Goal: Task Accomplishment & Management: Manage account settings

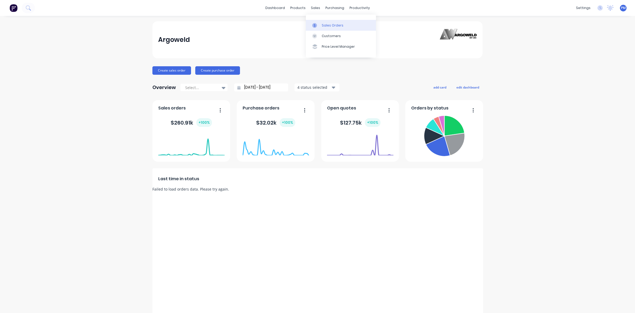
click at [325, 24] on div "Sales Orders" at bounding box center [333, 25] width 22 height 5
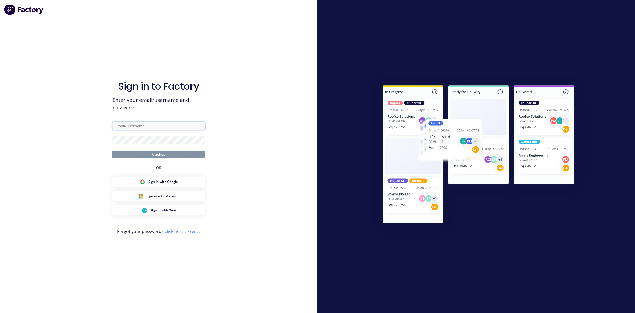
type input "paul@argoweld.com.au"
click at [166, 157] on button "Continue" at bounding box center [159, 154] width 93 height 8
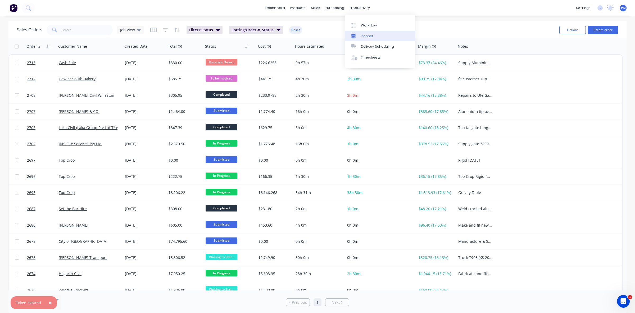
click at [364, 36] on div "Planner" at bounding box center [367, 36] width 12 height 5
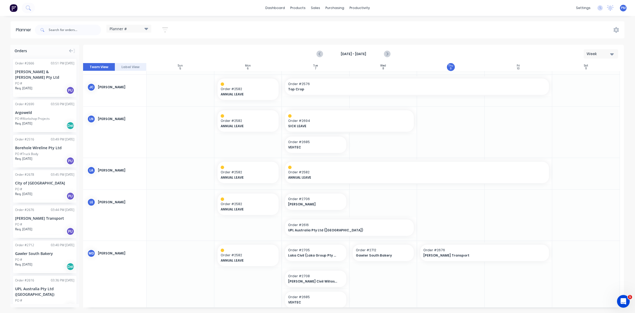
scroll to position [145, 0]
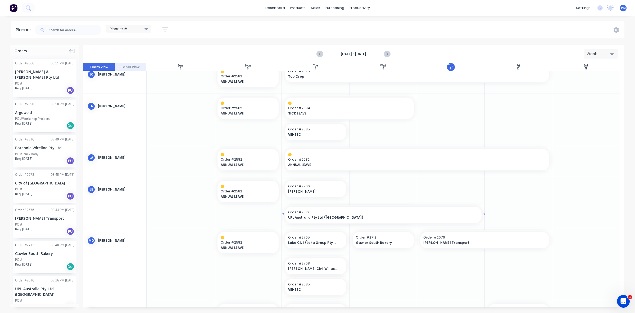
drag, startPoint x: 415, startPoint y: 214, endPoint x: 428, endPoint y: 213, distance: 13.2
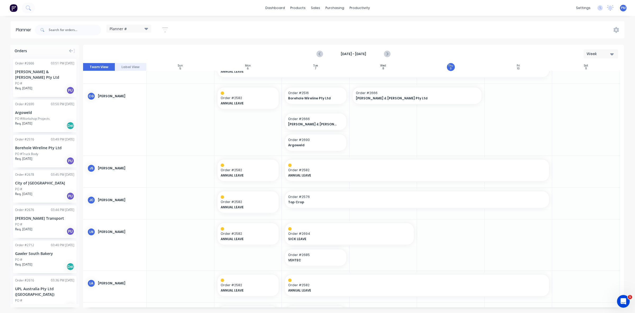
scroll to position [0, 0]
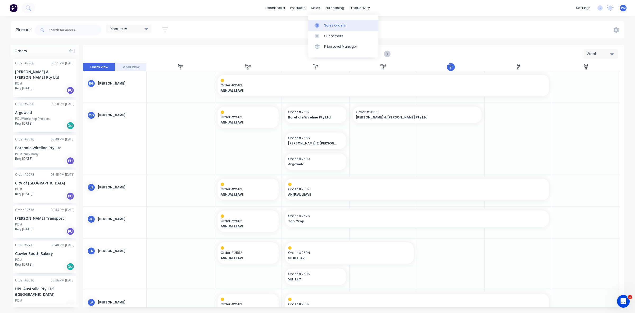
click at [326, 23] on link "Sales Orders" at bounding box center [343, 25] width 70 height 11
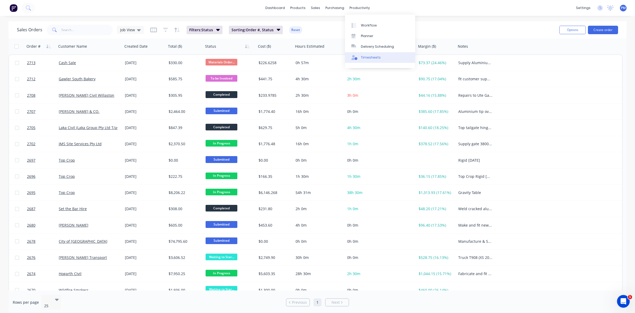
click at [370, 60] on link "Timesheets" at bounding box center [380, 57] width 70 height 11
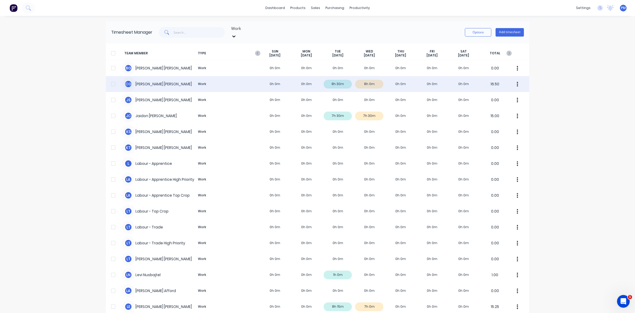
click at [370, 79] on div "C G Clayton Gilbert Work 0h 0m 0h 0m 8h 30m 8h 0m 0h 0m 0h 0m 0h 0m 16.50" at bounding box center [318, 84] width 424 height 16
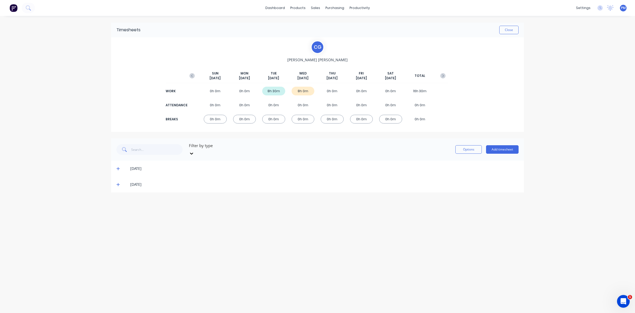
click at [117, 182] on icon at bounding box center [117, 184] width 3 height 4
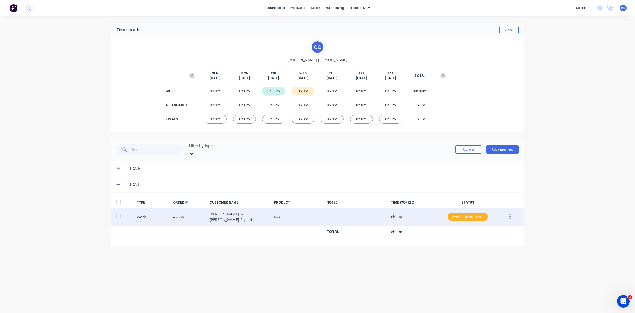
click at [464, 213] on div "Awaiting Approval" at bounding box center [468, 216] width 40 height 7
click at [464, 240] on div "Approved" at bounding box center [456, 243] width 43 height 7
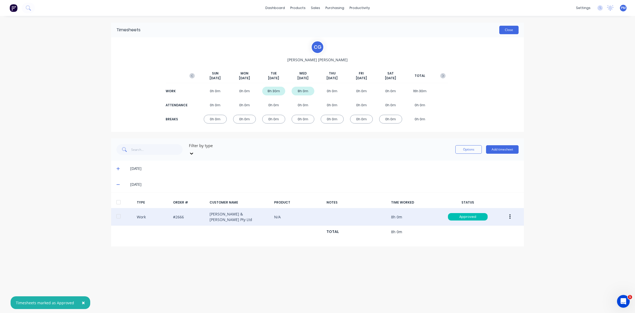
click at [509, 31] on button "Close" at bounding box center [509, 30] width 19 height 8
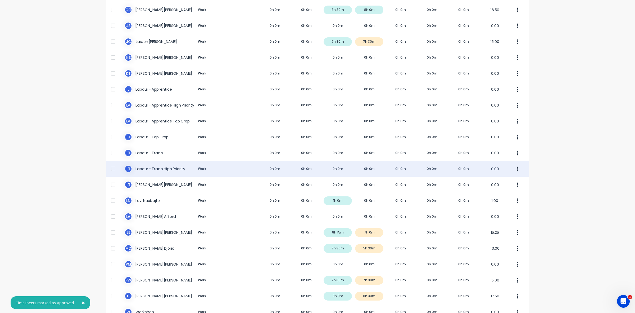
scroll to position [100, 0]
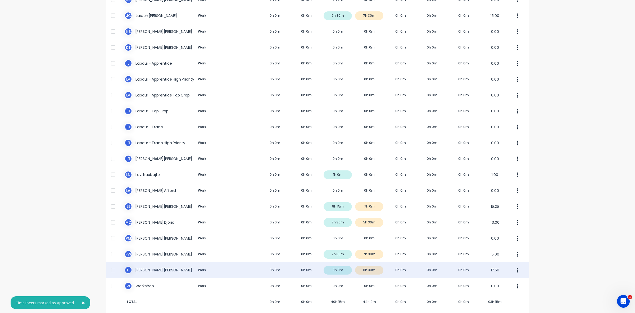
click at [375, 265] on div "T F Todd Fauser Work 0h 0m 0h 0m 9h 0m 8h 30m 0h 0m 0h 0m 0h 0m 17.50" at bounding box center [318, 270] width 424 height 16
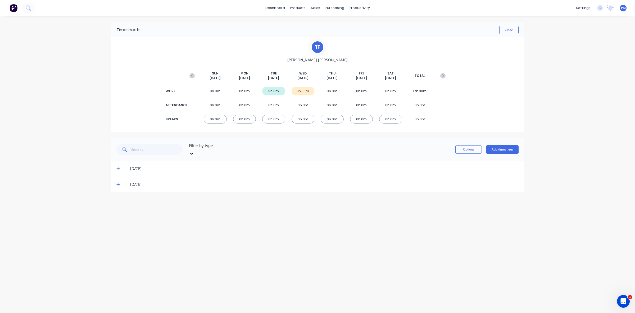
click at [116, 182] on icon at bounding box center [117, 184] width 3 height 4
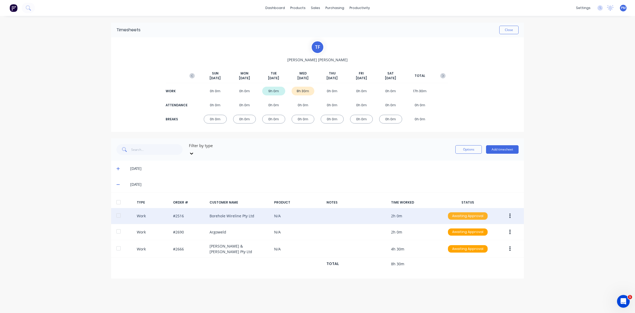
click at [469, 212] on div "Awaiting Approval" at bounding box center [468, 215] width 40 height 7
click at [453, 239] on div "Approved" at bounding box center [456, 242] width 43 height 7
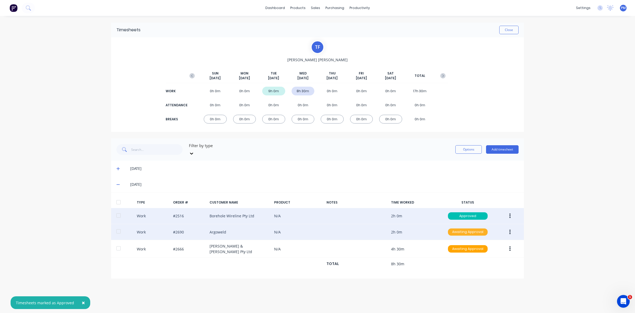
click at [459, 228] on div "Awaiting Approval" at bounding box center [468, 231] width 40 height 7
click at [457, 255] on div "Approved" at bounding box center [456, 258] width 43 height 7
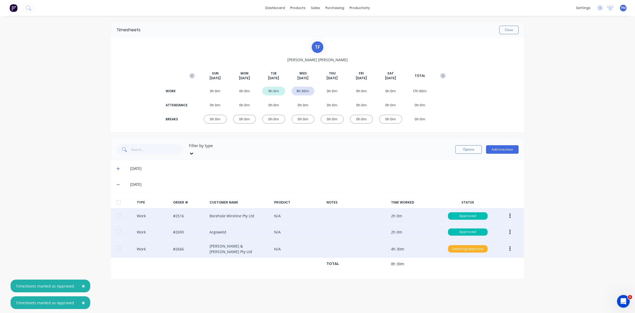
click at [455, 245] on div "Awaiting Approval" at bounding box center [468, 248] width 40 height 7
click at [457, 272] on div "Approved" at bounding box center [456, 275] width 43 height 7
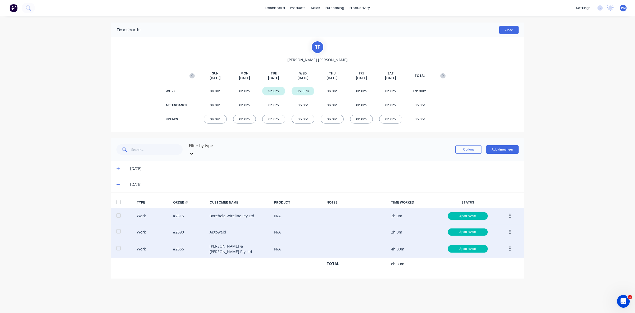
click at [504, 28] on button "Close" at bounding box center [509, 30] width 19 height 8
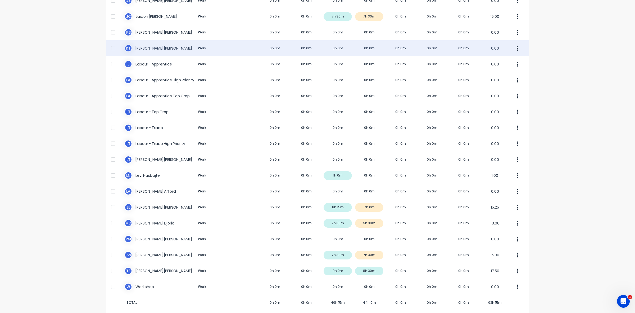
scroll to position [100, 0]
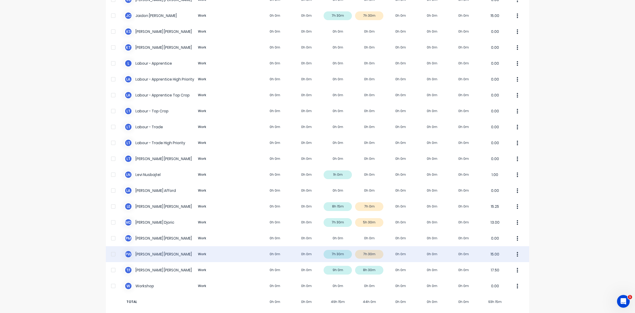
click at [370, 248] on div "P W Paul Wieczorek Work 0h 0m 0h 0m 7h 30m 7h 30m 0h 0m 0h 0m 0h 0m 15.00" at bounding box center [318, 254] width 424 height 16
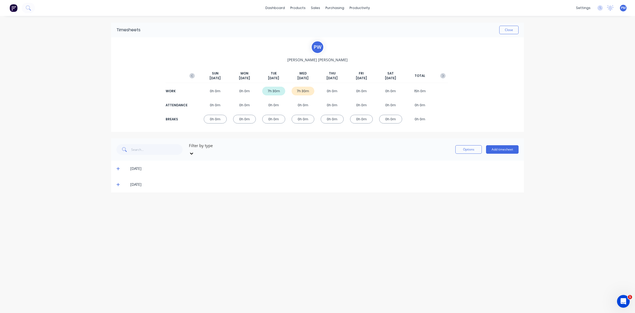
click at [119, 182] on icon at bounding box center [117, 184] width 3 height 4
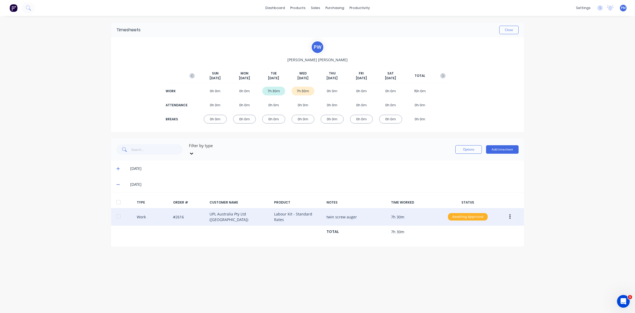
click at [467, 213] on div "Awaiting Approval" at bounding box center [468, 216] width 40 height 7
click at [461, 240] on div "Approved" at bounding box center [456, 243] width 43 height 7
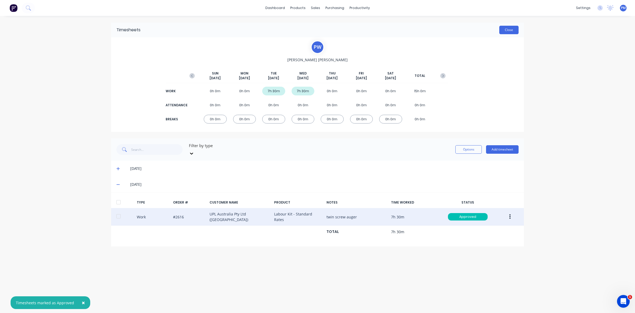
click at [508, 32] on button "Close" at bounding box center [509, 30] width 19 height 8
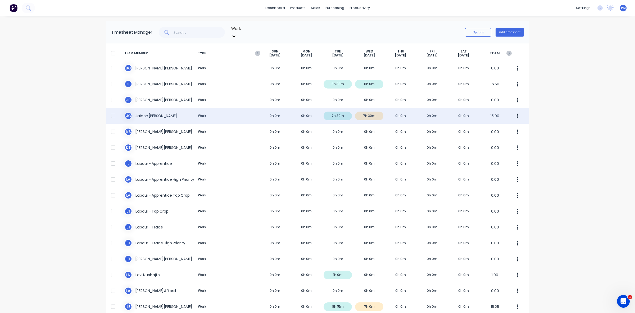
click at [365, 111] on div "J C Jaidon Clarke Work 0h 0m 0h 0m 7h 30m 7h 30m 0h 0m 0h 0m 0h 0m 15.00" at bounding box center [318, 116] width 424 height 16
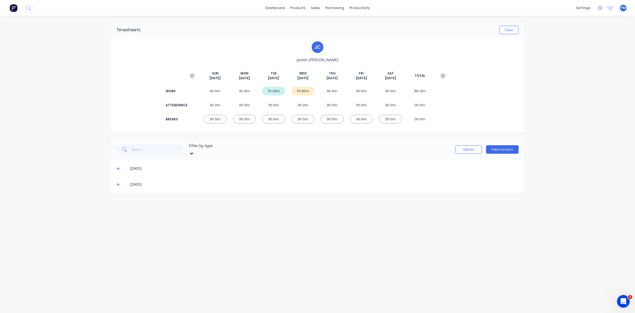
click at [119, 182] on icon at bounding box center [117, 184] width 3 height 4
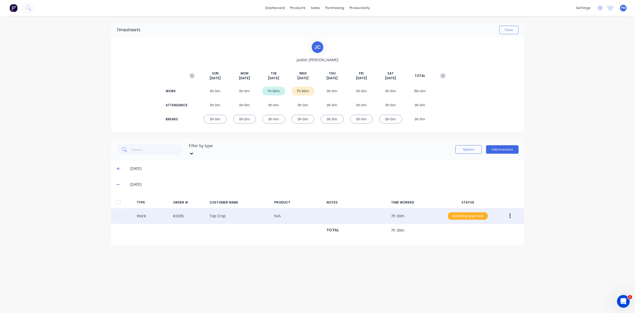
click at [465, 212] on div "Awaiting Approval" at bounding box center [468, 215] width 40 height 7
click at [453, 239] on div "Approved" at bounding box center [456, 242] width 43 height 7
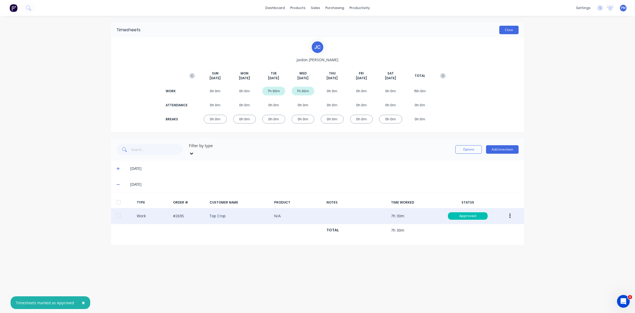
click at [507, 34] on button "Close" at bounding box center [509, 30] width 19 height 8
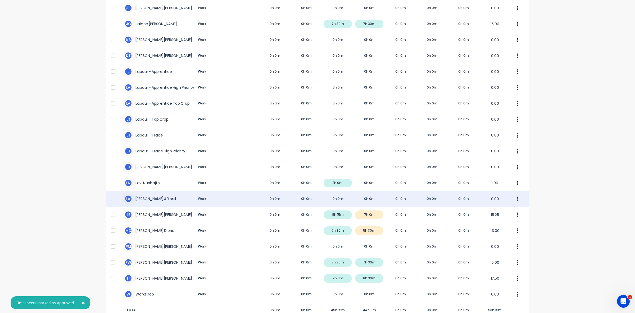
scroll to position [99, 0]
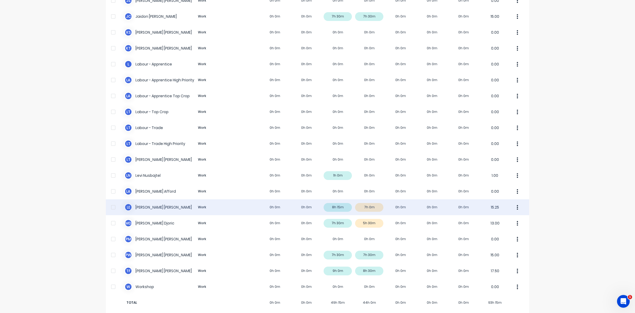
click at [372, 200] on div "L E Luke Ellis Work 0h 0m 0h 0m 8h 15m 7h 0m 0h 0m 0h 0m 0h 0m 15.25" at bounding box center [318, 207] width 424 height 16
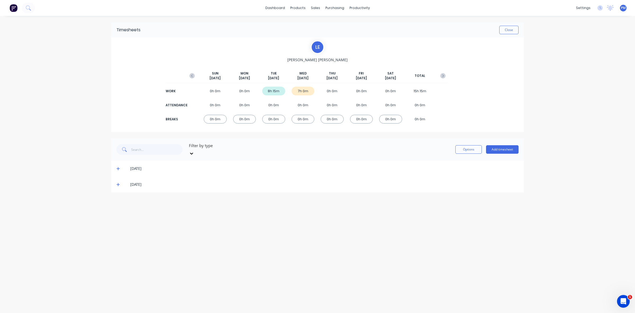
click at [120, 182] on icon at bounding box center [117, 184] width 3 height 4
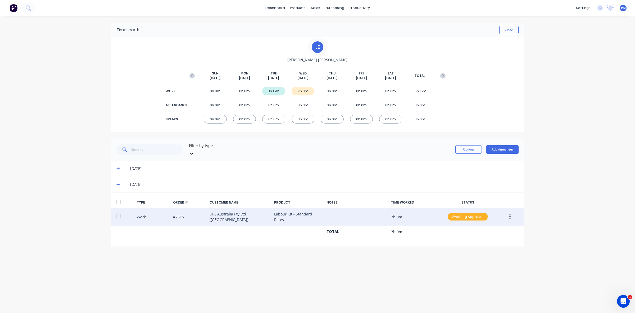
click at [469, 213] on div "Awaiting Approval" at bounding box center [468, 216] width 40 height 7
click at [460, 240] on div "Approved" at bounding box center [456, 243] width 43 height 7
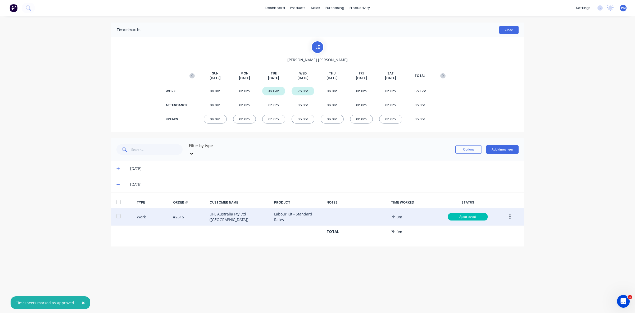
click at [511, 28] on button "Close" at bounding box center [509, 30] width 19 height 8
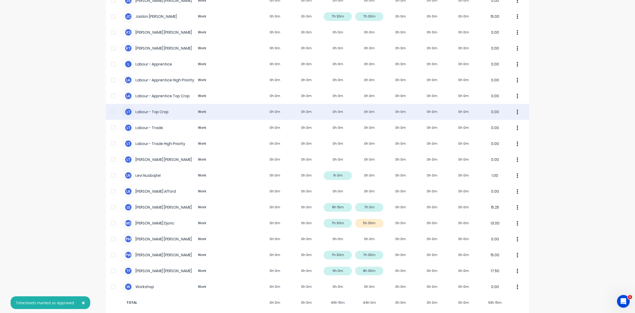
scroll to position [100, 0]
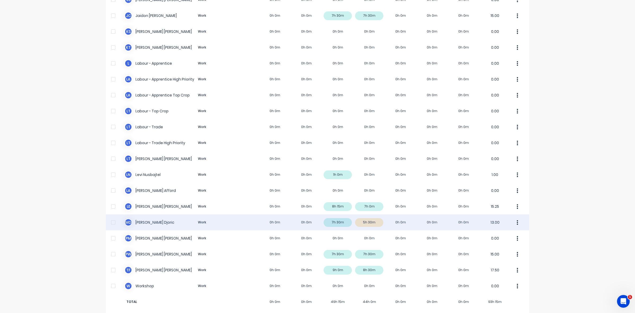
click at [373, 216] on div "M D Micheal Djoric Work 0h 0m 0h 0m 7h 30m 5h 30m 0h 0m 0h 0m 0h 0m 13.00" at bounding box center [318, 222] width 424 height 16
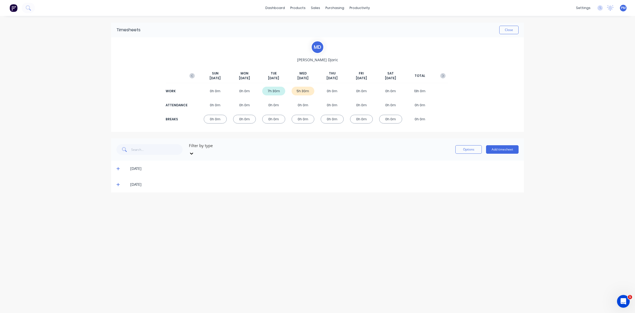
click at [119, 182] on icon at bounding box center [117, 184] width 3 height 4
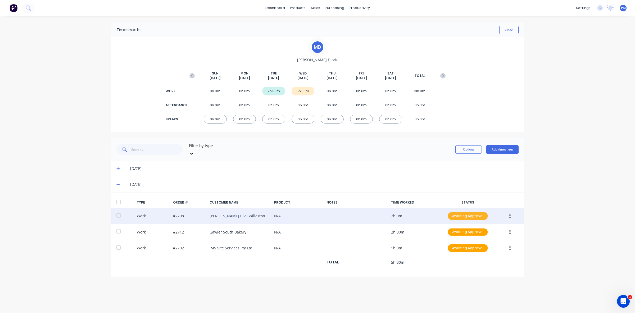
click at [470, 212] on div "Awaiting Approval" at bounding box center [468, 215] width 40 height 7
click at [459, 239] on div "Approved" at bounding box center [456, 242] width 43 height 7
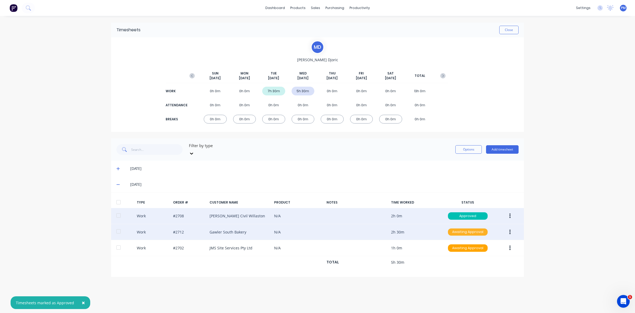
click at [458, 229] on div "Awaiting Approval" at bounding box center [468, 231] width 40 height 7
click at [454, 255] on div "Approved" at bounding box center [456, 258] width 43 height 7
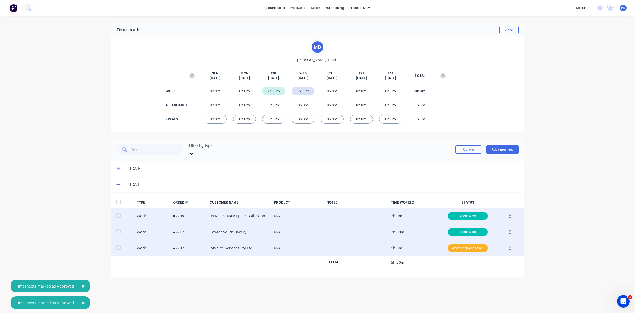
click at [460, 244] on div "Awaiting Approval" at bounding box center [468, 247] width 40 height 7
click at [458, 271] on div "Approved" at bounding box center [456, 274] width 43 height 7
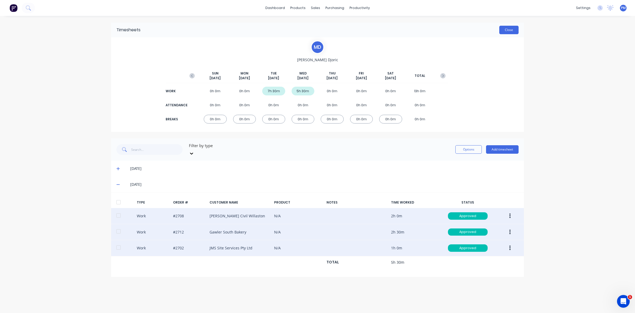
click at [507, 30] on button "Close" at bounding box center [509, 30] width 19 height 8
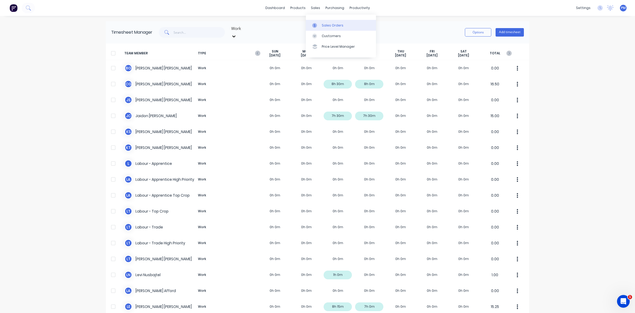
click at [326, 24] on div "Sales Orders" at bounding box center [333, 25] width 22 height 5
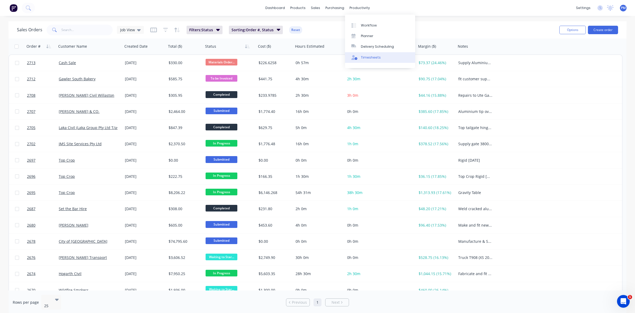
click at [369, 57] on div "Timesheets" at bounding box center [371, 57] width 20 height 5
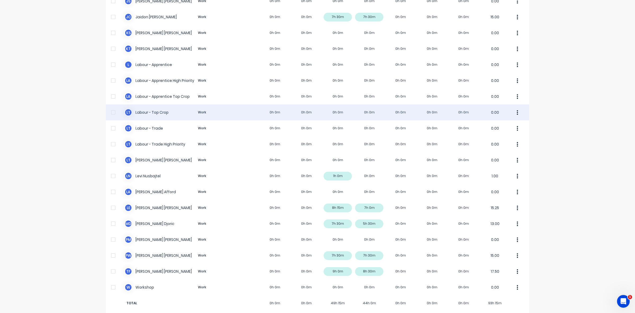
scroll to position [100, 0]
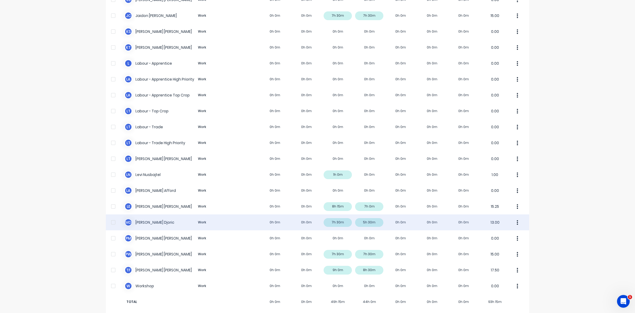
click at [372, 217] on div "M D Micheal Djoric Work 0h 0m 0h 0m 7h 30m 5h 30m 0h 0m 0h 0m 0h 0m 13.00" at bounding box center [318, 222] width 424 height 16
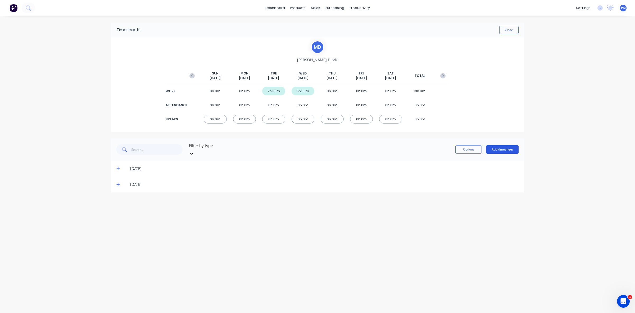
click at [506, 148] on button "Add timesheet" at bounding box center [502, 149] width 33 height 8
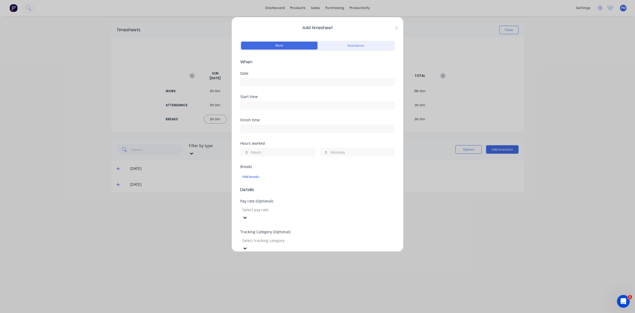
click at [258, 80] on input at bounding box center [318, 82] width 154 height 8
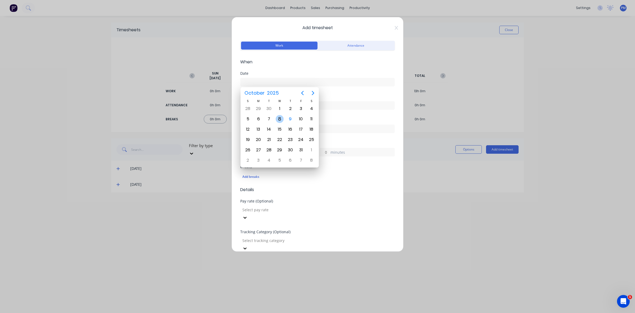
click at [282, 117] on div "8" at bounding box center [280, 119] width 8 height 8
type input "08/10/2025"
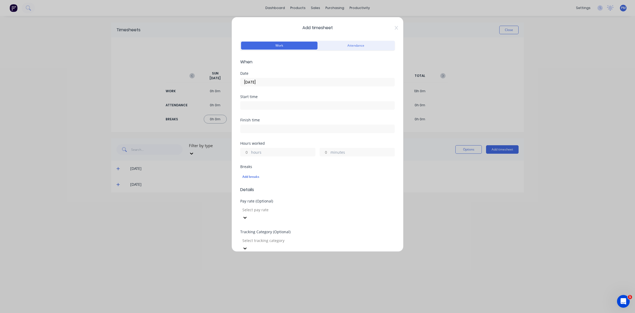
click at [248, 101] on label at bounding box center [317, 105] width 155 height 8
click at [248, 101] on input at bounding box center [318, 105] width 154 height 8
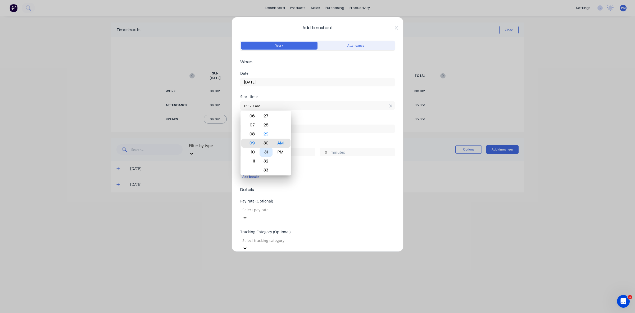
type input "09:30 AM"
click at [273, 144] on div "00 01 02 03 04 05 06 07 08 09 10 11 12 13 14 15 16 17 18 19 20 21 22 23 24 25 2…" at bounding box center [266, 142] width 15 height 729
click at [297, 189] on span "Details" at bounding box center [317, 189] width 155 height 6
drag, startPoint x: 249, startPoint y: 151, endPoint x: 245, endPoint y: 151, distance: 4.0
click at [245, 151] on input "hours" at bounding box center [245, 152] width 9 height 8
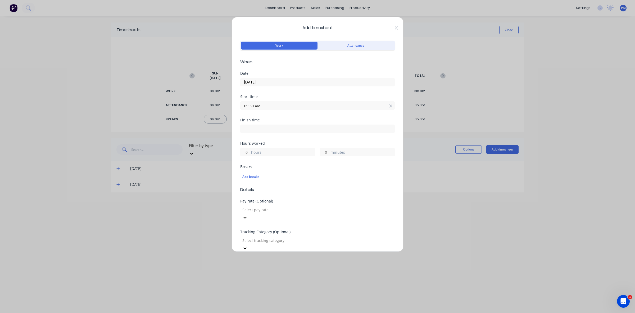
type input "1"
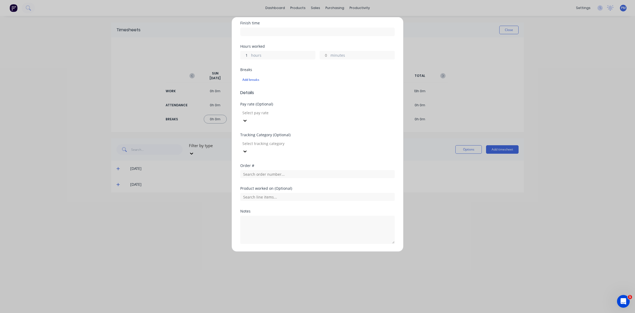
scroll to position [98, 0]
type input "10:30 AM"
type input "0"
click at [258, 169] on input "text" at bounding box center [317, 173] width 155 height 8
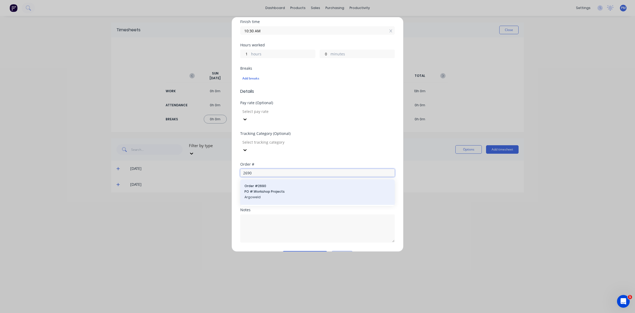
type input "2690"
click at [257, 189] on span "PO #: Workshop Projects" at bounding box center [318, 191] width 146 height 5
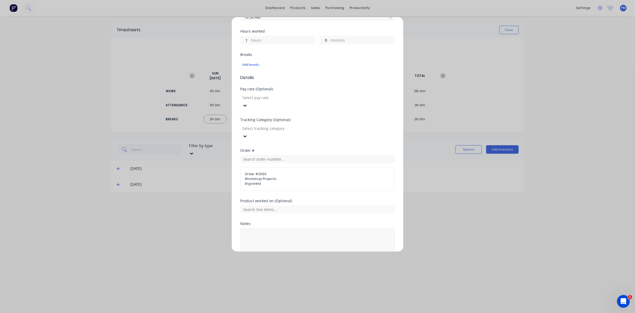
scroll to position [126, 0]
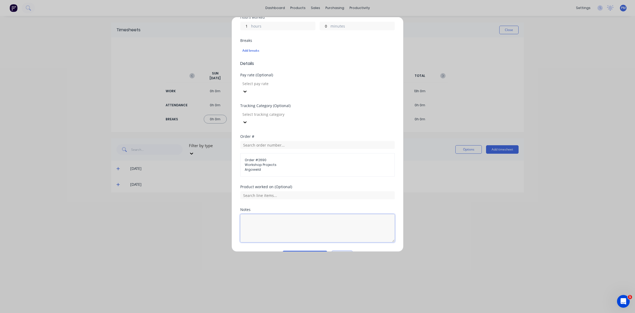
click at [261, 214] on textarea at bounding box center [317, 228] width 155 height 28
drag, startPoint x: 256, startPoint y: 207, endPoint x: 268, endPoint y: 206, distance: 12.2
click at [257, 214] on textarea "Clean zUp" at bounding box center [317, 228] width 155 height 28
type textarea "Clean Up"
click at [299, 250] on button "Add manual time entry" at bounding box center [305, 254] width 45 height 8
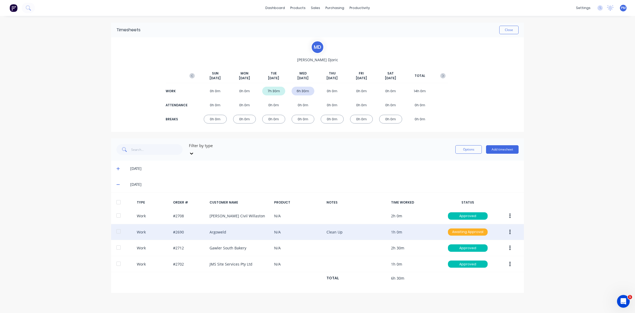
click at [458, 228] on div "Awaiting Approval" at bounding box center [468, 231] width 40 height 7
click at [455, 255] on div "Approved" at bounding box center [456, 258] width 43 height 7
click at [505, 148] on button "Add timesheet" at bounding box center [502, 149] width 33 height 8
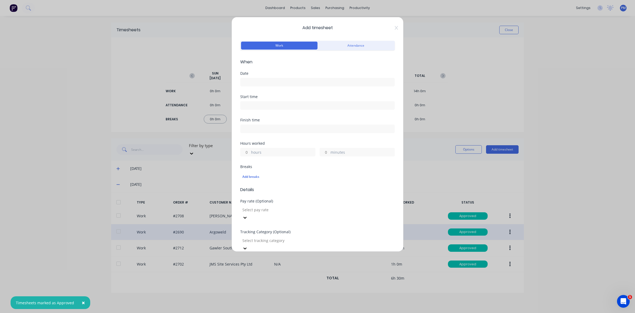
click at [256, 81] on input at bounding box center [318, 82] width 154 height 8
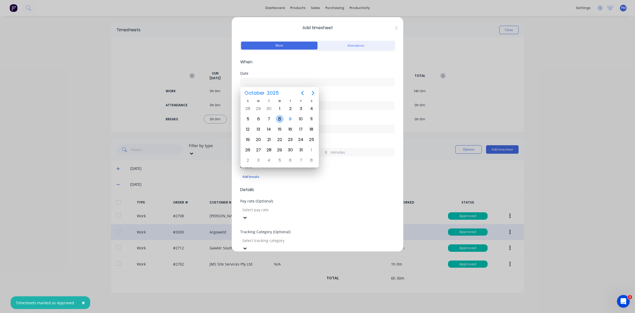
click at [280, 117] on div "8" at bounding box center [280, 119] width 8 height 8
type input "08/10/2025"
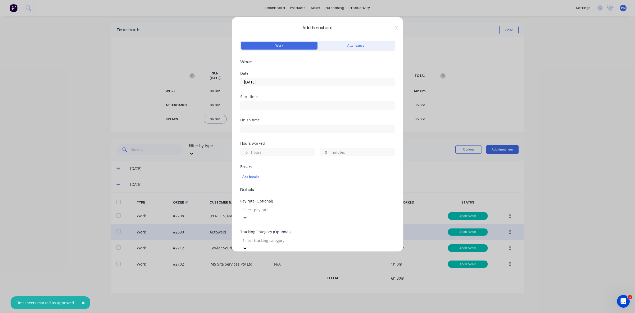
drag, startPoint x: 249, startPoint y: 152, endPoint x: 245, endPoint y: 155, distance: 5.7
click at [248, 152] on input "hours" at bounding box center [245, 152] width 9 height 8
type input "1"
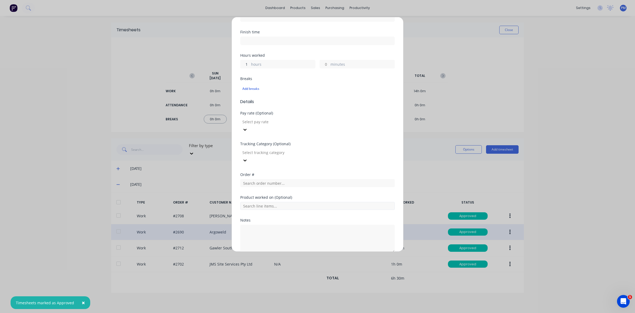
scroll to position [98, 0]
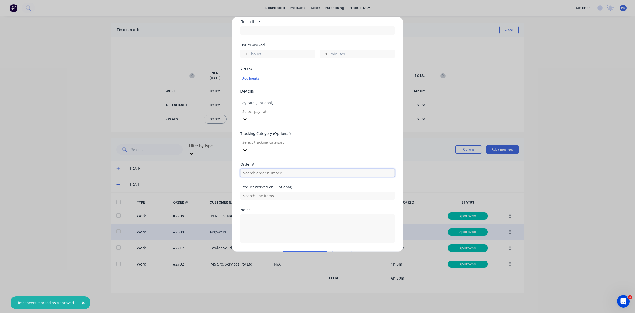
click at [264, 169] on input "text" at bounding box center [317, 173] width 155 height 8
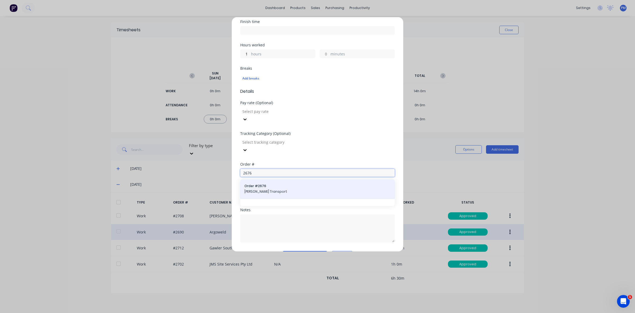
type input "2676"
click at [262, 189] on span "Milton Transport" at bounding box center [318, 191] width 146 height 5
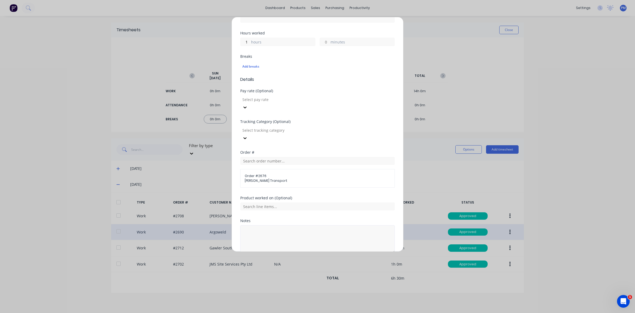
scroll to position [121, 0]
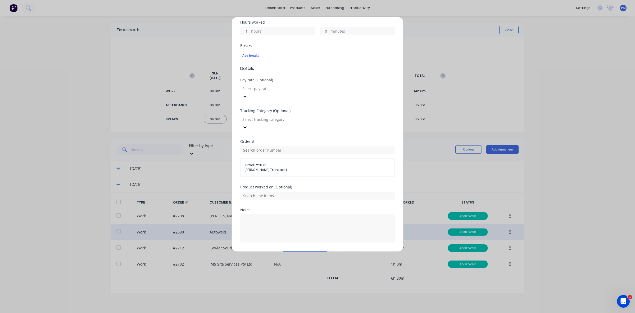
click at [297, 251] on button "Add manual time entry" at bounding box center [305, 255] width 45 height 8
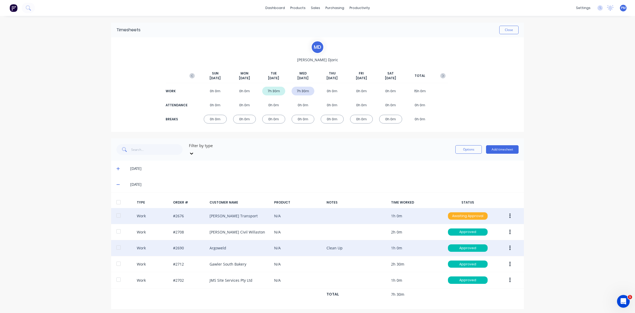
click at [459, 212] on div "Awaiting Approval" at bounding box center [468, 215] width 40 height 7
click at [454, 239] on div "Approved" at bounding box center [456, 242] width 43 height 7
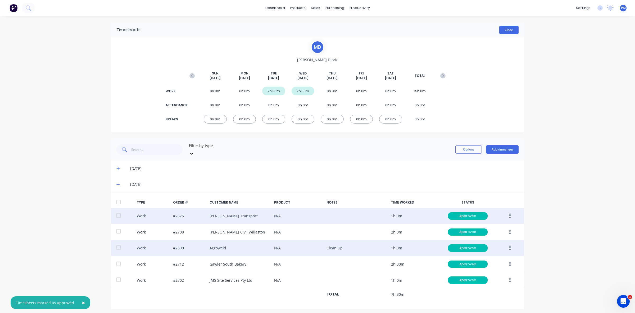
click at [512, 31] on button "Close" at bounding box center [509, 30] width 19 height 8
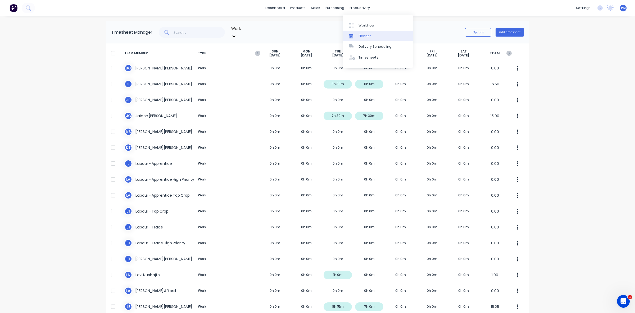
click at [361, 35] on div "Planner" at bounding box center [365, 36] width 12 height 5
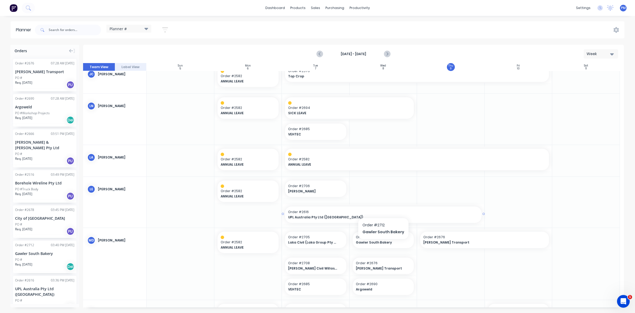
scroll to position [144, 0]
drag, startPoint x: 415, startPoint y: 107, endPoint x: 507, endPoint y: 108, distance: 92.9
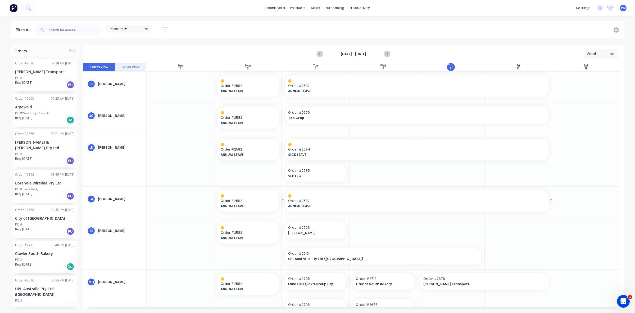
scroll to position [78, 0]
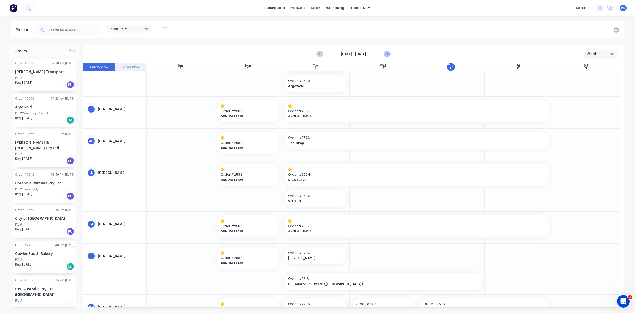
click at [388, 54] on icon "Next page" at bounding box center [387, 54] width 6 height 6
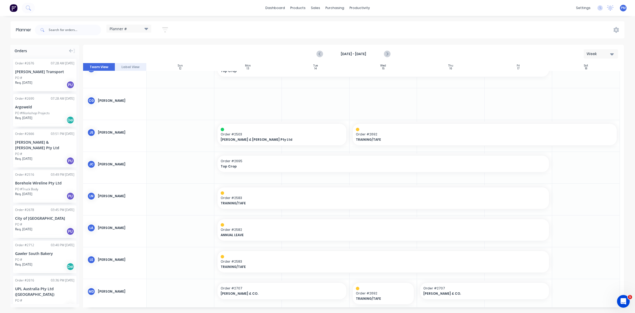
scroll to position [0, 0]
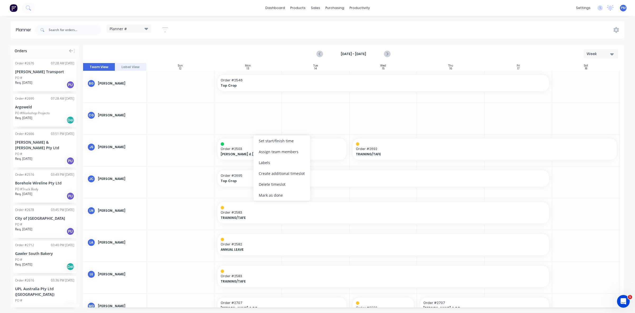
click at [275, 182] on div "Delete timeslot" at bounding box center [282, 184] width 57 height 11
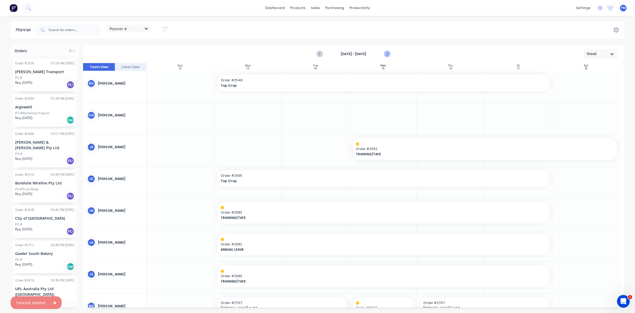
click at [387, 54] on icon "Next page" at bounding box center [387, 54] width 6 height 6
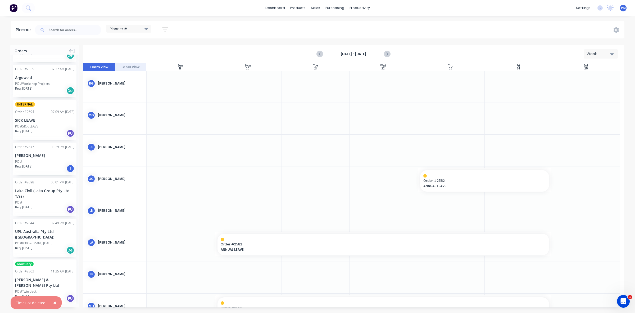
scroll to position [548, 0]
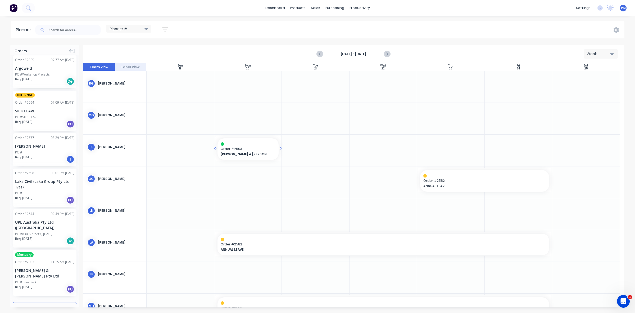
drag, startPoint x: 31, startPoint y: 255, endPoint x: 234, endPoint y: 154, distance: 226.6
drag, startPoint x: 347, startPoint y: 149, endPoint x: 484, endPoint y: 153, distance: 136.7
drag, startPoint x: 347, startPoint y: 147, endPoint x: 495, endPoint y: 145, distance: 148.0
click at [322, 54] on icon "Previous page" at bounding box center [320, 54] width 6 height 6
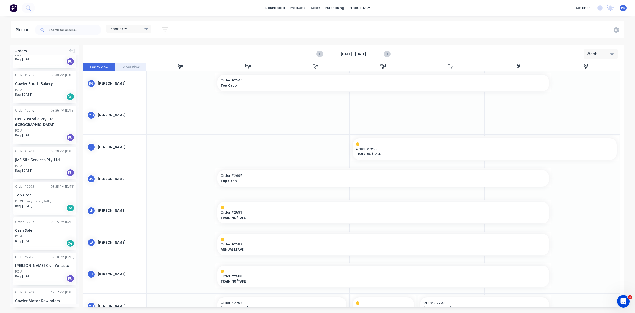
scroll to position [151, 0]
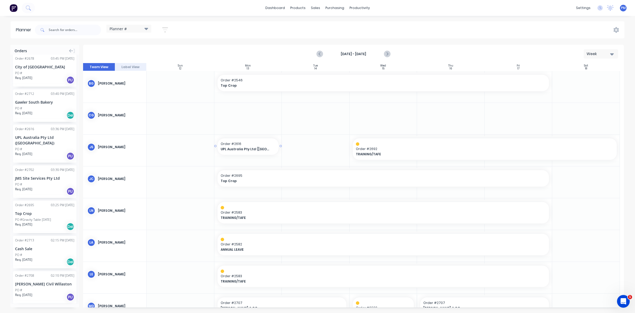
drag, startPoint x: 34, startPoint y: 132, endPoint x: 224, endPoint y: 141, distance: 190.6
drag, startPoint x: 280, startPoint y: 146, endPoint x: 307, endPoint y: 146, distance: 27.8
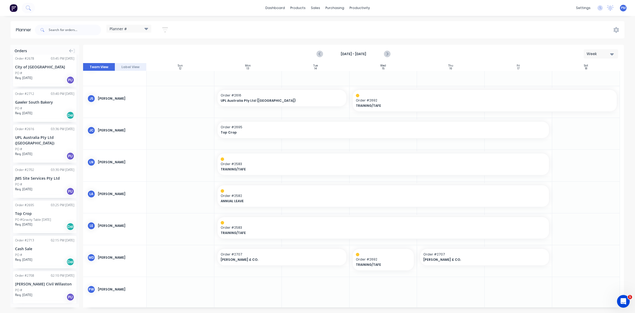
scroll to position [85, 0]
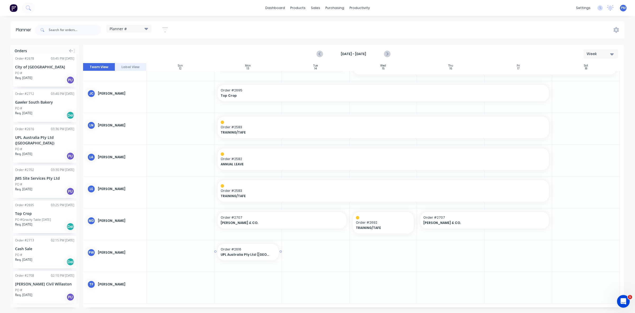
drag, startPoint x: 34, startPoint y: 125, endPoint x: 241, endPoint y: 241, distance: 236.9
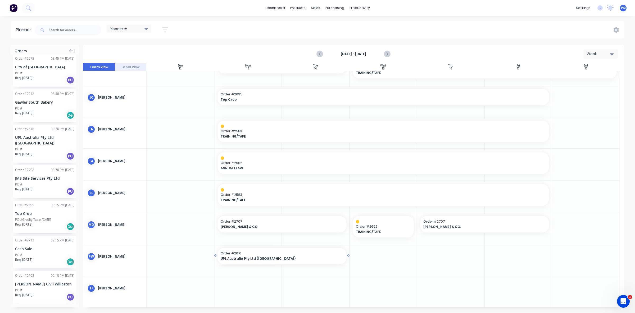
drag, startPoint x: 284, startPoint y: 255, endPoint x: 316, endPoint y: 255, distance: 32.0
click at [319, 55] on icon "Previous page" at bounding box center [320, 54] width 6 height 6
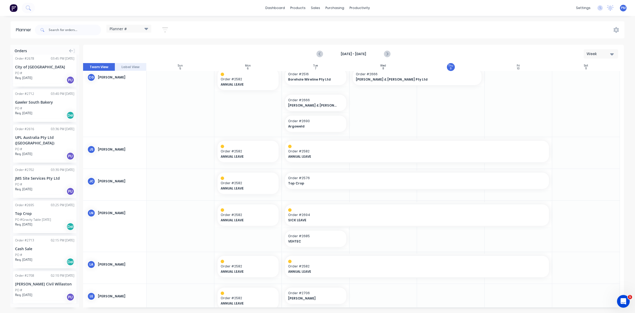
scroll to position [19, 0]
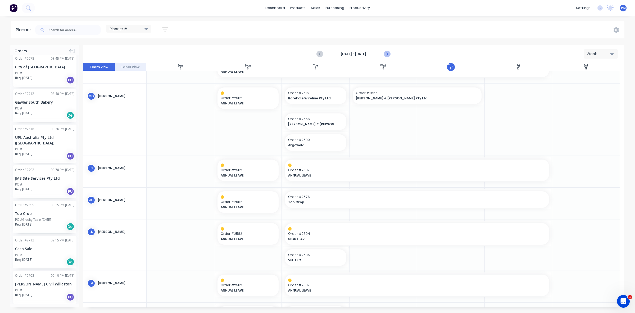
click at [387, 53] on icon "Next page" at bounding box center [387, 54] width 6 height 6
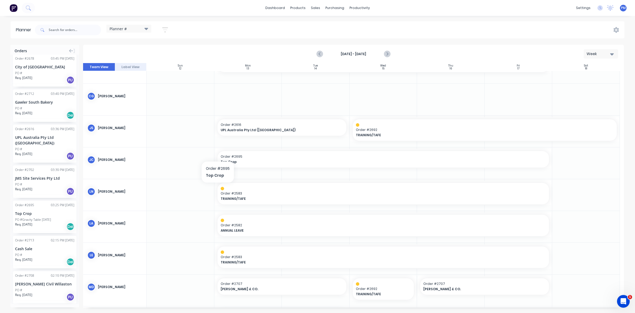
scroll to position [0, 0]
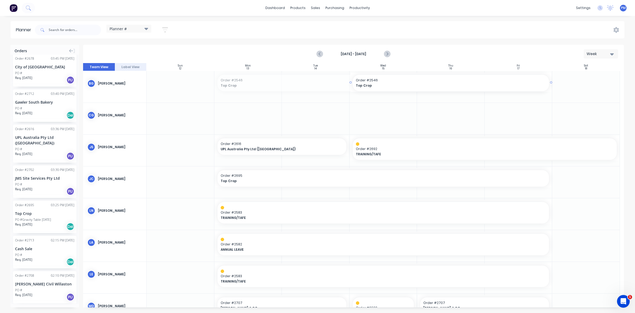
drag, startPoint x: 215, startPoint y: 82, endPoint x: 352, endPoint y: 84, distance: 137.4
drag, startPoint x: 265, startPoint y: 240, endPoint x: 265, endPoint y: 72, distance: 167.8
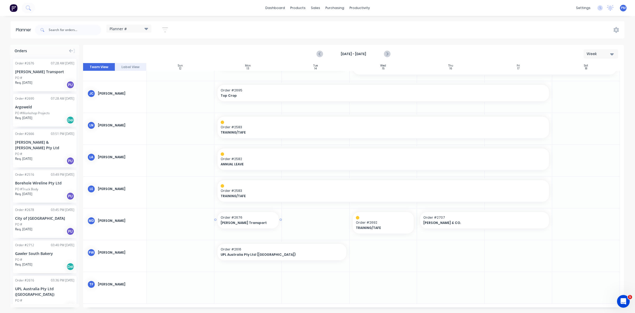
drag, startPoint x: 35, startPoint y: 72, endPoint x: 222, endPoint y: 219, distance: 237.5
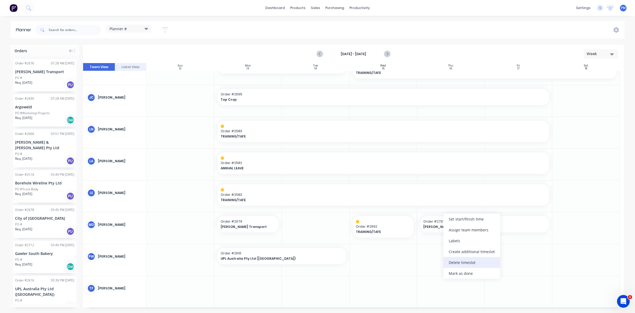
click at [461, 262] on div "Delete timeslot" at bounding box center [472, 262] width 57 height 11
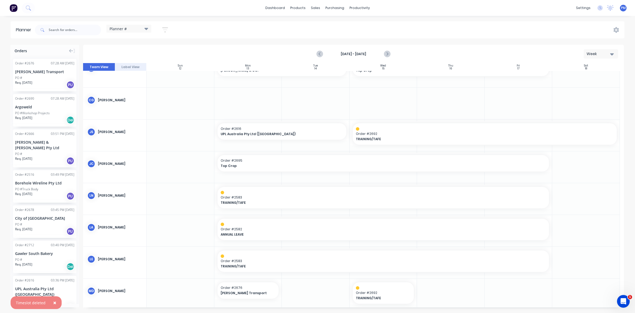
scroll to position [0, 0]
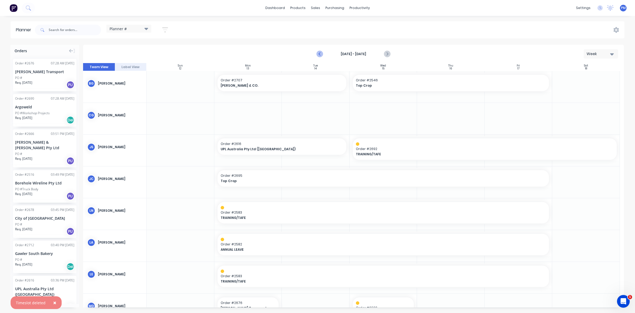
click at [320, 55] on icon "Previous page" at bounding box center [320, 54] width 2 height 4
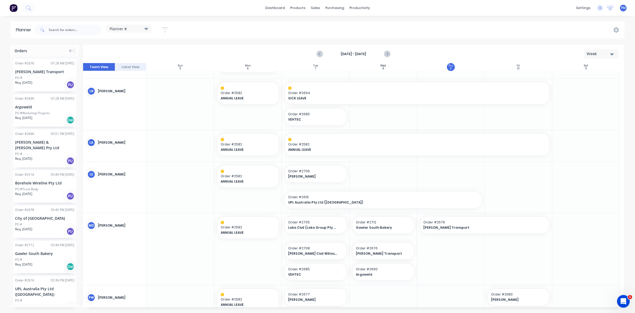
scroll to position [141, 0]
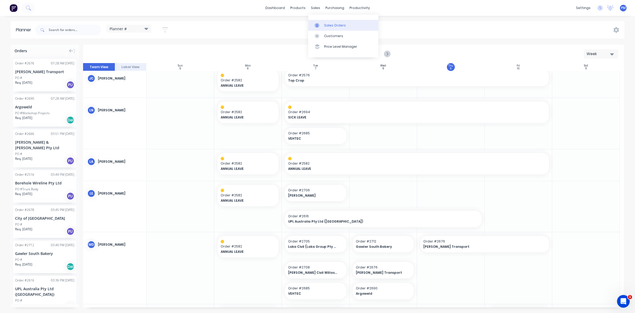
click at [327, 23] on div "Sales Orders" at bounding box center [335, 25] width 22 height 5
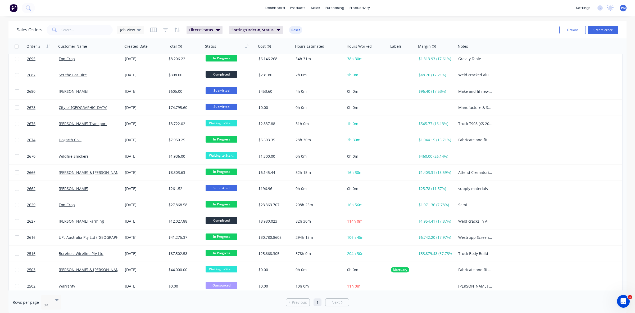
scroll to position [137, 0]
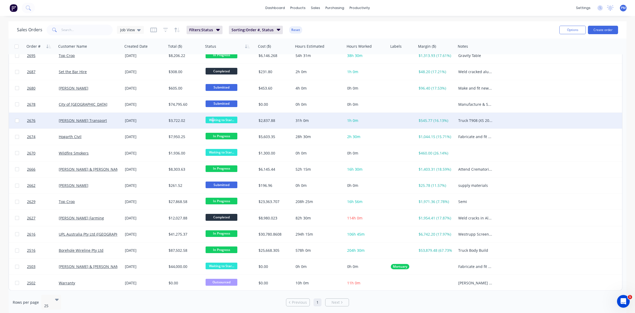
click at [213, 119] on span "Waiting to Star..." at bounding box center [222, 119] width 32 height 7
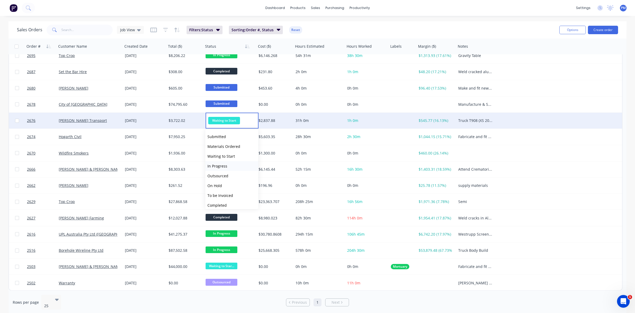
click at [219, 164] on span "In Progress" at bounding box center [218, 165] width 20 height 5
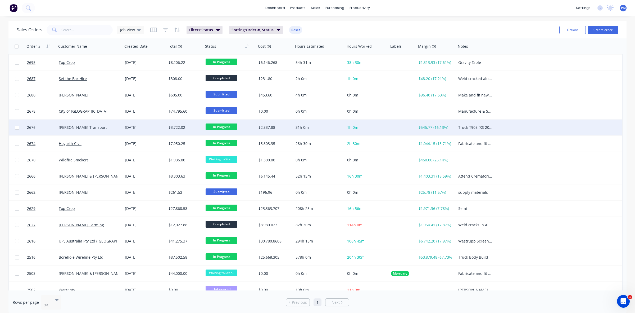
scroll to position [132, 0]
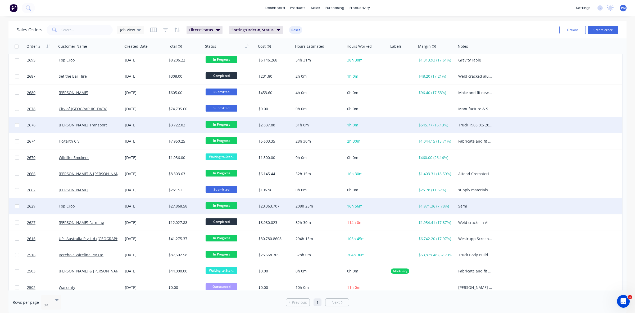
click at [102, 208] on div "Top Crop" at bounding box center [90, 206] width 66 height 16
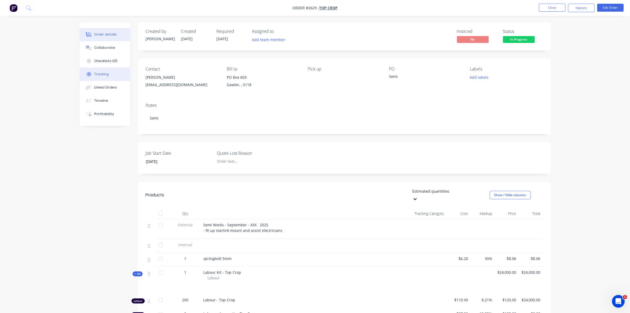
click at [103, 73] on div "Tracking" at bounding box center [101, 74] width 15 height 5
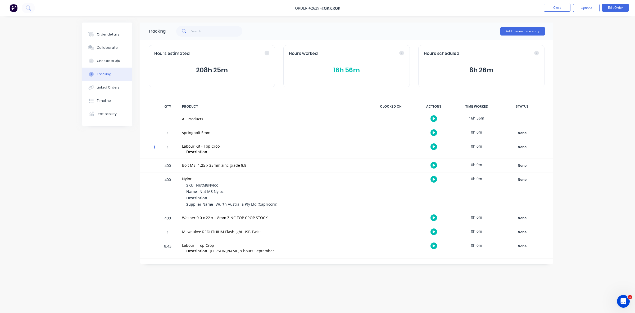
click at [345, 70] on button "16h 56m" at bounding box center [346, 70] width 115 height 10
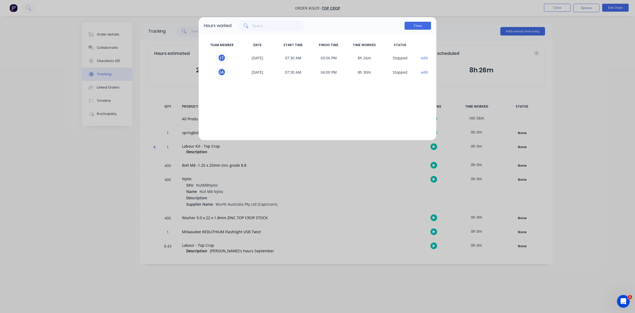
click at [415, 26] on button "Close" at bounding box center [418, 26] width 26 height 8
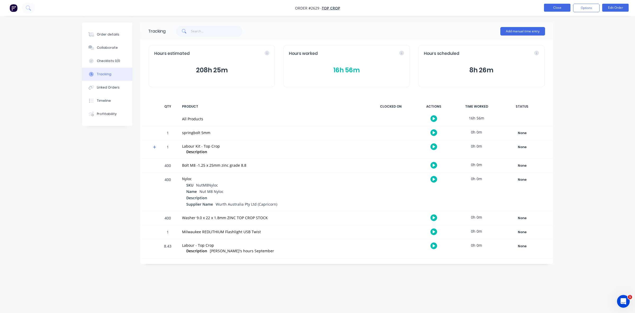
click at [550, 6] on button "Close" at bounding box center [557, 8] width 26 height 8
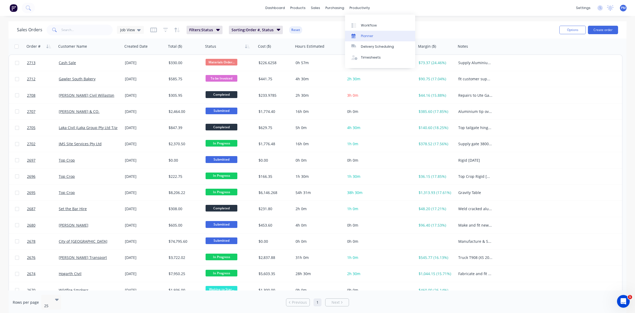
click at [366, 33] on link "Planner" at bounding box center [380, 36] width 70 height 11
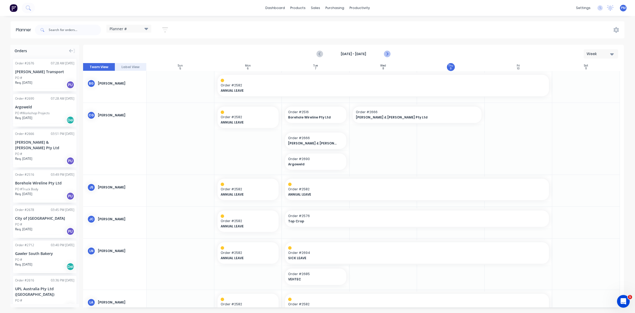
click at [389, 53] on icon "Next page" at bounding box center [387, 54] width 6 height 6
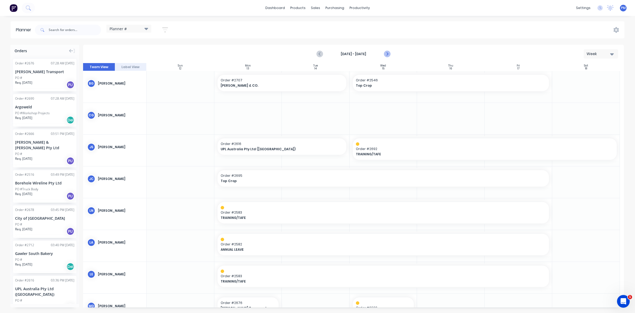
click at [388, 53] on icon "Next page" at bounding box center [387, 54] width 2 height 4
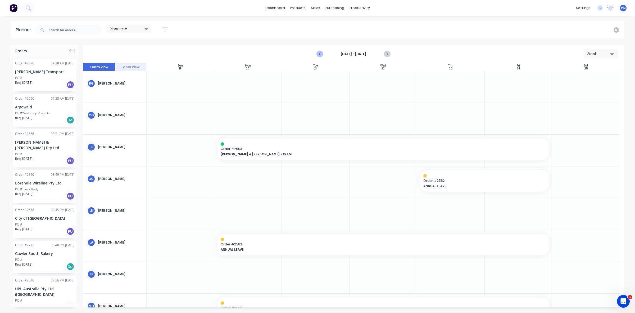
click at [320, 54] on icon "Previous page" at bounding box center [320, 54] width 2 height 4
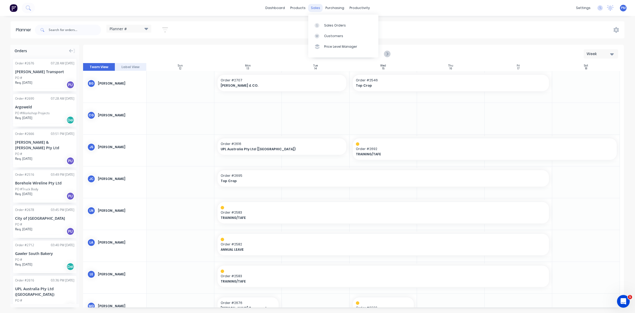
click at [313, 8] on div "sales" at bounding box center [315, 8] width 15 height 8
click at [328, 24] on div "Sales Orders" at bounding box center [335, 25] width 22 height 5
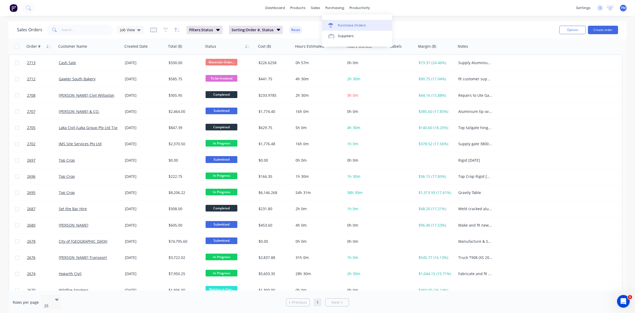
click at [347, 24] on div "Purchase Orders" at bounding box center [352, 25] width 28 height 5
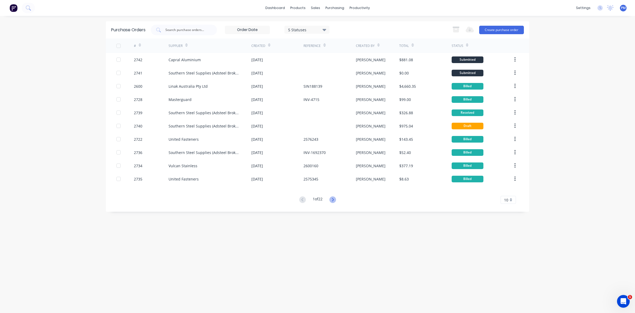
click at [334, 197] on icon at bounding box center [333, 199] width 7 height 7
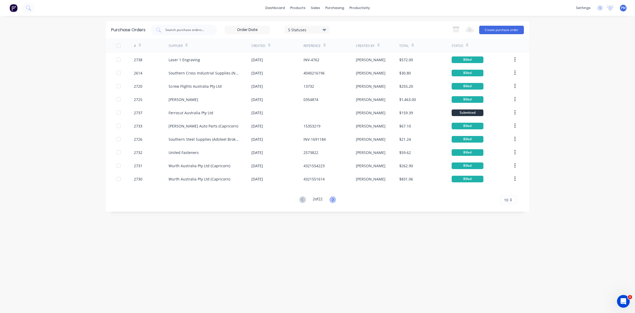
click at [335, 197] on icon at bounding box center [333, 199] width 7 height 7
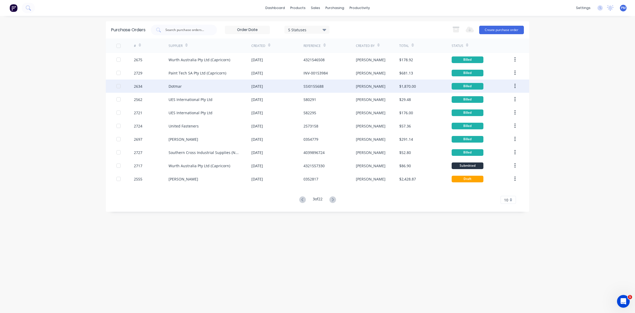
click at [223, 87] on div "Dotmar" at bounding box center [210, 85] width 83 height 13
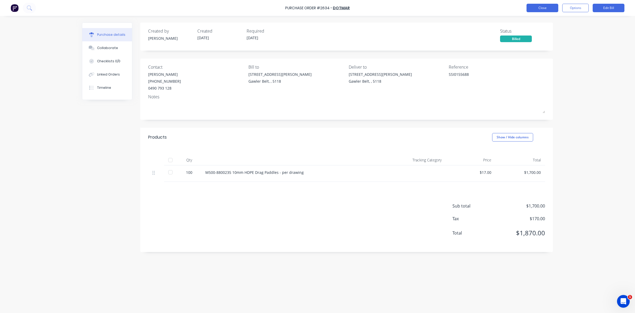
click at [536, 10] on button "Close" at bounding box center [543, 8] width 32 height 8
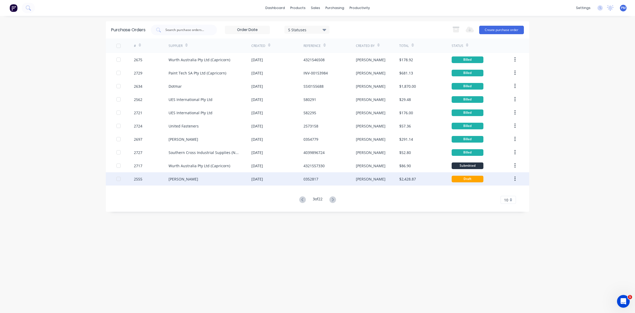
click at [285, 182] on div "31 Jul 2025" at bounding box center [277, 178] width 52 height 13
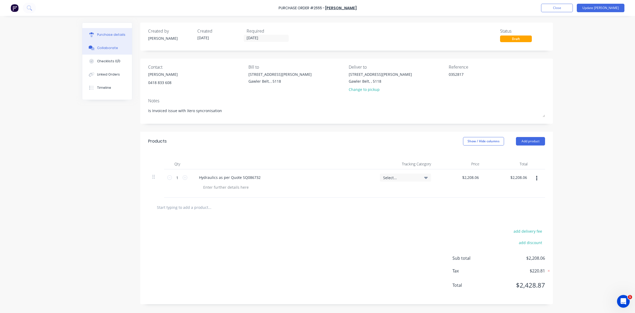
click at [112, 48] on div "Collaborate" at bounding box center [107, 48] width 21 height 5
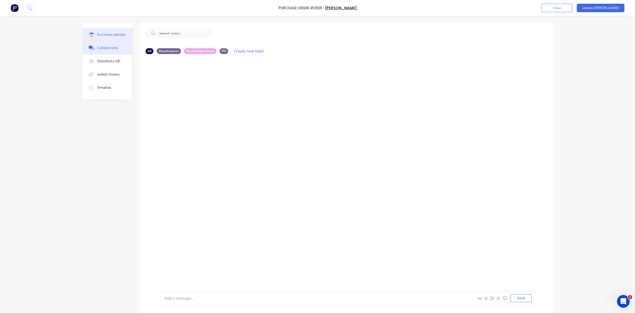
click at [107, 35] on div "Purchase details" at bounding box center [111, 34] width 28 height 5
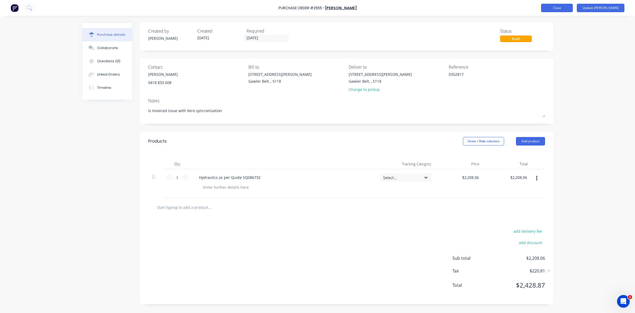
click at [565, 7] on button "Close" at bounding box center [557, 8] width 32 height 8
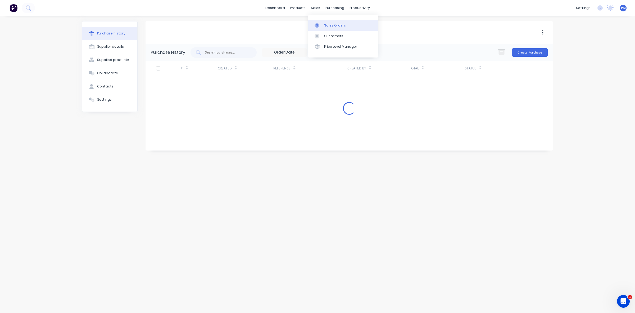
click at [331, 26] on div "Sales Orders" at bounding box center [335, 25] width 22 height 5
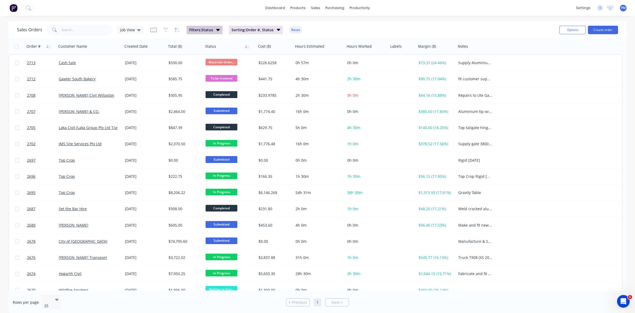
click at [218, 31] on icon "button" at bounding box center [218, 30] width 4 height 2
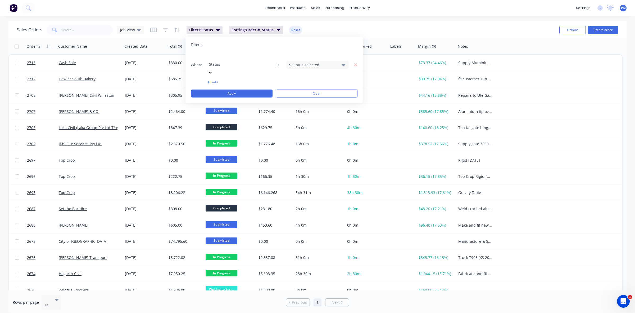
click at [337, 62] on div "9 Status selected" at bounding box center [313, 65] width 48 height 6
click at [297, 119] on div at bounding box center [295, 118] width 11 height 11
click at [246, 89] on button "Apply" at bounding box center [232, 93] width 82 height 8
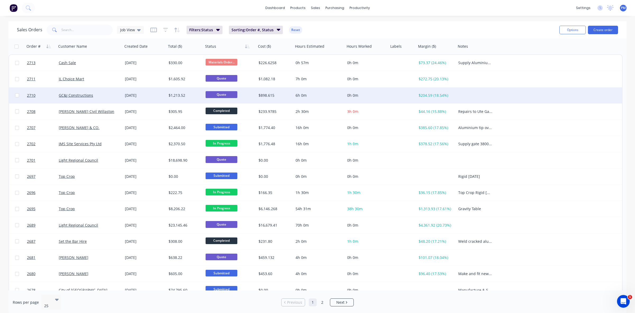
click at [111, 96] on div "GC&J Constructions" at bounding box center [88, 95] width 59 height 5
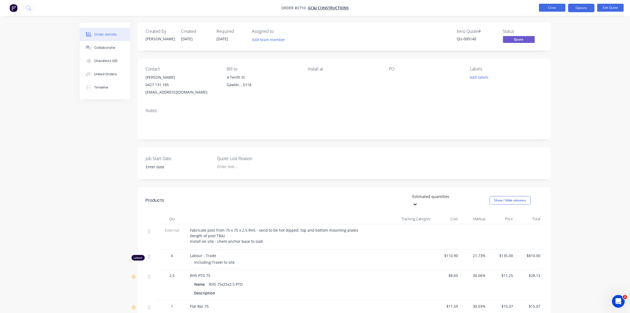
click at [544, 10] on button "Close" at bounding box center [552, 8] width 26 height 8
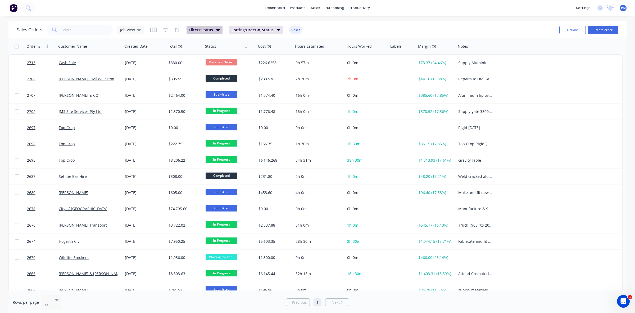
click at [214, 29] on button "Filters: Status" at bounding box center [205, 30] width 36 height 8
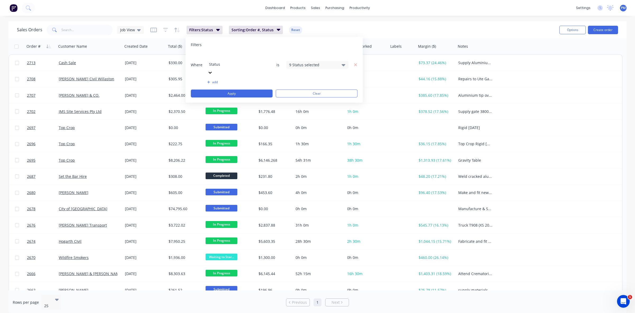
click at [339, 61] on div "9 Status selected" at bounding box center [317, 65] width 62 height 8
click at [295, 117] on div at bounding box center [295, 118] width 11 height 11
click at [246, 89] on button "Apply" at bounding box center [232, 93] width 82 height 8
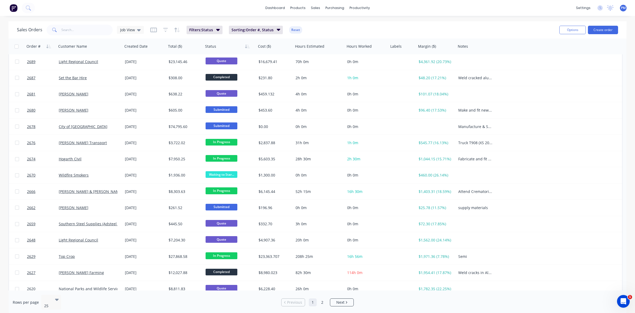
scroll to position [169, 0]
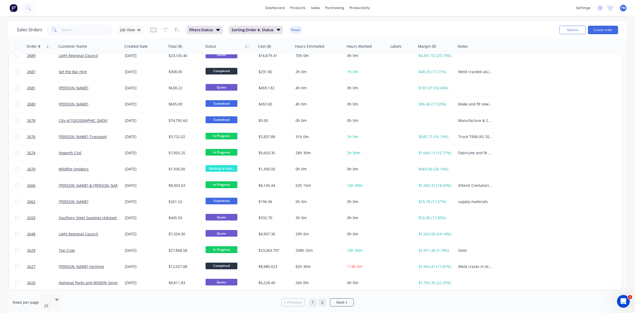
click at [320, 298] on link "2" at bounding box center [322, 302] width 8 height 8
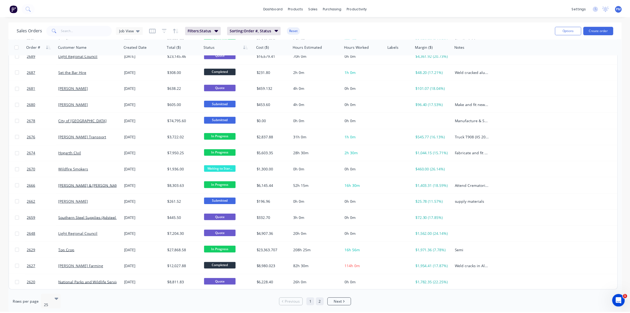
scroll to position [0, 0]
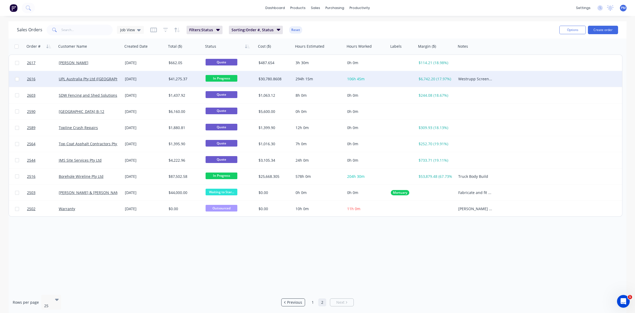
click at [159, 80] on div "26 Aug 2025" at bounding box center [144, 78] width 39 height 5
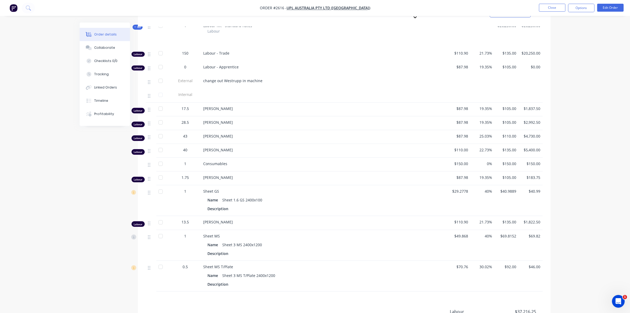
scroll to position [199, 0]
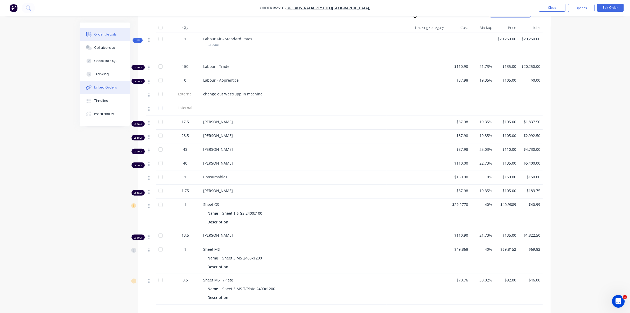
click at [106, 89] on div "Linked Orders" at bounding box center [105, 87] width 23 height 5
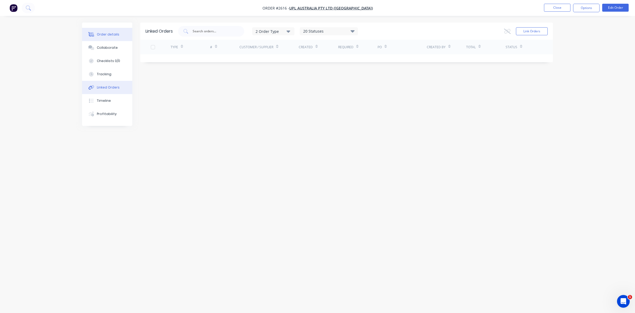
click at [106, 35] on div "Order details" at bounding box center [108, 34] width 23 height 5
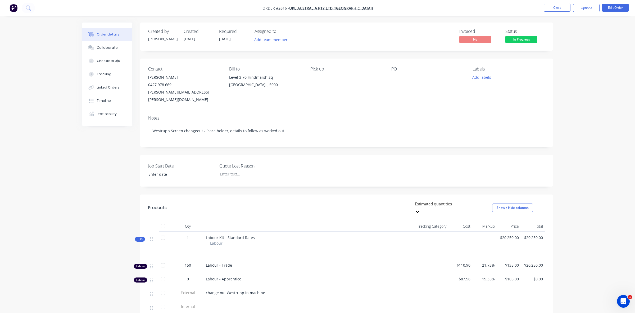
type input "22/09/2025"
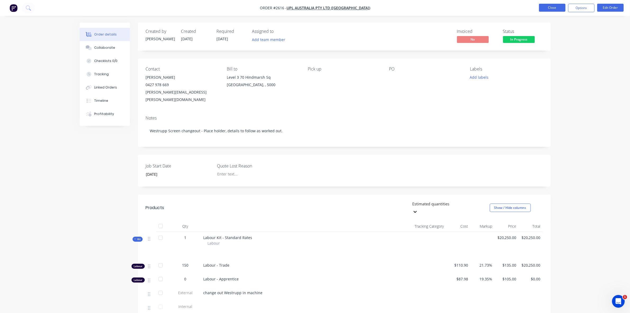
click at [543, 7] on button "Close" at bounding box center [552, 8] width 26 height 8
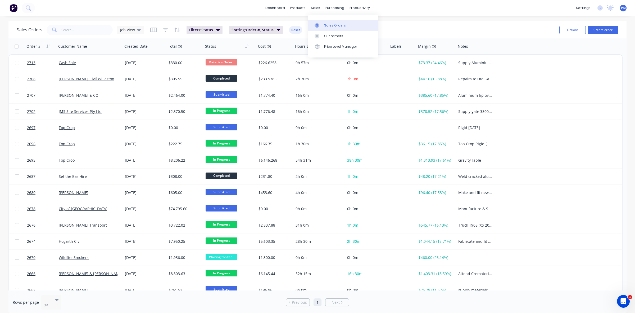
click at [328, 23] on div "Sales Orders" at bounding box center [335, 25] width 22 height 5
click at [367, 36] on div "Planner" at bounding box center [367, 36] width 12 height 5
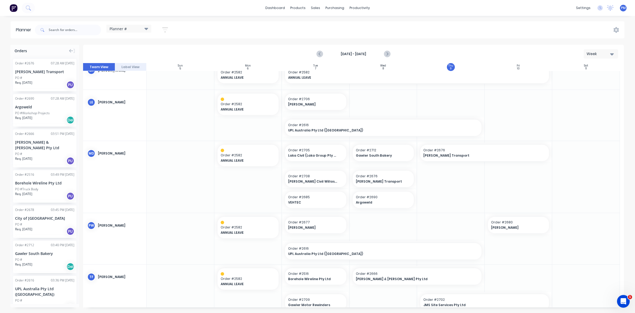
scroll to position [244, 0]
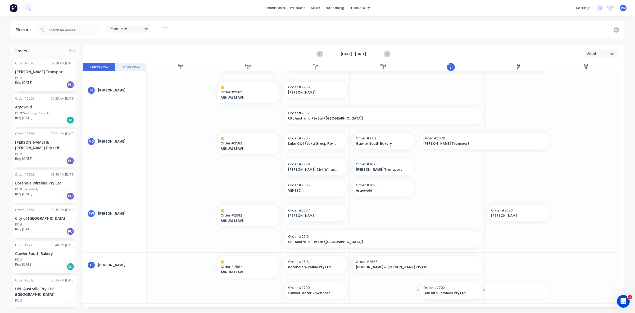
drag, startPoint x: 550, startPoint y: 289, endPoint x: 484, endPoint y: 289, distance: 66.4
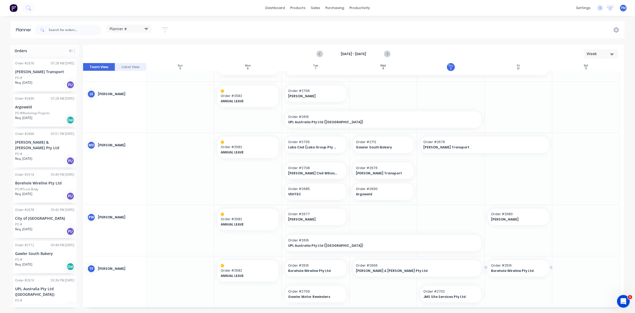
drag, startPoint x: 33, startPoint y: 177, endPoint x: 510, endPoint y: 295, distance: 491.6
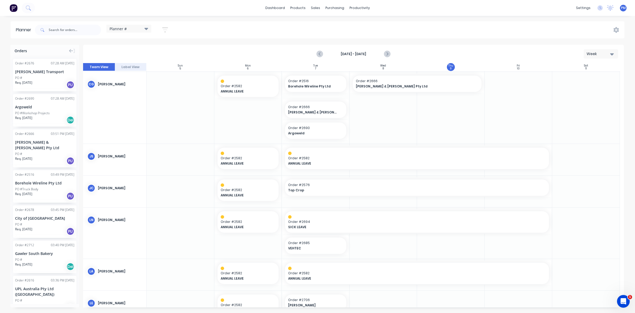
scroll to position [0, 0]
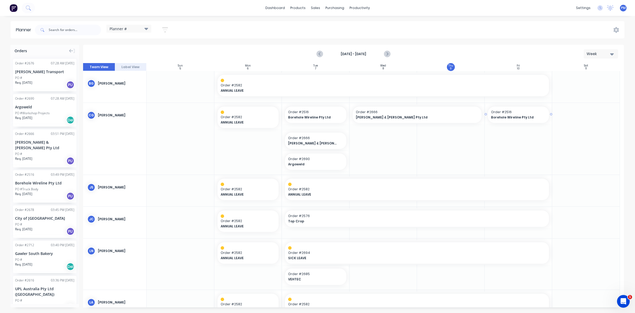
drag, startPoint x: 31, startPoint y: 171, endPoint x: 522, endPoint y: 113, distance: 495.1
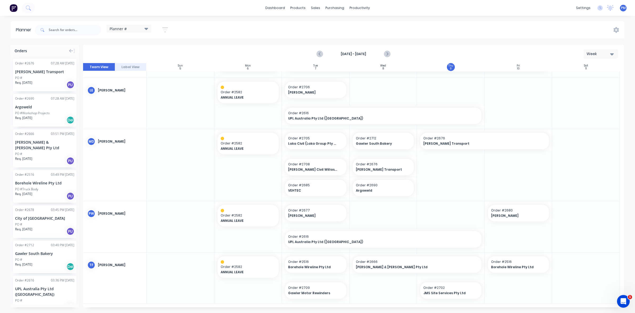
click at [41, 151] on div "PO #" at bounding box center [44, 153] width 59 height 5
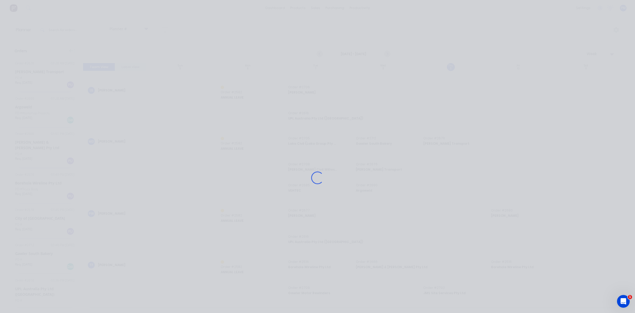
scroll to position [240, 0]
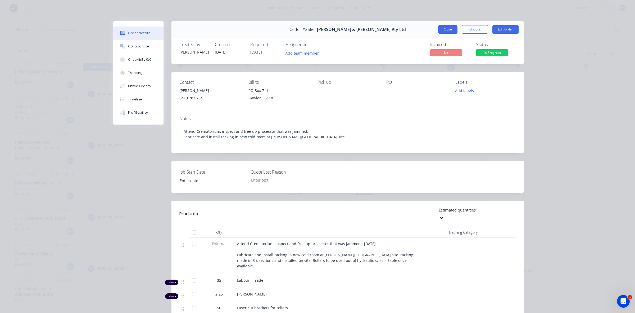
click at [444, 28] on button "Close" at bounding box center [447, 29] width 19 height 8
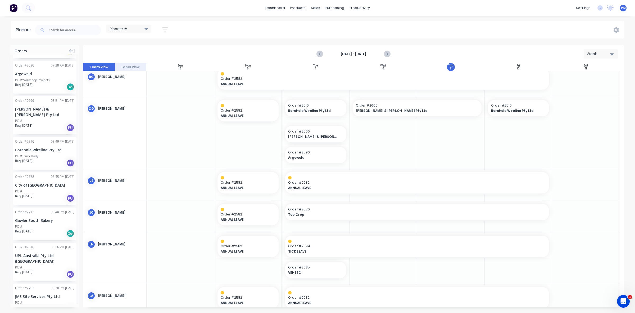
scroll to position [0, 0]
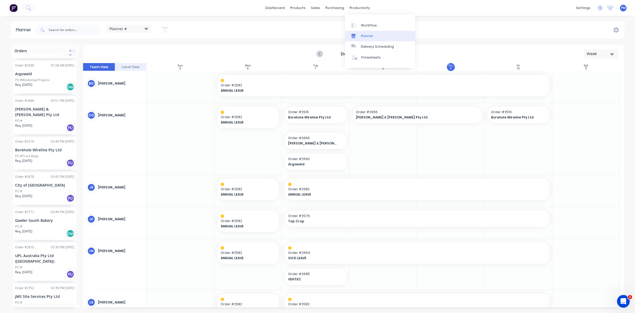
click at [367, 34] on div "Planner" at bounding box center [367, 36] width 12 height 5
click at [387, 55] on icon "Next page" at bounding box center [387, 54] width 2 height 4
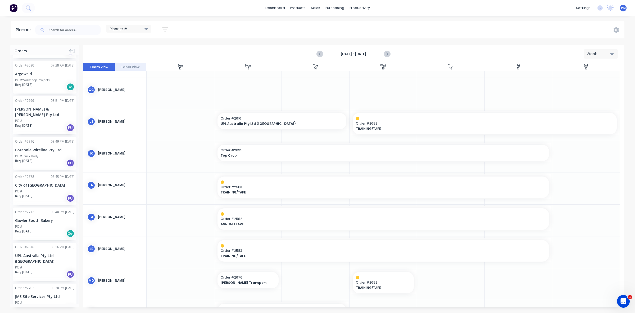
scroll to position [85, 0]
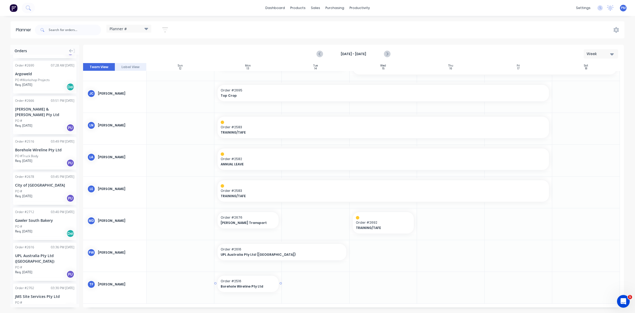
drag, startPoint x: 29, startPoint y: 140, endPoint x: 240, endPoint y: 280, distance: 253.1
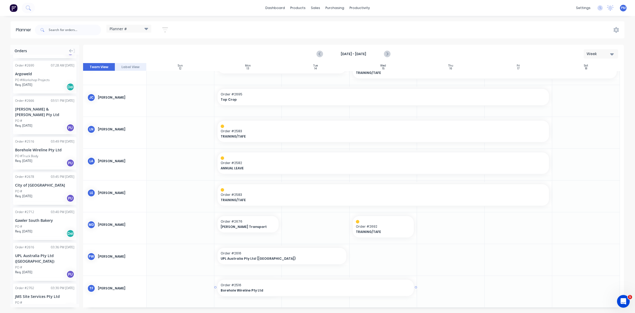
drag, startPoint x: 283, startPoint y: 285, endPoint x: 389, endPoint y: 288, distance: 106.4
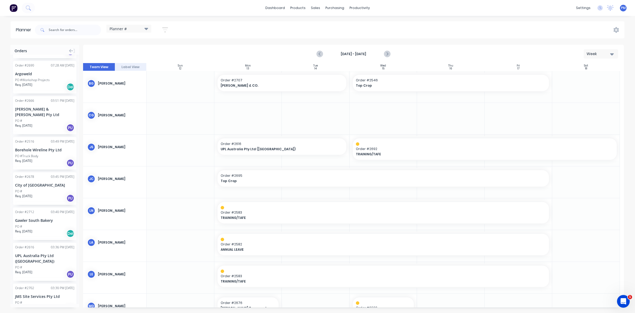
scroll to position [0, 0]
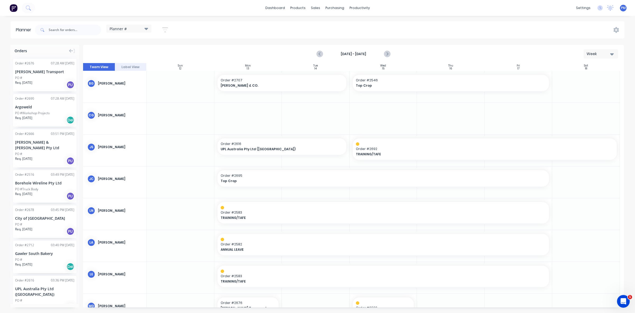
click at [37, 77] on div "PO #" at bounding box center [44, 77] width 59 height 5
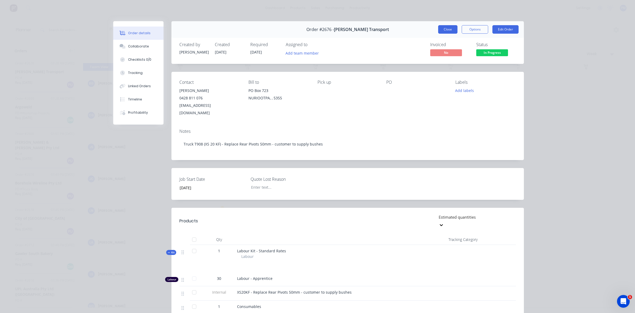
click at [445, 27] on button "Close" at bounding box center [447, 29] width 19 height 8
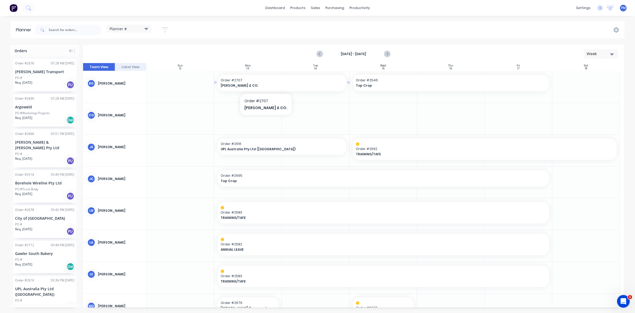
click at [260, 84] on span "A.W. VATER & CO." at bounding box center [276, 85] width 110 height 5
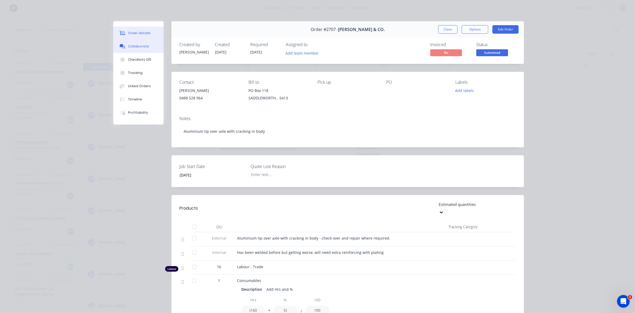
click at [142, 47] on div "Collaborate" at bounding box center [138, 46] width 21 height 5
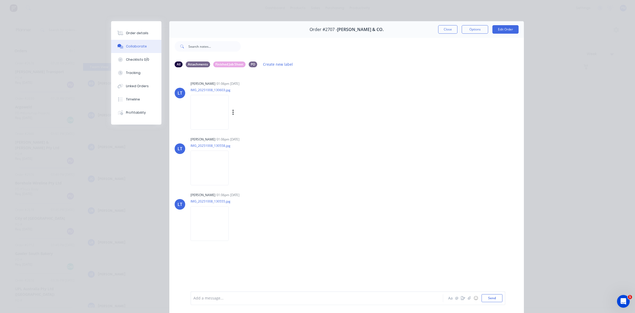
click at [209, 109] on img at bounding box center [210, 112] width 38 height 35
click at [211, 160] on img at bounding box center [210, 167] width 38 height 35
click at [213, 212] on img at bounding box center [210, 223] width 38 height 35
click at [138, 33] on div "Order details" at bounding box center [137, 33] width 23 height 5
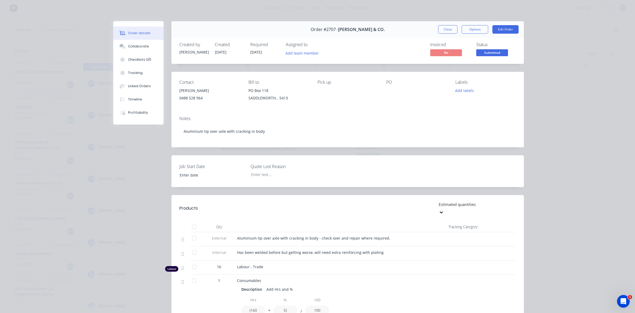
type input "13/10/2025"
click at [446, 30] on button "Close" at bounding box center [447, 29] width 19 height 8
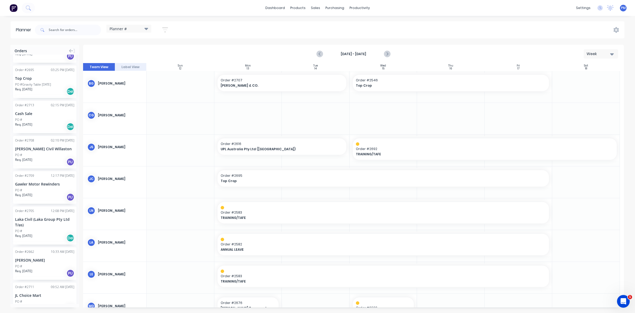
scroll to position [274, 0]
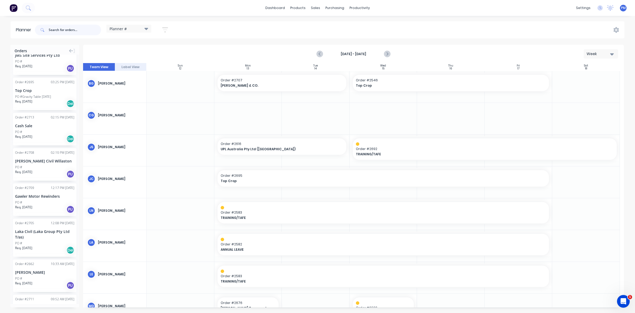
click at [63, 29] on input "text" at bounding box center [75, 30] width 52 height 11
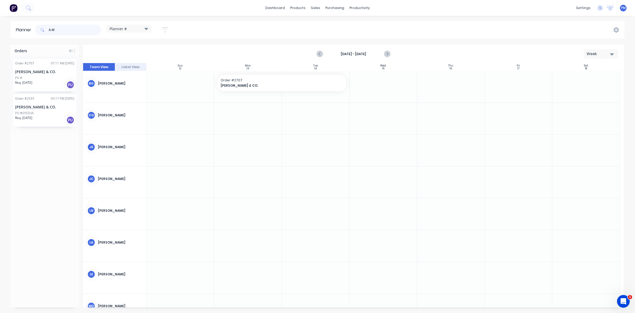
type input "A.W"
drag, startPoint x: 37, startPoint y: 66, endPoint x: 240, endPoint y: 111, distance: 208.1
drag, startPoint x: 60, startPoint y: 30, endPoint x: 44, endPoint y: 28, distance: 16.5
click at [44, 28] on div "A.W" at bounding box center [68, 30] width 66 height 11
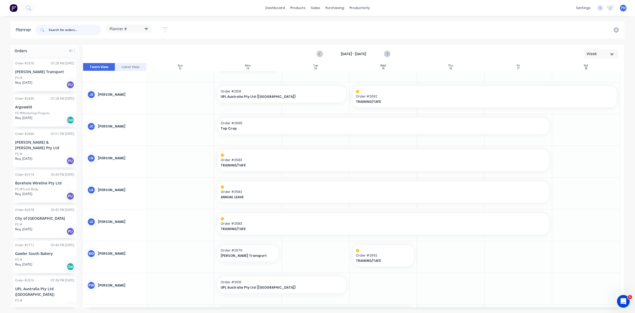
scroll to position [52, 0]
click at [49, 75] on div "Order # 2676 07:28 AM 09/10/25 Milton Transport PO # Req. 24/10/25 PU" at bounding box center [45, 75] width 64 height 33
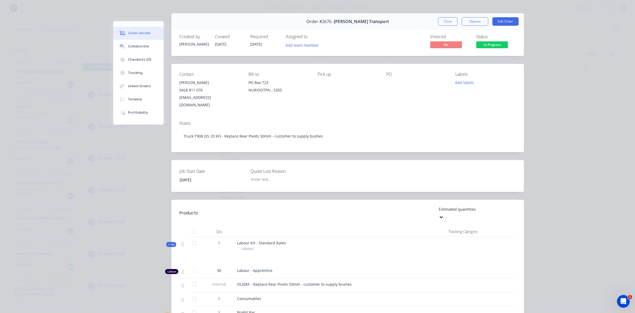
scroll to position [0, 0]
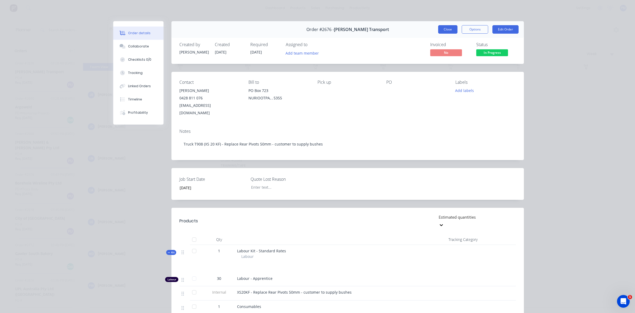
click at [442, 27] on button "Close" at bounding box center [447, 29] width 19 height 8
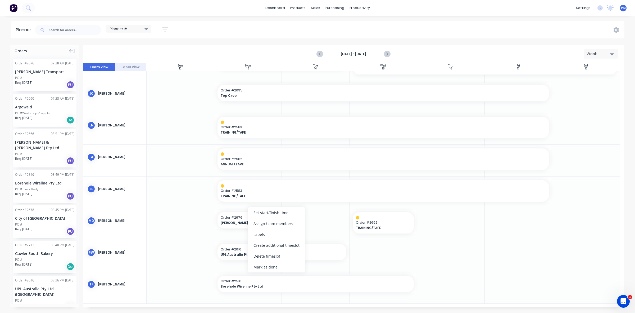
scroll to position [81, 0]
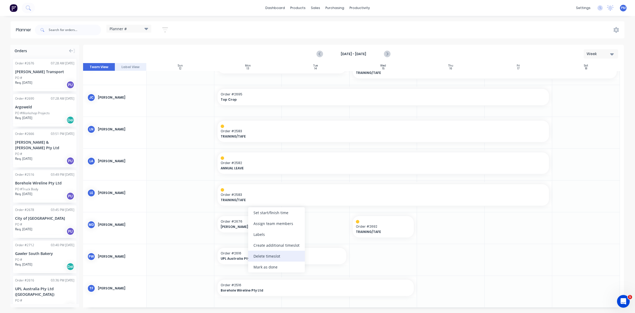
click at [264, 254] on div "Delete timeslot" at bounding box center [276, 255] width 57 height 11
drag, startPoint x: 264, startPoint y: 257, endPoint x: 264, endPoint y: 237, distance: 19.9
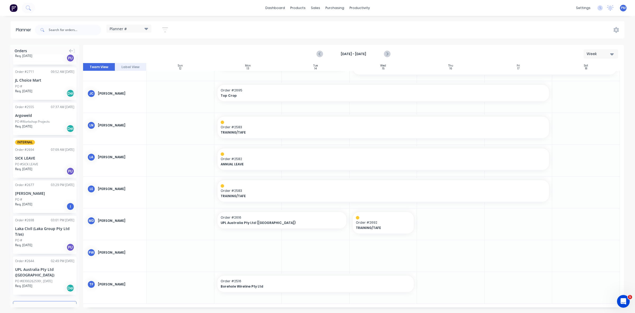
scroll to position [506, 0]
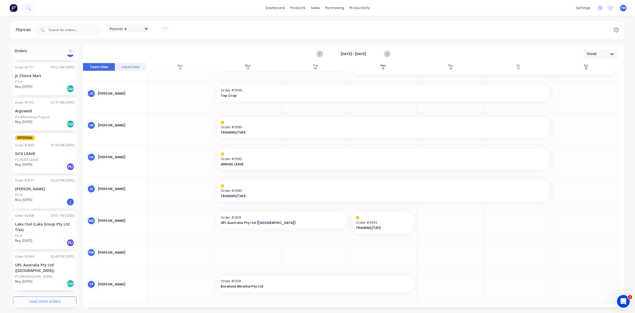
click at [35, 296] on button "Load more orders" at bounding box center [45, 300] width 64 height 9
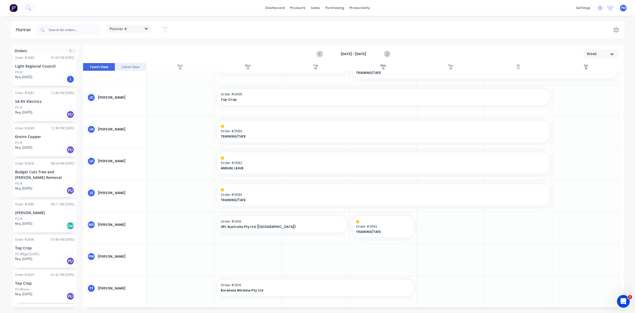
scroll to position [1180, 0]
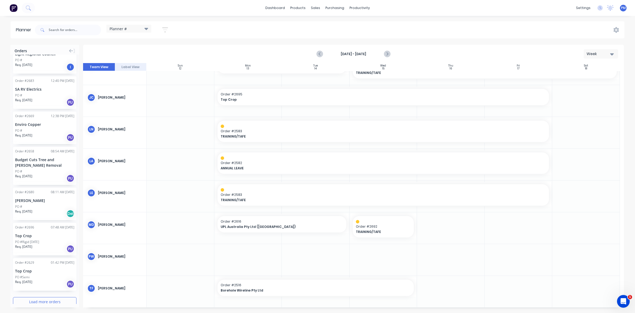
click at [33, 297] on button "Load more orders" at bounding box center [45, 301] width 64 height 9
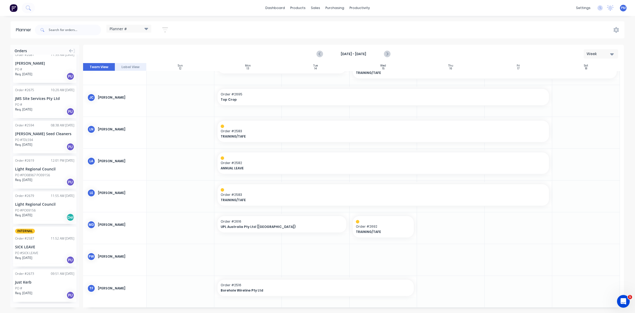
scroll to position [1895, 0]
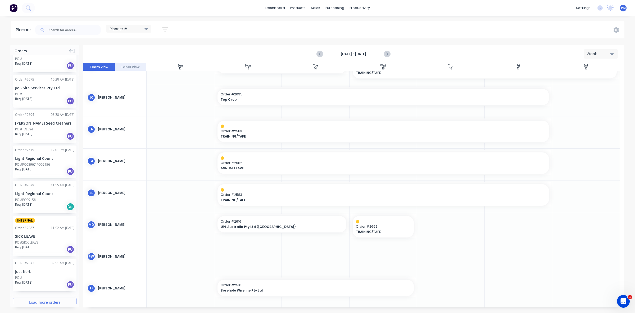
click at [33, 297] on button "Load more orders" at bounding box center [45, 301] width 64 height 9
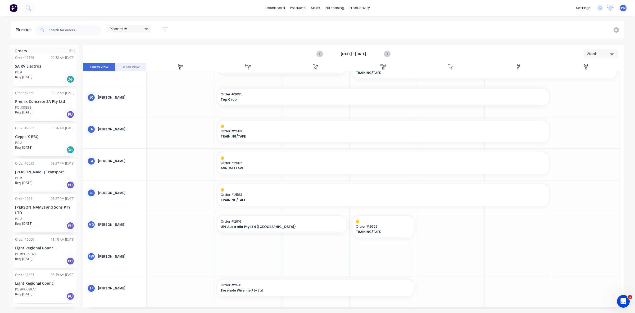
scroll to position [2604, 0]
click at [57, 31] on input "text" at bounding box center [75, 30] width 52 height 11
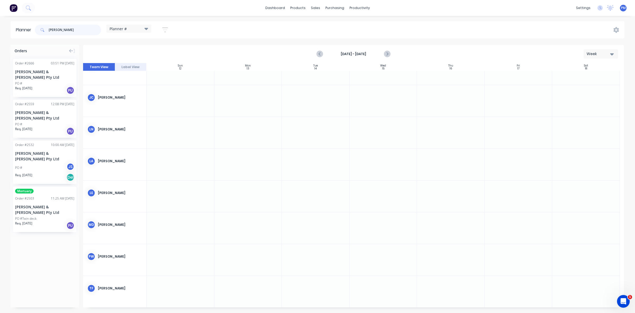
type input "taylor"
drag, startPoint x: 36, startPoint y: 183, endPoint x: 241, endPoint y: 259, distance: 218.4
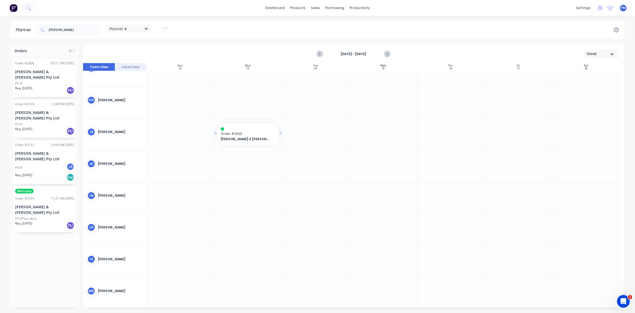
drag, startPoint x: 37, startPoint y: 175, endPoint x: 227, endPoint y: 136, distance: 193.7
drag, startPoint x: 61, startPoint y: 30, endPoint x: 48, endPoint y: 31, distance: 13.5
click at [48, 31] on div "taylor" at bounding box center [68, 30] width 66 height 11
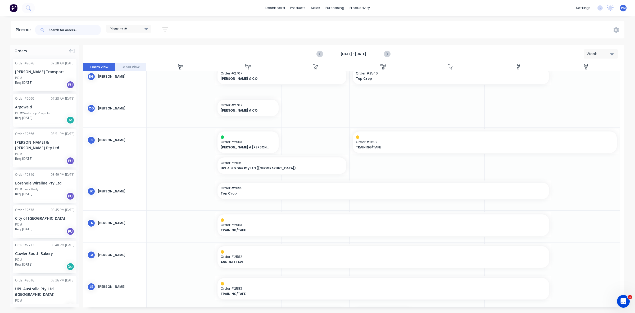
scroll to position [0, 0]
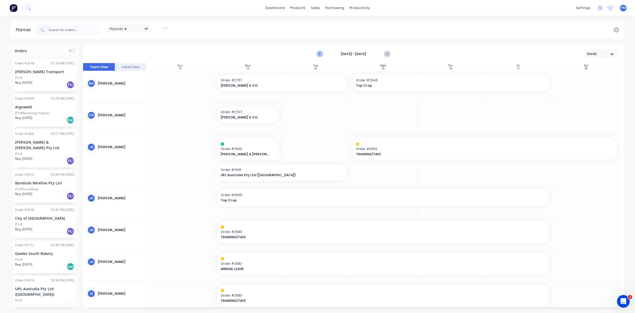
click at [320, 55] on icon "Previous page" at bounding box center [320, 54] width 2 height 4
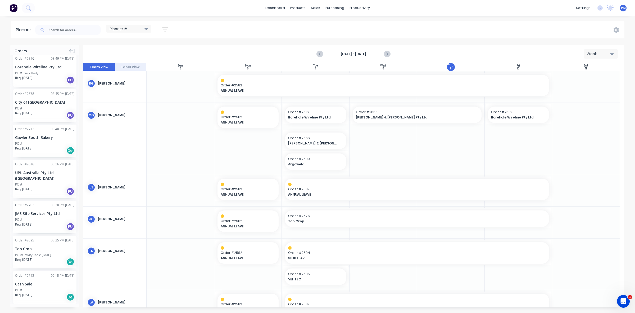
scroll to position [132, 0]
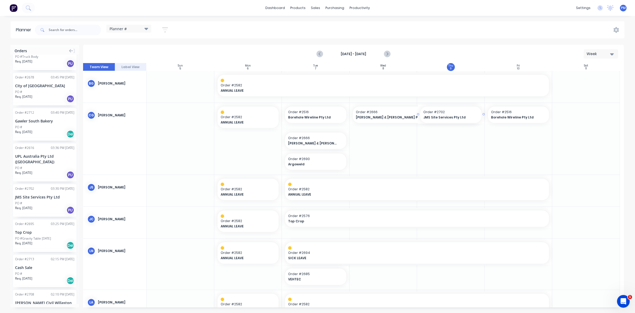
drag, startPoint x: 27, startPoint y: 187, endPoint x: 442, endPoint y: 152, distance: 416.8
click at [442, 143] on span "JMS Site Services Pty Ltd" at bounding box center [449, 143] width 50 height 5
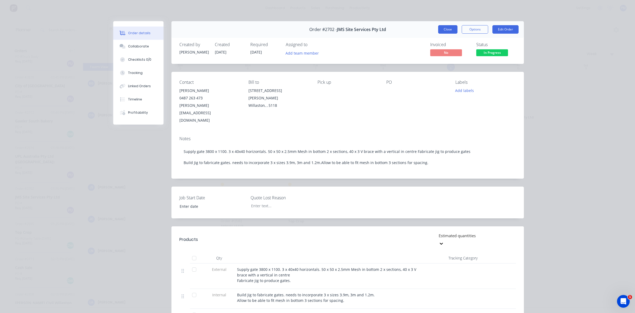
click at [440, 31] on button "Close" at bounding box center [447, 29] width 19 height 8
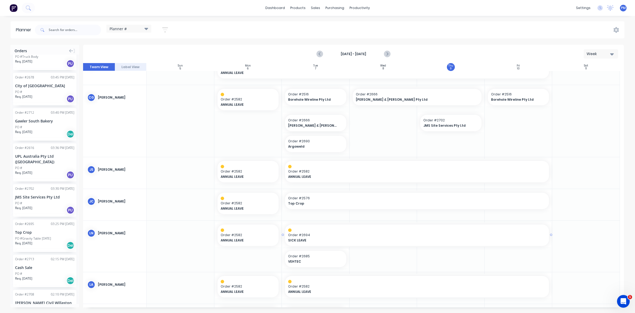
scroll to position [0, 0]
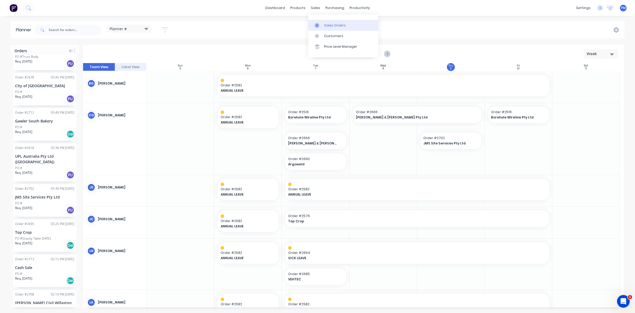
click at [329, 23] on link "Sales Orders" at bounding box center [343, 25] width 70 height 11
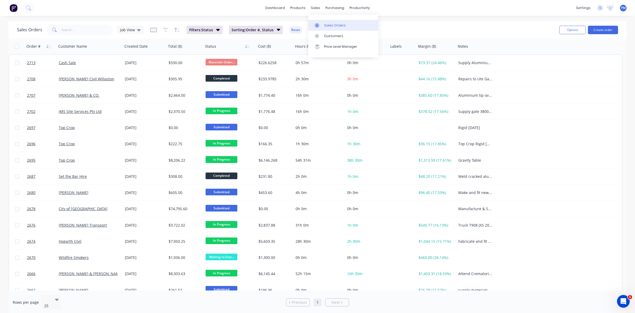
click at [326, 24] on div "Sales Orders" at bounding box center [335, 25] width 22 height 5
click at [330, 23] on div "Sales Orders" at bounding box center [335, 25] width 22 height 5
click at [329, 24] on div "Sales Orders" at bounding box center [335, 25] width 22 height 5
click at [326, 35] on div "Customers" at bounding box center [333, 36] width 19 height 5
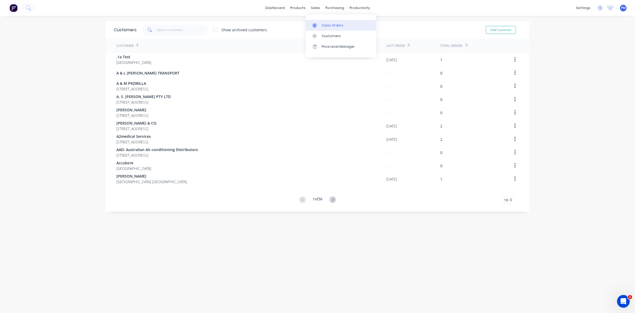
click at [331, 24] on div "Sales Orders" at bounding box center [333, 25] width 22 height 5
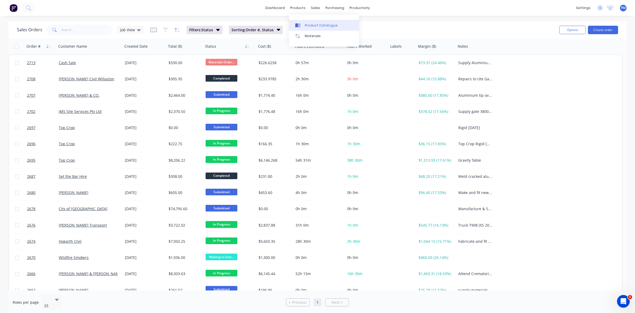
click at [312, 23] on link "Product Catalogue" at bounding box center [324, 25] width 70 height 11
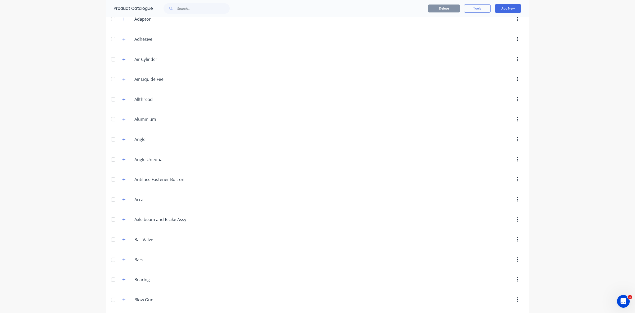
scroll to position [99, 0]
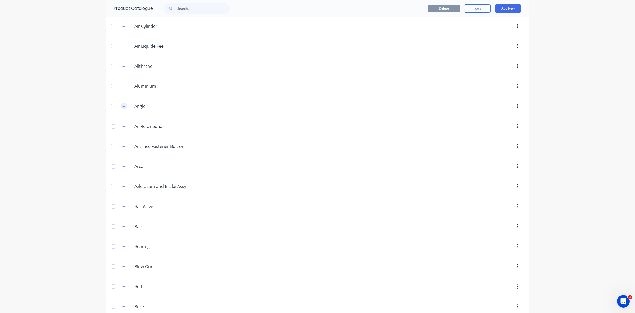
click at [123, 107] on icon "button" at bounding box center [124, 106] width 3 height 3
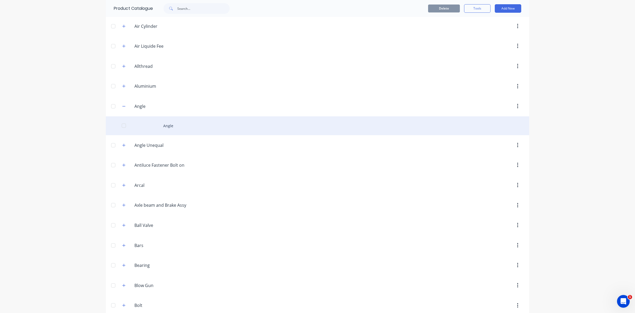
click at [164, 124] on div "Angle" at bounding box center [318, 125] width 424 height 19
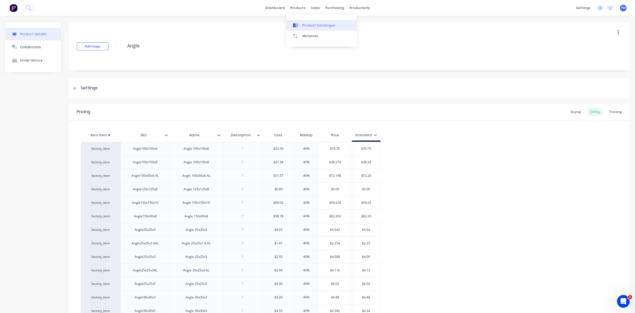
click at [308, 23] on link "Product Catalogue" at bounding box center [322, 25] width 70 height 11
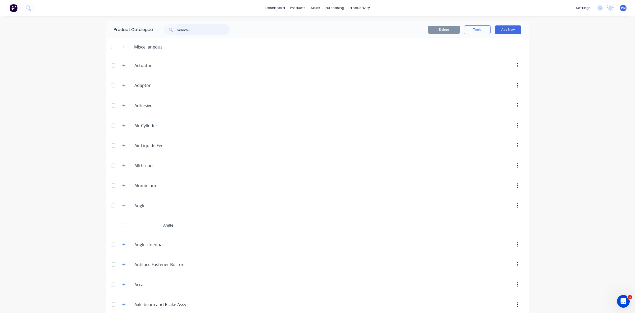
click at [187, 29] on input "text" at bounding box center [203, 29] width 52 height 11
click at [171, 29] on icon at bounding box center [171, 30] width 4 height 4
click at [196, 27] on input "bolts" at bounding box center [203, 29] width 52 height 11
click at [183, 28] on input "bolts" at bounding box center [203, 29] width 52 height 11
type input "bolt"
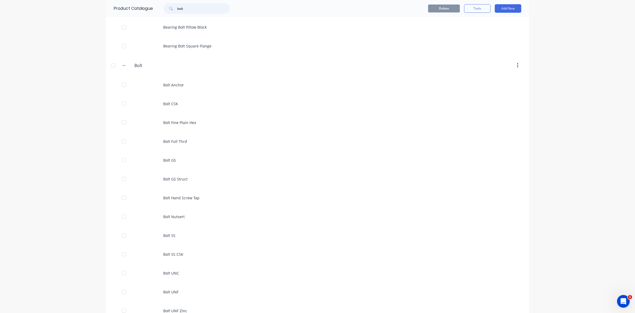
scroll to position [99, 0]
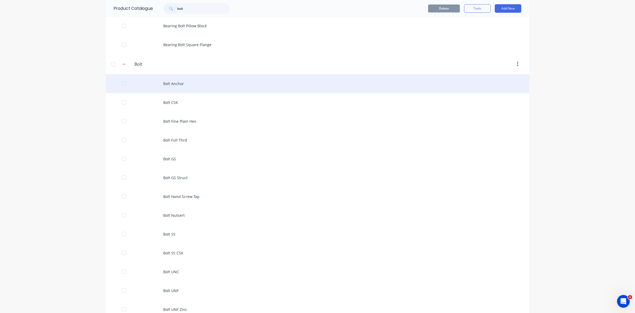
click at [181, 80] on div "Bolt Anchor" at bounding box center [318, 83] width 424 height 19
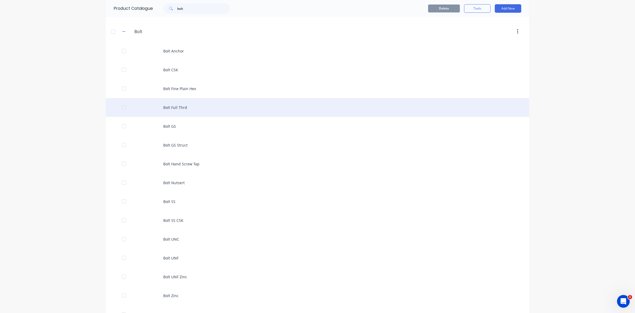
scroll to position [132, 0]
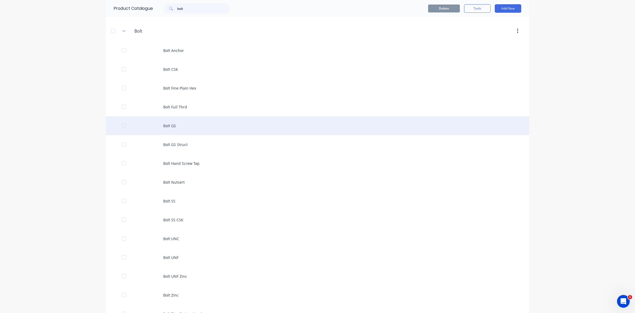
click at [171, 125] on div "Bolt GS" at bounding box center [318, 125] width 424 height 19
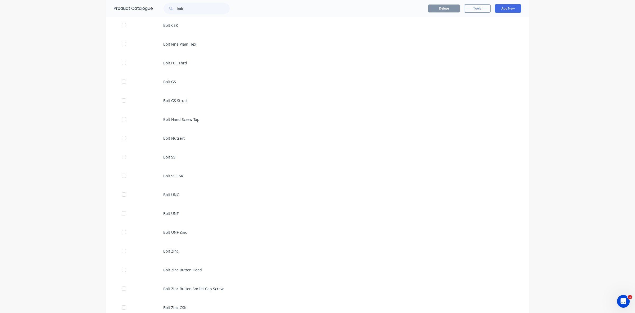
scroll to position [186, 0]
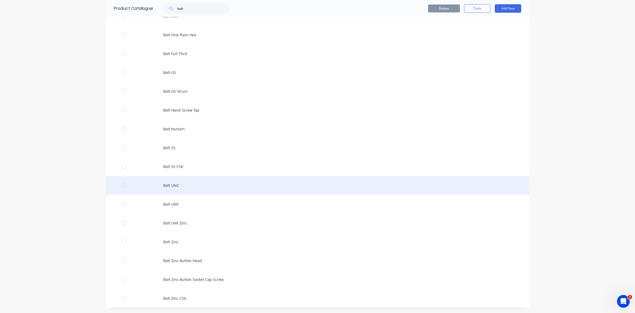
click at [172, 185] on div "Bolt UNC" at bounding box center [318, 185] width 424 height 19
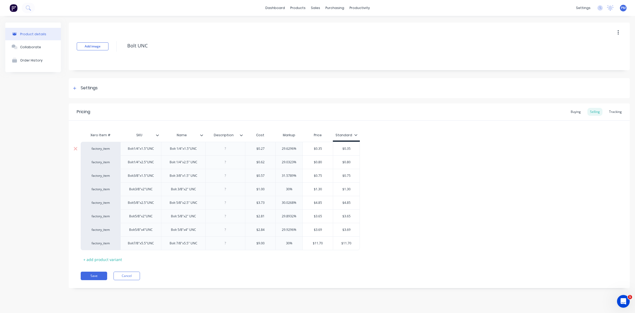
drag, startPoint x: 293, startPoint y: 148, endPoint x: 281, endPoint y: 149, distance: 11.9
click at [282, 149] on input "29.6296%" at bounding box center [289, 148] width 27 height 5
type input "40%"
drag, startPoint x: 293, startPoint y: 160, endPoint x: 280, endPoint y: 160, distance: 13.2
click at [280, 160] on input "29.0323%" at bounding box center [289, 162] width 27 height 5
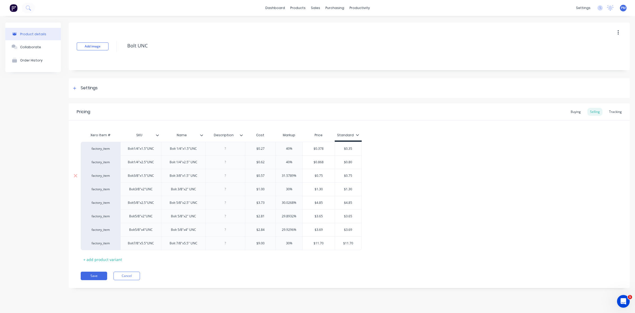
type input "40%"
drag, startPoint x: 293, startPoint y: 175, endPoint x: 277, endPoint y: 175, distance: 15.9
click at [277, 175] on input "31.5789%" at bounding box center [289, 175] width 27 height 5
type input "40%"
drag, startPoint x: 290, startPoint y: 188, endPoint x: 285, endPoint y: 188, distance: 4.8
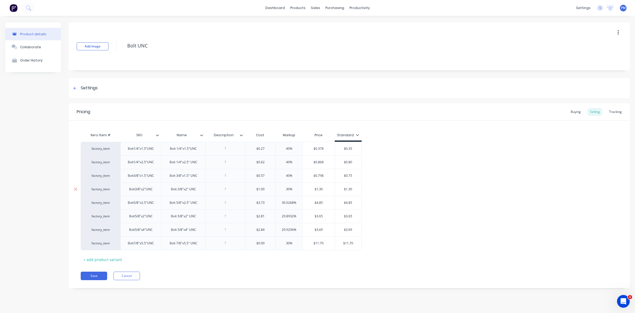
click at [285, 188] on input "30%" at bounding box center [289, 189] width 27 height 5
type input "40%"
drag, startPoint x: 293, startPoint y: 202, endPoint x: 281, endPoint y: 202, distance: 11.6
click at [281, 202] on input "30.0268%" at bounding box center [289, 202] width 27 height 5
type input "40%"
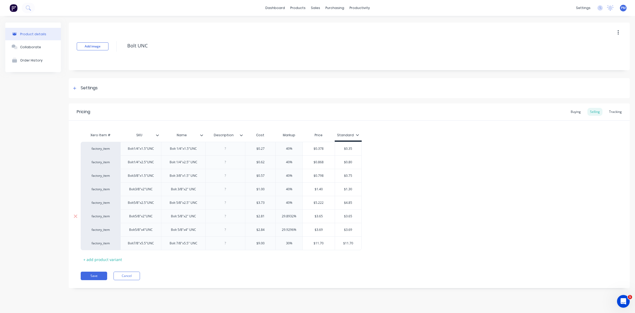
drag, startPoint x: 293, startPoint y: 216, endPoint x: 281, endPoint y: 215, distance: 11.7
click at [281, 215] on input "29.8932%" at bounding box center [289, 216] width 27 height 5
type input "40%"
drag, startPoint x: 293, startPoint y: 229, endPoint x: 280, endPoint y: 228, distance: 13.3
click at [280, 228] on input "29.9296%" at bounding box center [289, 229] width 27 height 5
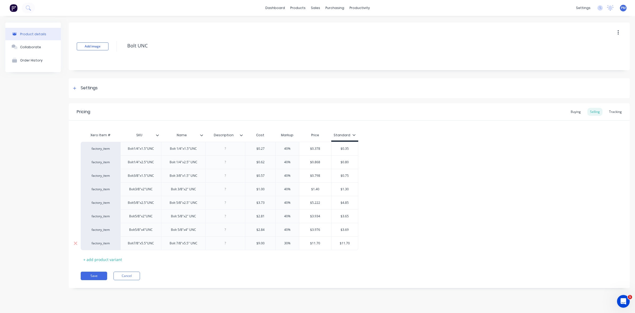
type input "40%"
drag, startPoint x: 288, startPoint y: 243, endPoint x: 284, endPoint y: 243, distance: 4.0
click at [284, 243] on input "30%" at bounding box center [287, 243] width 26 height 5
type input "40%"
click at [362, 287] on div "Pricing Buying Selling Tracking Xero Item # SKU Name Description Cost Markup Pr…" at bounding box center [349, 195] width 561 height 185
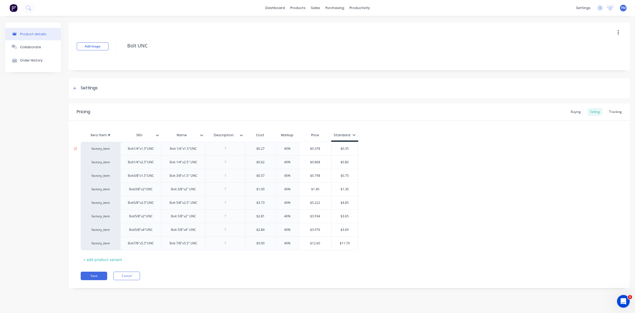
drag, startPoint x: 346, startPoint y: 148, endPoint x: 350, endPoint y: 149, distance: 4.3
click at [350, 149] on input "$0.35" at bounding box center [345, 148] width 26 height 5
type input "$0.338"
click at [349, 163] on input "$0.80" at bounding box center [346, 162] width 28 height 5
type input "$0.87"
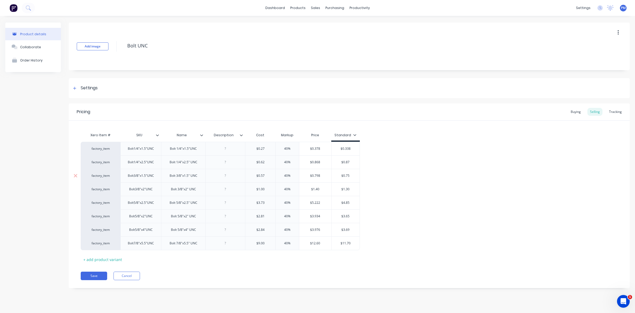
drag, startPoint x: 346, startPoint y: 175, endPoint x: 351, endPoint y: 175, distance: 5.3
click at [351, 175] on input "$0.75" at bounding box center [346, 175] width 28 height 5
type input "$0.80"
click at [347, 188] on input "$1.30" at bounding box center [346, 189] width 28 height 5
type input "$1.40"
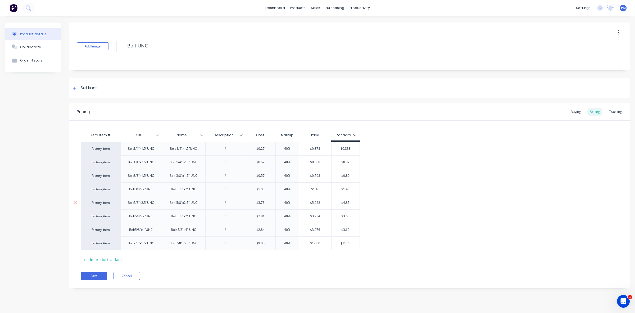
drag, startPoint x: 344, startPoint y: 203, endPoint x: 351, endPoint y: 202, distance: 7.7
click at [351, 202] on input "$4.85" at bounding box center [346, 202] width 28 height 5
type input "$5.22"
drag, startPoint x: 344, startPoint y: 216, endPoint x: 350, endPoint y: 215, distance: 6.7
click at [350, 215] on input "$3.65" at bounding box center [346, 216] width 28 height 5
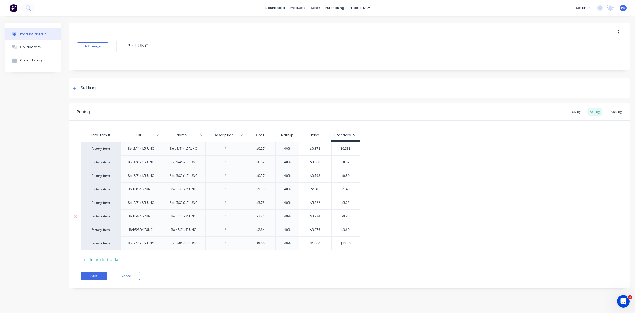
click at [345, 216] on input "$9.93" at bounding box center [346, 216] width 28 height 5
type input "$3.93"
drag, startPoint x: 346, startPoint y: 229, endPoint x: 350, endPoint y: 229, distance: 4.0
click at [350, 229] on input "$3.69" at bounding box center [346, 229] width 28 height 5
type input "$3.98"
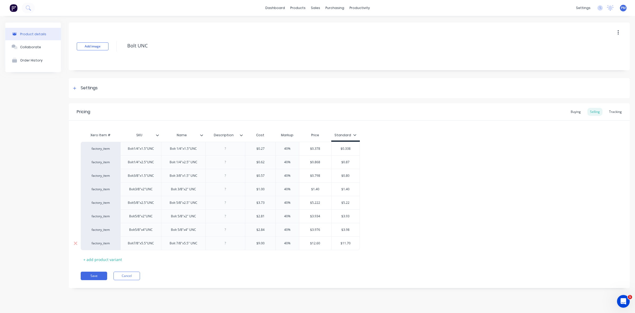
drag, startPoint x: 343, startPoint y: 243, endPoint x: 350, endPoint y: 242, distance: 7.3
click at [350, 242] on input "$11.70" at bounding box center [346, 243] width 28 height 5
type input "$12.60"
click at [344, 255] on div "Xero Item # SKU Name Description Cost Markup Price Standard factory_item Bolt1/…" at bounding box center [349, 197] width 537 height 134
click at [96, 275] on button "Save" at bounding box center [94, 275] width 26 height 8
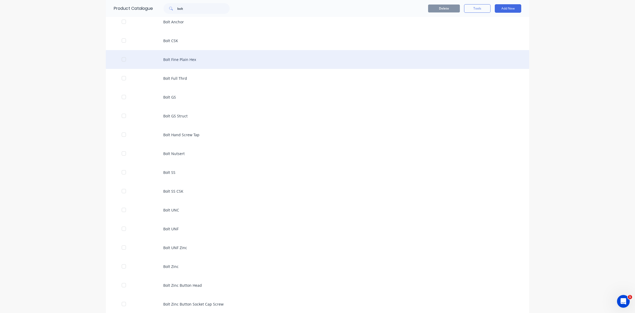
scroll to position [223, 0]
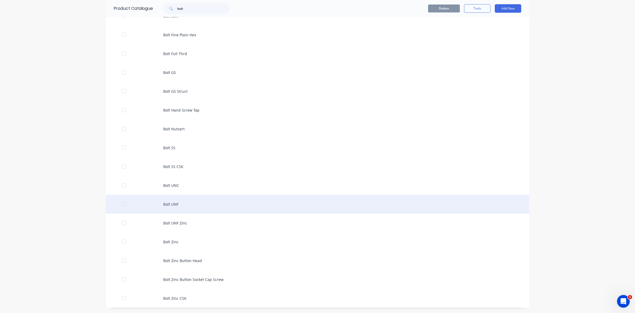
click at [164, 201] on div "Bolt UNF" at bounding box center [318, 204] width 424 height 19
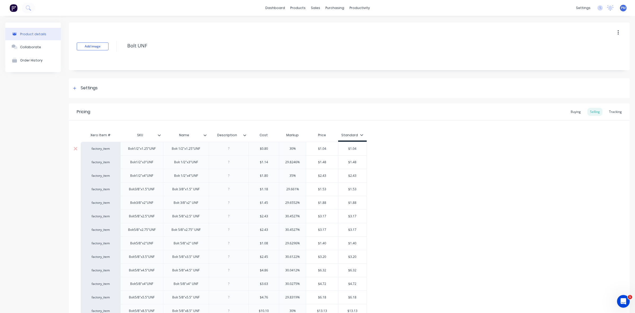
drag, startPoint x: 293, startPoint y: 148, endPoint x: 289, endPoint y: 148, distance: 3.4
click at [289, 148] on input "30%" at bounding box center [292, 148] width 27 height 5
type input "40%"
drag, startPoint x: 296, startPoint y: 160, endPoint x: 284, endPoint y: 160, distance: 12.4
click at [284, 160] on input "29.8246%" at bounding box center [292, 162] width 27 height 5
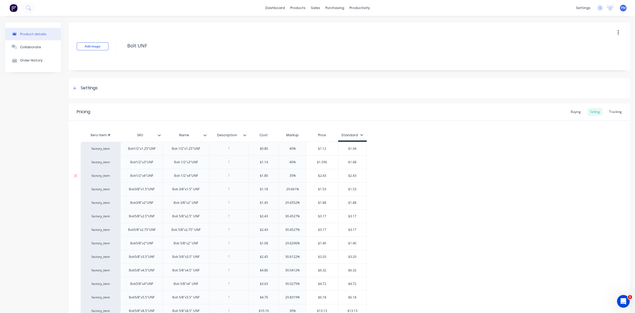
type input "40%"
drag, startPoint x: 293, startPoint y: 175, endPoint x: 289, endPoint y: 175, distance: 3.4
click at [289, 175] on input "35%" at bounding box center [292, 175] width 27 height 5
type input "40%"
drag, startPoint x: 296, startPoint y: 188, endPoint x: 285, endPoint y: 188, distance: 10.6
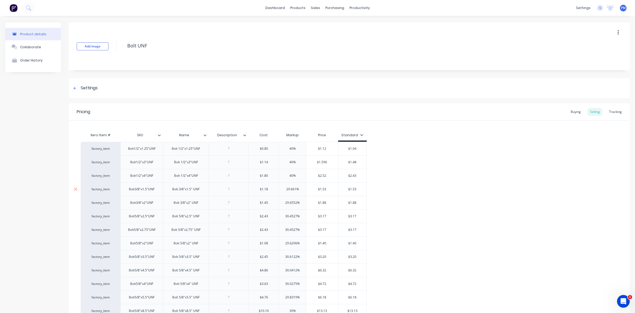
click at [285, 188] on input "29.661%" at bounding box center [292, 189] width 27 height 5
type input "40%"
drag, startPoint x: 297, startPoint y: 203, endPoint x: 284, endPoint y: 201, distance: 13.0
click at [284, 201] on input "29.6552%" at bounding box center [292, 202] width 27 height 5
type input "40%"
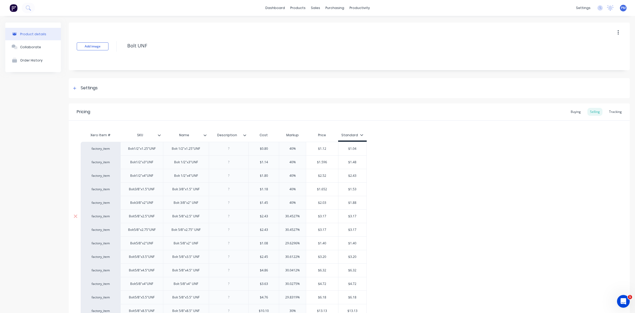
drag, startPoint x: 297, startPoint y: 215, endPoint x: 285, endPoint y: 215, distance: 12.2
click at [285, 215] on input "30.4527%" at bounding box center [292, 216] width 27 height 5
type input "40%"
drag, startPoint x: 296, startPoint y: 228, endPoint x: 285, endPoint y: 227, distance: 11.2
click at [285, 227] on div "30.4527% 30.4527%" at bounding box center [292, 229] width 27 height 13
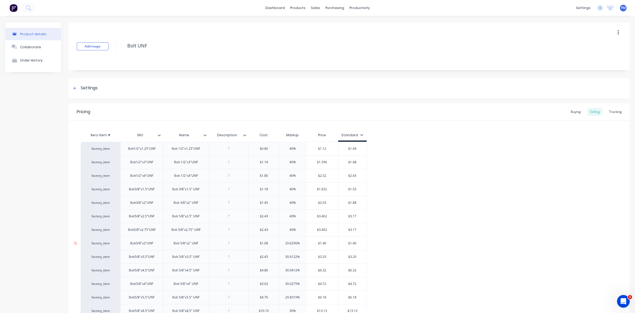
type input "40%"
drag, startPoint x: 297, startPoint y: 244, endPoint x: 284, endPoint y: 244, distance: 12.7
click at [284, 244] on input "29.6296%" at bounding box center [292, 243] width 27 height 5
type input "40%"
drag, startPoint x: 297, startPoint y: 256, endPoint x: 285, endPoint y: 256, distance: 11.9
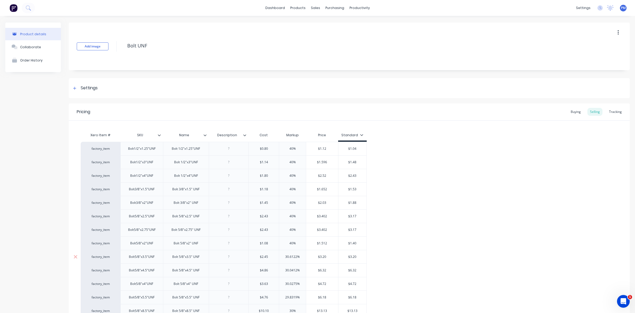
click at [285, 256] on input "30.6122%" at bounding box center [292, 256] width 27 height 5
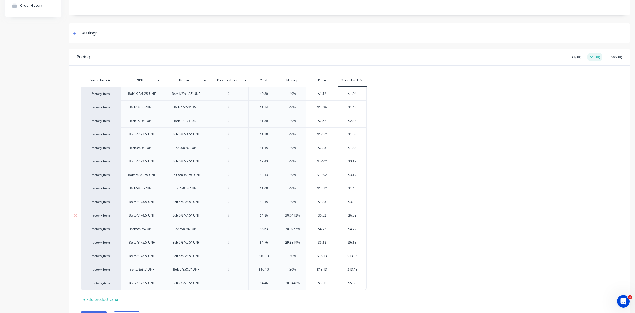
scroll to position [85, 0]
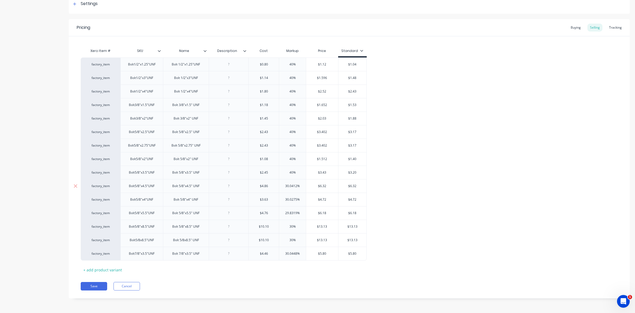
type input "40%"
drag, startPoint x: 296, startPoint y: 185, endPoint x: 286, endPoint y: 186, distance: 10.3
click at [286, 186] on input "30.0412%" at bounding box center [292, 185] width 27 height 5
type input "40%"
drag, startPoint x: 297, startPoint y: 199, endPoint x: 285, endPoint y: 199, distance: 11.9
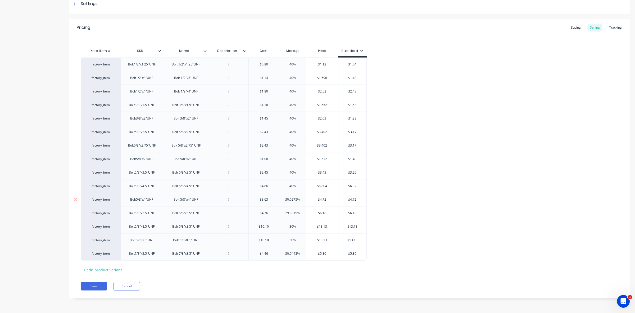
click at [285, 199] on input "30.0275%" at bounding box center [292, 199] width 27 height 5
type input "40%"
drag, startPoint x: 297, startPoint y: 212, endPoint x: 285, endPoint y: 211, distance: 11.4
click at [285, 211] on input "29.8319%" at bounding box center [292, 212] width 27 height 5
type input "40%"
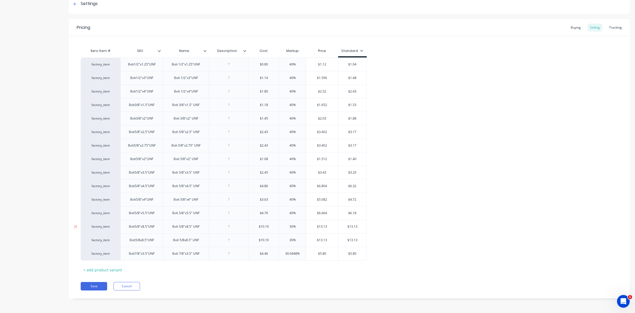
drag, startPoint x: 293, startPoint y: 224, endPoint x: 289, endPoint y: 224, distance: 4.2
click at [289, 224] on input "30%" at bounding box center [292, 226] width 27 height 5
drag, startPoint x: 293, startPoint y: 225, endPoint x: 289, endPoint y: 225, distance: 3.7
click at [289, 225] on input "04%" at bounding box center [292, 226] width 27 height 5
type input "40%"
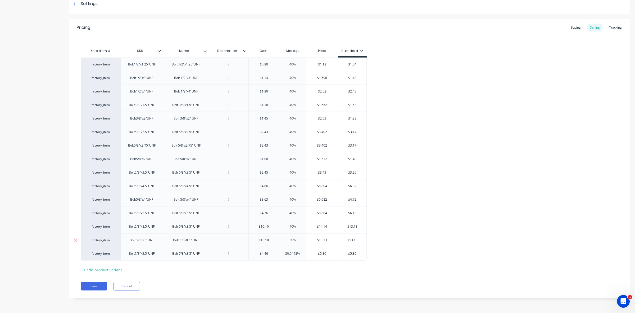
click at [293, 238] on input "30%" at bounding box center [292, 239] width 27 height 5
drag, startPoint x: 293, startPoint y: 238, endPoint x: 289, endPoint y: 237, distance: 4.0
click at [289, 237] on input "30%" at bounding box center [292, 239] width 27 height 5
type input "40%"
drag, startPoint x: 296, startPoint y: 252, endPoint x: 285, endPoint y: 250, distance: 12.1
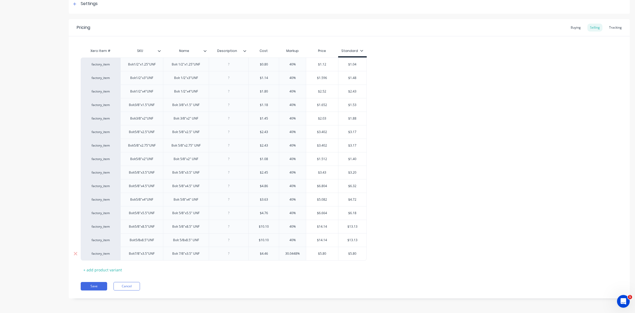
click at [285, 250] on div "30.0448% 30.0448%" at bounding box center [292, 253] width 27 height 13
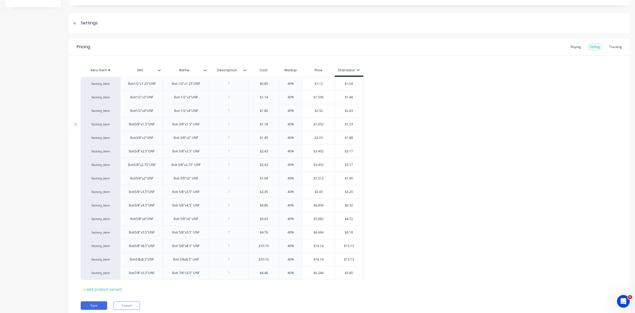
scroll to position [66, 0]
type input "40%"
drag, startPoint x: 350, startPoint y: 82, endPoint x: 353, endPoint y: 83, distance: 3.2
click at [353, 83] on input "$1.04" at bounding box center [349, 82] width 28 height 5
type input "$1.12"
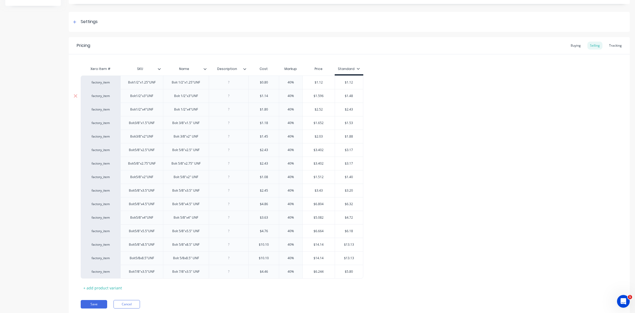
drag, startPoint x: 350, startPoint y: 96, endPoint x: 354, endPoint y: 96, distance: 4.0
click at [354, 96] on input "$1.48" at bounding box center [349, 95] width 28 height 5
type input "$1.60"
drag, startPoint x: 349, startPoint y: 109, endPoint x: 353, endPoint y: 109, distance: 3.5
click at [353, 109] on input "$2.43" at bounding box center [349, 109] width 28 height 5
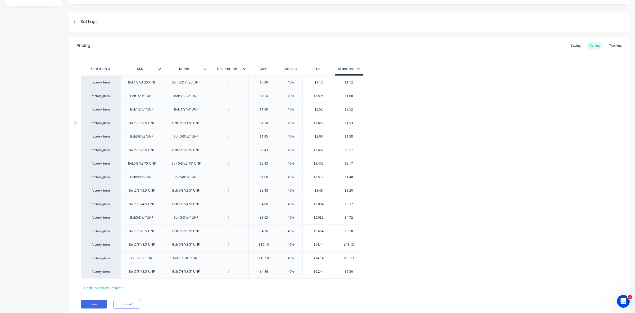
type input "$2.52"
drag, startPoint x: 350, startPoint y: 122, endPoint x: 354, endPoint y: 121, distance: 4.1
click at [354, 121] on input "$1.53" at bounding box center [349, 122] width 28 height 5
type input "$1.65"
drag, startPoint x: 347, startPoint y: 136, endPoint x: 353, endPoint y: 134, distance: 5.7
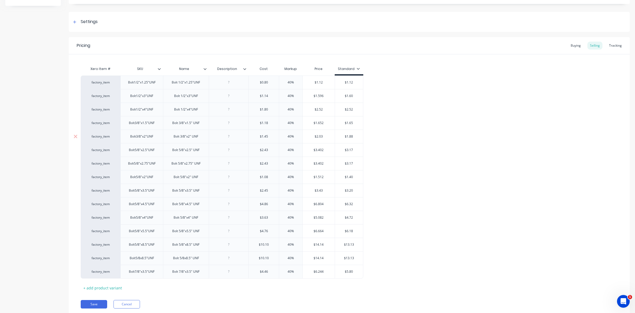
click at [353, 134] on input "$1.88" at bounding box center [349, 136] width 28 height 5
type input "$2.03"
drag, startPoint x: 350, startPoint y: 150, endPoint x: 353, endPoint y: 150, distance: 3.7
click at [353, 150] on input "$3.17" at bounding box center [349, 149] width 28 height 5
type input "$3.40"
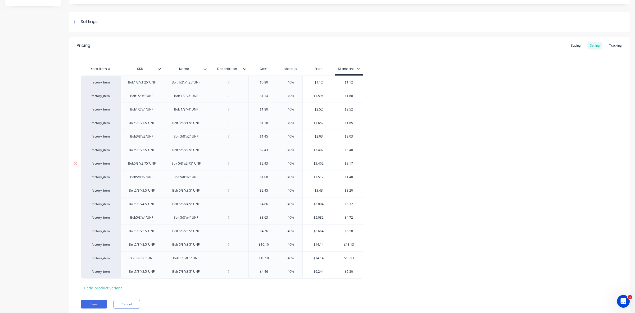
drag, startPoint x: 350, startPoint y: 163, endPoint x: 354, endPoint y: 163, distance: 4.0
click at [354, 163] on input "$3.17" at bounding box center [349, 163] width 28 height 5
type input "$3.40"
click at [353, 176] on input "$1.40" at bounding box center [349, 176] width 28 height 5
type input "$1.51"
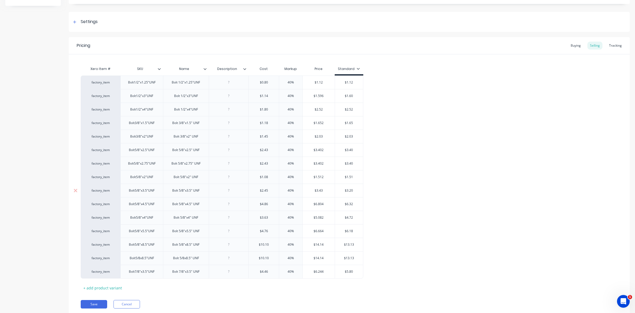
drag, startPoint x: 350, startPoint y: 190, endPoint x: 352, endPoint y: 189, distance: 2.7
click at [352, 189] on input "$3.20" at bounding box center [349, 190] width 28 height 5
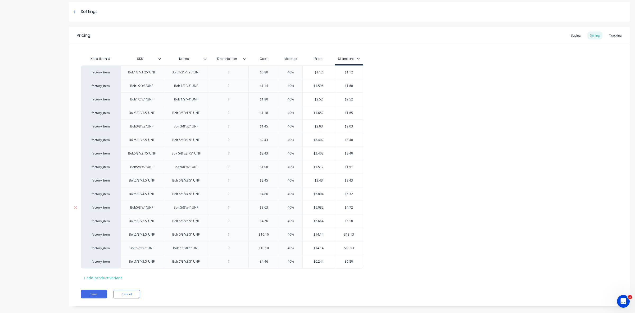
scroll to position [85, 0]
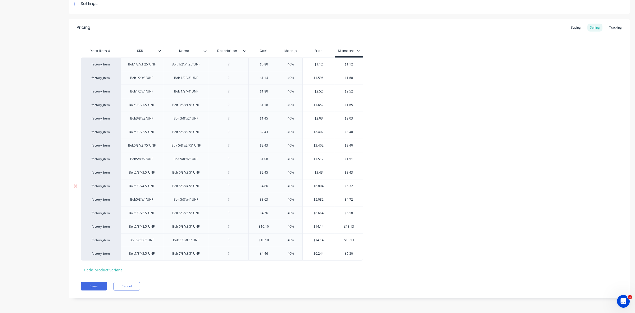
type input "$3.43"
drag, startPoint x: 350, startPoint y: 186, endPoint x: 353, endPoint y: 186, distance: 3.5
click at [353, 186] on input "$6.32" at bounding box center [349, 185] width 28 height 5
type input "$6.80"
drag, startPoint x: 347, startPoint y: 199, endPoint x: 354, endPoint y: 199, distance: 7.1
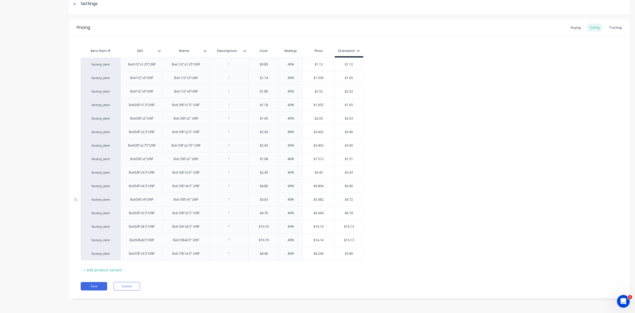
click at [354, 199] on input "$4.72" at bounding box center [349, 199] width 28 height 5
type input "$5.08"
drag, startPoint x: 349, startPoint y: 212, endPoint x: 353, endPoint y: 211, distance: 4.0
click at [353, 211] on input "$6.18" at bounding box center [349, 212] width 28 height 5
type input "$6.66"
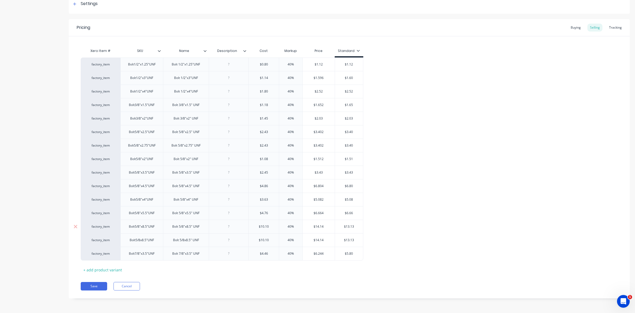
drag, startPoint x: 346, startPoint y: 225, endPoint x: 353, endPoint y: 225, distance: 7.4
click at [353, 225] on input "$13.13" at bounding box center [349, 226] width 28 height 5
type input "$14.14"
drag, startPoint x: 346, startPoint y: 240, endPoint x: 355, endPoint y: 240, distance: 8.7
click at [355, 240] on input "$13.13" at bounding box center [349, 239] width 28 height 5
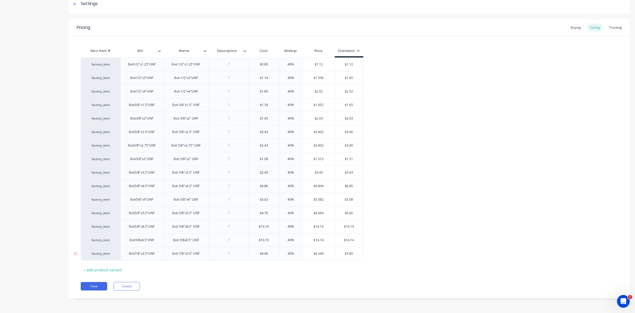
type input "$14.14"
drag, startPoint x: 347, startPoint y: 252, endPoint x: 354, endPoint y: 252, distance: 7.1
click at [354, 252] on input "$5.80" at bounding box center [349, 253] width 28 height 5
type input "$6.24"
click at [99, 283] on button "Save" at bounding box center [94, 286] width 26 height 8
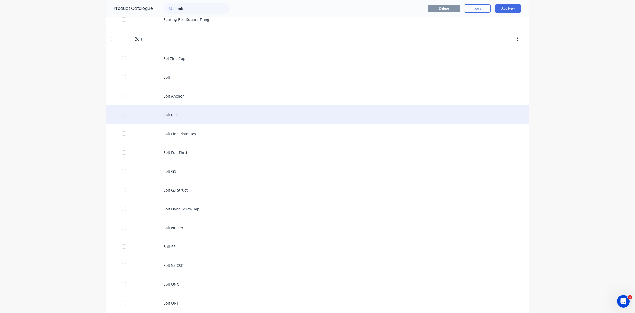
scroll to position [124, 0]
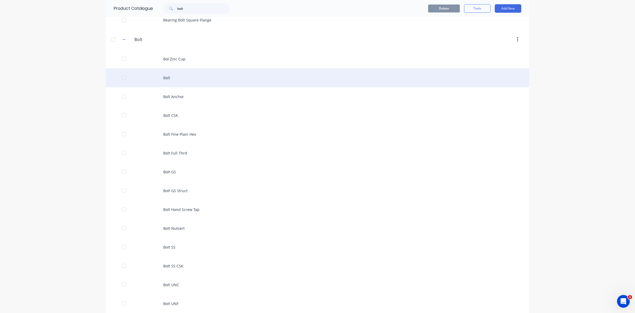
click at [167, 80] on div "Bolt" at bounding box center [318, 77] width 424 height 19
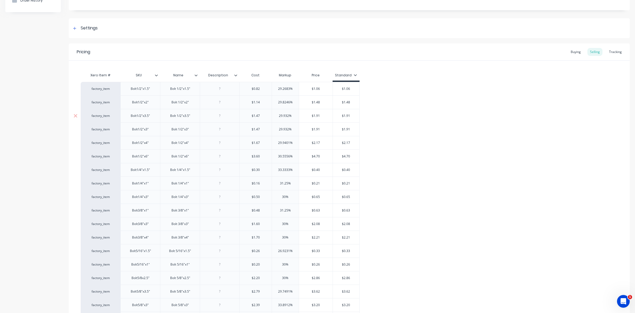
scroll to position [66, 0]
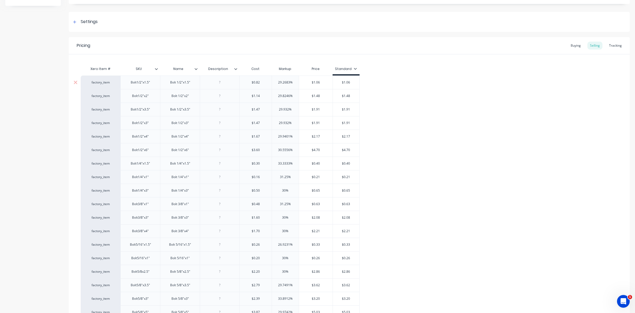
drag, startPoint x: 289, startPoint y: 82, endPoint x: 278, endPoint y: 82, distance: 11.4
click at [278, 82] on input "29.2683%" at bounding box center [285, 82] width 27 height 5
type input "40%"
drag, startPoint x: 289, startPoint y: 95, endPoint x: 277, endPoint y: 94, distance: 12.2
click at [277, 94] on input "29.8246%" at bounding box center [285, 95] width 27 height 5
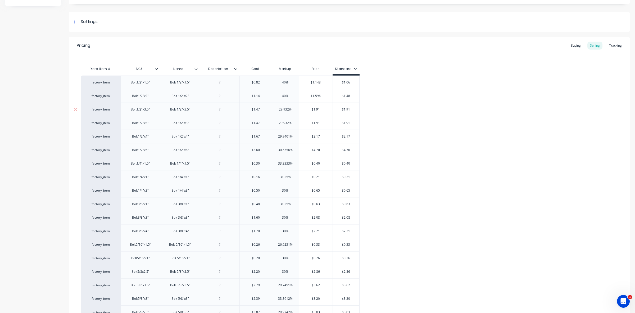
type input "40%"
drag, startPoint x: 288, startPoint y: 108, endPoint x: 277, endPoint y: 108, distance: 10.9
click at [277, 108] on input "29.932%" at bounding box center [285, 109] width 27 height 5
type input "40%"
drag, startPoint x: 288, startPoint y: 122, endPoint x: 277, endPoint y: 121, distance: 10.4
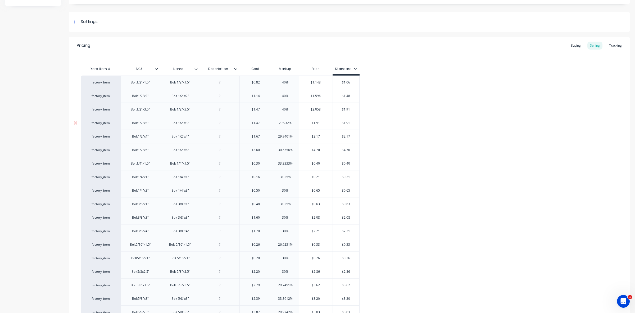
click at [277, 121] on input "29.932%" at bounding box center [285, 122] width 27 height 5
click at [285, 122] on input "402%" at bounding box center [285, 122] width 27 height 5
drag, startPoint x: 286, startPoint y: 122, endPoint x: 280, endPoint y: 122, distance: 6.1
click at [280, 122] on input "402%" at bounding box center [285, 122] width 27 height 5
type input "40%"
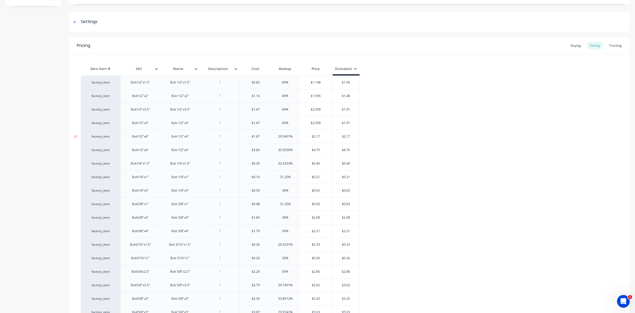
click at [289, 135] on input "29.9401%" at bounding box center [285, 136] width 27 height 5
drag, startPoint x: 289, startPoint y: 136, endPoint x: 276, endPoint y: 136, distance: 13.5
click at [276, 136] on input "29.9401%" at bounding box center [285, 136] width 27 height 5
type input "40%"
drag, startPoint x: 289, startPoint y: 149, endPoint x: 277, endPoint y: 149, distance: 11.7
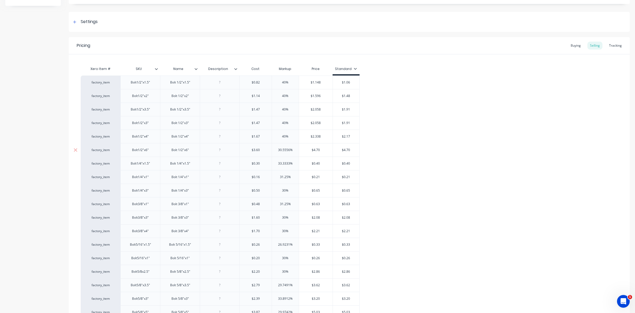
click at [277, 149] on input "30.5556%" at bounding box center [285, 149] width 27 height 5
click at [285, 149] on input "406%" at bounding box center [285, 149] width 27 height 5
click at [287, 149] on input "406%" at bounding box center [285, 149] width 27 height 5
drag, startPoint x: 282, startPoint y: 149, endPoint x: 290, endPoint y: 149, distance: 7.7
click at [290, 149] on input "406" at bounding box center [285, 149] width 27 height 5
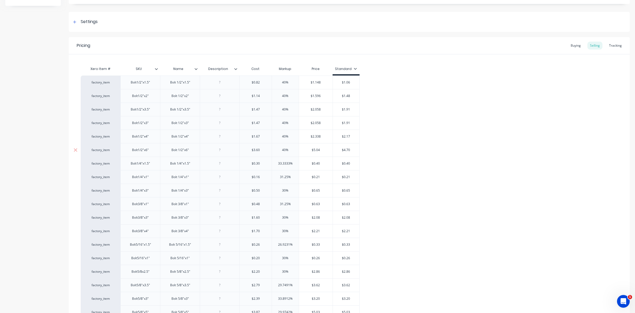
drag, startPoint x: 293, startPoint y: 156, endPoint x: 290, endPoint y: 158, distance: 3.2
click at [292, 156] on div "40%" at bounding box center [285, 149] width 27 height 13
type input "40%"
drag, startPoint x: 289, startPoint y: 163, endPoint x: 276, endPoint y: 162, distance: 13.3
click at [276, 162] on input "33.3333%" at bounding box center [285, 163] width 27 height 5
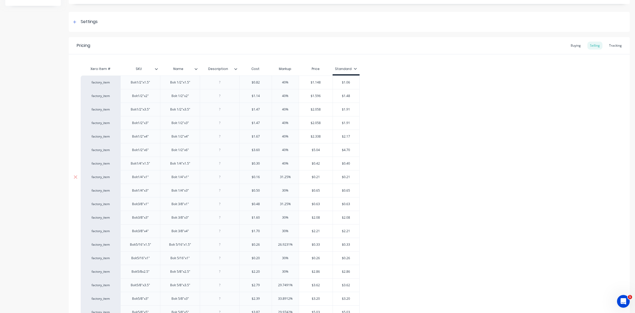
type input "40%"
drag, startPoint x: 287, startPoint y: 177, endPoint x: 277, endPoint y: 177, distance: 10.3
click at [277, 177] on input "31.25%" at bounding box center [285, 176] width 27 height 5
type input "40%"
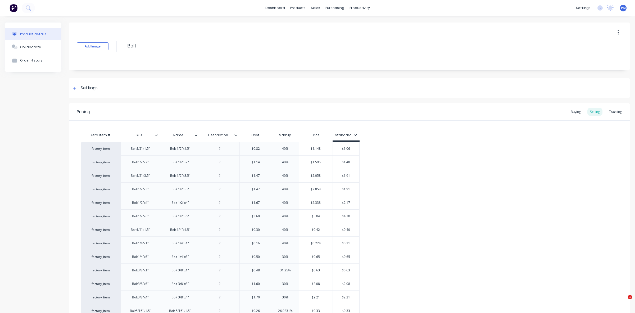
click at [281, 254] on input "30%" at bounding box center [285, 256] width 27 height 5
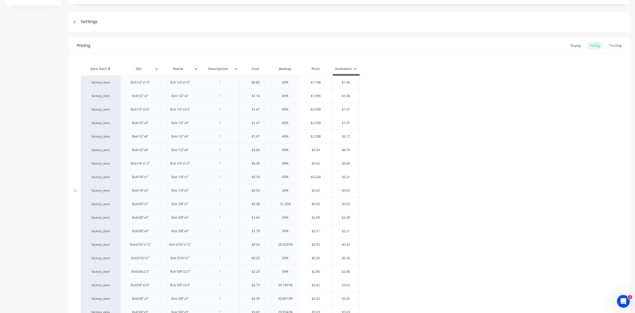
type input "4%"
type textarea "x"
type input "40%"
type textarea "x"
type input "40%"
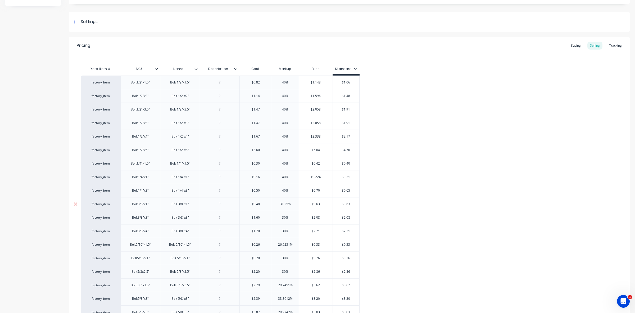
drag, startPoint x: 288, startPoint y: 204, endPoint x: 279, endPoint y: 203, distance: 8.5
click at [279, 203] on input "31.25%" at bounding box center [285, 203] width 27 height 5
type input "4%"
type textarea "x"
type input "40%"
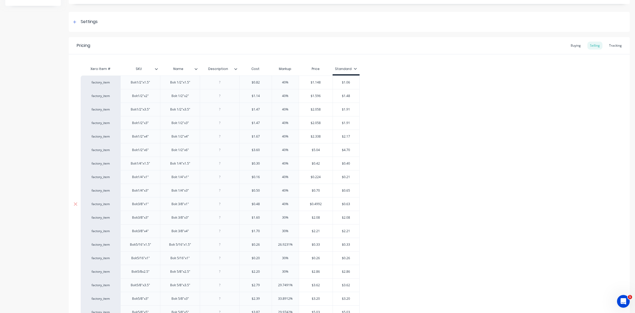
type textarea "x"
type input "40%"
drag, startPoint x: 285, startPoint y: 218, endPoint x: 279, endPoint y: 217, distance: 6.1
click at [279, 217] on input "30%" at bounding box center [285, 217] width 27 height 5
type input "4%"
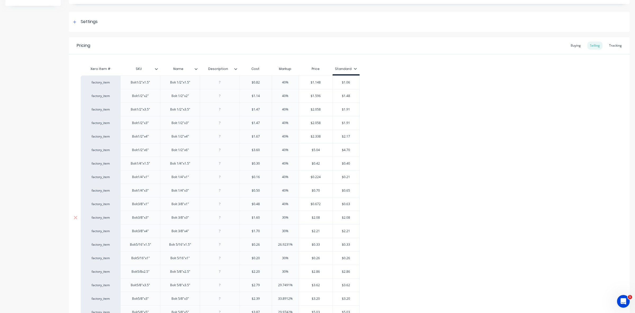
type textarea "x"
type input "40%"
type textarea "x"
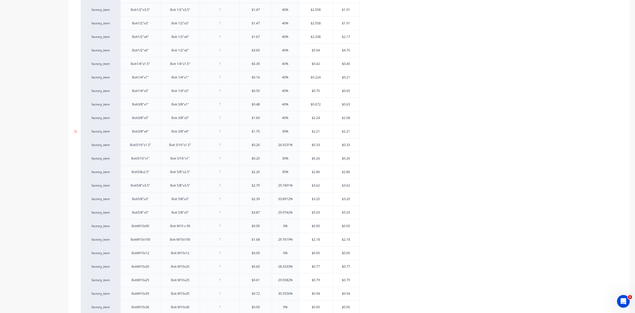
scroll to position [165, 0]
type input "40%"
drag, startPoint x: 285, startPoint y: 132, endPoint x: 282, endPoint y: 132, distance: 3.4
click at [282, 132] on input "30%" at bounding box center [285, 131] width 27 height 5
type input "4%"
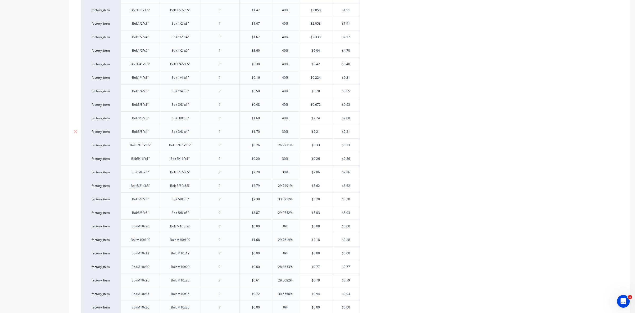
type textarea "x"
type input "40%"
type textarea "x"
type input "40%"
drag, startPoint x: 289, startPoint y: 146, endPoint x: 278, endPoint y: 146, distance: 10.6
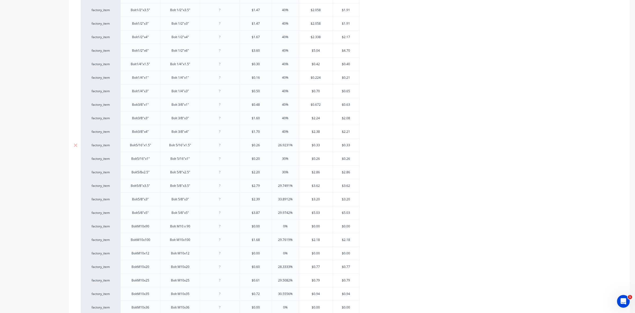
click at [278, 146] on input "26.9231%" at bounding box center [285, 145] width 27 height 5
type input "4%"
type textarea "x"
type input "40%"
type textarea "x"
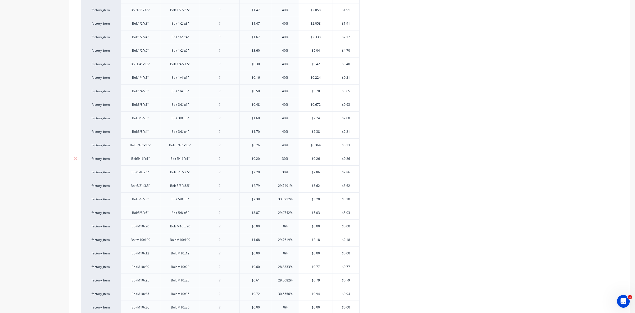
type input "40%"
drag, startPoint x: 285, startPoint y: 158, endPoint x: 280, endPoint y: 158, distance: 5.6
click at [280, 158] on input "30%" at bounding box center [285, 158] width 27 height 5
type input "4%"
type textarea "x"
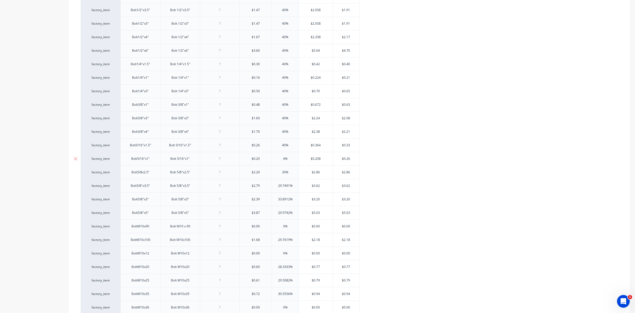
type input "40%"
type textarea "x"
type input "40%"
drag, startPoint x: 285, startPoint y: 172, endPoint x: 282, endPoint y: 172, distance: 2.9
click at [282, 172] on input "30%" at bounding box center [285, 172] width 27 height 5
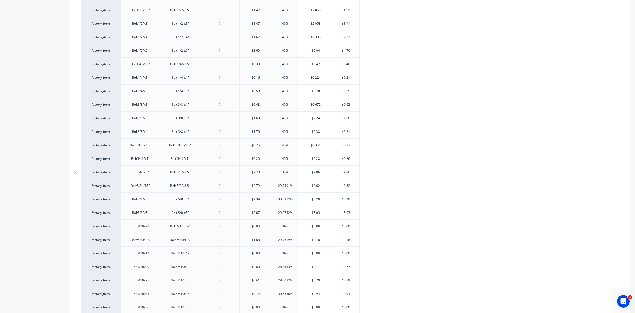
type input "4%"
type textarea "x"
type input "40%"
type textarea "x"
type input "40%"
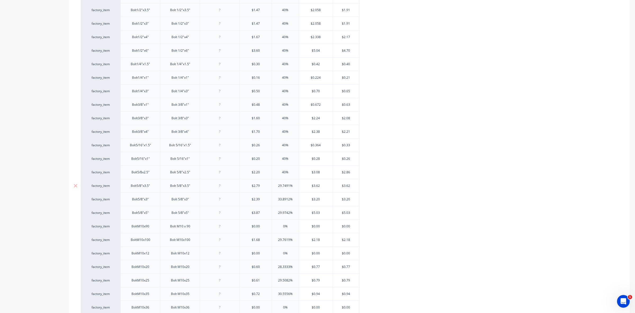
drag, startPoint x: 289, startPoint y: 186, endPoint x: 278, endPoint y: 185, distance: 10.9
click at [279, 185] on input "29.7491%" at bounding box center [285, 185] width 27 height 5
click at [278, 185] on input "29.7491%" at bounding box center [285, 185] width 27 height 5
drag, startPoint x: 289, startPoint y: 186, endPoint x: 277, endPoint y: 185, distance: 12.8
click at [277, 185] on input "29.7491%" at bounding box center [285, 185] width 27 height 5
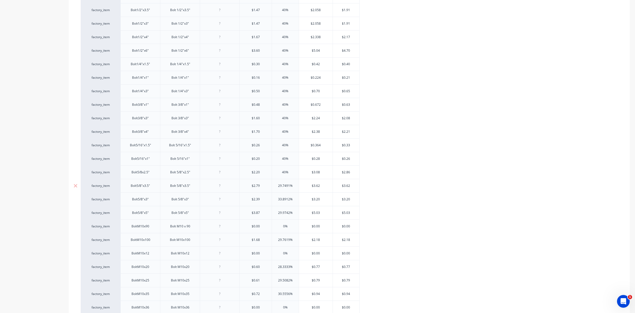
type input "4%"
type textarea "x"
type input "40%"
type textarea "x"
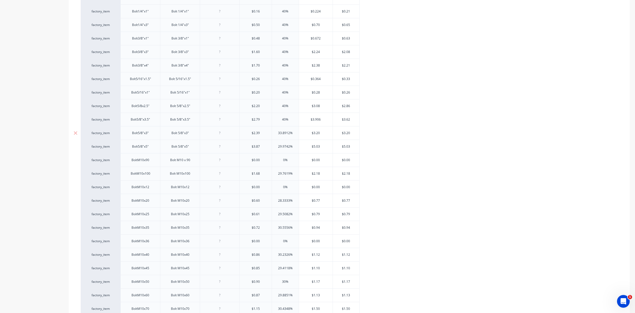
type input "40%"
drag, startPoint x: 289, startPoint y: 134, endPoint x: 272, endPoint y: 134, distance: 17.2
click at [272, 134] on input "33.8912%" at bounding box center [285, 133] width 27 height 5
type input "4%"
type textarea "x"
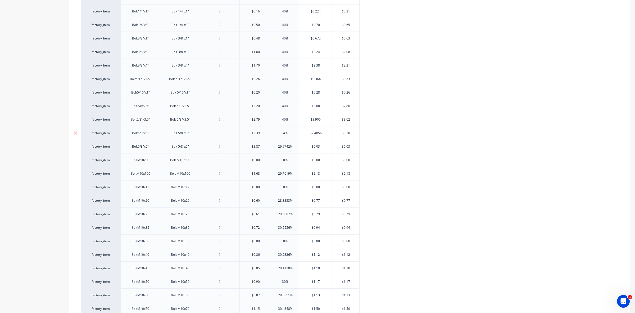
type input "40%"
type textarea "x"
type input "40%"
drag, startPoint x: 289, startPoint y: 147, endPoint x: 278, endPoint y: 147, distance: 11.4
click at [278, 147] on input "29.9742%" at bounding box center [285, 146] width 27 height 5
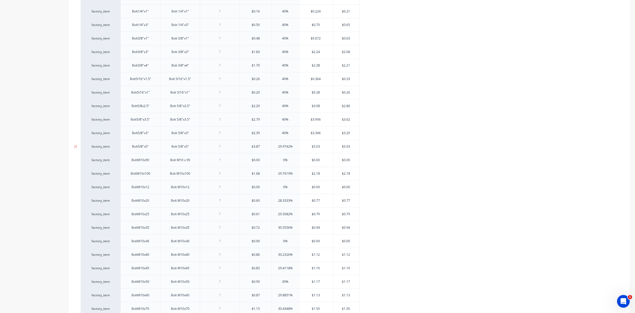
type input "4%"
type textarea "x"
type input "40%"
type textarea "x"
type input "40%"
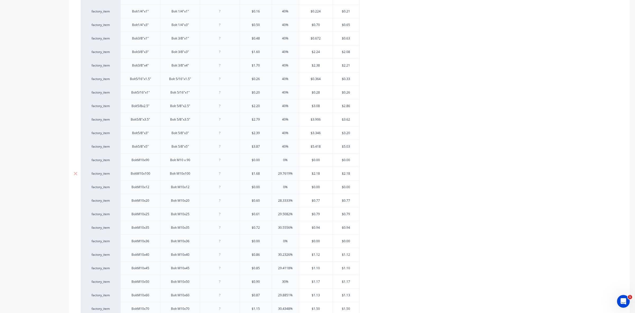
drag, startPoint x: 289, startPoint y: 174, endPoint x: 276, endPoint y: 174, distance: 13.0
click at [276, 174] on input "29.7619%" at bounding box center [285, 173] width 27 height 5
type input "4%"
type textarea "x"
type input "40%"
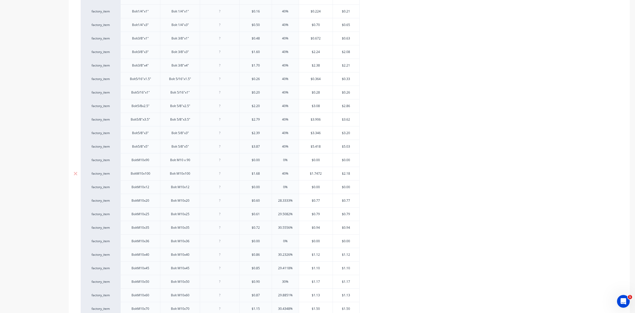
type textarea "x"
type input "40%"
click at [283, 161] on input "0%" at bounding box center [285, 160] width 27 height 5
type input "40%"
type textarea "x"
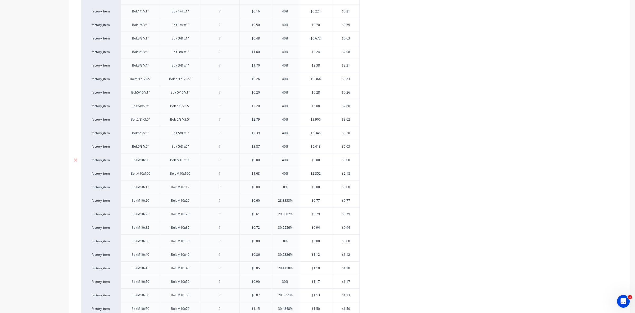
type input "40%"
drag, startPoint x: 254, startPoint y: 161, endPoint x: 259, endPoint y: 161, distance: 5.3
click at [259, 161] on input "$0.00" at bounding box center [256, 160] width 32 height 5
type input "$1"
type textarea "x"
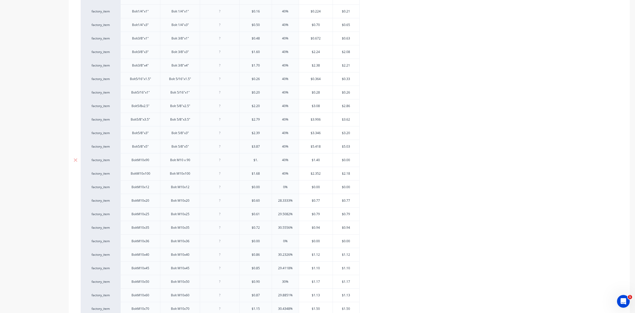
type input "$1.6"
type textarea "x"
type input "$1.68"
type textarea "x"
click at [265, 166] on div "$1.68" at bounding box center [256, 159] width 32 height 13
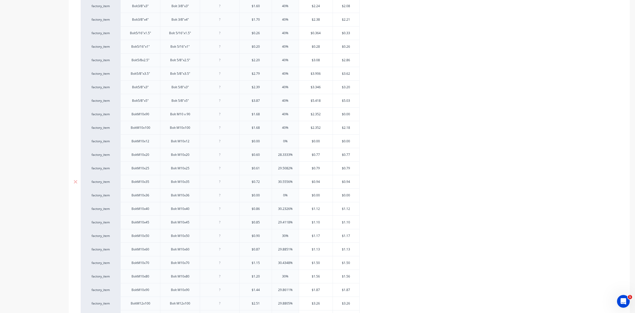
scroll to position [298, 0]
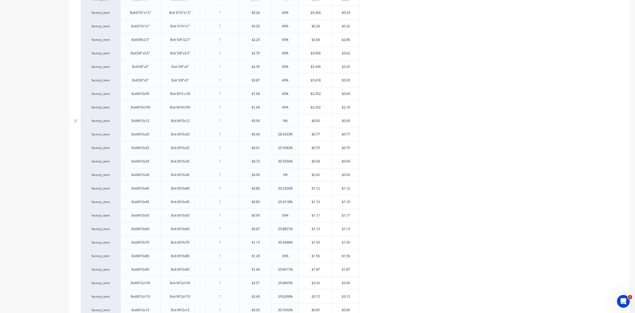
type input "$1.68"
drag, startPoint x: 256, startPoint y: 122, endPoint x: 260, endPoint y: 123, distance: 3.7
click at [260, 123] on input "$0.00" at bounding box center [256, 120] width 32 height 5
type input "$0.4"
type textarea "x"
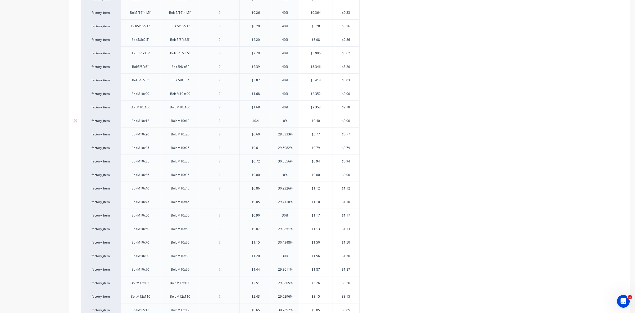
type input "$0.45"
type textarea "x"
type input "$0.45"
click at [283, 122] on input "0%" at bounding box center [285, 120] width 27 height 5
type input "40%"
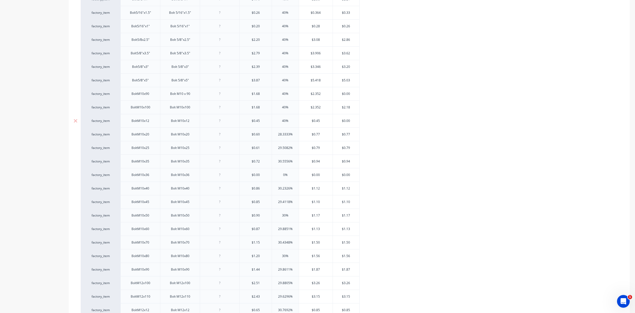
type textarea "x"
type input "40%"
drag, startPoint x: 289, startPoint y: 135, endPoint x: 277, endPoint y: 135, distance: 12.2
click at [277, 135] on input "28.3333%" at bounding box center [285, 134] width 27 height 5
type input "4%"
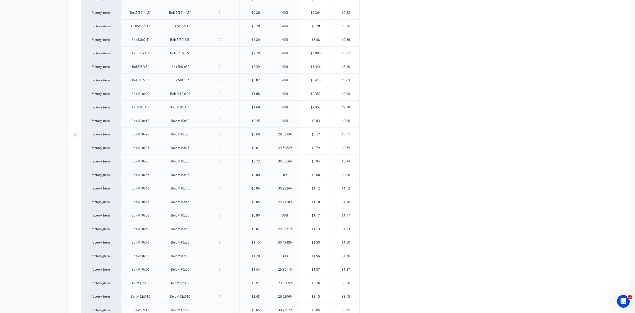
type textarea "x"
type input "40%"
type textarea "x"
type input "40%"
drag, startPoint x: 289, startPoint y: 148, endPoint x: 277, endPoint y: 147, distance: 12.7
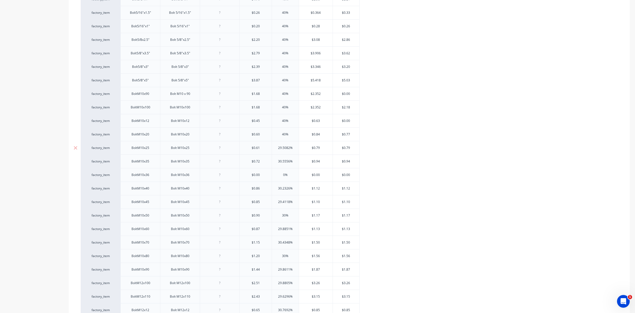
click at [277, 147] on input "29.5082%" at bounding box center [285, 147] width 27 height 5
type input "4%"
type textarea "x"
type input "40%"
type textarea "x"
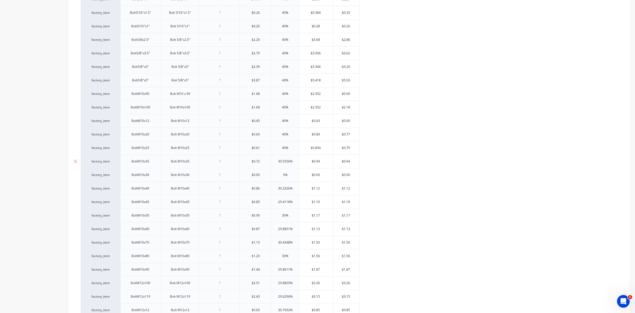
type input "40%"
drag, startPoint x: 289, startPoint y: 161, endPoint x: 278, endPoint y: 161, distance: 11.4
click at [278, 161] on input "30.5556%" at bounding box center [285, 161] width 27 height 5
type input "4%"
type textarea "x"
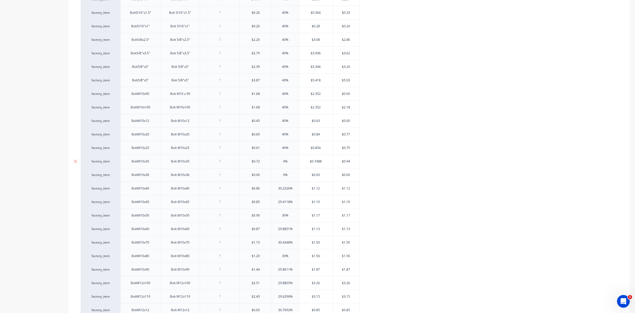
type input "40%"
type textarea "x"
type input "40%"
drag, startPoint x: 257, startPoint y: 176, endPoint x: 259, endPoint y: 176, distance: 2.7
click at [259, 176] on input "$0.00" at bounding box center [256, 174] width 32 height 5
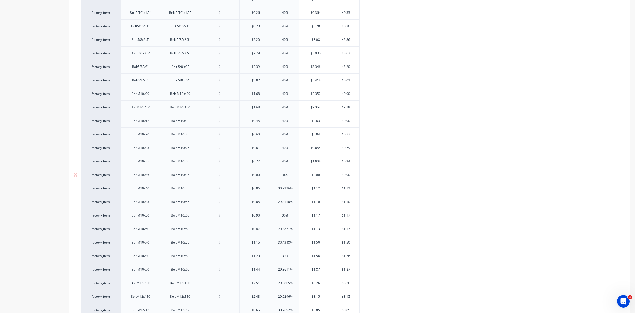
type input "$0.7"
type textarea "x"
type input "$0.72"
type textarea "x"
type input "$0.72"
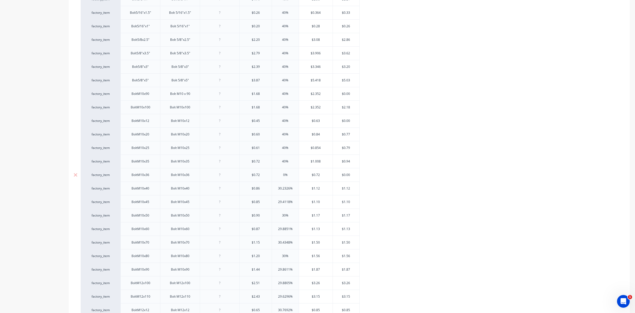
click at [283, 176] on input "0%" at bounding box center [285, 174] width 27 height 5
type input "40%"
type textarea "x"
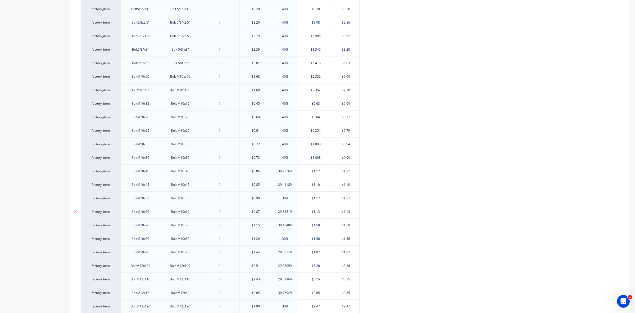
scroll to position [364, 0]
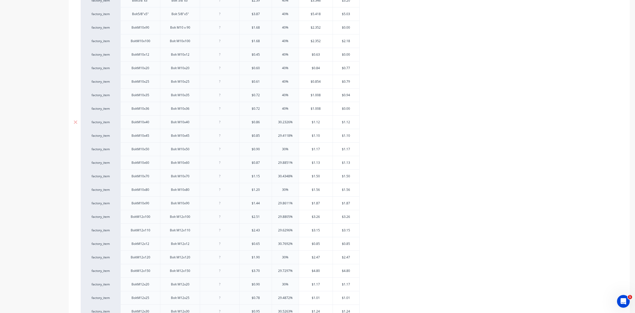
type input "40%"
drag, startPoint x: 289, startPoint y: 123, endPoint x: 278, endPoint y: 124, distance: 10.6
click at [278, 124] on input "30.2326%" at bounding box center [285, 122] width 27 height 5
type input "4%"
type textarea "x"
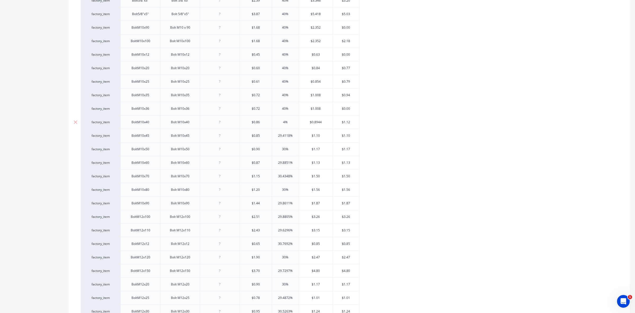
type input "40%"
type textarea "x"
type input "40%"
drag, startPoint x: 290, startPoint y: 137, endPoint x: 277, endPoint y: 137, distance: 13.0
click at [277, 137] on input "29.4118%" at bounding box center [285, 135] width 27 height 5
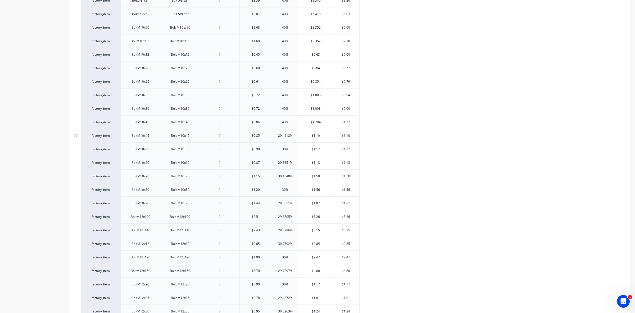
type input "4%"
type textarea "x"
type input "40%"
type textarea "x"
type input "40%"
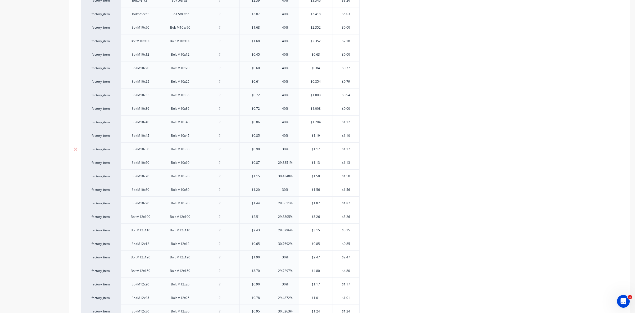
drag, startPoint x: 285, startPoint y: 150, endPoint x: 281, endPoint y: 150, distance: 4.0
click at [281, 150] on input "30%" at bounding box center [285, 149] width 27 height 5
type input "4%"
type textarea "x"
type input "40%"
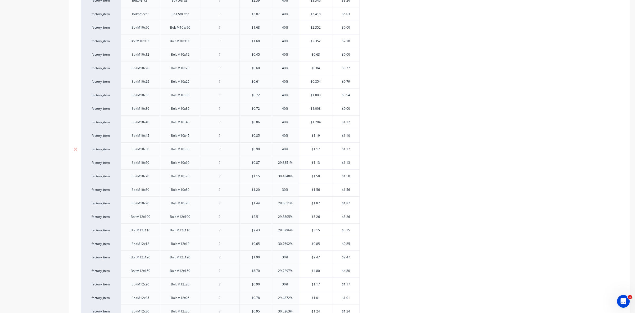
type textarea "x"
type input "40%"
drag, startPoint x: 290, startPoint y: 163, endPoint x: 278, endPoint y: 163, distance: 11.7
click at [278, 163] on input "29.8851%" at bounding box center [285, 162] width 27 height 5
type input "04%"
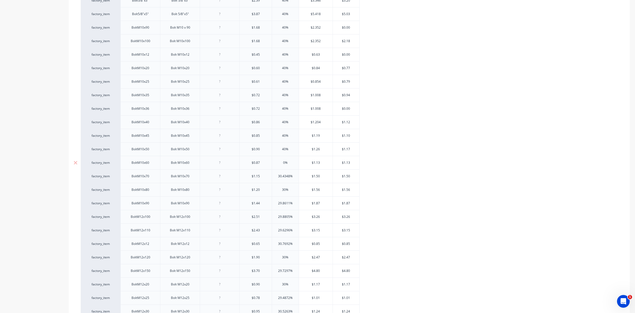
type textarea "x"
click at [283, 164] on input "04%" at bounding box center [285, 162] width 27 height 5
type input "%"
type textarea "x"
type input "4%"
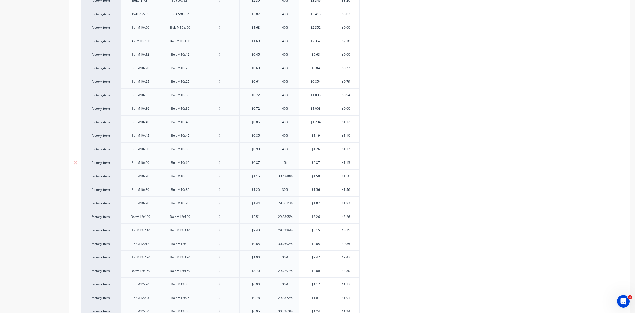
type textarea "x"
type input "40%"
type textarea "x"
type input "40%"
drag, startPoint x: 289, startPoint y: 177, endPoint x: 277, endPoint y: 175, distance: 12.5
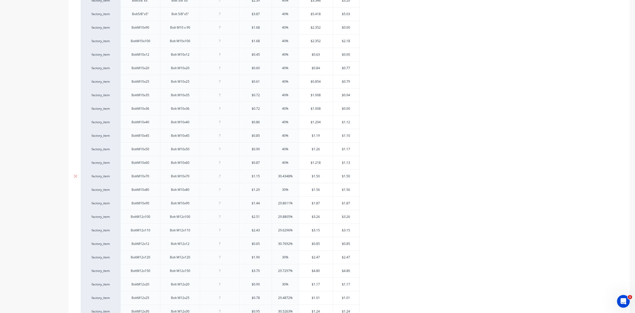
click at [277, 175] on input "30.4348%" at bounding box center [285, 176] width 27 height 5
type input "4%"
type textarea "x"
type input "40%"
type textarea "x"
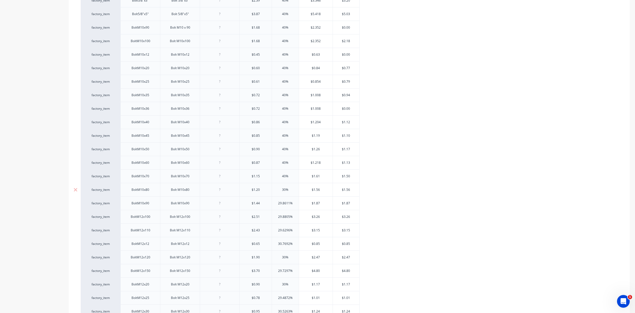
type input "40%"
drag, startPoint x: 286, startPoint y: 192, endPoint x: 281, endPoint y: 191, distance: 5.8
click at [281, 191] on input "30%" at bounding box center [285, 189] width 27 height 5
type input "4%"
type textarea "x"
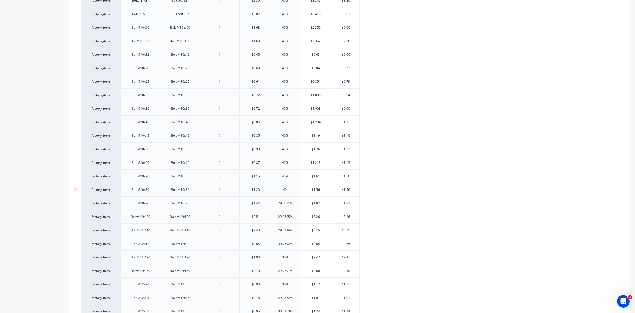
type input "40%"
type textarea "x"
type input "40%"
drag, startPoint x: 290, startPoint y: 203, endPoint x: 276, endPoint y: 203, distance: 13.8
click at [276, 203] on input "29.8611%" at bounding box center [285, 203] width 27 height 5
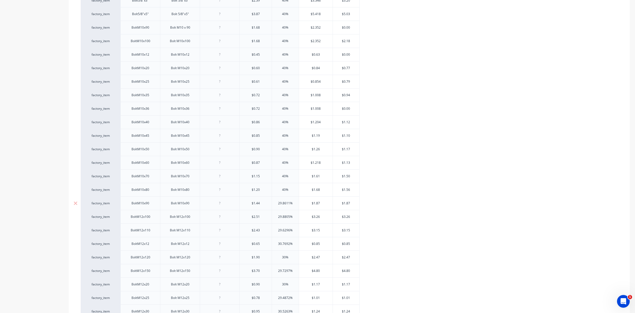
type input "4%"
type textarea "x"
type input "40%"
type textarea "x"
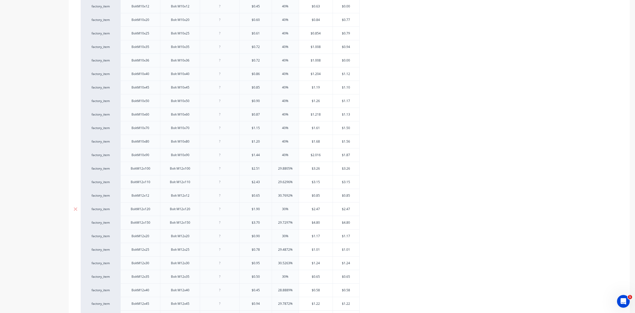
scroll to position [430, 0]
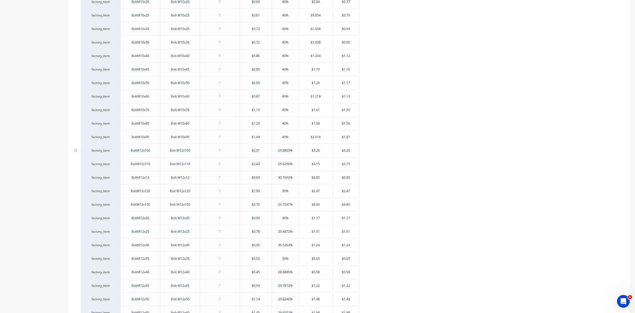
type input "40%"
drag, startPoint x: 289, startPoint y: 152, endPoint x: 276, endPoint y: 152, distance: 13.0
click at [276, 152] on input "29.8805%" at bounding box center [285, 150] width 27 height 5
type input "4%"
type textarea "x"
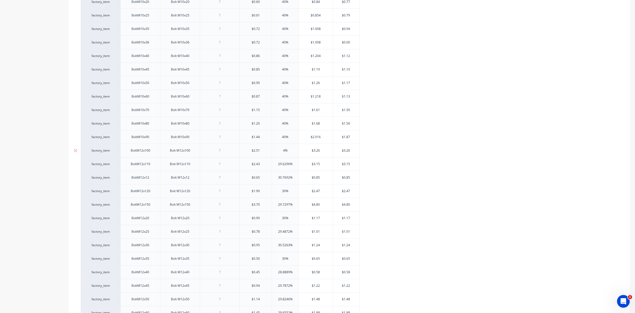
type input "40%"
type textarea "x"
type input "40%"
drag, startPoint x: 289, startPoint y: 166, endPoint x: 278, endPoint y: 165, distance: 11.4
click at [278, 165] on input "29.6296%" at bounding box center [285, 163] width 27 height 5
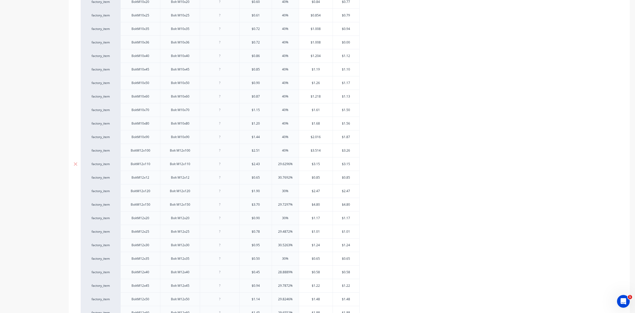
type input "4%"
type textarea "x"
type input "40%"
type textarea "x"
type input "40%"
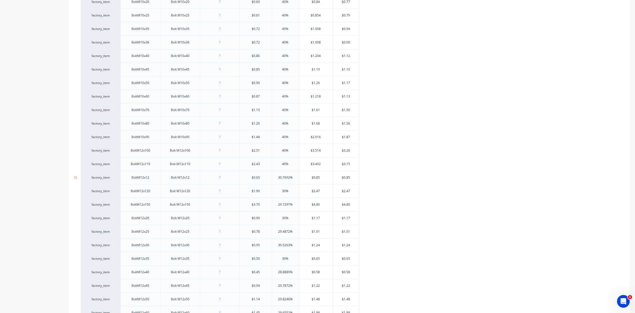
drag, startPoint x: 289, startPoint y: 179, endPoint x: 277, endPoint y: 178, distance: 12.7
click at [277, 178] on input "30.7692%" at bounding box center [285, 177] width 27 height 5
type input "4%"
type textarea "x"
type input "40%"
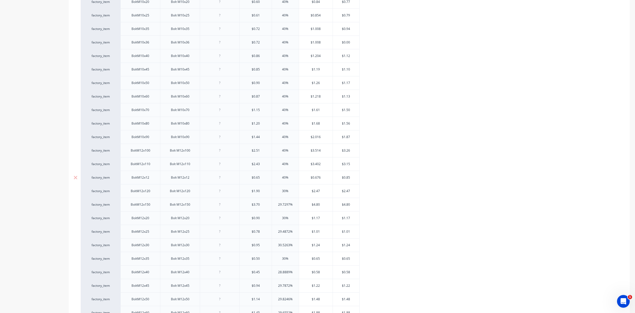
type textarea "x"
type input "40%"
drag, startPoint x: 285, startPoint y: 193, endPoint x: 281, endPoint y: 193, distance: 4.0
click at [281, 193] on input "30%" at bounding box center [285, 190] width 27 height 5
type input "4%"
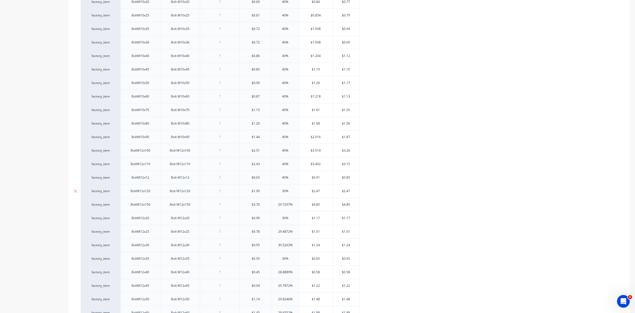
type textarea "x"
type input "40%"
type textarea "x"
type input "40%"
drag, startPoint x: 289, startPoint y: 206, endPoint x: 278, endPoint y: 204, distance: 11.5
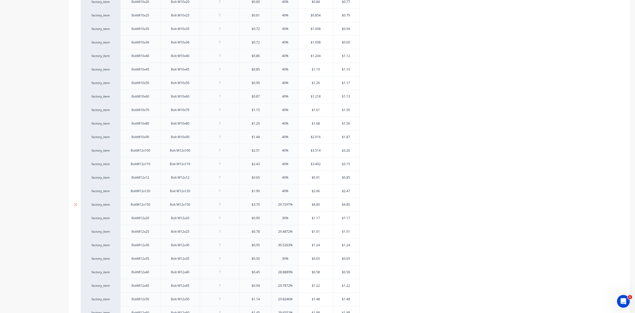
click at [278, 204] on input "29.7297%" at bounding box center [285, 204] width 27 height 5
type input "4%"
type textarea "x"
type input "40%"
type textarea "x"
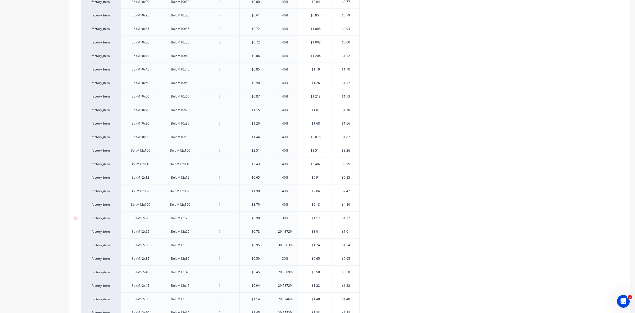
type input "40%"
drag, startPoint x: 285, startPoint y: 219, endPoint x: 281, endPoint y: 219, distance: 4.2
click at [281, 219] on input "30%" at bounding box center [285, 217] width 27 height 5
type input "4%"
type textarea "x"
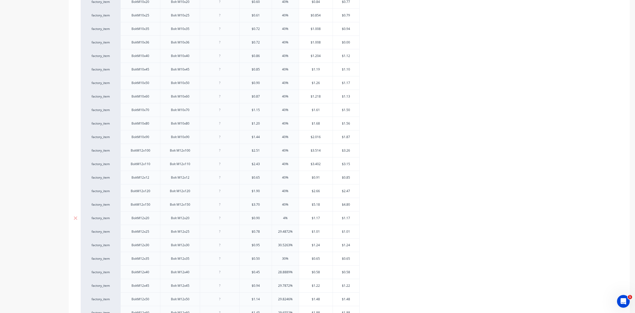
type input "40%"
type textarea "x"
type input "40%"
drag, startPoint x: 289, startPoint y: 168, endPoint x: 276, endPoint y: 167, distance: 13.0
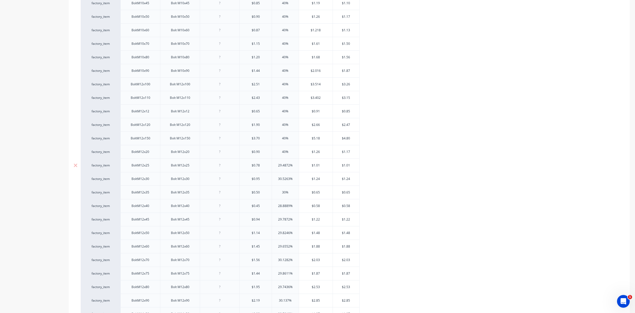
click at [277, 167] on input "29.4872%" at bounding box center [285, 165] width 27 height 5
type input "4%"
type textarea "x"
type input "40%"
type textarea "x"
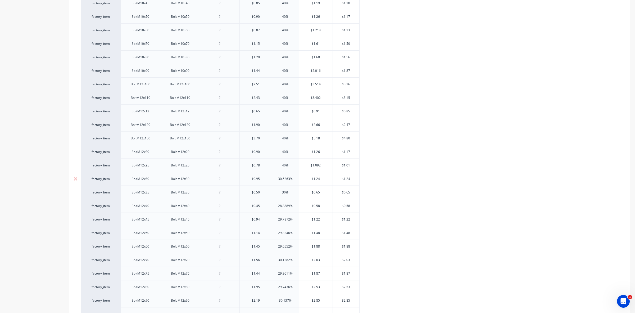
type input "40%"
drag, startPoint x: 290, startPoint y: 181, endPoint x: 274, endPoint y: 180, distance: 15.6
click at [274, 180] on input "30.5263%" at bounding box center [285, 178] width 27 height 5
type input "4%"
type textarea "x"
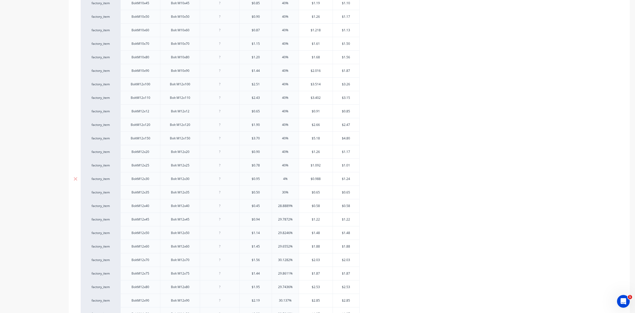
type input "40%"
type textarea "x"
type input "40%"
drag, startPoint x: 285, startPoint y: 195, endPoint x: 281, endPoint y: 194, distance: 4.8
click at [281, 194] on input "30%" at bounding box center [285, 192] width 27 height 5
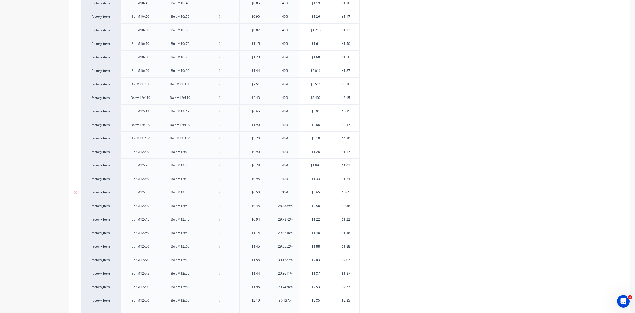
type input "4%"
type textarea "x"
type input "40%"
type textarea "x"
type input "40%"
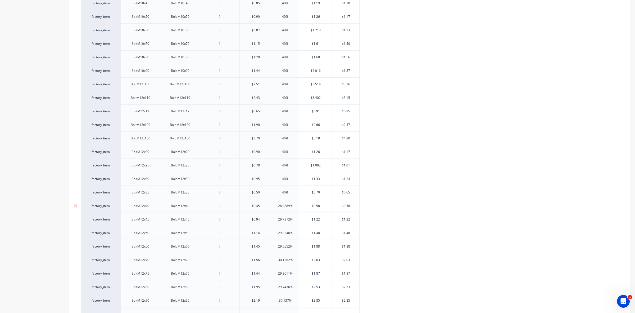
drag, startPoint x: 289, startPoint y: 208, endPoint x: 276, endPoint y: 205, distance: 13.5
click at [277, 205] on div "28.8889% 28.8889%" at bounding box center [285, 205] width 27 height 13
type input "4%"
type textarea "x"
type input "40%"
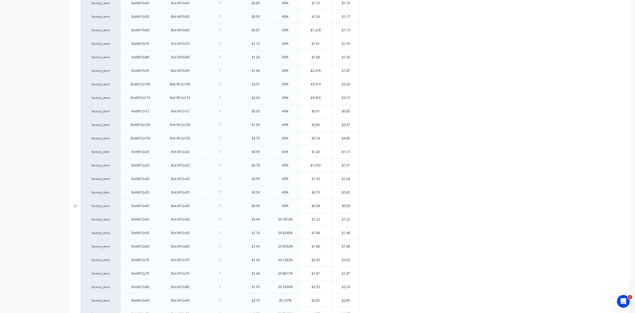
type textarea "x"
type input "40%"
drag, startPoint x: 289, startPoint y: 221, endPoint x: 278, endPoint y: 220, distance: 11.1
click at [278, 220] on input "29.7872%" at bounding box center [285, 219] width 27 height 5
type input "4%"
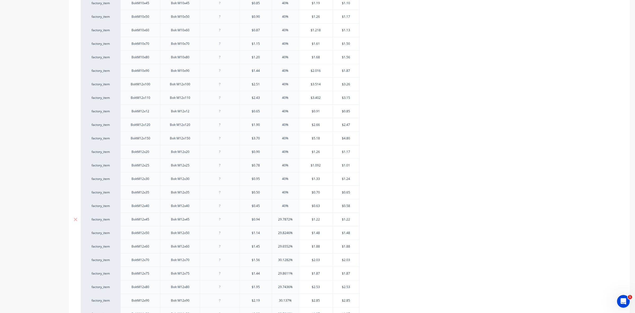
type textarea "x"
type input "40%"
type textarea "x"
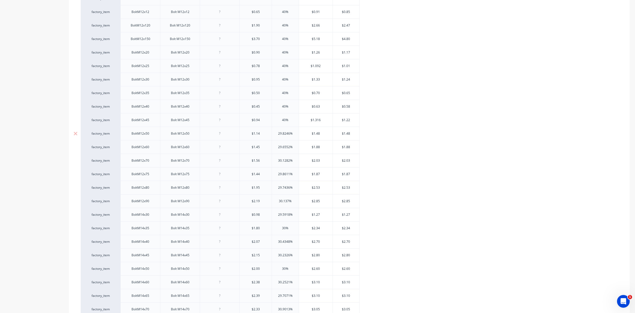
type input "40%"
drag, startPoint x: 289, startPoint y: 136, endPoint x: 274, endPoint y: 136, distance: 14.8
click at [274, 136] on input "29.8246%" at bounding box center [285, 133] width 27 height 5
type input "4%"
type textarea "x"
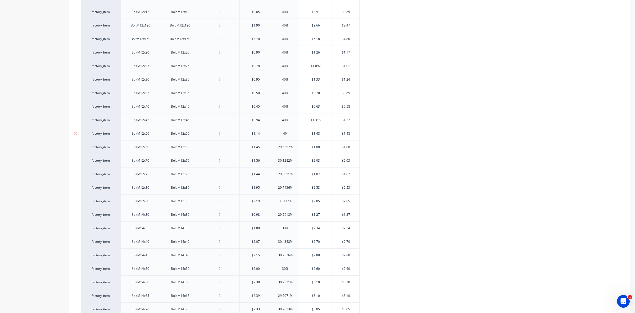
type input "40%"
type textarea "x"
type input "40%"
drag, startPoint x: 290, startPoint y: 150, endPoint x: 277, endPoint y: 150, distance: 12.4
click at [277, 149] on input "29.6552%" at bounding box center [285, 147] width 27 height 5
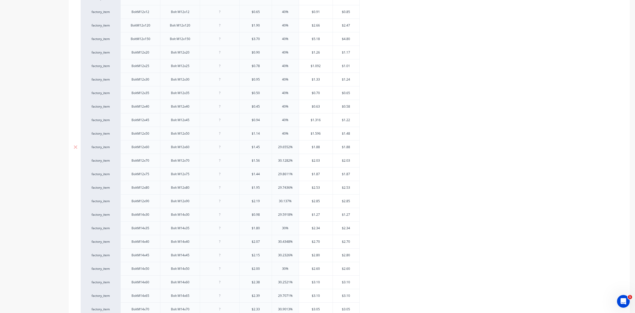
type input "4%"
type textarea "x"
type input "40%"
type textarea "x"
type input "40%"
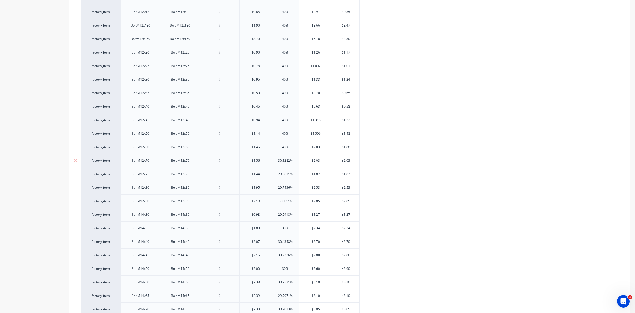
drag, startPoint x: 289, startPoint y: 163, endPoint x: 275, endPoint y: 163, distance: 14.8
click at [275, 163] on input "30.1282%" at bounding box center [285, 160] width 27 height 5
drag, startPoint x: 289, startPoint y: 177, endPoint x: 275, endPoint y: 177, distance: 14.0
click at [275, 176] on input "29.8611%" at bounding box center [285, 174] width 27 height 5
drag, startPoint x: 289, startPoint y: 190, endPoint x: 277, endPoint y: 188, distance: 12.0
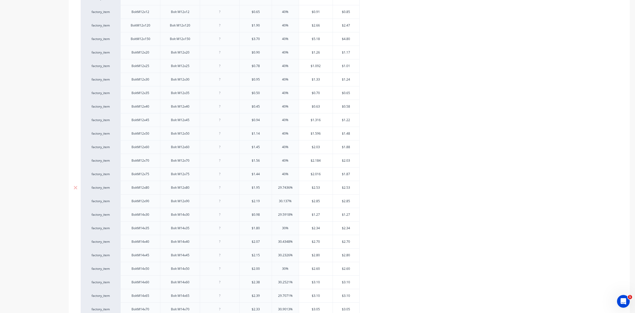
click at [277, 188] on input "29.7436%" at bounding box center [285, 187] width 27 height 5
drag, startPoint x: 289, startPoint y: 204, endPoint x: 277, endPoint y: 204, distance: 11.4
click at [277, 203] on input "30.137%" at bounding box center [285, 201] width 27 height 5
drag, startPoint x: 289, startPoint y: 217, endPoint x: 275, endPoint y: 216, distance: 14.0
click at [275, 216] on input "29.5918%" at bounding box center [285, 214] width 27 height 5
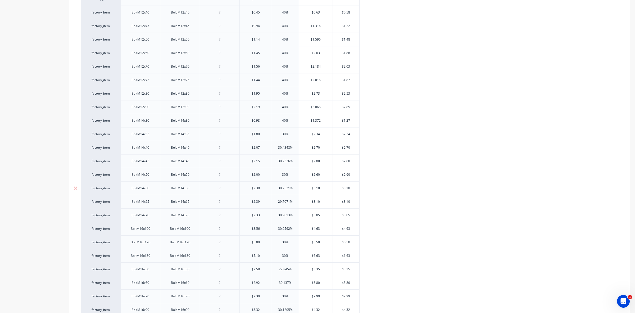
scroll to position [695, 0]
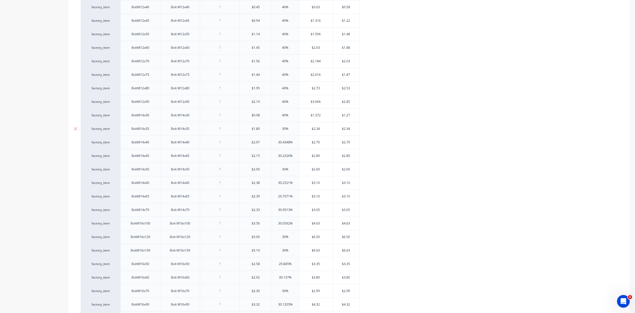
drag, startPoint x: 285, startPoint y: 131, endPoint x: 282, endPoint y: 132, distance: 3.3
click at [282, 131] on input "30%" at bounding box center [285, 128] width 27 height 5
drag, startPoint x: 289, startPoint y: 145, endPoint x: 275, endPoint y: 146, distance: 14.1
click at [275, 145] on input "30.4348%" at bounding box center [285, 142] width 27 height 5
drag, startPoint x: 289, startPoint y: 158, endPoint x: 277, endPoint y: 158, distance: 12.4
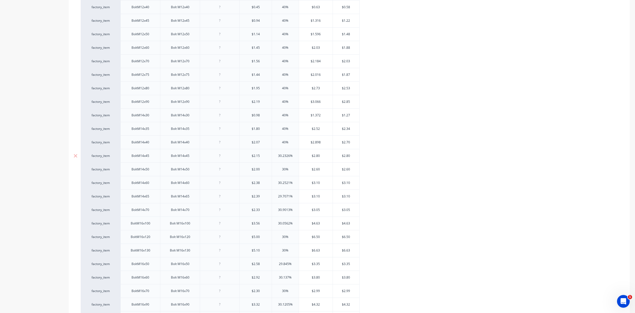
click at [277, 158] on input "30.2326%" at bounding box center [285, 155] width 27 height 5
drag, startPoint x: 285, startPoint y: 172, endPoint x: 281, endPoint y: 172, distance: 4.2
click at [281, 172] on input "30%" at bounding box center [285, 169] width 27 height 5
drag, startPoint x: 289, startPoint y: 185, endPoint x: 276, endPoint y: 184, distance: 13.0
click at [276, 184] on input "30.2521%" at bounding box center [285, 182] width 27 height 5
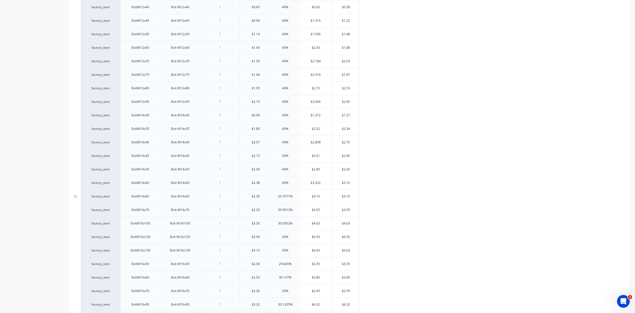
drag, startPoint x: 290, startPoint y: 200, endPoint x: 277, endPoint y: 199, distance: 12.8
click at [277, 199] on input "29.7071%" at bounding box center [285, 196] width 27 height 5
drag, startPoint x: 289, startPoint y: 212, endPoint x: 277, endPoint y: 210, distance: 12.4
click at [277, 210] on div "30.9013% 30.9013%" at bounding box center [285, 209] width 27 height 13
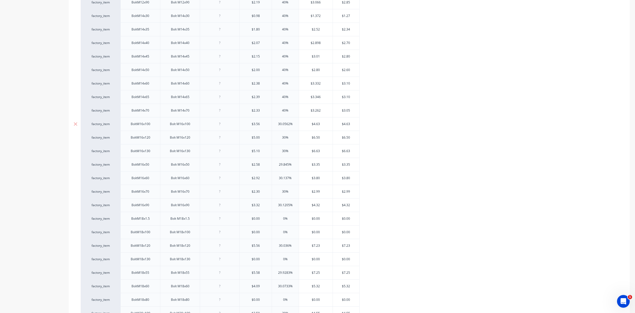
drag, startPoint x: 289, startPoint y: 128, endPoint x: 277, endPoint y: 134, distance: 14.0
click at [276, 126] on input "30.0562%" at bounding box center [285, 124] width 27 height 5
drag, startPoint x: 285, startPoint y: 141, endPoint x: 279, endPoint y: 147, distance: 9.0
click at [280, 140] on input "30%" at bounding box center [285, 137] width 27 height 5
drag, startPoint x: 285, startPoint y: 154, endPoint x: 280, endPoint y: 155, distance: 5.3
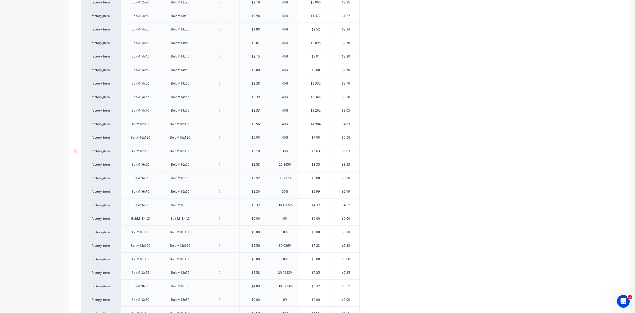
click at [280, 153] on input "30%" at bounding box center [285, 151] width 27 height 5
click at [288, 167] on input "29.845%" at bounding box center [285, 164] width 27 height 5
drag, startPoint x: 289, startPoint y: 168, endPoint x: 277, endPoint y: 166, distance: 12.3
click at [277, 166] on input "29.845%" at bounding box center [285, 164] width 27 height 5
drag, startPoint x: 289, startPoint y: 181, endPoint x: 275, endPoint y: 181, distance: 14.0
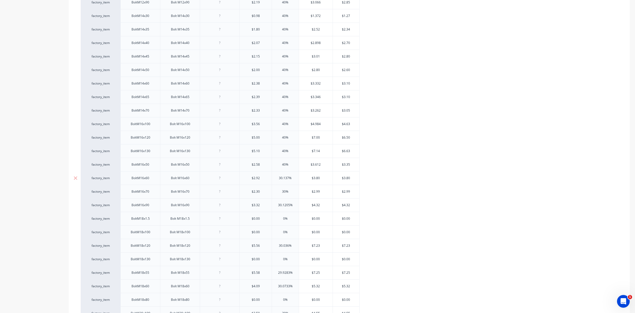
click at [277, 180] on input "30.137%" at bounding box center [285, 178] width 27 height 5
drag, startPoint x: 286, startPoint y: 194, endPoint x: 281, endPoint y: 193, distance: 5.4
click at [281, 193] on input "30%" at bounding box center [285, 191] width 27 height 5
drag, startPoint x: 289, startPoint y: 142, endPoint x: 276, endPoint y: 142, distance: 13.2
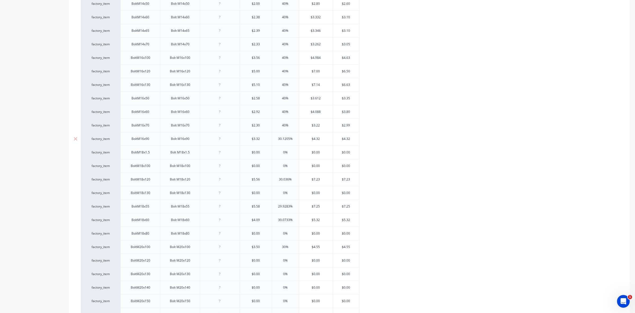
click at [276, 141] on input "30.1205%" at bounding box center [285, 138] width 27 height 5
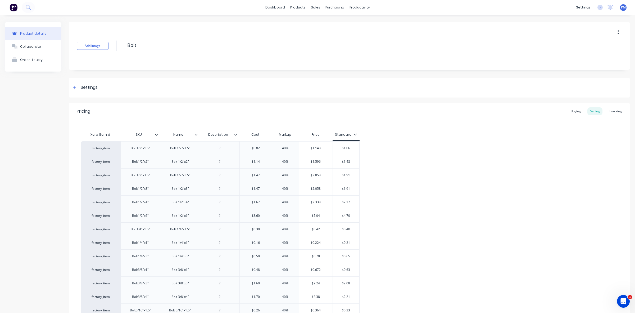
scroll to position [0, 0]
drag, startPoint x: 310, startPoint y: 149, endPoint x: 322, endPoint y: 149, distance: 11.7
click at [322, 149] on input "$1.148" at bounding box center [316, 148] width 34 height 5
drag, startPoint x: 342, startPoint y: 147, endPoint x: 351, endPoint y: 147, distance: 9.0
click at [351, 147] on input "$1.06" at bounding box center [346, 148] width 26 height 5
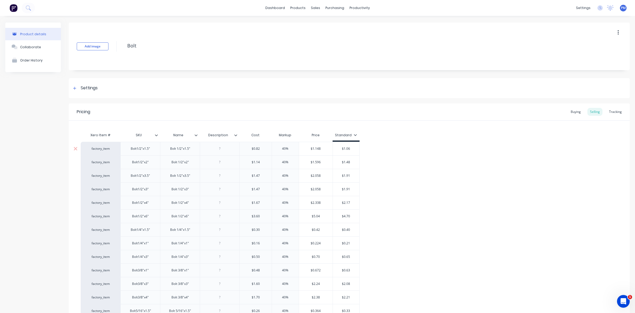
paste input "148"
drag, startPoint x: 348, startPoint y: 148, endPoint x: 352, endPoint y: 148, distance: 4.0
click at [352, 148] on input "$1.148" at bounding box center [347, 148] width 28 height 5
drag, startPoint x: 347, startPoint y: 161, endPoint x: 352, endPoint y: 162, distance: 5.3
click at [352, 162] on input "$1.48" at bounding box center [346, 162] width 26 height 5
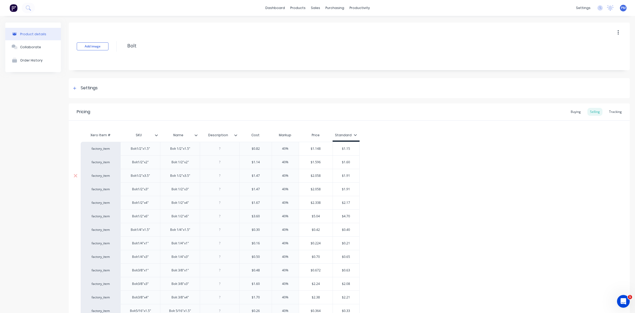
drag, startPoint x: 344, startPoint y: 175, endPoint x: 351, endPoint y: 175, distance: 6.9
click at [351, 175] on input "$1.91" at bounding box center [346, 175] width 26 height 5
drag, startPoint x: 345, startPoint y: 188, endPoint x: 347, endPoint y: 188, distance: 2.7
click at [347, 188] on input "$1.91" at bounding box center [346, 189] width 26 height 5
drag, startPoint x: 343, startPoint y: 188, endPoint x: 352, endPoint y: 188, distance: 8.7
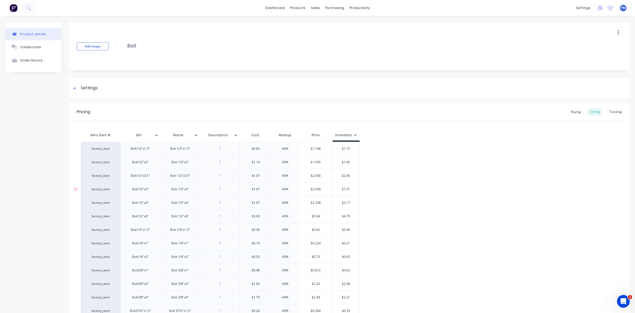
click at [352, 188] on input "$1.91" at bounding box center [346, 189] width 26 height 5
drag, startPoint x: 344, startPoint y: 203, endPoint x: 352, endPoint y: 202, distance: 7.4
click at [352, 202] on input "$2.17" at bounding box center [346, 202] width 26 height 5
drag, startPoint x: 344, startPoint y: 216, endPoint x: 352, endPoint y: 216, distance: 8.5
click at [352, 216] on input "$4.70" at bounding box center [346, 216] width 26 height 5
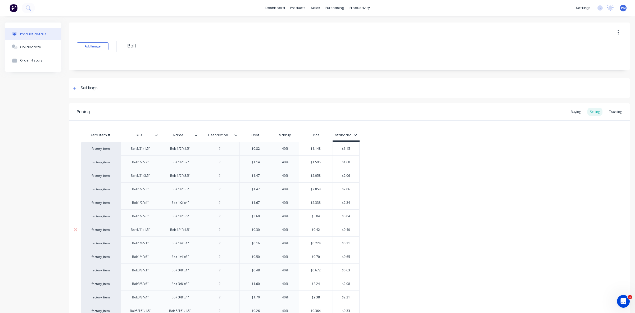
click at [350, 230] on input "$0.40" at bounding box center [346, 229] width 26 height 5
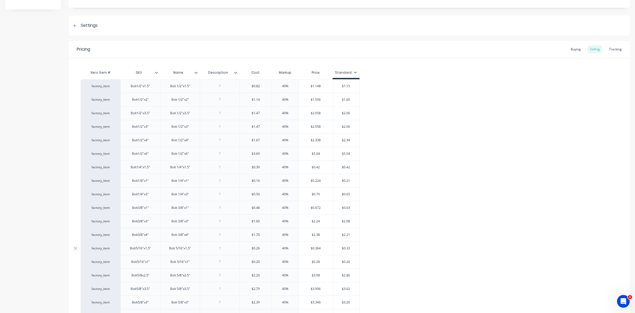
scroll to position [99, 0]
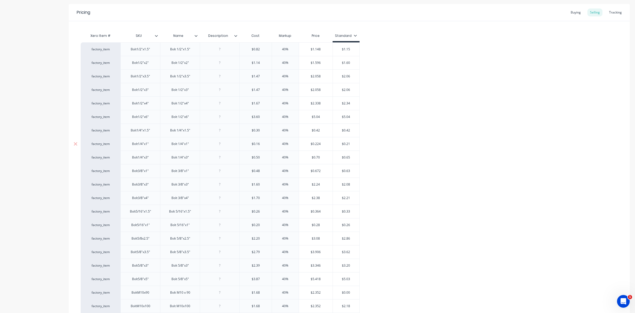
click at [350, 143] on input "$0.21" at bounding box center [346, 143] width 26 height 5
drag, startPoint x: 346, startPoint y: 158, endPoint x: 352, endPoint y: 158, distance: 6.1
click at [352, 158] on input "$0.65" at bounding box center [346, 157] width 26 height 5
click at [350, 170] on input "$0.63" at bounding box center [346, 170] width 26 height 5
drag, startPoint x: 347, startPoint y: 184, endPoint x: 352, endPoint y: 184, distance: 4.8
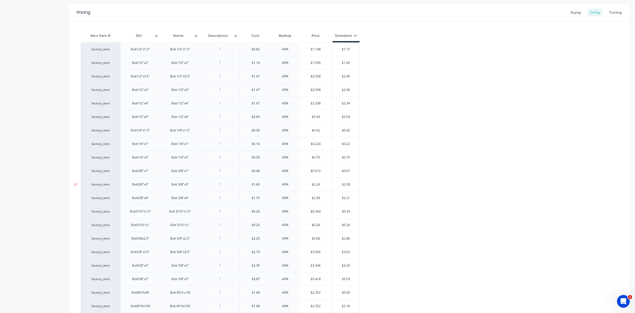
click at [352, 184] on input "$2.08" at bounding box center [346, 184] width 26 height 5
drag, startPoint x: 347, startPoint y: 198, endPoint x: 352, endPoint y: 198, distance: 4.8
click at [352, 198] on input "$2.21" at bounding box center [346, 197] width 26 height 5
click at [350, 211] on input "$0.33" at bounding box center [346, 211] width 26 height 5
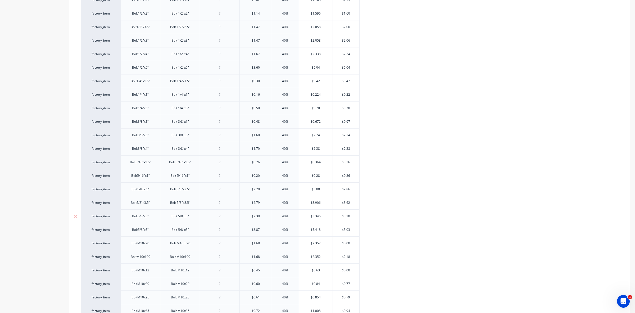
scroll to position [165, 0]
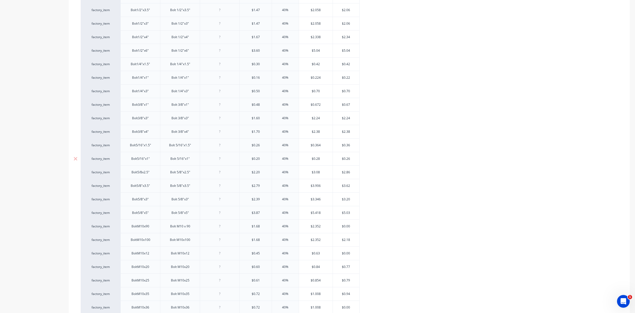
click at [350, 159] on input "$0.26" at bounding box center [346, 158] width 26 height 5
drag, startPoint x: 344, startPoint y: 173, endPoint x: 351, endPoint y: 173, distance: 6.6
click at [351, 173] on input "$2.86" at bounding box center [346, 172] width 26 height 5
drag, startPoint x: 347, startPoint y: 185, endPoint x: 351, endPoint y: 185, distance: 4.0
click at [351, 185] on input "$3.62" at bounding box center [346, 185] width 26 height 5
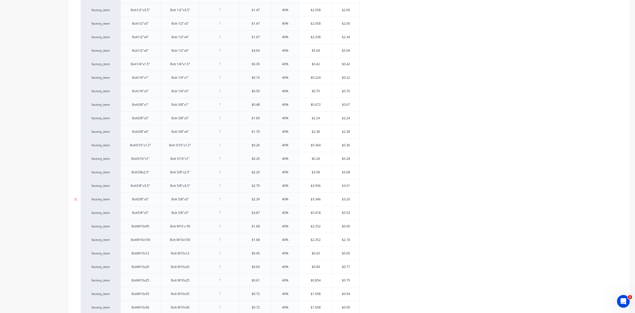
click at [349, 199] on input "$3.20" at bounding box center [346, 199] width 26 height 5
drag, startPoint x: 347, startPoint y: 213, endPoint x: 350, endPoint y: 213, distance: 3.0
click at [350, 213] on input "$5.03" at bounding box center [346, 212] width 26 height 5
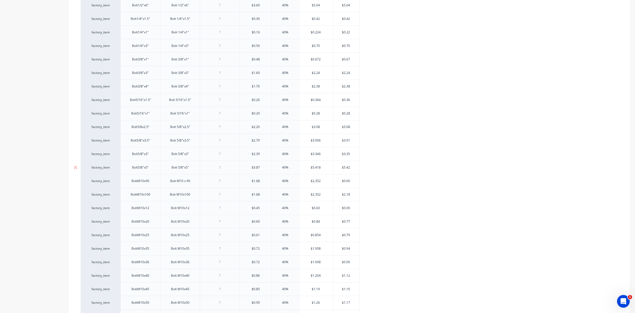
scroll to position [232, 0]
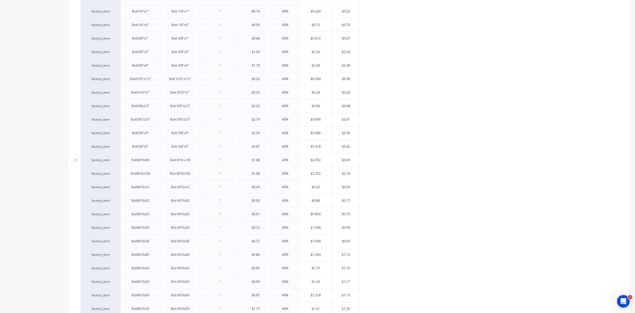
drag, startPoint x: 344, startPoint y: 161, endPoint x: 351, endPoint y: 161, distance: 6.4
click at [351, 161] on input "$0.00" at bounding box center [346, 160] width 26 height 5
drag, startPoint x: 347, startPoint y: 175, endPoint x: 351, endPoint y: 174, distance: 3.5
click at [351, 174] on input "$2.18" at bounding box center [346, 173] width 26 height 5
drag, startPoint x: 346, startPoint y: 174, endPoint x: 351, endPoint y: 174, distance: 4.5
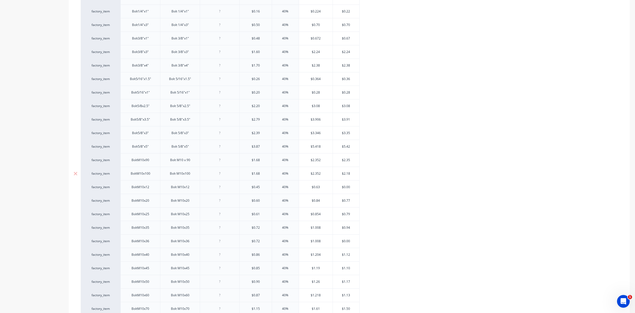
click at [351, 174] on input "$2.18" at bounding box center [346, 173] width 26 height 5
drag, startPoint x: 346, startPoint y: 187, endPoint x: 350, endPoint y: 187, distance: 4.0
click at [350, 187] on input "$0.00" at bounding box center [346, 187] width 26 height 5
drag, startPoint x: 347, startPoint y: 200, endPoint x: 350, endPoint y: 200, distance: 2.7
click at [350, 200] on input "$0.77" at bounding box center [346, 200] width 26 height 5
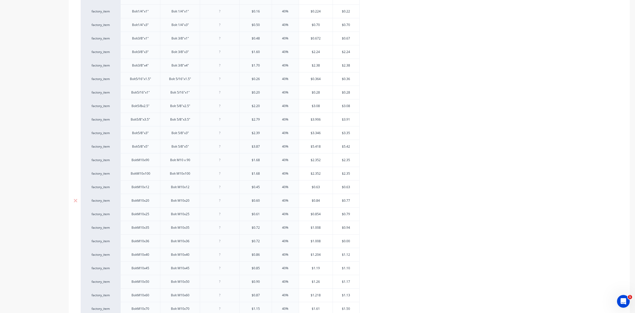
drag, startPoint x: 346, startPoint y: 201, endPoint x: 350, endPoint y: 201, distance: 3.4
click at [350, 201] on input "$0.77" at bounding box center [346, 200] width 26 height 5
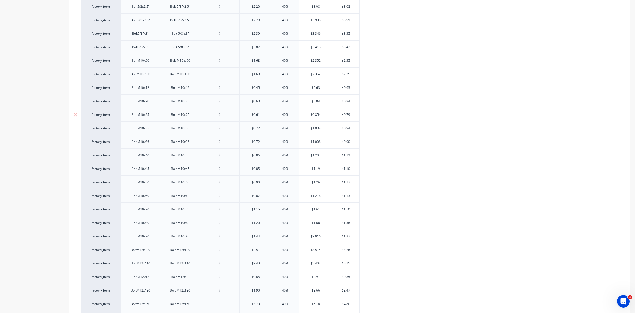
click at [349, 116] on input "$0.79" at bounding box center [346, 114] width 26 height 5
drag, startPoint x: 344, startPoint y: 130, endPoint x: 354, endPoint y: 130, distance: 10.6
click at [354, 130] on input "$0.94" at bounding box center [346, 128] width 26 height 5
drag, startPoint x: 344, startPoint y: 143, endPoint x: 352, endPoint y: 143, distance: 7.4
click at [352, 143] on input "$0.00" at bounding box center [346, 141] width 26 height 5
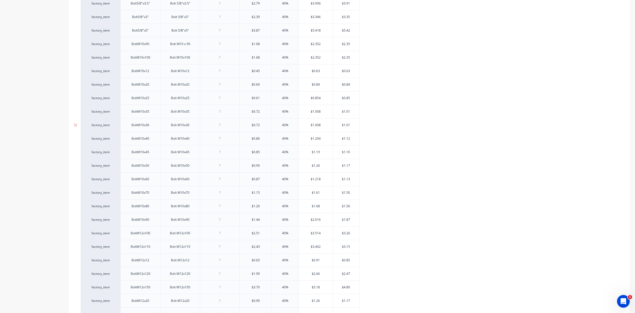
scroll to position [364, 0]
drag, startPoint x: 347, startPoint y: 124, endPoint x: 351, endPoint y: 124, distance: 4.3
click at [351, 124] on input "$1.12" at bounding box center [346, 122] width 26 height 5
click at [350, 137] on input "$1.10" at bounding box center [346, 135] width 26 height 5
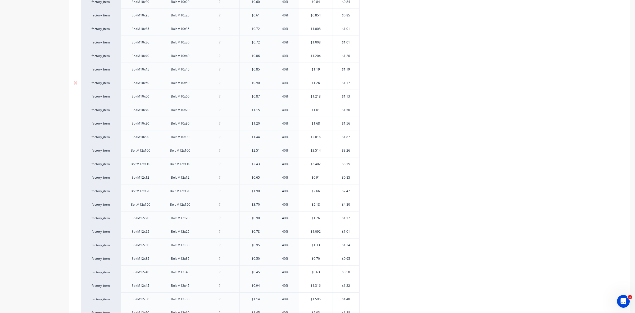
drag, startPoint x: 347, startPoint y: 84, endPoint x: 350, endPoint y: 84, distance: 3.4
click at [350, 84] on input "$1.17" at bounding box center [346, 82] width 26 height 5
drag, startPoint x: 347, startPoint y: 98, endPoint x: 351, endPoint y: 98, distance: 4.2
click at [351, 98] on input "$1.13" at bounding box center [346, 96] width 26 height 5
drag, startPoint x: 347, startPoint y: 111, endPoint x: 351, endPoint y: 111, distance: 4.2
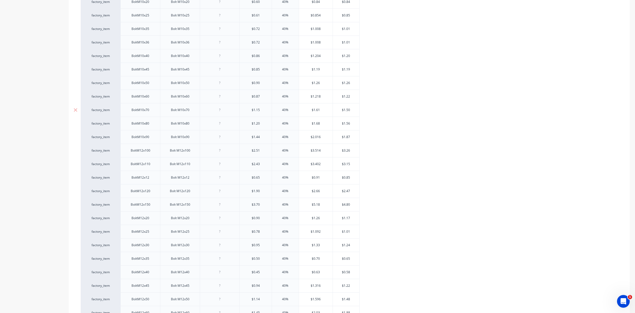
click at [351, 111] on input "$1.50" at bounding box center [346, 109] width 26 height 5
drag, startPoint x: 347, startPoint y: 125, endPoint x: 351, endPoint y: 125, distance: 4.2
click at [351, 125] on input "$1.56" at bounding box center [346, 123] width 26 height 5
drag, startPoint x: 344, startPoint y: 138, endPoint x: 352, endPoint y: 138, distance: 7.1
click at [352, 138] on input "$1.87" at bounding box center [346, 136] width 26 height 5
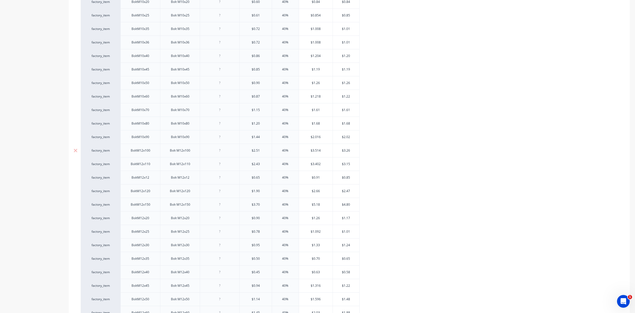
drag, startPoint x: 347, startPoint y: 152, endPoint x: 350, endPoint y: 151, distance: 3.2
click at [350, 151] on input "$3.26" at bounding box center [346, 150] width 26 height 5
click at [348, 165] on input "$3.15" at bounding box center [346, 163] width 26 height 5
drag, startPoint x: 347, startPoint y: 165, endPoint x: 352, endPoint y: 165, distance: 5.0
click at [352, 165] on input "$3.15" at bounding box center [346, 163] width 26 height 5
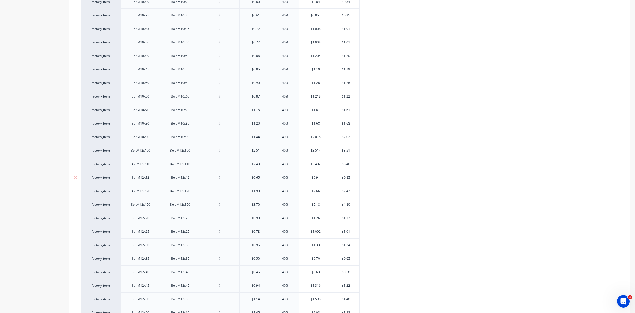
scroll to position [463, 0]
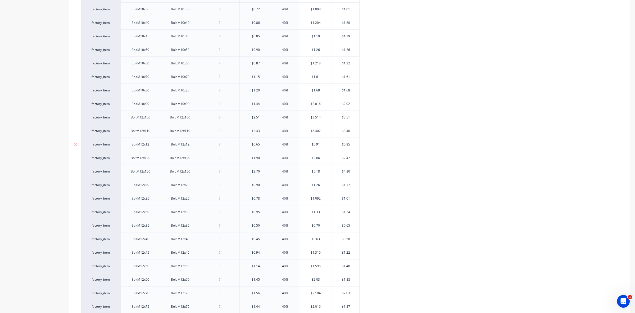
drag, startPoint x: 347, startPoint y: 147, endPoint x: 351, endPoint y: 147, distance: 4.0
click at [351, 147] on input "$0.85" at bounding box center [346, 144] width 26 height 5
drag, startPoint x: 347, startPoint y: 160, endPoint x: 350, endPoint y: 159, distance: 2.9
click at [350, 159] on input "$2.47" at bounding box center [346, 157] width 26 height 5
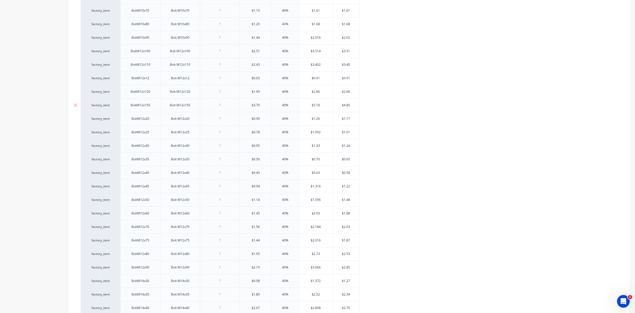
drag, startPoint x: 344, startPoint y: 108, endPoint x: 352, endPoint y: 107, distance: 7.9
click at [352, 107] on input "$4.80" at bounding box center [346, 105] width 26 height 5
drag, startPoint x: 347, startPoint y: 147, endPoint x: 350, endPoint y: 147, distance: 3.2
click at [350, 147] on input "$1.24" at bounding box center [346, 145] width 26 height 5
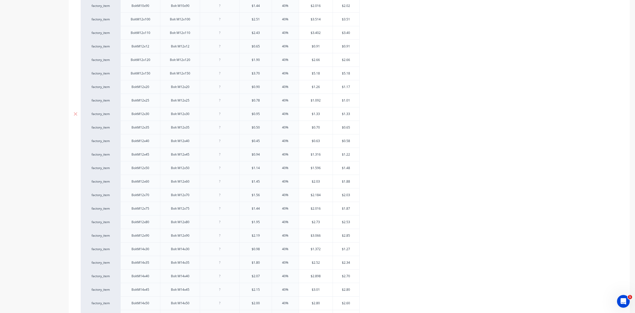
scroll to position [563, 0]
drag, startPoint x: 347, startPoint y: 128, endPoint x: 351, endPoint y: 128, distance: 4.3
click at [351, 128] on input "$0.65" at bounding box center [346, 126] width 26 height 5
drag, startPoint x: 346, startPoint y: 142, endPoint x: 349, endPoint y: 142, distance: 3.5
click at [349, 142] on input "$0.58" at bounding box center [346, 139] width 26 height 5
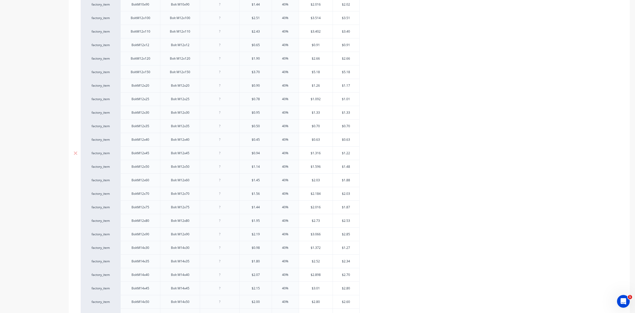
drag, startPoint x: 347, startPoint y: 155, endPoint x: 352, endPoint y: 154, distance: 4.8
click at [352, 154] on input "$1.22" at bounding box center [346, 153] width 26 height 5
drag, startPoint x: 347, startPoint y: 169, endPoint x: 350, endPoint y: 169, distance: 3.2
click at [350, 169] on input "$1.48" at bounding box center [346, 166] width 26 height 5
drag, startPoint x: 344, startPoint y: 183, endPoint x: 352, endPoint y: 183, distance: 8.2
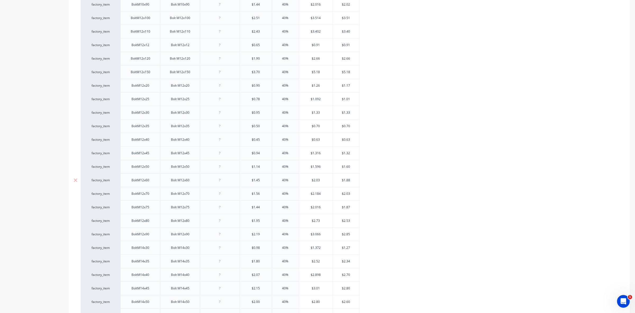
click at [352, 182] on input "$1.88" at bounding box center [346, 180] width 26 height 5
drag, startPoint x: 347, startPoint y: 196, endPoint x: 350, endPoint y: 196, distance: 2.9
click at [350, 196] on input "$2.03" at bounding box center [346, 193] width 26 height 5
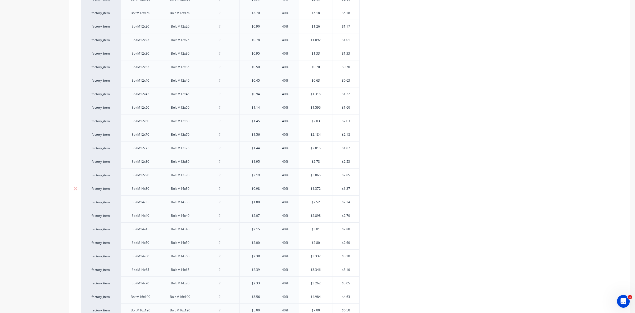
scroll to position [629, 0]
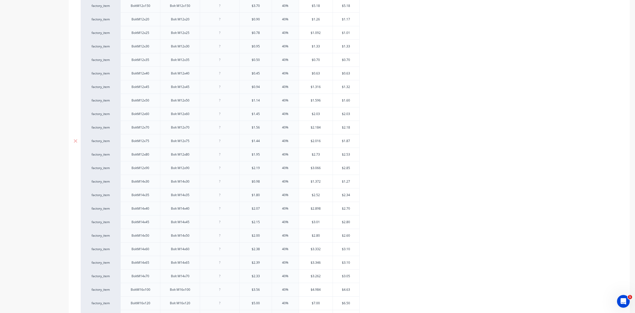
drag, startPoint x: 344, startPoint y: 143, endPoint x: 351, endPoint y: 144, distance: 6.9
click at [351, 143] on input "$1.87" at bounding box center [346, 140] width 26 height 5
click at [348, 157] on input "$2.53" at bounding box center [346, 154] width 26 height 5
drag, startPoint x: 344, startPoint y: 170, endPoint x: 351, endPoint y: 170, distance: 6.9
click at [351, 170] on input "$2.85" at bounding box center [346, 167] width 26 height 5
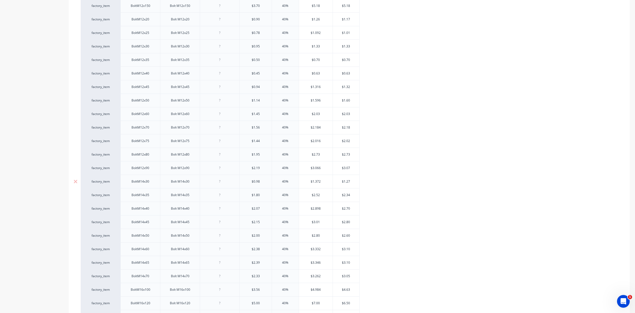
drag, startPoint x: 347, startPoint y: 183, endPoint x: 351, endPoint y: 183, distance: 4.0
click at [351, 183] on input "$1.27" at bounding box center [346, 181] width 26 height 5
click at [350, 197] on input "$2.34" at bounding box center [346, 194] width 26 height 5
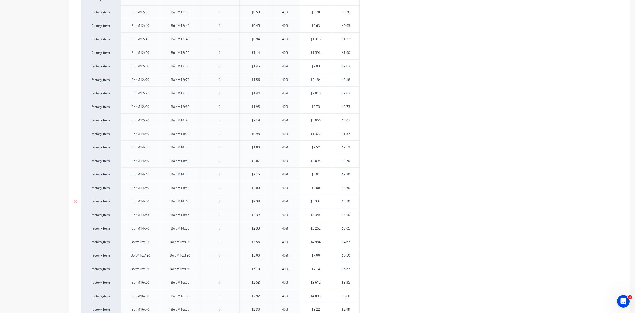
scroll to position [695, 0]
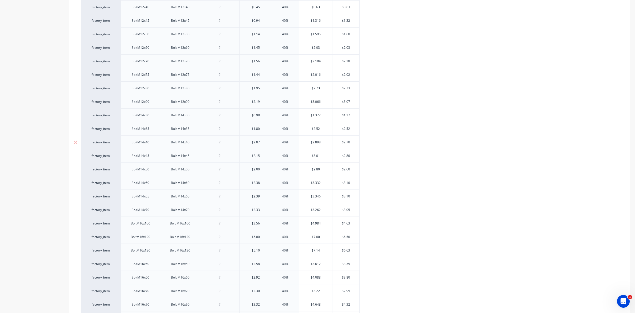
click at [348, 145] on input "$2.70" at bounding box center [346, 142] width 26 height 5
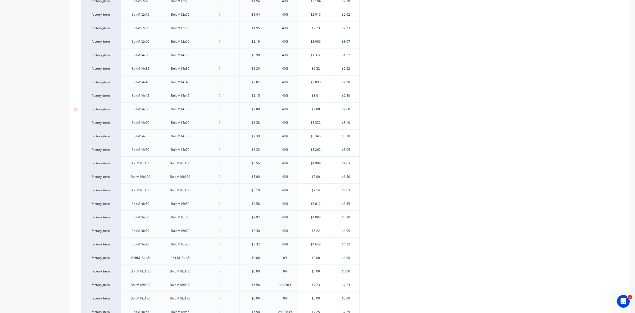
scroll to position [761, 0]
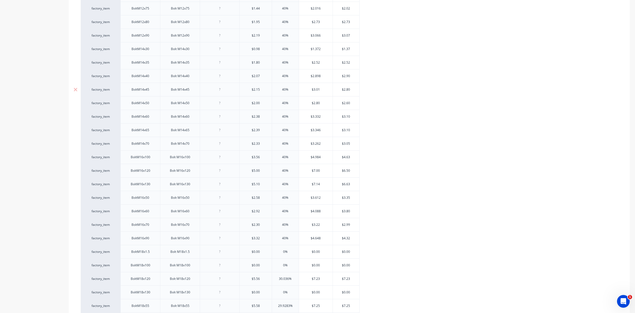
drag, startPoint x: 343, startPoint y: 92, endPoint x: 351, endPoint y: 92, distance: 7.4
click at [351, 92] on input "$2.80" at bounding box center [346, 89] width 26 height 5
click at [348, 105] on input "$2.60" at bounding box center [346, 103] width 26 height 5
drag, startPoint x: 347, startPoint y: 119, endPoint x: 350, endPoint y: 119, distance: 3.0
click at [350, 119] on input "$3.10" at bounding box center [346, 116] width 26 height 5
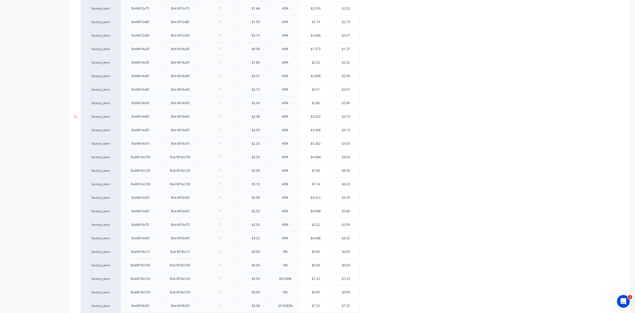
click at [350, 119] on input "$3.10" at bounding box center [346, 116] width 26 height 5
drag, startPoint x: 347, startPoint y: 119, endPoint x: 350, endPoint y: 119, distance: 3.2
click at [350, 119] on input "$3.10" at bounding box center [346, 116] width 26 height 5
drag, startPoint x: 347, startPoint y: 133, endPoint x: 350, endPoint y: 133, distance: 2.9
click at [350, 132] on input "$3.10" at bounding box center [346, 130] width 26 height 5
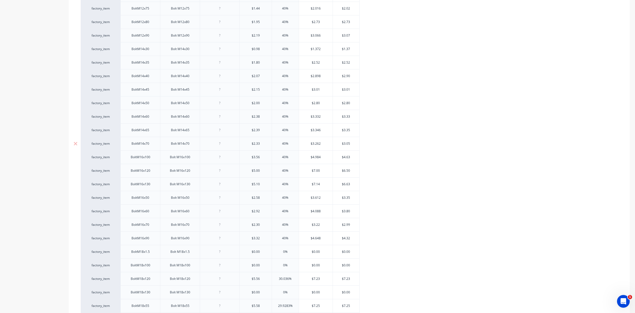
drag, startPoint x: 347, startPoint y: 147, endPoint x: 350, endPoint y: 147, distance: 3.2
click at [350, 146] on input "$3.05" at bounding box center [346, 143] width 26 height 5
drag, startPoint x: 347, startPoint y: 160, endPoint x: 350, endPoint y: 159, distance: 2.9
click at [350, 159] on input "$4.63" at bounding box center [346, 157] width 26 height 5
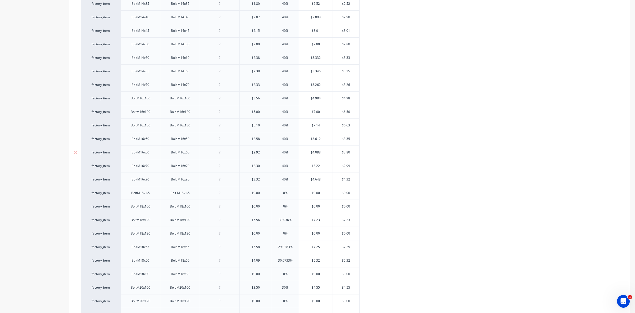
scroll to position [827, 0]
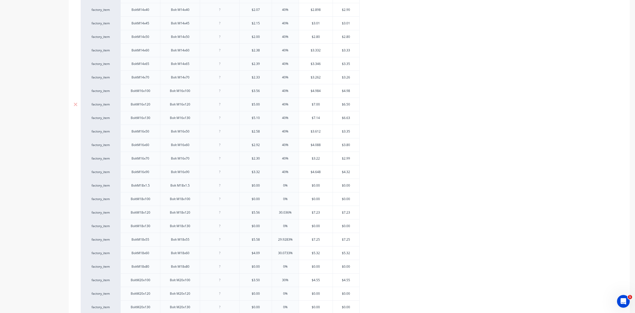
drag, startPoint x: 344, startPoint y: 107, endPoint x: 351, endPoint y: 107, distance: 7.2
click at [351, 107] on input "$6.50" at bounding box center [346, 104] width 26 height 5
drag, startPoint x: 344, startPoint y: 121, endPoint x: 350, endPoint y: 121, distance: 5.6
click at [350, 120] on input "$6.63" at bounding box center [346, 117] width 26 height 5
drag, startPoint x: 347, startPoint y: 135, endPoint x: 352, endPoint y: 135, distance: 5.3
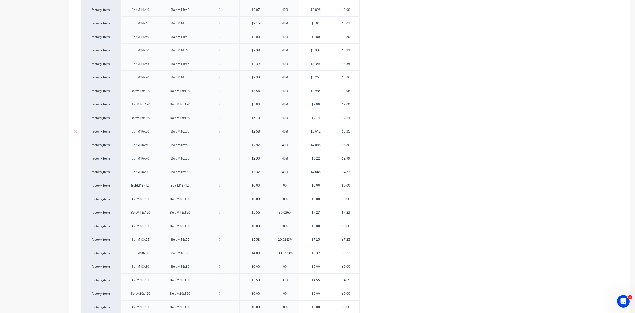
click at [352, 134] on input "$3.35" at bounding box center [346, 131] width 26 height 5
drag, startPoint x: 344, startPoint y: 149, endPoint x: 351, endPoint y: 149, distance: 7.7
click at [351, 147] on input "$3.80" at bounding box center [346, 144] width 26 height 5
click at [348, 147] on input "$4.0" at bounding box center [346, 144] width 26 height 5
click at [349, 147] on input "$4.0" at bounding box center [346, 144] width 26 height 5
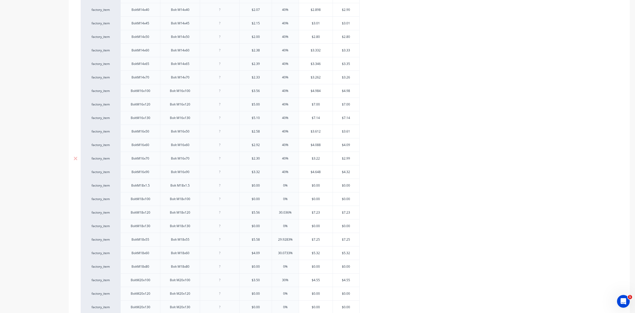
drag, startPoint x: 344, startPoint y: 163, endPoint x: 350, endPoint y: 163, distance: 5.8
click at [350, 161] on input "$2.99" at bounding box center [346, 158] width 26 height 5
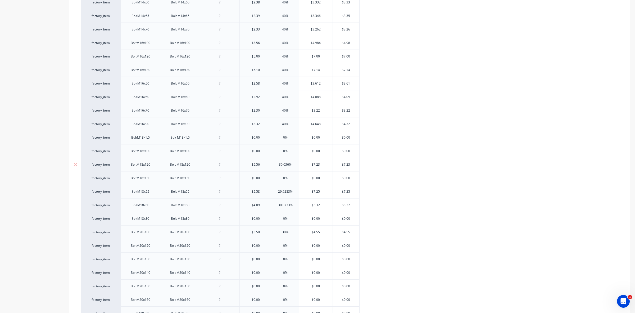
scroll to position [893, 0]
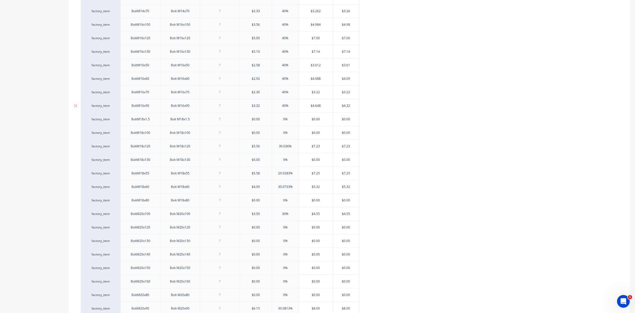
drag, startPoint x: 347, startPoint y: 109, endPoint x: 351, endPoint y: 109, distance: 4.5
click at [351, 108] on input "$4.32" at bounding box center [346, 105] width 26 height 5
click at [283, 122] on input "0%" at bounding box center [285, 119] width 27 height 5
click at [283, 135] on input "0%" at bounding box center [285, 132] width 27 height 5
drag, startPoint x: 289, startPoint y: 150, endPoint x: 278, endPoint y: 149, distance: 10.6
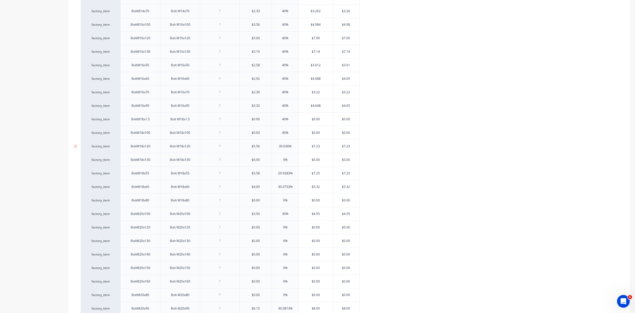
click at [278, 149] on input "30.036%" at bounding box center [285, 146] width 27 height 5
click at [284, 162] on input "0%" at bounding box center [285, 159] width 27 height 5
drag, startPoint x: 290, startPoint y: 178, endPoint x: 278, endPoint y: 176, distance: 12.0
click at [278, 176] on input "29.9283%" at bounding box center [285, 173] width 27 height 5
drag, startPoint x: 289, startPoint y: 191, endPoint x: 278, endPoint y: 190, distance: 11.4
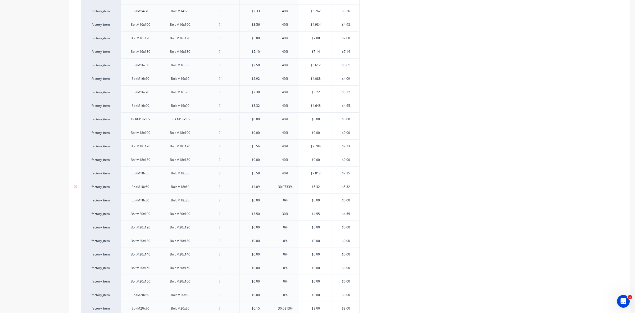
click at [278, 189] on input "30.0733%" at bounding box center [285, 186] width 27 height 5
drag, startPoint x: 347, startPoint y: 177, endPoint x: 350, endPoint y: 178, distance: 2.9
click at [350, 176] on input "$7.25" at bounding box center [346, 173] width 26 height 5
drag, startPoint x: 347, startPoint y: 191, endPoint x: 351, endPoint y: 191, distance: 3.7
click at [351, 189] on input "$5.32" at bounding box center [346, 186] width 26 height 5
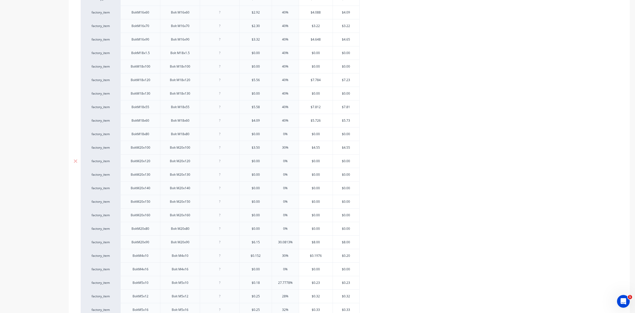
scroll to position [993, 0]
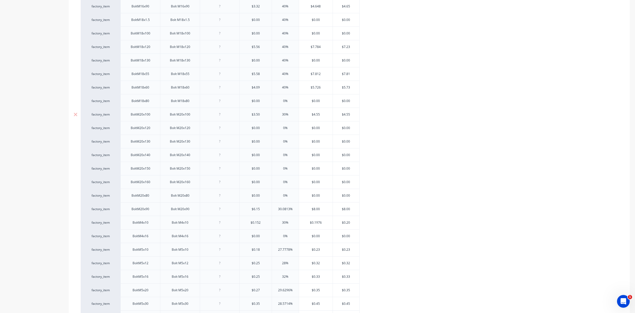
click at [283, 117] on input "30%" at bounding box center [285, 114] width 27 height 5
click at [284, 130] on input "0%" at bounding box center [285, 127] width 27 height 5
click at [284, 144] on input "0%" at bounding box center [285, 141] width 27 height 5
click at [282, 157] on input "0%" at bounding box center [285, 154] width 27 height 5
click at [283, 171] on input "0%" at bounding box center [285, 168] width 27 height 5
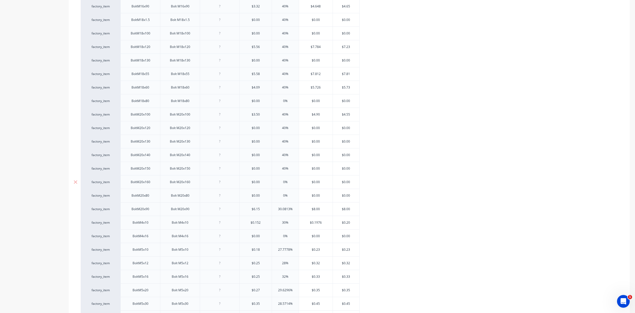
click at [283, 184] on input "0%" at bounding box center [285, 181] width 27 height 5
click at [283, 198] on input "0%" at bounding box center [285, 195] width 27 height 5
drag, startPoint x: 290, startPoint y: 147, endPoint x: 278, endPoint y: 149, distance: 12.0
click at [278, 145] on input "30.0813%" at bounding box center [285, 142] width 27 height 5
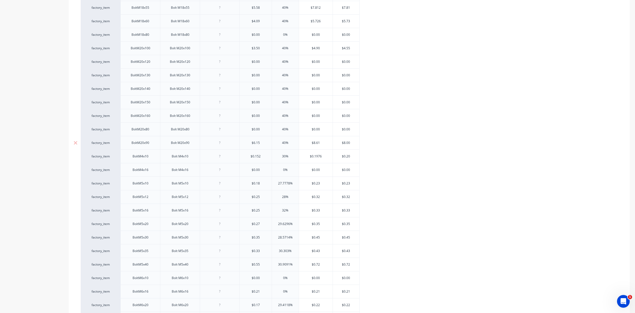
drag, startPoint x: 347, startPoint y: 147, endPoint x: 350, endPoint y: 147, distance: 2.9
click at [350, 145] on input "$8.00" at bounding box center [346, 142] width 26 height 5
click at [284, 159] on input "30%" at bounding box center [285, 156] width 27 height 5
click at [283, 159] on input "34%" at bounding box center [285, 156] width 27 height 5
click at [350, 159] on input "$0.20" at bounding box center [346, 156] width 26 height 5
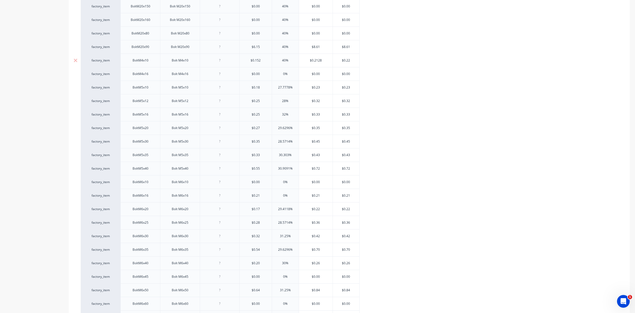
scroll to position [1158, 0]
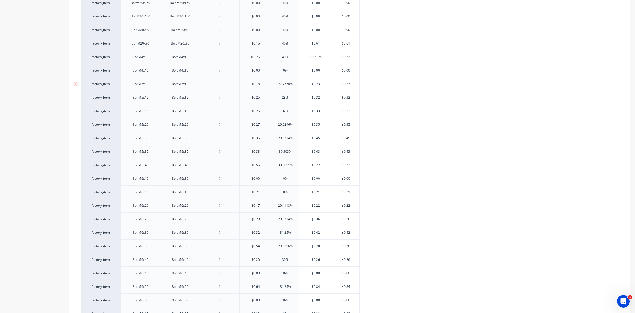
drag, startPoint x: 290, startPoint y: 89, endPoint x: 277, endPoint y: 89, distance: 13.0
click at [277, 86] on input "27.7778%" at bounding box center [285, 84] width 27 height 5
drag, startPoint x: 285, startPoint y: 102, endPoint x: 281, endPoint y: 102, distance: 4.8
click at [281, 100] on input "28%" at bounding box center [285, 97] width 27 height 5
drag, startPoint x: 285, startPoint y: 115, endPoint x: 280, endPoint y: 115, distance: 5.6
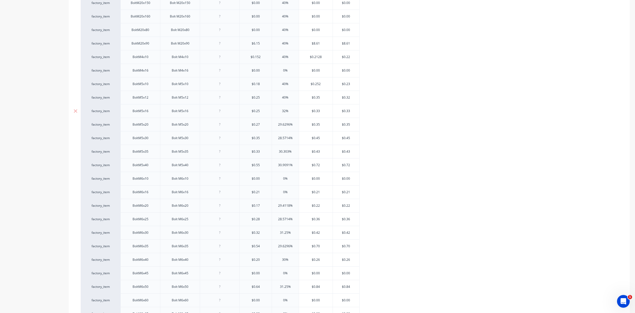
click at [280, 113] on input "32%" at bounding box center [285, 111] width 27 height 5
drag, startPoint x: 289, startPoint y: 129, endPoint x: 277, endPoint y: 129, distance: 12.2
click at [277, 127] on input "29.6296%" at bounding box center [285, 124] width 27 height 5
drag, startPoint x: 290, startPoint y: 143, endPoint x: 278, endPoint y: 142, distance: 11.7
click at [278, 140] on input "28.5714%" at bounding box center [285, 138] width 27 height 5
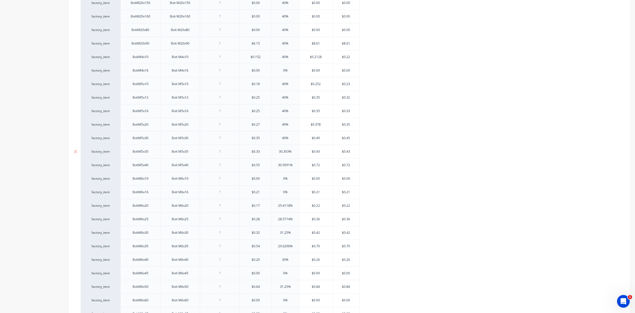
drag, startPoint x: 289, startPoint y: 157, endPoint x: 277, endPoint y: 157, distance: 11.7
click at [277, 154] on input "30.303%" at bounding box center [285, 151] width 27 height 5
drag, startPoint x: 289, startPoint y: 170, endPoint x: 277, endPoint y: 170, distance: 12.4
click at [277, 167] on input "30.9091%" at bounding box center [285, 165] width 27 height 5
click at [283, 181] on input "0%" at bounding box center [285, 178] width 27 height 5
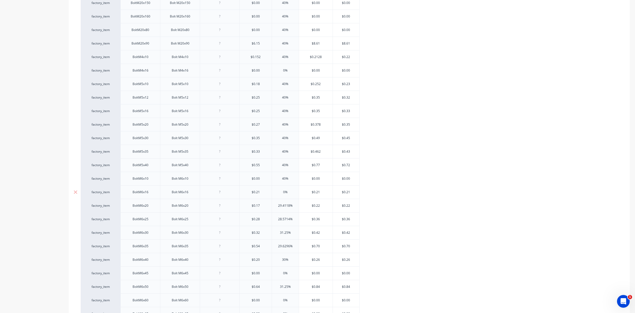
click at [282, 194] on input "0%" at bounding box center [285, 192] width 27 height 5
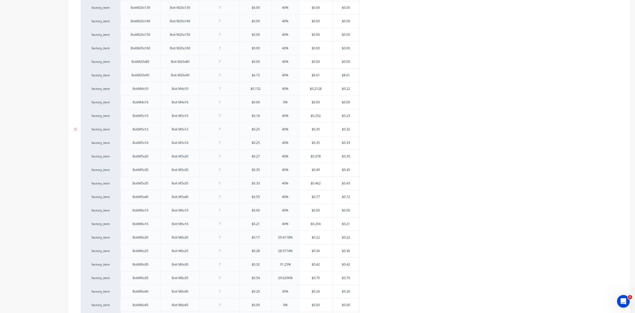
scroll to position [1125, 0]
click at [350, 119] on input "$0.23" at bounding box center [346, 117] width 26 height 5
click at [350, 133] on input "$0.32" at bounding box center [346, 130] width 26 height 5
click at [350, 146] on input "$0.33" at bounding box center [346, 144] width 26 height 5
click at [350, 160] on input "$0.35" at bounding box center [346, 157] width 26 height 5
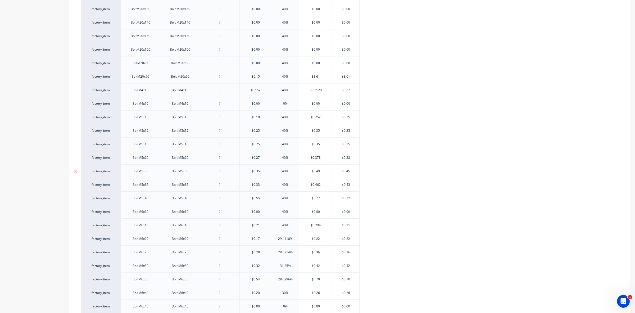
click at [350, 173] on input "$0.45" at bounding box center [346, 171] width 26 height 5
click at [350, 187] on input "$0.43" at bounding box center [346, 184] width 26 height 5
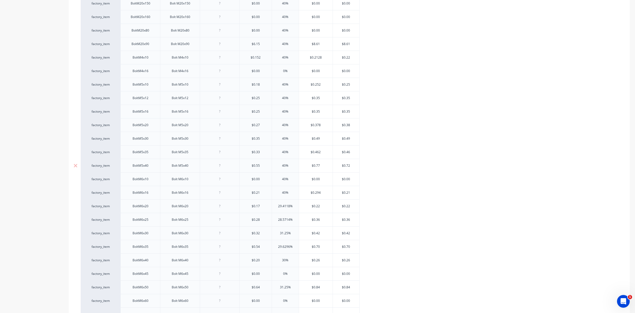
scroll to position [1158, 0]
click at [349, 167] on input "$0.72" at bounding box center [346, 165] width 26 height 5
click at [349, 194] on input "$0.21" at bounding box center [346, 192] width 26 height 5
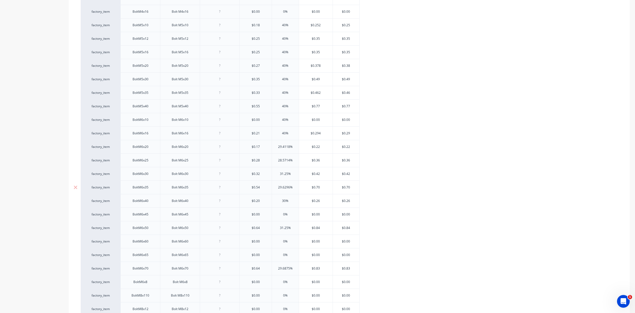
scroll to position [1224, 0]
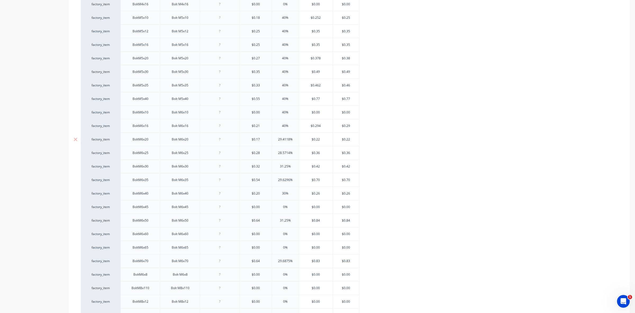
drag, startPoint x: 289, startPoint y: 145, endPoint x: 285, endPoint y: 145, distance: 4.2
click at [285, 142] on input "29.4118%" at bounding box center [285, 139] width 27 height 5
drag, startPoint x: 289, startPoint y: 145, endPoint x: 279, endPoint y: 146, distance: 10.6
click at [279, 142] on input "29.4118%" at bounding box center [285, 139] width 27 height 5
drag, startPoint x: 290, startPoint y: 158, endPoint x: 277, endPoint y: 158, distance: 13.0
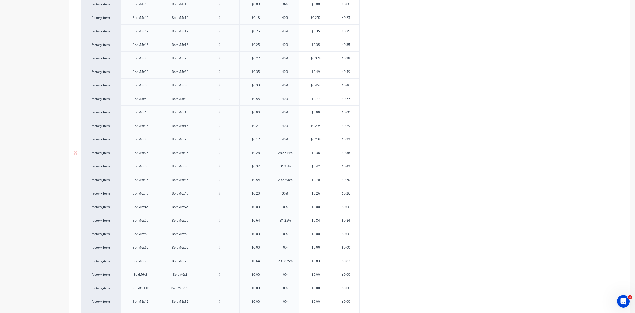
click at [277, 155] on input "28.5714%" at bounding box center [285, 152] width 27 height 5
drag, startPoint x: 287, startPoint y: 171, endPoint x: 279, endPoint y: 169, distance: 8.4
click at [280, 169] on input "31.25%" at bounding box center [285, 166] width 27 height 5
drag, startPoint x: 290, startPoint y: 185, endPoint x: 278, endPoint y: 185, distance: 11.4
click at [278, 182] on input "29.6296%" at bounding box center [285, 179] width 27 height 5
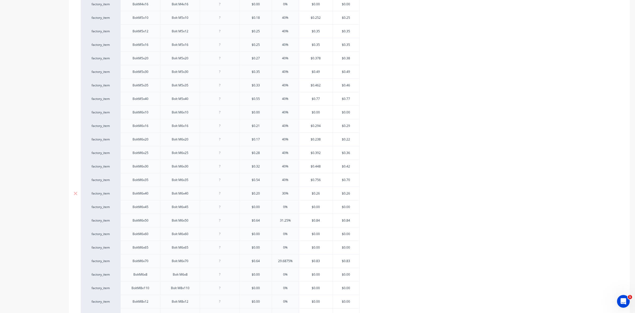
drag, startPoint x: 286, startPoint y: 198, endPoint x: 282, endPoint y: 197, distance: 3.8
click at [282, 196] on input "30%" at bounding box center [285, 193] width 27 height 5
click at [284, 209] on input "0%" at bounding box center [285, 206] width 27 height 5
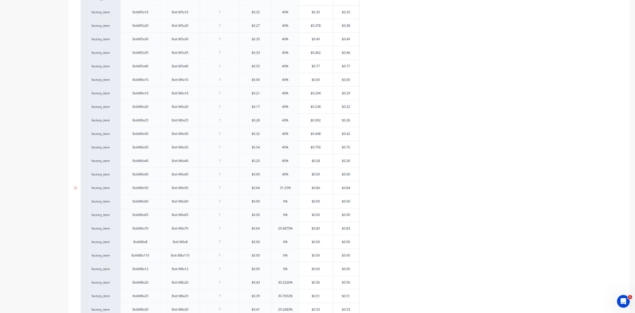
scroll to position [1257, 0]
drag, startPoint x: 288, startPoint y: 193, endPoint x: 278, endPoint y: 192, distance: 9.5
click at [278, 190] on input "31.25%" at bounding box center [285, 187] width 27 height 5
click at [282, 203] on input "0%" at bounding box center [285, 200] width 27 height 5
click at [284, 217] on input "0%" at bounding box center [285, 214] width 27 height 5
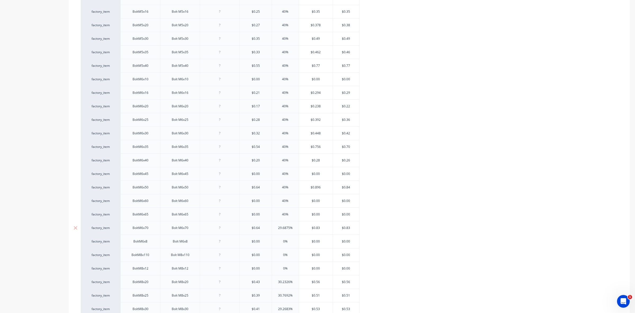
drag, startPoint x: 290, startPoint y: 234, endPoint x: 275, endPoint y: 234, distance: 14.6
click at [275, 230] on input "29.6875%" at bounding box center [285, 227] width 27 height 5
click at [283, 177] on input "0%" at bounding box center [285, 175] width 27 height 5
click at [282, 191] on input "0%" at bounding box center [285, 188] width 27 height 5
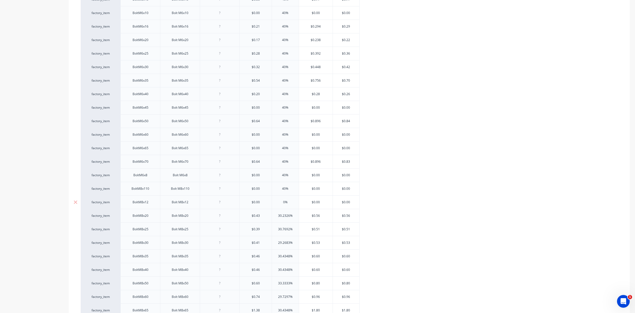
click at [283, 204] on input "0%" at bounding box center [285, 202] width 27 height 5
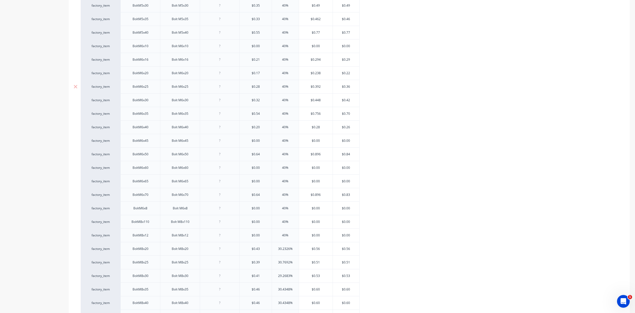
scroll to position [1257, 0]
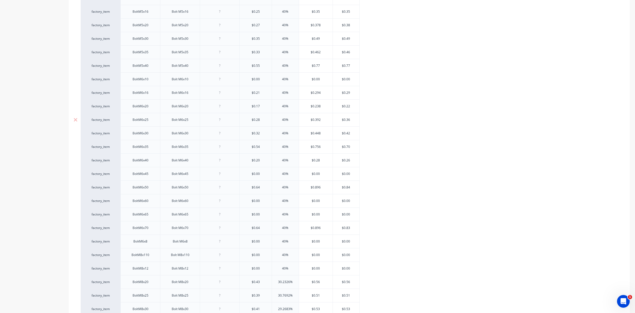
click at [350, 122] on input "$0.36" at bounding box center [346, 119] width 26 height 5
click at [350, 136] on input "$0.42" at bounding box center [346, 133] width 26 height 5
click at [349, 149] on input "$0.70" at bounding box center [346, 146] width 26 height 5
click at [349, 163] on input "$0.26" at bounding box center [346, 160] width 26 height 5
click at [349, 190] on input "$0.84" at bounding box center [346, 187] width 26 height 5
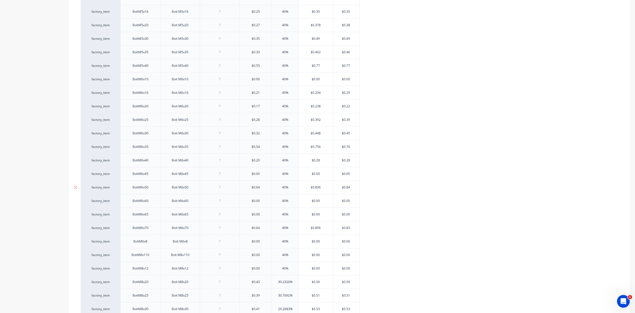
drag, startPoint x: 347, startPoint y: 194, endPoint x: 349, endPoint y: 193, distance: 2.7
click at [349, 190] on input "$0.84" at bounding box center [346, 187] width 26 height 5
click at [349, 164] on input "$0.83" at bounding box center [346, 161] width 26 height 5
drag, startPoint x: 346, startPoint y: 168, endPoint x: 350, endPoint y: 168, distance: 3.4
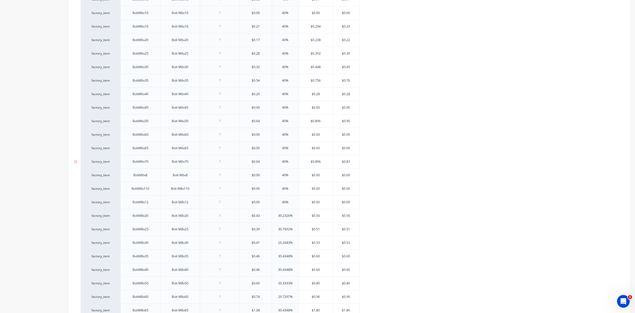
click at [350, 164] on input "$0.83" at bounding box center [346, 161] width 26 height 5
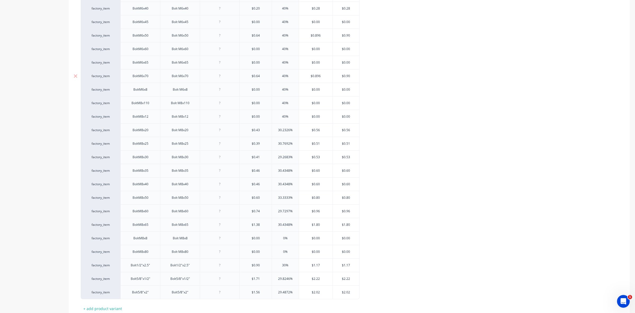
scroll to position [1423, 0]
drag, startPoint x: 290, startPoint y: 123, endPoint x: 279, endPoint y: 123, distance: 11.1
click at [279, 119] on input "30.2326%" at bounding box center [285, 116] width 27 height 5
drag, startPoint x: 290, startPoint y: 136, endPoint x: 277, endPoint y: 136, distance: 12.7
click at [277, 132] on input "30.7692%" at bounding box center [285, 129] width 27 height 5
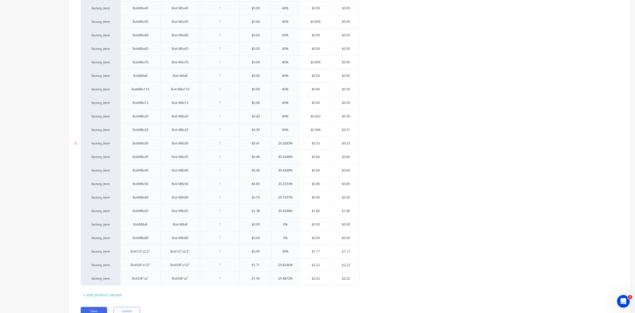
drag, startPoint x: 290, startPoint y: 149, endPoint x: 278, endPoint y: 149, distance: 11.7
click at [278, 146] on input "29.2683%" at bounding box center [285, 143] width 27 height 5
drag, startPoint x: 289, startPoint y: 162, endPoint x: 275, endPoint y: 161, distance: 14.8
click at [275, 159] on input "30.4348%" at bounding box center [285, 156] width 27 height 5
drag, startPoint x: 289, startPoint y: 176, endPoint x: 275, endPoint y: 176, distance: 14.0
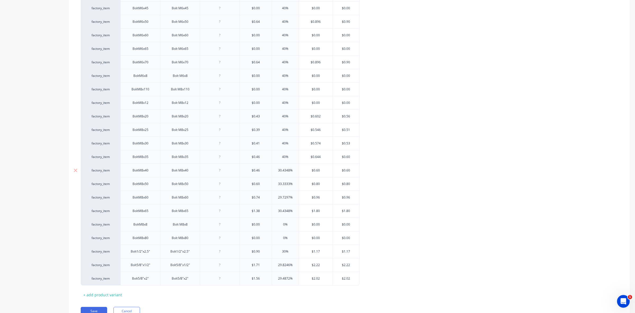
click at [275, 173] on input "30.4348%" at bounding box center [285, 170] width 27 height 5
drag, startPoint x: 289, startPoint y: 190, endPoint x: 276, endPoint y: 190, distance: 13.8
click at [276, 186] on input "33.3333%" at bounding box center [285, 183] width 27 height 5
drag, startPoint x: 289, startPoint y: 204, endPoint x: 279, endPoint y: 204, distance: 10.6
click at [279, 200] on input "29.7297%" at bounding box center [285, 197] width 27 height 5
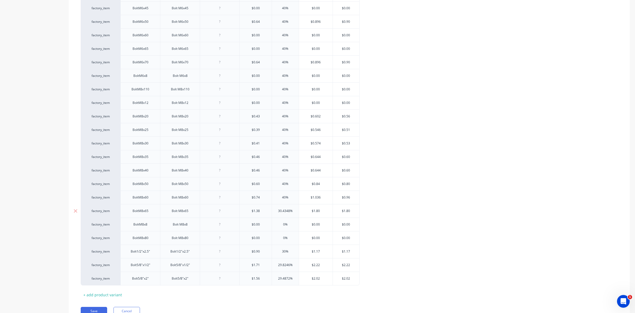
drag, startPoint x: 289, startPoint y: 218, endPoint x: 276, endPoint y: 218, distance: 13.8
click at [276, 213] on input "30.4348%" at bounding box center [285, 210] width 27 height 5
click at [283, 227] on input "0%" at bounding box center [285, 224] width 27 height 5
click at [283, 240] on input "0%" at bounding box center [285, 237] width 27 height 5
drag, startPoint x: 285, startPoint y: 257, endPoint x: 281, endPoint y: 257, distance: 4.5
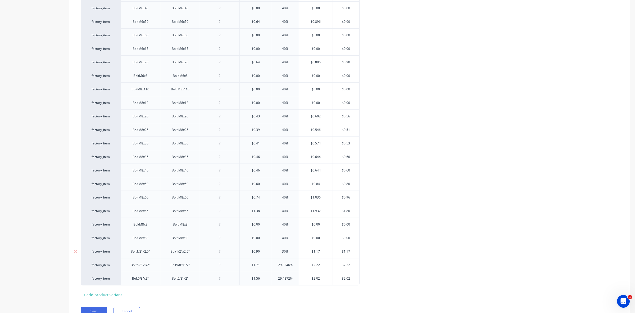
click at [281, 254] on input "30%" at bounding box center [285, 251] width 27 height 5
drag, startPoint x: 290, startPoint y: 271, endPoint x: 277, endPoint y: 269, distance: 12.5
click at [277, 267] on input "29.8246%" at bounding box center [285, 264] width 27 height 5
drag, startPoint x: 289, startPoint y: 285, endPoint x: 274, endPoint y: 282, distance: 15.5
click at [274, 282] on div "29.4872% 29.4872%" at bounding box center [285, 278] width 27 height 13
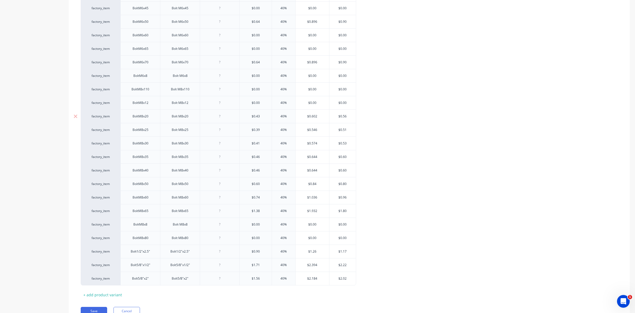
drag, startPoint x: 344, startPoint y: 122, endPoint x: 347, endPoint y: 122, distance: 3.2
click at [347, 119] on input "$0.56" at bounding box center [343, 116] width 26 height 5
click at [347, 132] on input "$0.51" at bounding box center [343, 129] width 26 height 5
click at [346, 146] on input "$0.53" at bounding box center [343, 143] width 26 height 5
click at [346, 159] on input "$0.60" at bounding box center [343, 156] width 26 height 5
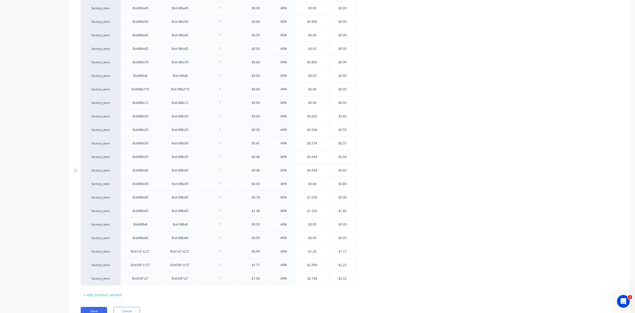
click at [346, 173] on input "$0.60" at bounding box center [343, 170] width 26 height 5
click at [346, 186] on input "$0.80" at bounding box center [343, 183] width 26 height 5
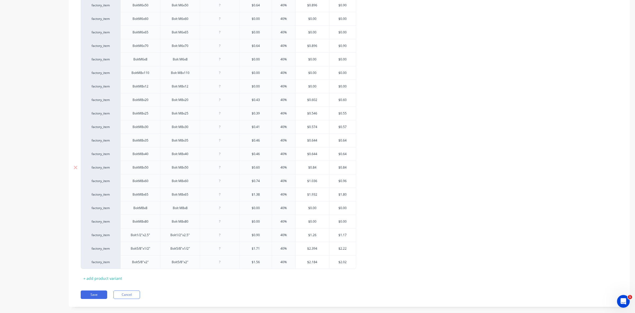
scroll to position [1455, 0]
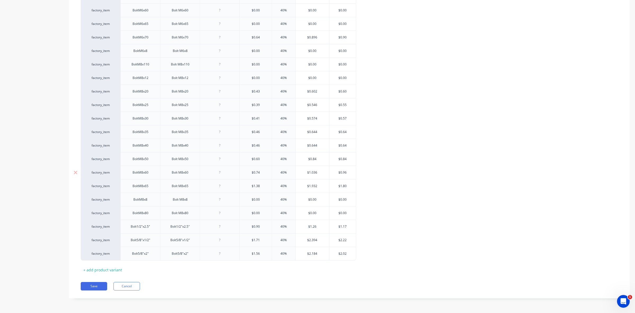
drag, startPoint x: 340, startPoint y: 172, endPoint x: 347, endPoint y: 172, distance: 6.4
click at [347, 172] on input "$0.96" at bounding box center [343, 172] width 26 height 5
drag, startPoint x: 343, startPoint y: 185, endPoint x: 346, endPoint y: 185, distance: 3.2
click at [346, 185] on input "$1.80" at bounding box center [343, 185] width 26 height 5
drag, startPoint x: 343, startPoint y: 226, endPoint x: 347, endPoint y: 226, distance: 3.4
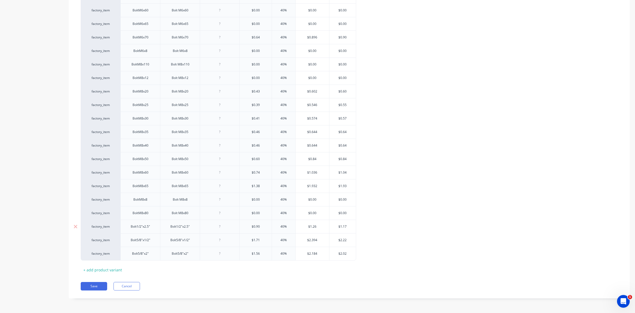
click at [347, 226] on input "$1.17" at bounding box center [343, 226] width 26 height 5
click at [346, 239] on input "$2.22" at bounding box center [343, 239] width 26 height 5
drag, startPoint x: 343, startPoint y: 253, endPoint x: 347, endPoint y: 253, distance: 3.7
click at [347, 253] on input "$2.02" at bounding box center [343, 253] width 26 height 5
click at [97, 285] on button "Save" at bounding box center [94, 286] width 26 height 8
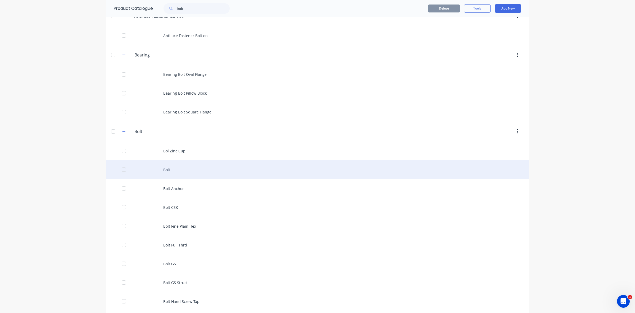
scroll to position [33, 0]
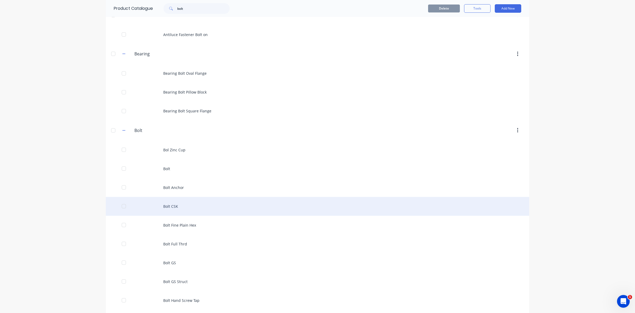
click at [171, 205] on div "Bolt CSK" at bounding box center [318, 206] width 424 height 19
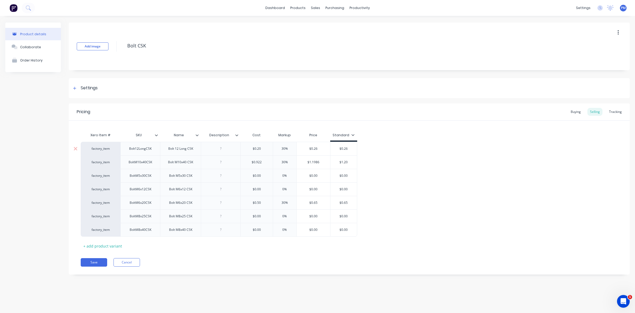
drag, startPoint x: 285, startPoint y: 148, endPoint x: 281, endPoint y: 148, distance: 3.7
click at [281, 148] on input "30%" at bounding box center [285, 148] width 26 height 5
drag, startPoint x: 285, startPoint y: 162, endPoint x: 281, endPoint y: 162, distance: 4.0
click at [281, 162] on input "30%" at bounding box center [285, 162] width 26 height 5
drag, startPoint x: 285, startPoint y: 202, endPoint x: 281, endPoint y: 202, distance: 4.0
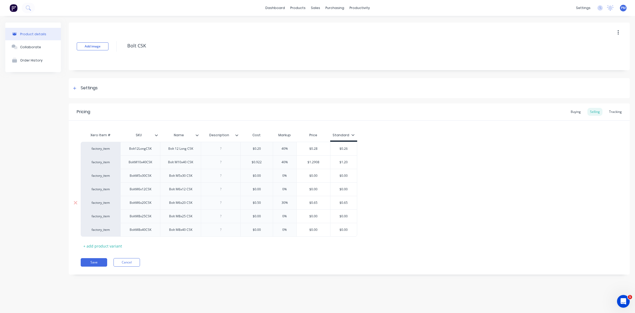
click at [281, 202] on input "30%" at bounding box center [285, 202] width 26 height 5
click at [347, 148] on input "$0.26" at bounding box center [344, 148] width 26 height 5
drag, startPoint x: 344, startPoint y: 162, endPoint x: 348, endPoint y: 162, distance: 3.2
click at [348, 162] on input "$1.20" at bounding box center [344, 162] width 26 height 5
drag, startPoint x: 344, startPoint y: 203, endPoint x: 347, endPoint y: 203, distance: 2.9
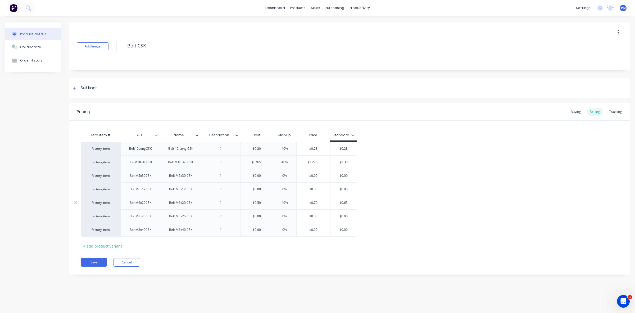
click at [347, 203] on input "$0.65" at bounding box center [344, 202] width 26 height 5
click at [93, 261] on button "Save" at bounding box center [94, 262] width 26 height 8
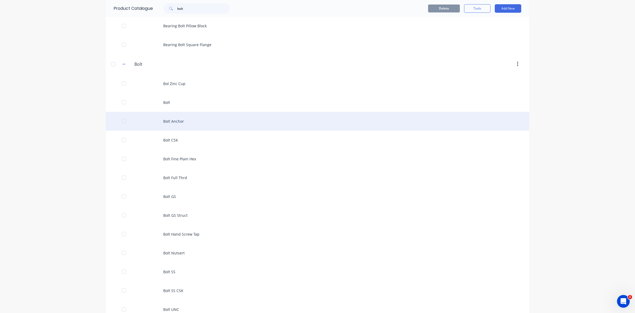
scroll to position [132, 0]
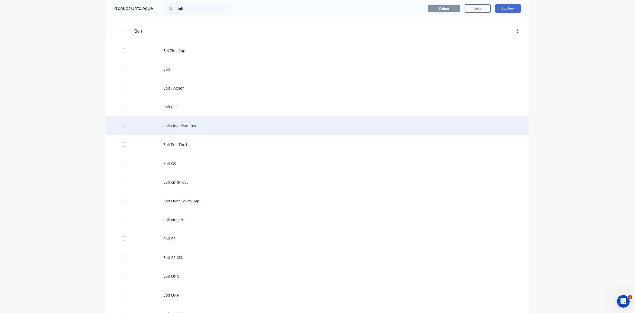
click at [182, 126] on div "Bolt Fine Plain Hex" at bounding box center [318, 125] width 424 height 19
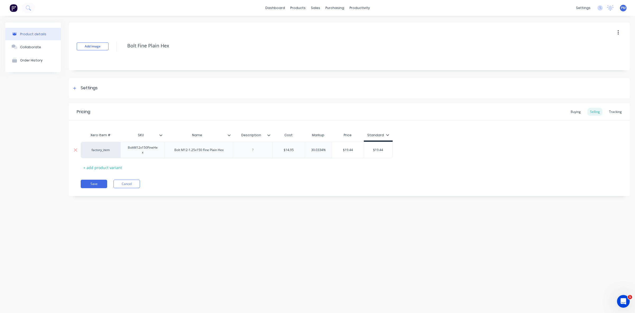
drag, startPoint x: 322, startPoint y: 149, endPoint x: 310, endPoint y: 148, distance: 12.7
click at [310, 148] on input "30.0334%" at bounding box center [318, 149] width 27 height 5
drag, startPoint x: 372, startPoint y: 149, endPoint x: 382, endPoint y: 148, distance: 9.6
click at [382, 148] on input "$19.44" at bounding box center [375, 149] width 28 height 5
click at [90, 185] on button "Save" at bounding box center [94, 183] width 26 height 8
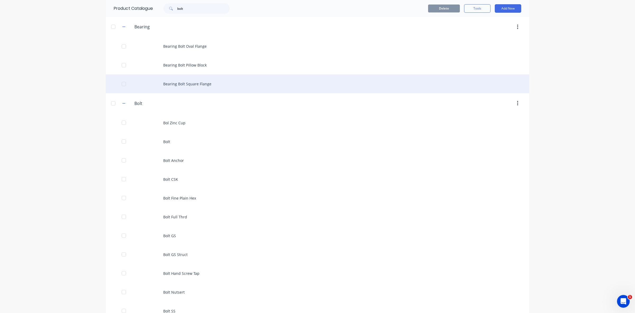
scroll to position [99, 0]
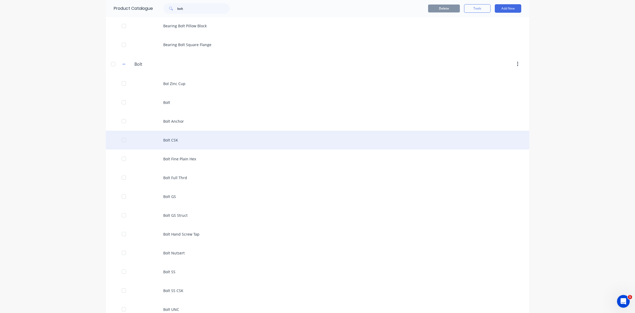
click at [162, 138] on div "Bolt CSK" at bounding box center [318, 140] width 424 height 19
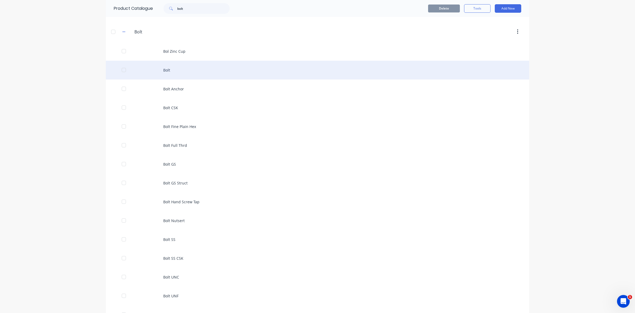
scroll to position [132, 0]
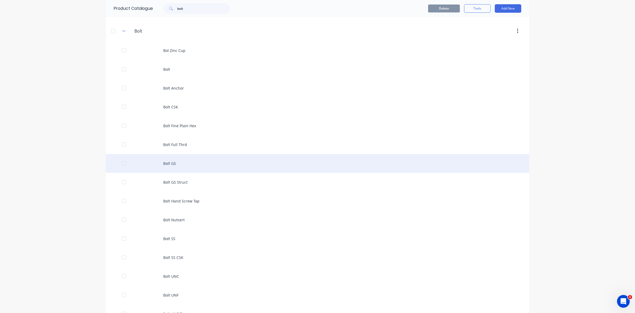
click at [168, 162] on div "Bolt GS" at bounding box center [318, 163] width 424 height 19
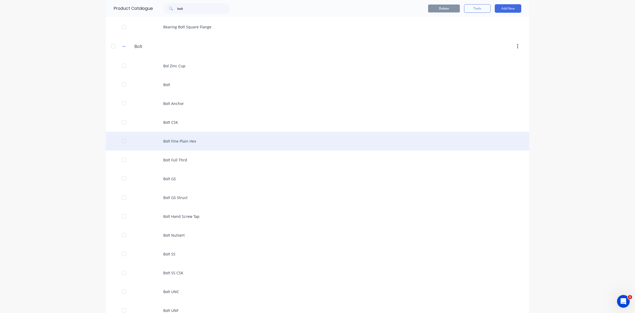
scroll to position [132, 0]
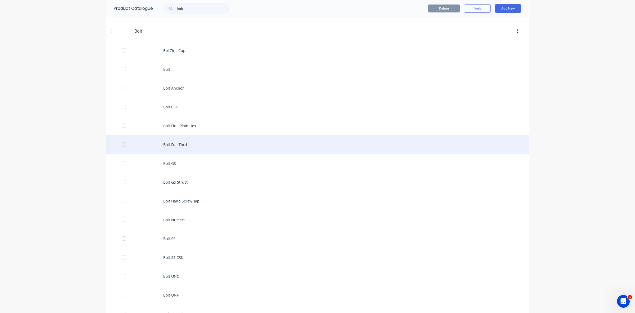
click at [175, 142] on div "Bolt Full Thrd" at bounding box center [318, 144] width 424 height 19
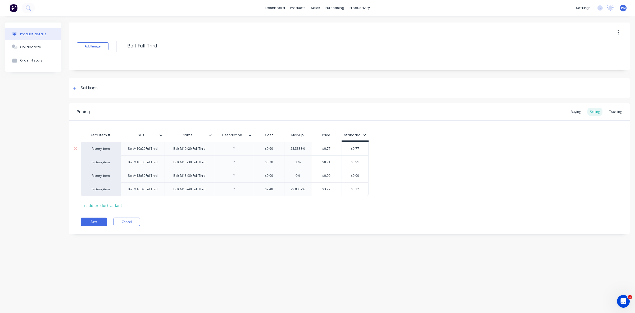
drag, startPoint x: 302, startPoint y: 149, endPoint x: 290, endPoint y: 149, distance: 12.4
click at [290, 149] on input "28.3333%" at bounding box center [298, 148] width 27 height 5
drag, startPoint x: 298, startPoint y: 162, endPoint x: 293, endPoint y: 160, distance: 4.8
click at [293, 160] on input "30%" at bounding box center [298, 162] width 27 height 5
drag, startPoint x: 302, startPoint y: 188, endPoint x: 289, endPoint y: 189, distance: 13.3
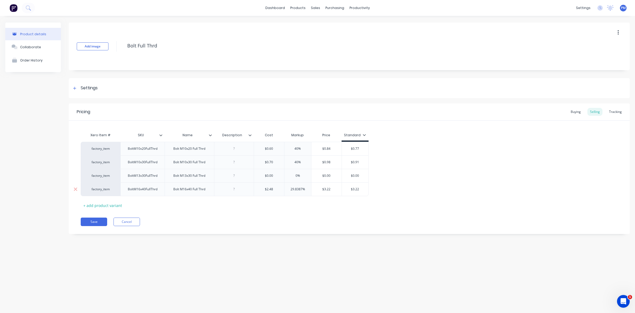
click at [289, 189] on input "29.8387%" at bounding box center [298, 189] width 27 height 5
drag, startPoint x: 354, startPoint y: 149, endPoint x: 359, endPoint y: 149, distance: 4.8
click at [359, 149] on input "$0.77" at bounding box center [353, 148] width 26 height 5
click at [357, 161] on input "$0.91" at bounding box center [353, 162] width 26 height 5
drag, startPoint x: 354, startPoint y: 188, endPoint x: 358, endPoint y: 188, distance: 3.4
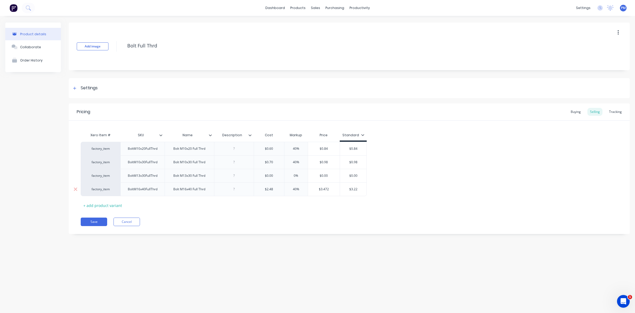
click at [358, 188] on input "$3.22" at bounding box center [353, 189] width 26 height 5
click at [94, 222] on button "Save" at bounding box center [94, 221] width 26 height 8
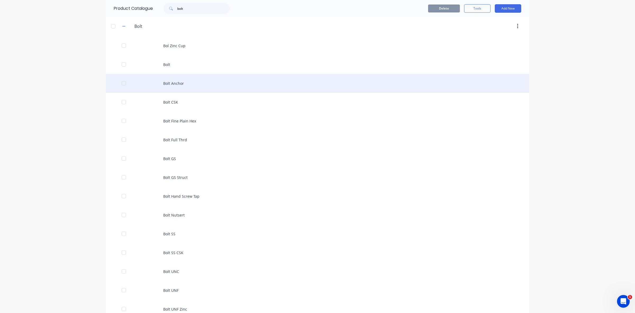
scroll to position [165, 0]
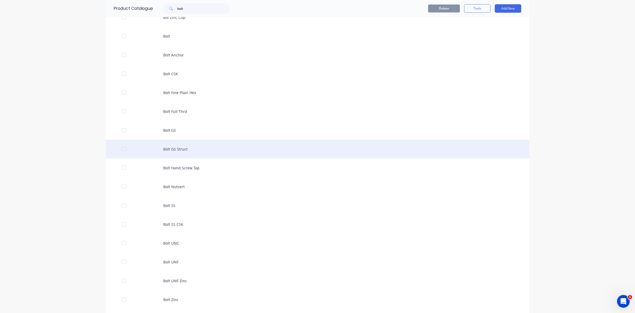
click at [177, 151] on div "Bolt GS Struct" at bounding box center [318, 149] width 424 height 19
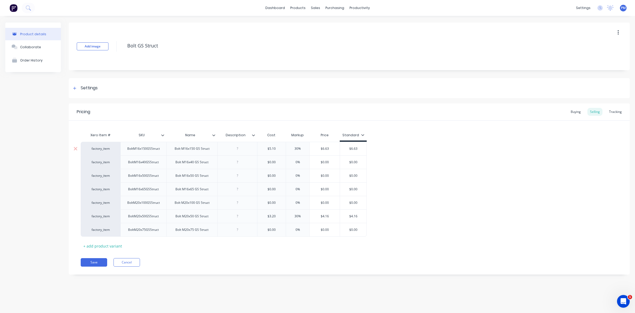
drag, startPoint x: 298, startPoint y: 148, endPoint x: 294, endPoint y: 148, distance: 3.7
click at [294, 148] on input "30%" at bounding box center [298, 148] width 26 height 5
drag, startPoint x: 352, startPoint y: 149, endPoint x: 359, endPoint y: 149, distance: 7.4
click at [359, 149] on input "$6.63" at bounding box center [353, 148] width 26 height 5
drag, startPoint x: 299, startPoint y: 215, endPoint x: 294, endPoint y: 215, distance: 4.8
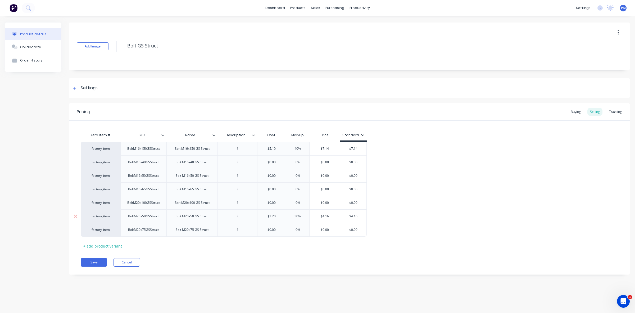
click at [294, 215] on input "30%" at bounding box center [298, 216] width 26 height 5
drag, startPoint x: 354, startPoint y: 216, endPoint x: 358, endPoint y: 216, distance: 3.7
click at [358, 216] on input "$4.16" at bounding box center [353, 216] width 26 height 5
click at [90, 262] on button "Save" at bounding box center [94, 262] width 26 height 8
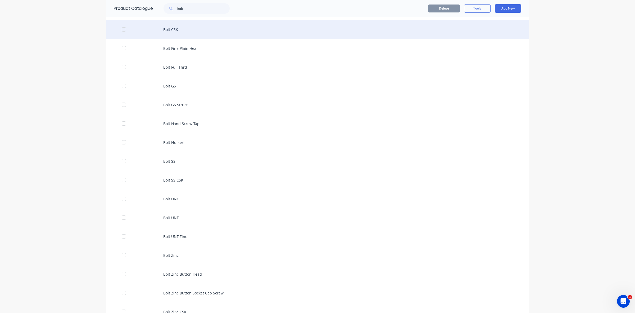
scroll to position [223, 0]
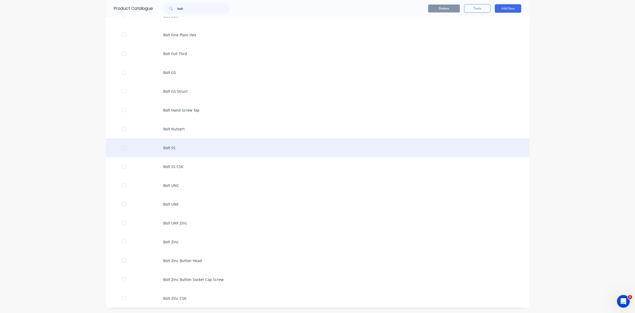
click at [171, 149] on div "Bolt SS" at bounding box center [318, 147] width 424 height 19
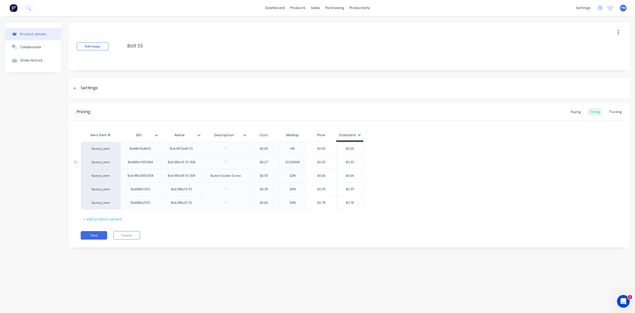
drag, startPoint x: 297, startPoint y: 161, endPoint x: 285, endPoint y: 161, distance: 11.9
click at [285, 161] on input "29.6296%" at bounding box center [292, 162] width 27 height 5
click at [352, 160] on input "$0.35" at bounding box center [348, 162] width 26 height 5
drag, startPoint x: 291, startPoint y: 175, endPoint x: 286, endPoint y: 175, distance: 5.0
click at [286, 175] on input "32%" at bounding box center [291, 175] width 26 height 5
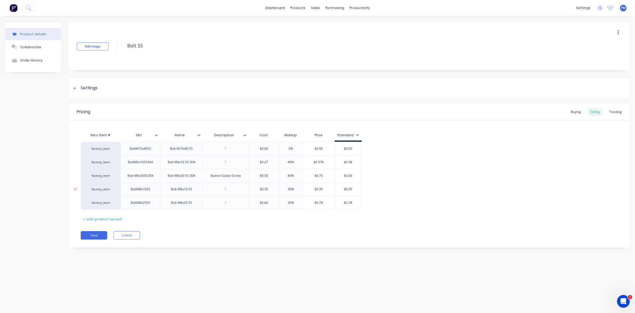
drag, startPoint x: 291, startPoint y: 187, endPoint x: 287, endPoint y: 188, distance: 4.6
click at [287, 188] on input "30%" at bounding box center [291, 189] width 26 height 5
drag, startPoint x: 291, startPoint y: 202, endPoint x: 286, endPoint y: 202, distance: 4.2
click at [286, 202] on input "30%" at bounding box center [291, 202] width 26 height 5
drag, startPoint x: 348, startPoint y: 175, endPoint x: 352, endPoint y: 175, distance: 3.2
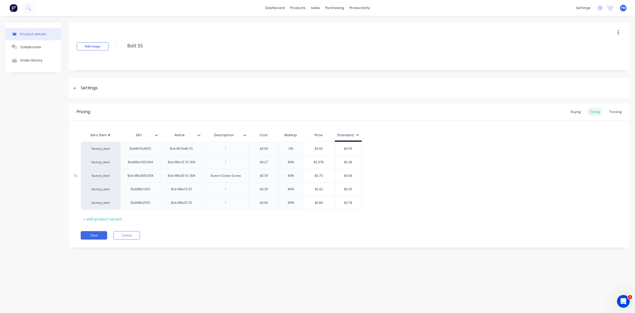
click at [352, 175] on input "$0.66" at bounding box center [348, 175] width 26 height 5
drag, startPoint x: 349, startPoint y: 188, endPoint x: 352, endPoint y: 188, distance: 3.2
click at [352, 188] on input "$0.39" at bounding box center [348, 189] width 26 height 5
drag, startPoint x: 349, startPoint y: 203, endPoint x: 352, endPoint y: 202, distance: 3.0
click at [352, 202] on input "$0.78" at bounding box center [348, 202] width 26 height 5
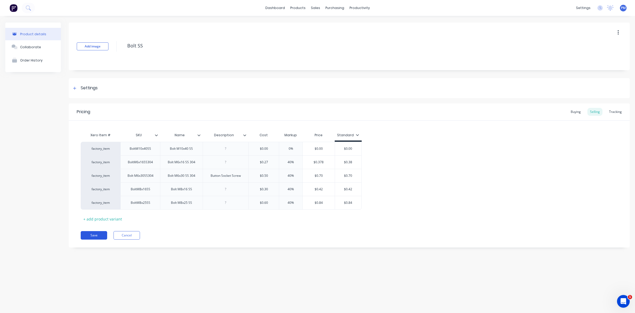
click at [96, 235] on button "Save" at bounding box center [94, 235] width 26 height 8
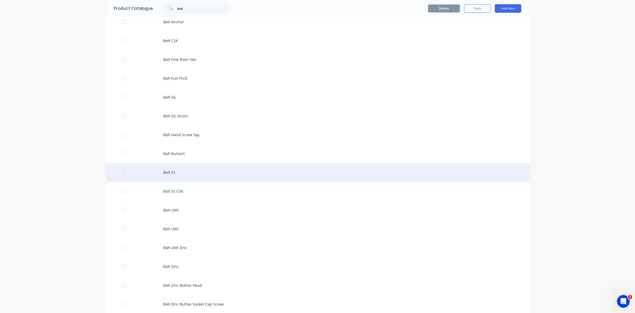
scroll to position [223, 0]
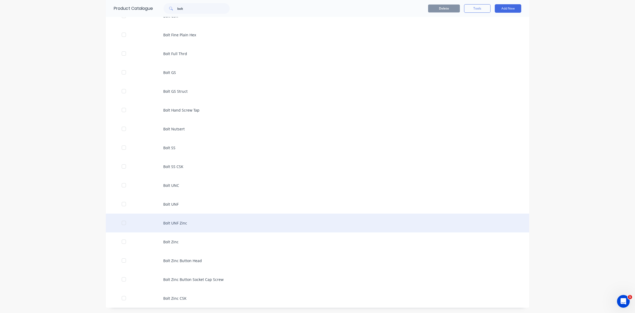
click at [174, 223] on div "Bolt UNF Zinc" at bounding box center [318, 222] width 424 height 19
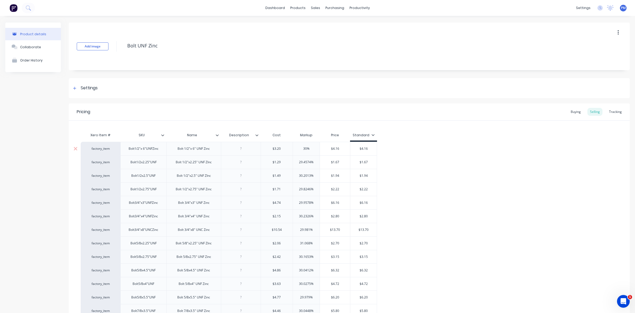
drag, startPoint x: 307, startPoint y: 149, endPoint x: 301, endPoint y: 149, distance: 6.4
click at [301, 149] on input "30%" at bounding box center [306, 148] width 27 height 5
drag, startPoint x: 311, startPoint y: 162, endPoint x: 300, endPoint y: 162, distance: 11.1
click at [300, 162] on input "29.4574%" at bounding box center [306, 162] width 27 height 5
drag, startPoint x: 311, startPoint y: 175, endPoint x: 297, endPoint y: 175, distance: 13.8
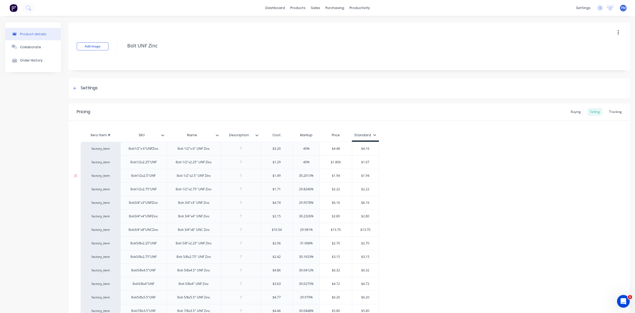
click at [297, 175] on input "30.2013%" at bounding box center [306, 175] width 27 height 5
drag, startPoint x: 311, startPoint y: 187, endPoint x: 298, endPoint y: 188, distance: 12.7
click at [298, 188] on input "29.8246%" at bounding box center [306, 189] width 27 height 5
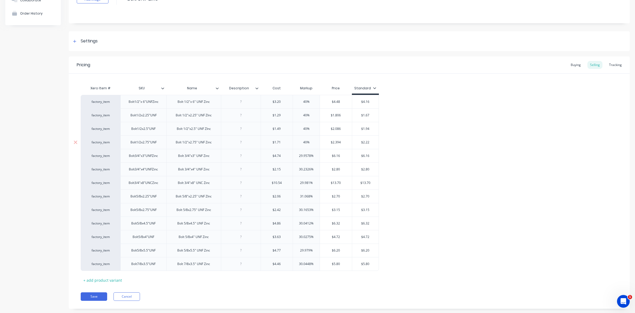
scroll to position [58, 0]
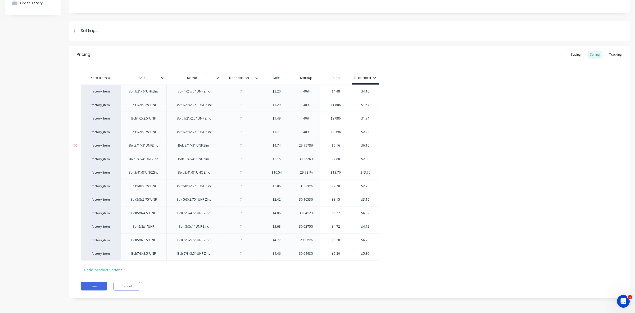
drag, startPoint x: 310, startPoint y: 145, endPoint x: 299, endPoint y: 145, distance: 11.1
click at [299, 145] on input "29.9578%" at bounding box center [306, 145] width 27 height 5
drag, startPoint x: 311, startPoint y: 157, endPoint x: 296, endPoint y: 158, distance: 14.6
click at [296, 158] on input "30.2326%" at bounding box center [306, 158] width 27 height 5
drag, startPoint x: 310, startPoint y: 171, endPoint x: 298, endPoint y: 170, distance: 11.9
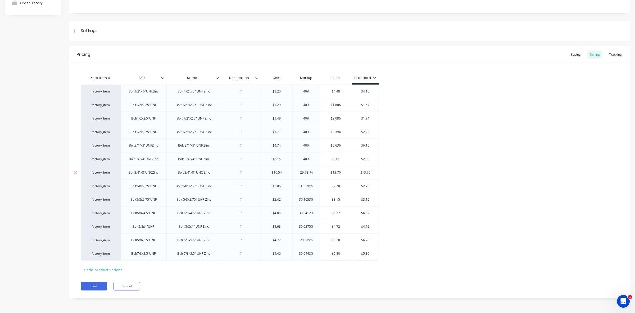
click at [298, 170] on input "29.981%" at bounding box center [306, 172] width 27 height 5
drag, startPoint x: 310, startPoint y: 184, endPoint x: 298, endPoint y: 184, distance: 11.9
click at [298, 184] on input "31.068%" at bounding box center [306, 185] width 27 height 5
drag, startPoint x: 311, startPoint y: 197, endPoint x: 298, endPoint y: 197, distance: 12.2
click at [298, 197] on input "30.1653%" at bounding box center [306, 199] width 27 height 5
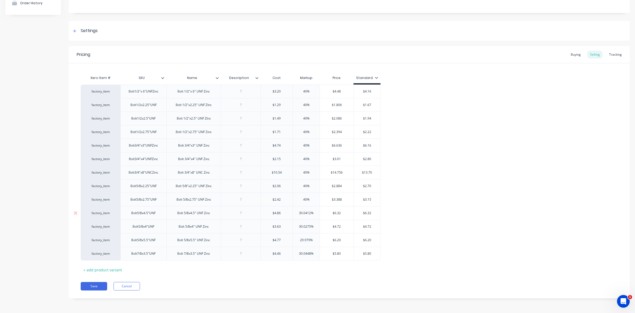
drag, startPoint x: 310, startPoint y: 211, endPoint x: 297, endPoint y: 211, distance: 13.2
click at [297, 211] on input "30.0412%" at bounding box center [306, 212] width 27 height 5
drag, startPoint x: 311, startPoint y: 224, endPoint x: 298, endPoint y: 224, distance: 13.0
click at [298, 224] on input "30.0275%" at bounding box center [306, 226] width 27 height 5
drag, startPoint x: 309, startPoint y: 238, endPoint x: 299, endPoint y: 238, distance: 9.8
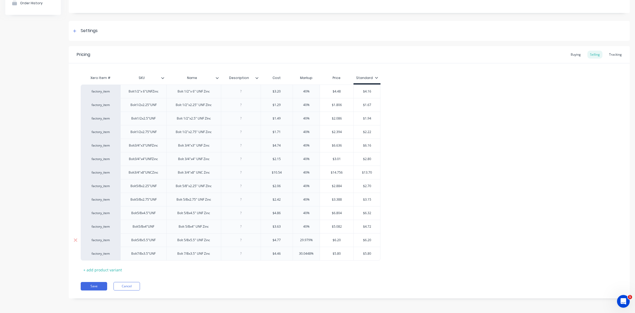
click at [299, 238] on input "29.979%" at bounding box center [306, 239] width 27 height 5
drag, startPoint x: 311, startPoint y: 252, endPoint x: 298, endPoint y: 251, distance: 12.7
click at [298, 251] on input "30.0448%" at bounding box center [306, 253] width 27 height 5
drag, startPoint x: 364, startPoint y: 91, endPoint x: 368, endPoint y: 91, distance: 3.7
click at [368, 91] on input "$4.16" at bounding box center [364, 91] width 26 height 5
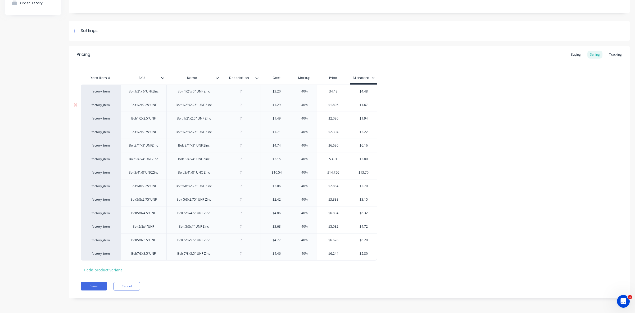
drag, startPoint x: 365, startPoint y: 103, endPoint x: 371, endPoint y: 103, distance: 5.8
click at [371, 103] on input "$1.67" at bounding box center [364, 104] width 26 height 5
drag, startPoint x: 362, startPoint y: 117, endPoint x: 370, endPoint y: 117, distance: 7.7
click at [370, 117] on input "$1.94" at bounding box center [364, 118] width 26 height 5
drag, startPoint x: 364, startPoint y: 129, endPoint x: 371, endPoint y: 129, distance: 6.4
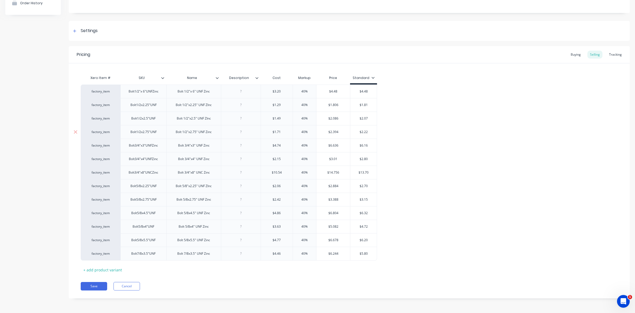
click at [371, 129] on input "$2.22" at bounding box center [364, 131] width 26 height 5
drag, startPoint x: 364, startPoint y: 145, endPoint x: 369, endPoint y: 144, distance: 5.0
click at [369, 144] on input "$6.16" at bounding box center [364, 145] width 26 height 5
drag, startPoint x: 362, startPoint y: 157, endPoint x: 368, endPoint y: 157, distance: 6.6
click at [368, 157] on input "$2.80" at bounding box center [364, 158] width 26 height 5
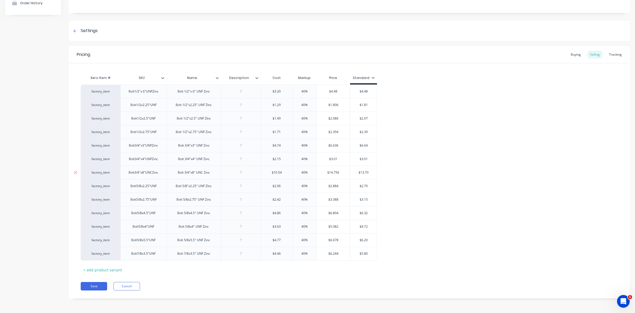
drag, startPoint x: 361, startPoint y: 172, endPoint x: 370, endPoint y: 173, distance: 9.1
click at [370, 173] on input "$13.70" at bounding box center [364, 172] width 26 height 5
click at [368, 184] on input "$2.70" at bounding box center [365, 185] width 28 height 5
drag, startPoint x: 366, startPoint y: 185, endPoint x: 369, endPoint y: 185, distance: 3.2
click at [369, 185] on input "$2.70" at bounding box center [365, 185] width 28 height 5
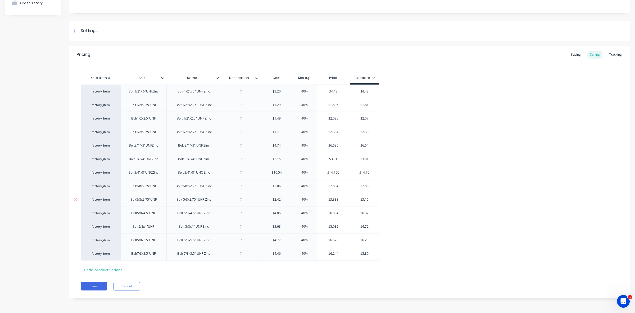
drag, startPoint x: 365, startPoint y: 198, endPoint x: 369, endPoint y: 199, distance: 4.6
click at [369, 199] on input "$3.15" at bounding box center [365, 199] width 28 height 5
drag, startPoint x: 366, startPoint y: 212, endPoint x: 369, endPoint y: 212, distance: 3.7
click at [369, 212] on input "$6.32" at bounding box center [365, 212] width 28 height 5
drag, startPoint x: 363, startPoint y: 225, endPoint x: 369, endPoint y: 224, distance: 6.1
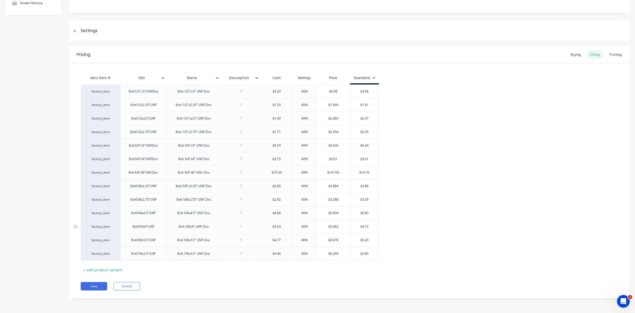
click at [369, 224] on input "$4.72" at bounding box center [365, 226] width 28 height 5
click at [363, 225] on input "$8.08" at bounding box center [365, 226] width 28 height 5
drag, startPoint x: 365, startPoint y: 239, endPoint x: 369, endPoint y: 239, distance: 4.0
click at [369, 239] on input "$6.20" at bounding box center [365, 239] width 28 height 5
drag, startPoint x: 362, startPoint y: 253, endPoint x: 369, endPoint y: 253, distance: 6.9
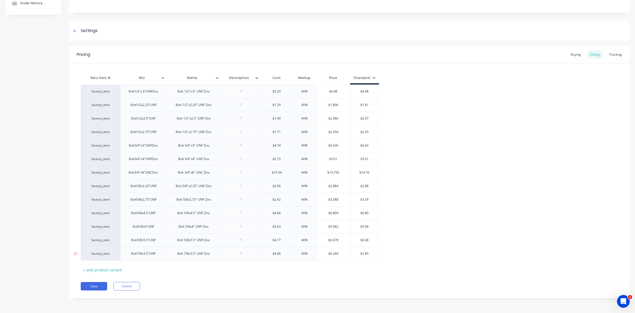
click at [369, 253] on input "$5.80" at bounding box center [365, 253] width 28 height 5
click at [97, 283] on button "Save" at bounding box center [94, 286] width 26 height 8
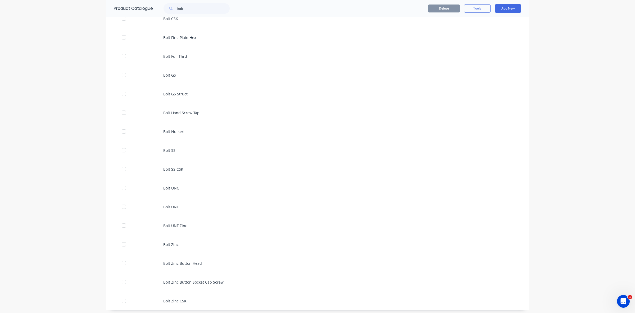
scroll to position [223, 0]
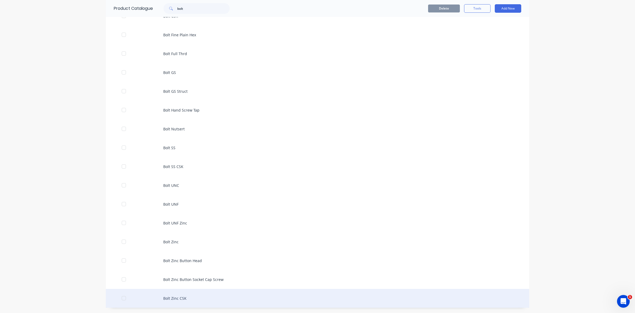
click at [174, 297] on div "Bolt Zinc CSK" at bounding box center [318, 298] width 424 height 19
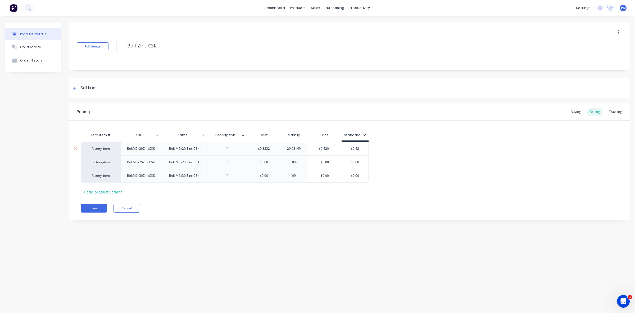
drag, startPoint x: 299, startPoint y: 147, endPoint x: 285, endPoint y: 147, distance: 14.0
click at [286, 147] on input "29.9814%" at bounding box center [294, 148] width 27 height 5
click at [334, 155] on div "$0.00" at bounding box center [322, 161] width 34 height 13
click at [355, 148] on input "$0.42" at bounding box center [352, 148] width 26 height 5
click at [290, 161] on input "0%" at bounding box center [293, 162] width 26 height 5
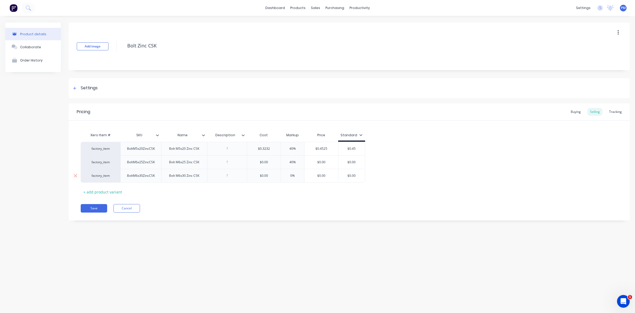
click at [290, 174] on input "0%" at bounding box center [293, 175] width 26 height 5
click at [95, 209] on button "Save" at bounding box center [94, 208] width 26 height 8
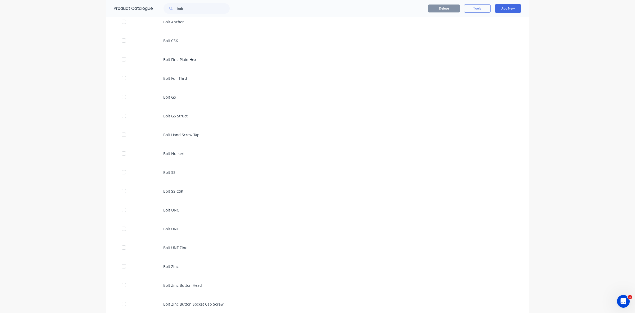
scroll to position [223, 0]
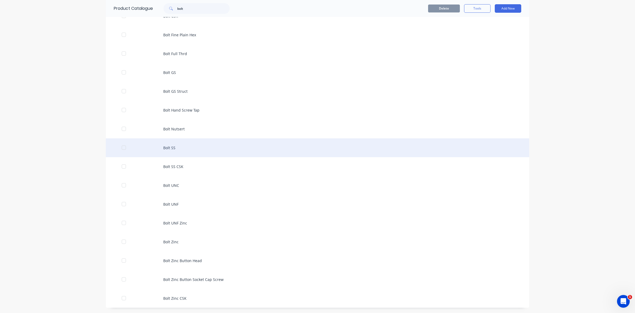
click at [171, 148] on div "Bolt SS" at bounding box center [318, 147] width 424 height 19
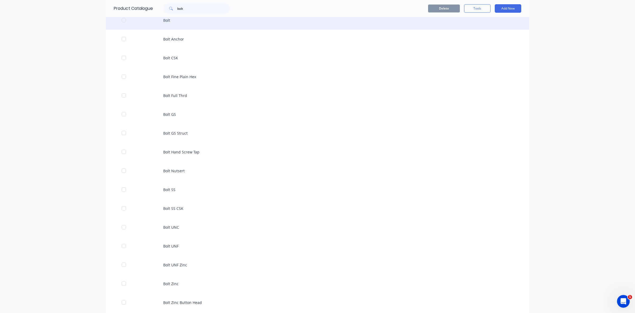
scroll to position [223, 0]
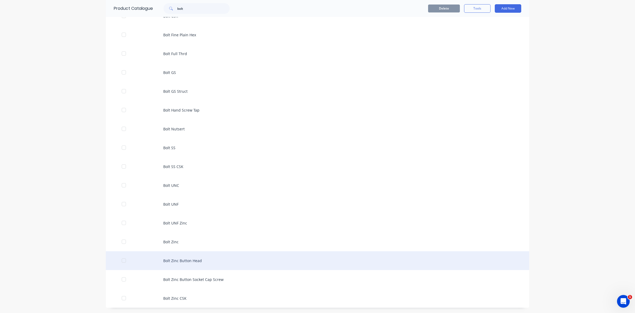
click at [175, 257] on div "Bolt Zinc Button Head" at bounding box center [318, 260] width 424 height 19
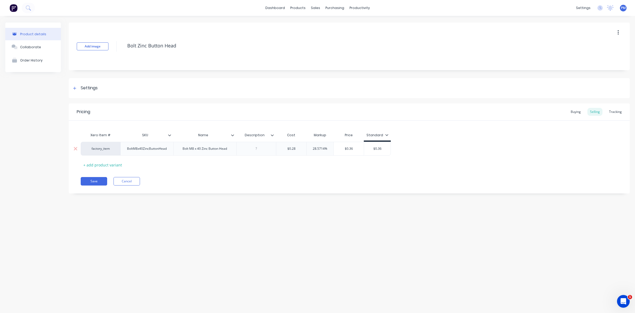
drag, startPoint x: 325, startPoint y: 150, endPoint x: 313, endPoint y: 150, distance: 12.2
click at [313, 150] on input "28.5714%" at bounding box center [320, 148] width 27 height 5
click at [383, 151] on input "$0.36" at bounding box center [376, 148] width 26 height 5
click at [379, 150] on input "$0.36" at bounding box center [376, 148] width 26 height 5
click at [90, 182] on button "Save" at bounding box center [94, 181] width 26 height 8
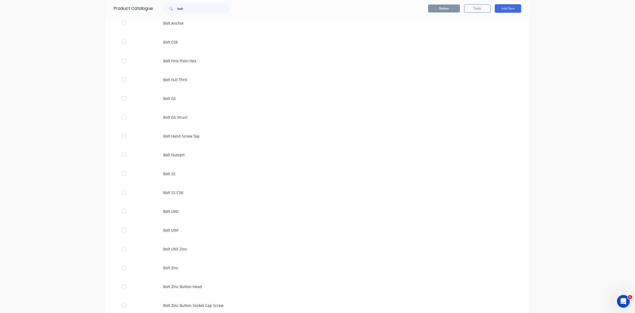
scroll to position [223, 0]
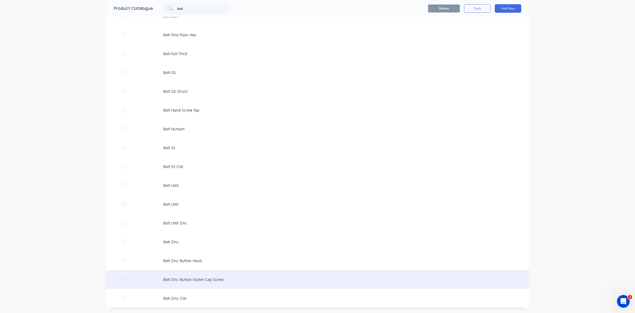
click at [208, 278] on div "Bolt Zinc Button Socket Cap Screw" at bounding box center [318, 279] width 424 height 19
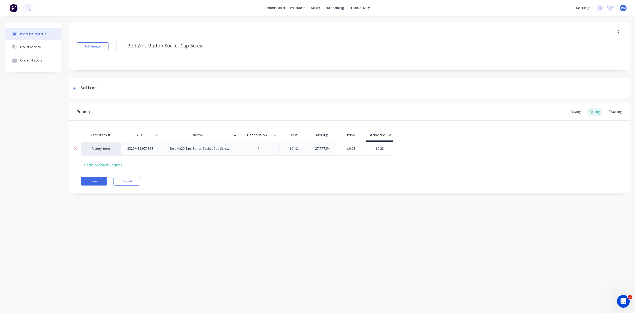
drag, startPoint x: 326, startPoint y: 147, endPoint x: 312, endPoint y: 149, distance: 14.9
click at [312, 149] on input "27.7778%" at bounding box center [322, 148] width 27 height 5
drag, startPoint x: 379, startPoint y: 149, endPoint x: 382, endPoint y: 148, distance: 2.7
click at [382, 148] on input "$0.23" at bounding box center [378, 148] width 26 height 5
click at [93, 182] on button "Save" at bounding box center [94, 181] width 26 height 8
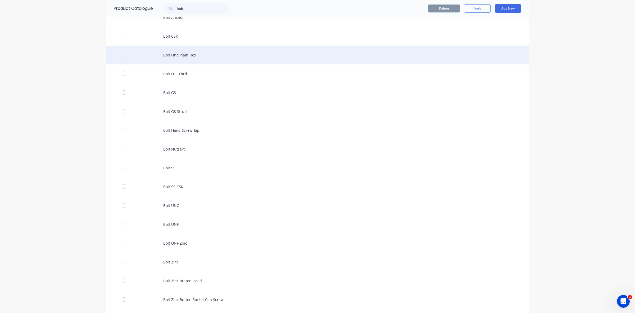
scroll to position [223, 0]
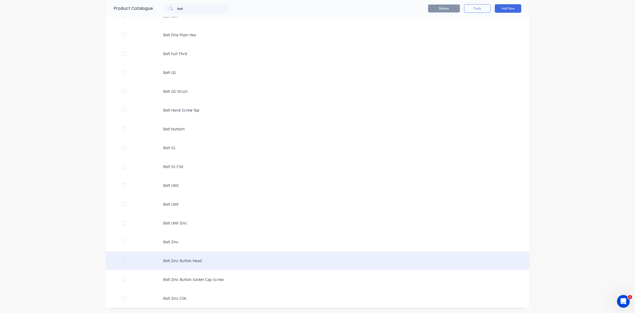
click at [179, 264] on div "Bolt Zinc Button Head" at bounding box center [318, 260] width 424 height 19
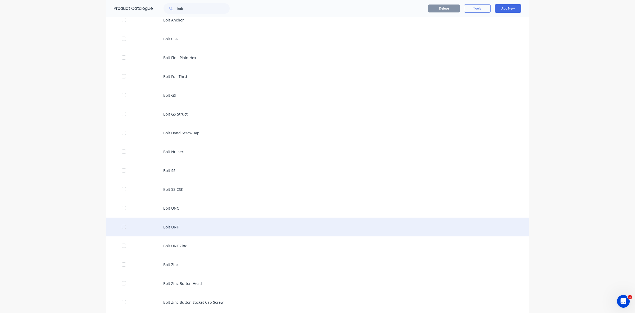
scroll to position [223, 0]
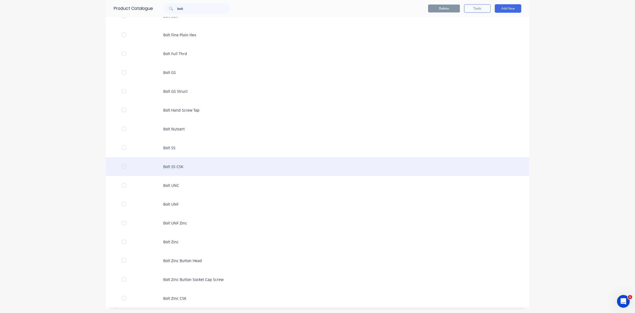
click at [173, 166] on div "Bolt SS CSK" at bounding box center [318, 166] width 424 height 19
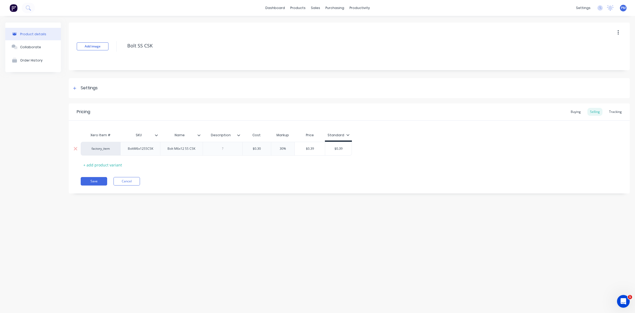
drag, startPoint x: 284, startPoint y: 148, endPoint x: 280, endPoint y: 148, distance: 3.7
click at [280, 148] on input "30%" at bounding box center [283, 148] width 26 height 5
drag, startPoint x: 339, startPoint y: 149, endPoint x: 342, endPoint y: 148, distance: 3.2
click at [342, 148] on input "$0.39" at bounding box center [338, 148] width 26 height 5
click at [99, 181] on button "Save" at bounding box center [94, 181] width 26 height 8
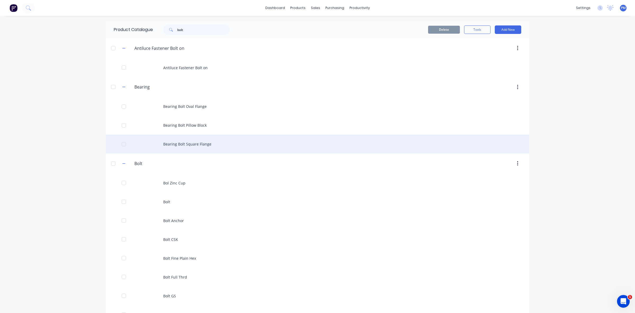
click at [179, 142] on div "Bearing Bolt Square Flange" at bounding box center [318, 143] width 424 height 19
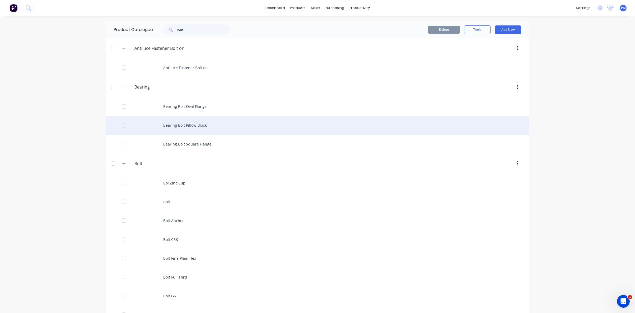
click at [172, 122] on div "Bearing Bolt Pillow Block" at bounding box center [318, 125] width 424 height 19
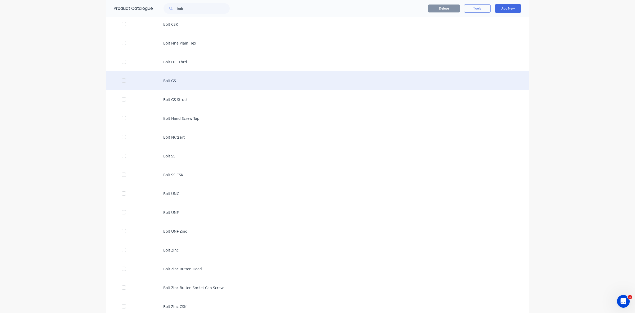
scroll to position [223, 0]
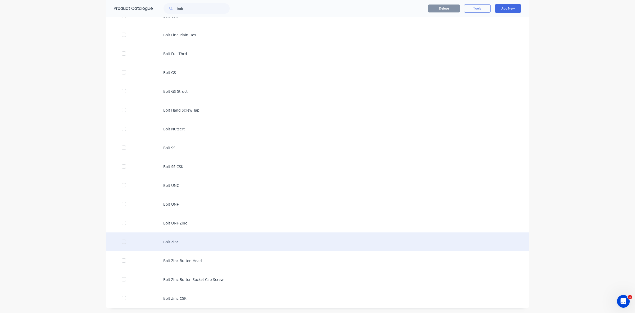
click at [168, 240] on div "Bolt Zinc" at bounding box center [318, 241] width 424 height 19
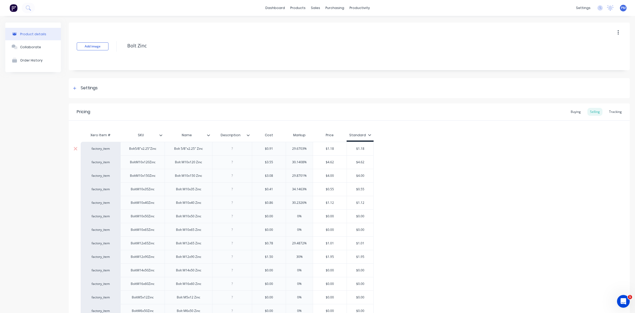
drag, startPoint x: 304, startPoint y: 147, endPoint x: 293, endPoint y: 148, distance: 11.1
click at [293, 148] on input "29.6703%" at bounding box center [299, 148] width 27 height 5
drag, startPoint x: 304, startPoint y: 162, endPoint x: 292, endPoint y: 162, distance: 11.9
click at [292, 162] on input "30.1408%" at bounding box center [299, 162] width 27 height 5
drag, startPoint x: 304, startPoint y: 175, endPoint x: 291, endPoint y: 175, distance: 12.7
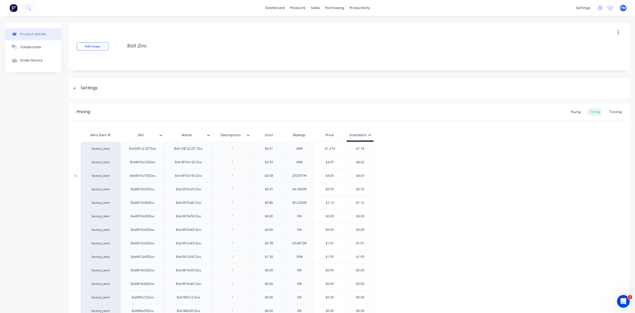
click at [291, 175] on input "29.8701%" at bounding box center [299, 175] width 27 height 5
drag, startPoint x: 304, startPoint y: 189, endPoint x: 289, endPoint y: 188, distance: 14.8
click at [289, 188] on input "34.1463%" at bounding box center [299, 189] width 27 height 5
drag, startPoint x: 304, startPoint y: 202, endPoint x: 289, endPoint y: 201, distance: 15.1
click at [289, 201] on input "30.2326%" at bounding box center [299, 202] width 27 height 5
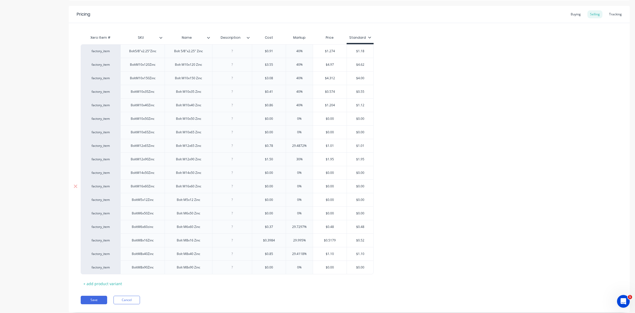
scroll to position [99, 0]
drag, startPoint x: 303, startPoint y: 144, endPoint x: 290, endPoint y: 144, distance: 13.2
click at [290, 144] on input "29.4872%" at bounding box center [299, 143] width 27 height 5
drag, startPoint x: 300, startPoint y: 158, endPoint x: 296, endPoint y: 156, distance: 3.9
click at [296, 156] on input "30%" at bounding box center [299, 157] width 27 height 5
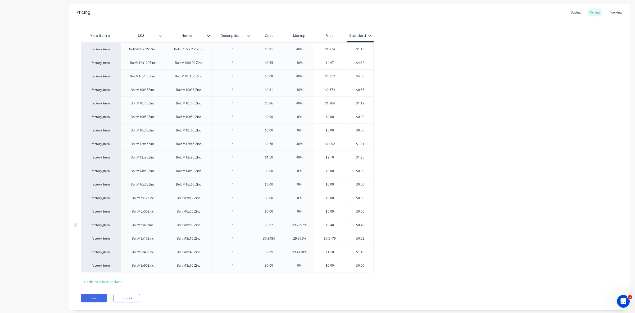
drag, startPoint x: 304, startPoint y: 225, endPoint x: 291, endPoint y: 223, distance: 12.8
click at [291, 223] on input "29.7297%" at bounding box center [299, 224] width 27 height 5
drag, startPoint x: 303, startPoint y: 238, endPoint x: 291, endPoint y: 237, distance: 11.9
click at [291, 237] on input "29.995%" at bounding box center [299, 238] width 27 height 5
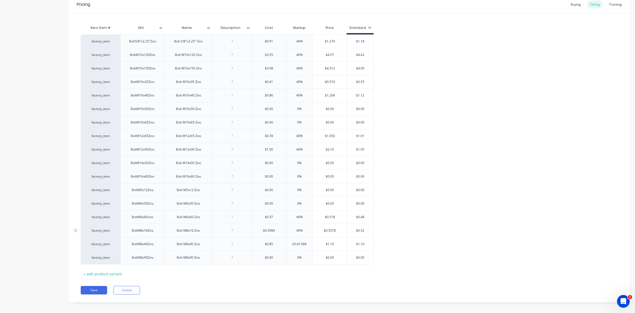
scroll to position [113, 0]
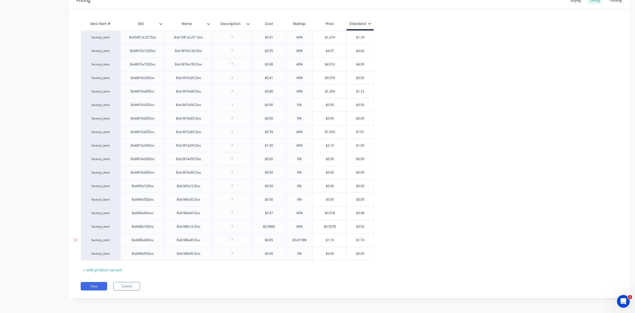
drag, startPoint x: 304, startPoint y: 239, endPoint x: 290, endPoint y: 240, distance: 13.8
click at [290, 240] on input "29.4118%" at bounding box center [299, 239] width 27 height 5
click at [295, 252] on input "0%" at bounding box center [298, 253] width 26 height 5
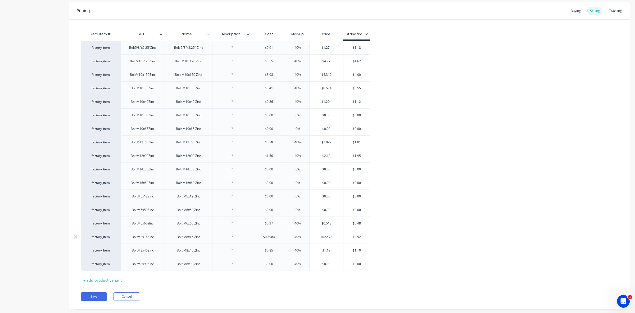
scroll to position [13, 0]
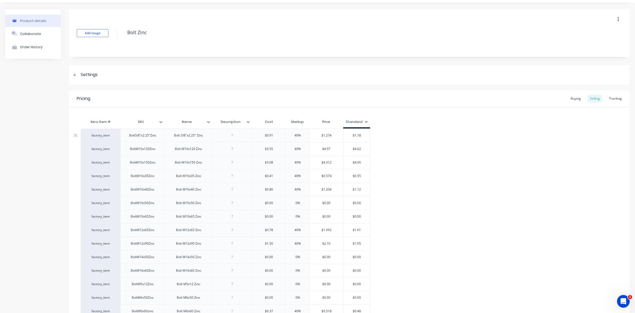
click at [360, 133] on input "$1.18" at bounding box center [357, 135] width 26 height 5
drag, startPoint x: 358, startPoint y: 149, endPoint x: 361, endPoint y: 148, distance: 2.7
click at [361, 148] on input "$4.62" at bounding box center [357, 148] width 26 height 5
drag, startPoint x: 357, startPoint y: 161, endPoint x: 361, endPoint y: 161, distance: 3.2
click at [361, 161] on input "$4.00" at bounding box center [357, 162] width 26 height 5
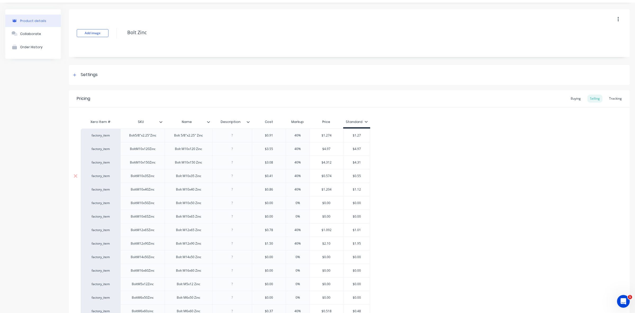
click at [360, 175] on input "$0.55" at bounding box center [357, 175] width 26 height 5
drag, startPoint x: 358, startPoint y: 188, endPoint x: 361, endPoint y: 188, distance: 3.2
click at [361, 188] on input "$1.12" at bounding box center [357, 189] width 26 height 5
click at [360, 229] on input "$1.01" at bounding box center [357, 229] width 26 height 5
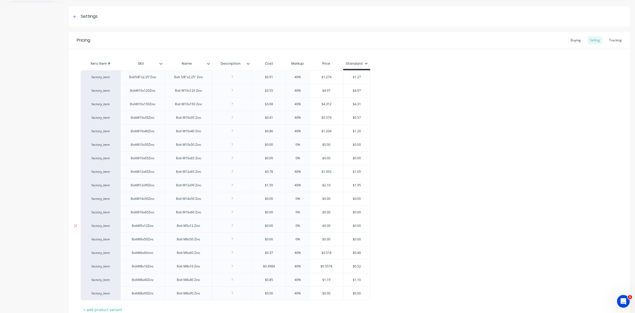
scroll to position [79, 0]
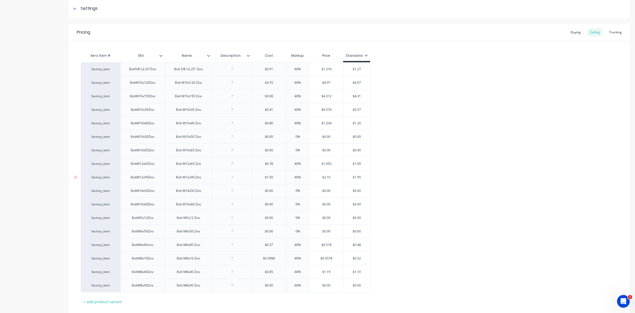
drag, startPoint x: 355, startPoint y: 178, endPoint x: 362, endPoint y: 178, distance: 6.4
click at [362, 178] on input "$1.95" at bounding box center [357, 177] width 26 height 5
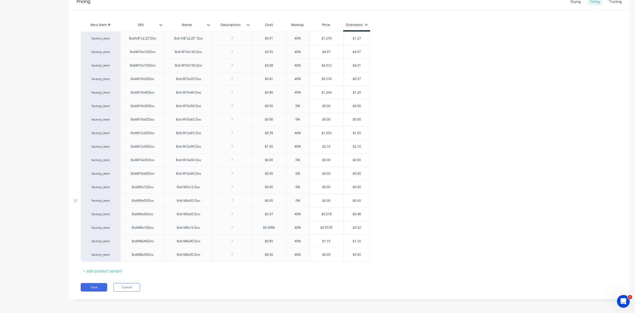
scroll to position [113, 0]
click at [361, 213] on input "$0.48" at bounding box center [357, 212] width 26 height 5
click at [361, 224] on input "$0.52" at bounding box center [357, 226] width 26 height 5
click at [361, 240] on input "$1.10" at bounding box center [357, 239] width 26 height 5
click at [296, 158] on input "0%" at bounding box center [298, 158] width 26 height 5
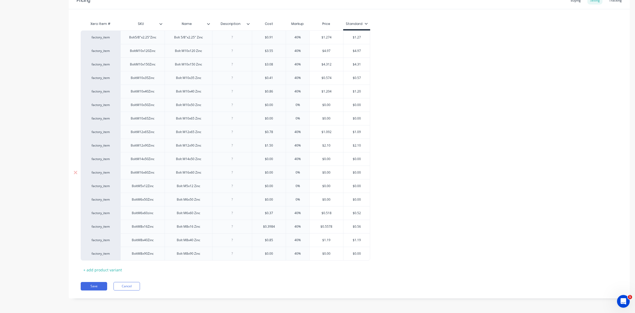
click at [296, 170] on input "0%" at bounding box center [298, 172] width 26 height 5
click at [296, 183] on input "0%" at bounding box center [298, 185] width 26 height 5
click at [295, 199] on input "0%" at bounding box center [298, 199] width 26 height 5
click at [89, 282] on button "Save" at bounding box center [94, 286] width 26 height 8
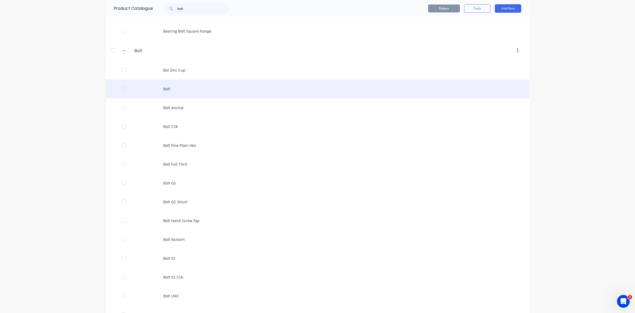
scroll to position [132, 0]
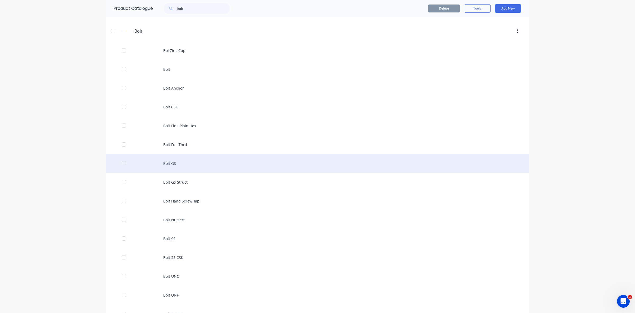
click at [171, 164] on div "Bolt GS" at bounding box center [318, 163] width 424 height 19
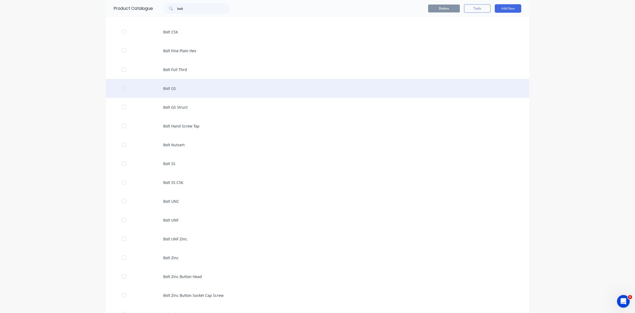
scroll to position [223, 0]
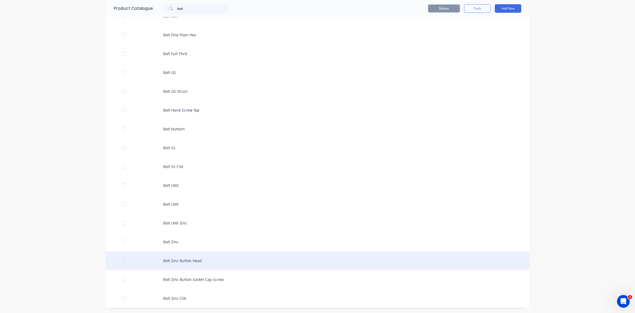
click at [186, 258] on div "Bolt Zinc Button Head" at bounding box center [318, 260] width 424 height 19
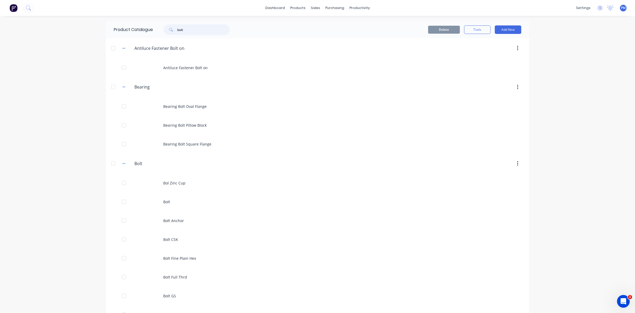
drag, startPoint x: 186, startPoint y: 29, endPoint x: 169, endPoint y: 27, distance: 16.8
click at [169, 27] on div "bolt" at bounding box center [197, 29] width 66 height 11
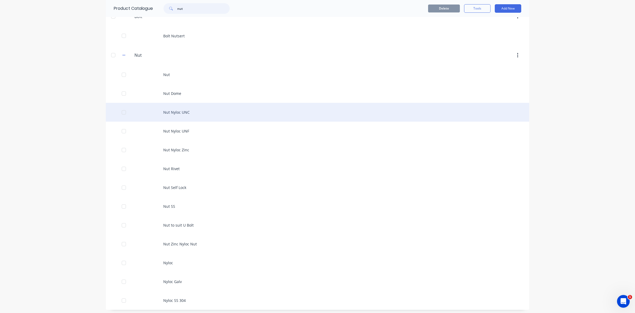
scroll to position [33, 0]
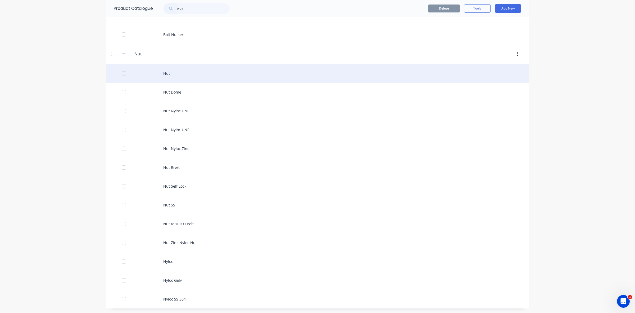
click at [167, 73] on div "Nut" at bounding box center [318, 73] width 424 height 19
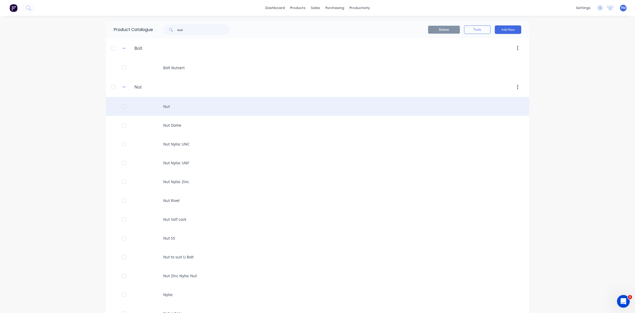
click at [167, 105] on div "Nut" at bounding box center [318, 106] width 424 height 19
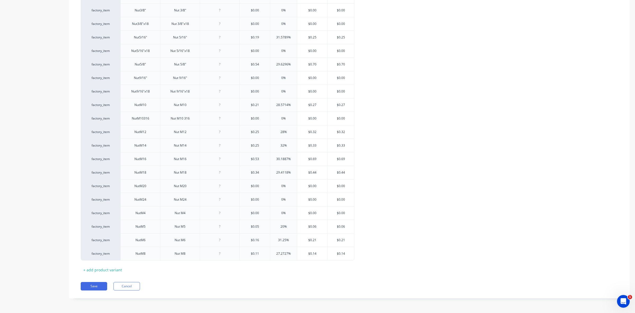
scroll to position [194, 0]
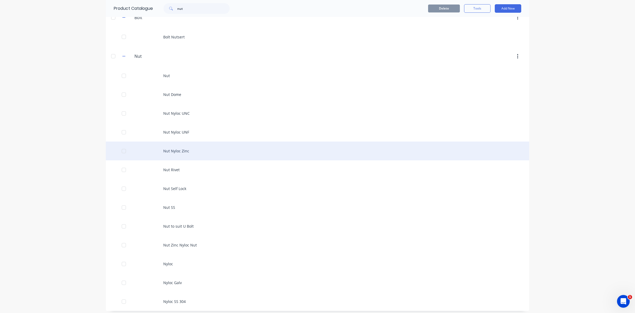
scroll to position [34, 0]
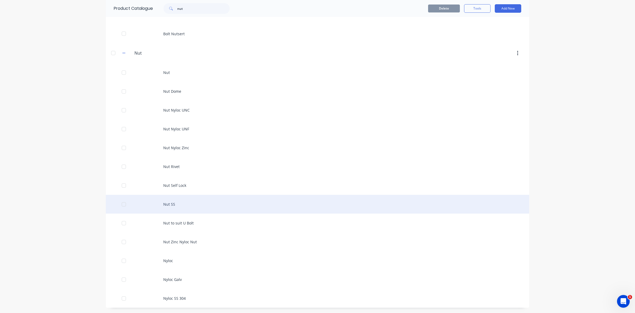
click at [167, 203] on div "Nut SS" at bounding box center [318, 204] width 424 height 19
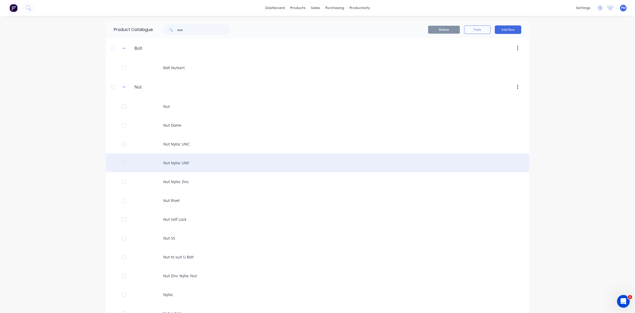
click at [178, 161] on div "Nut Nyloc UNF" at bounding box center [318, 162] width 424 height 19
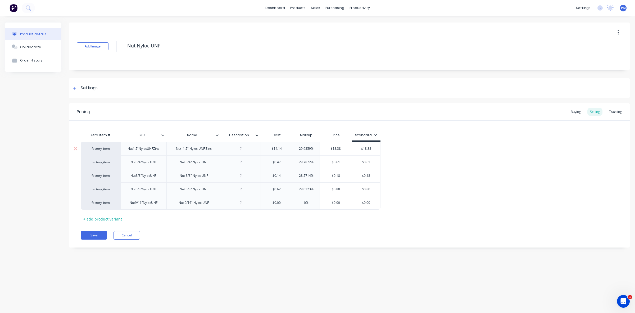
drag, startPoint x: 311, startPoint y: 147, endPoint x: 297, endPoint y: 147, distance: 14.3
click at [297, 147] on input "29.9859%" at bounding box center [306, 148] width 27 height 5
drag, startPoint x: 311, startPoint y: 161, endPoint x: 297, endPoint y: 160, distance: 13.2
click at [297, 160] on input "29.7872%" at bounding box center [306, 162] width 27 height 5
drag, startPoint x: 311, startPoint y: 175, endPoint x: 295, endPoint y: 175, distance: 15.4
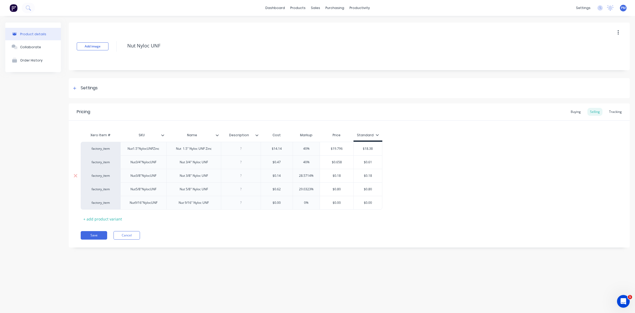
click at [295, 175] on input "28.5714%" at bounding box center [306, 175] width 27 height 5
drag, startPoint x: 311, startPoint y: 189, endPoint x: 296, endPoint y: 188, distance: 14.6
click at [296, 188] on input "29.0323%" at bounding box center [306, 189] width 27 height 5
click at [303, 202] on input "0%" at bounding box center [304, 202] width 26 height 5
drag, startPoint x: 362, startPoint y: 148, endPoint x: 372, endPoint y: 148, distance: 9.8
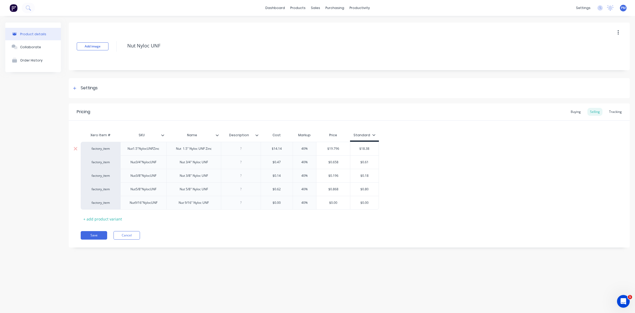
click at [372, 148] on input "$18.38" at bounding box center [365, 148] width 28 height 5
click at [368, 162] on input "$0.61" at bounding box center [364, 162] width 26 height 5
click at [366, 176] on input "$0.18" at bounding box center [364, 175] width 26 height 5
drag, startPoint x: 365, startPoint y: 176, endPoint x: 368, endPoint y: 176, distance: 3.2
click at [368, 176] on input "$0.18" at bounding box center [364, 175] width 26 height 5
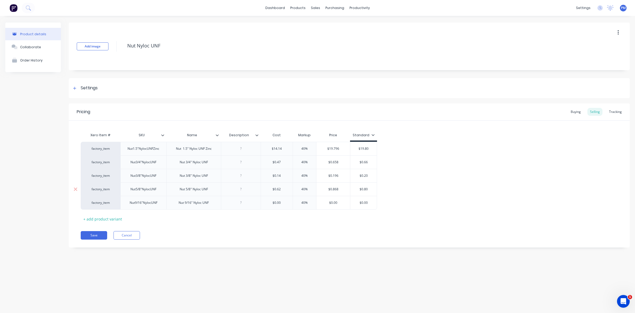
click at [367, 188] on input "$0.80" at bounding box center [364, 189] width 26 height 5
click at [94, 233] on button "Save" at bounding box center [94, 235] width 26 height 8
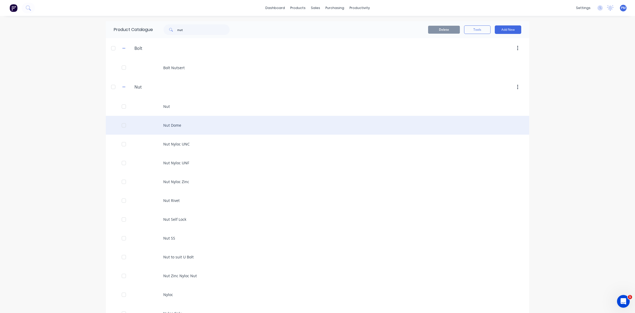
click at [170, 127] on div "Nut Dome" at bounding box center [318, 125] width 424 height 19
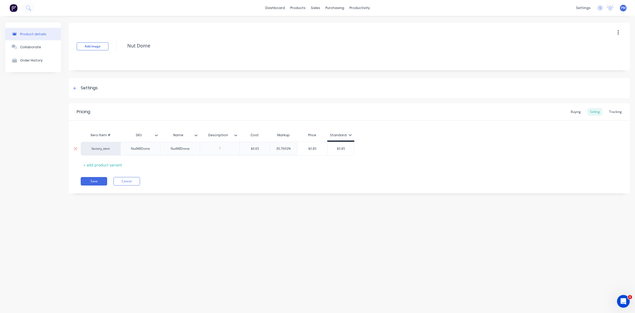
drag, startPoint x: 287, startPoint y: 148, endPoint x: 276, endPoint y: 148, distance: 11.9
click at [276, 148] on input "30.7692%" at bounding box center [283, 148] width 27 height 5
click at [341, 147] on input "$0.85" at bounding box center [337, 148] width 26 height 5
click at [95, 183] on button "Save" at bounding box center [94, 181] width 26 height 8
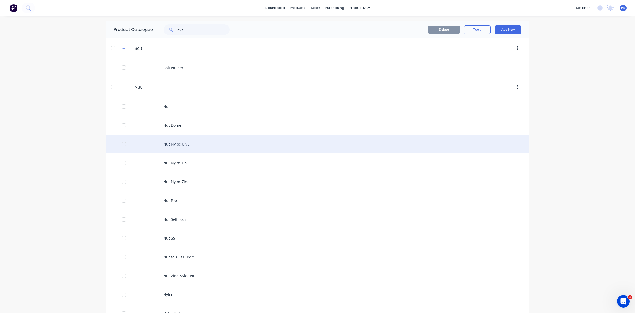
click at [169, 141] on div "Nut Nyloc UNC" at bounding box center [318, 143] width 424 height 19
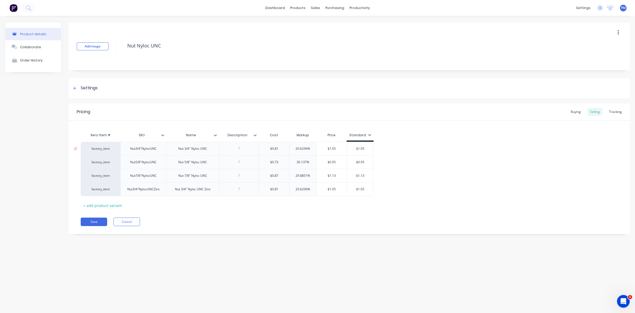
drag, startPoint x: 307, startPoint y: 148, endPoint x: 295, endPoint y: 149, distance: 12.2
click at [295, 149] on input "29.6296%" at bounding box center [303, 148] width 27 height 5
drag, startPoint x: 306, startPoint y: 161, endPoint x: 293, endPoint y: 161, distance: 13.0
click at [293, 161] on input "30.137%" at bounding box center [303, 162] width 27 height 5
drag, startPoint x: 307, startPoint y: 174, endPoint x: 293, endPoint y: 174, distance: 14.6
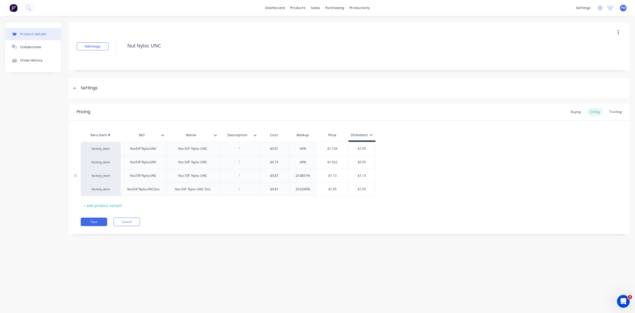
click at [293, 174] on input "29.8851%" at bounding box center [303, 175] width 27 height 5
drag, startPoint x: 308, startPoint y: 188, endPoint x: 294, endPoint y: 188, distance: 13.5
click at [294, 188] on input "29.6296%" at bounding box center [303, 189] width 27 height 5
type input "40%"
click at [363, 149] on input "$1.05" at bounding box center [358, 148] width 26 height 5
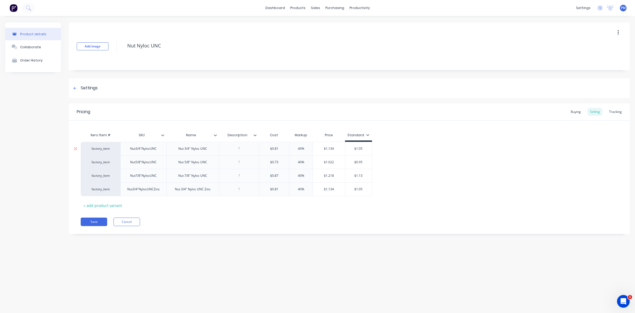
type input "$1.1"
type textarea "x"
type input "$1.13"
type textarea "x"
type input "$1.13"
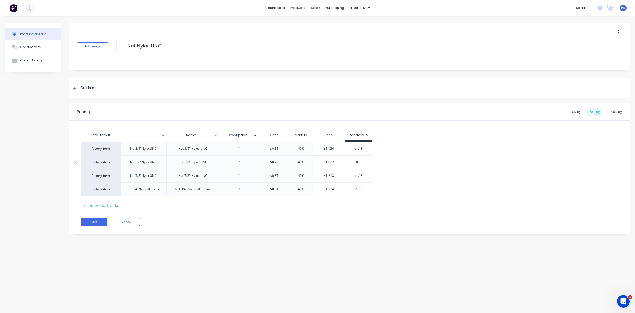
drag, startPoint x: 356, startPoint y: 162, endPoint x: 363, endPoint y: 162, distance: 7.1
click at [363, 162] on input "$0.95" at bounding box center [358, 162] width 26 height 5
type input "$1"
type textarea "x"
type input "$1."
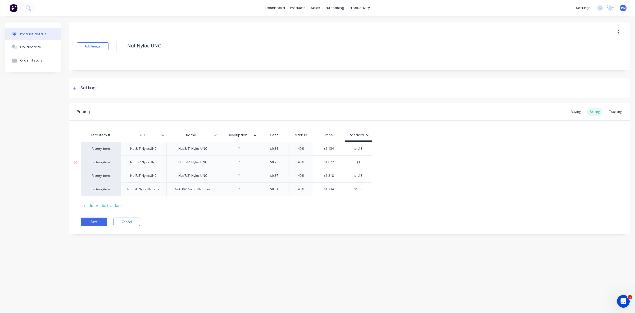
type textarea "x"
type input "$1.0"
type textarea "x"
type input "$1.02"
type textarea "x"
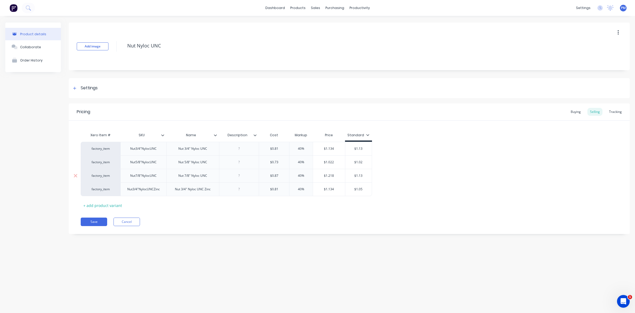
type input "$1.02"
drag, startPoint x: 360, startPoint y: 175, endPoint x: 363, endPoint y: 174, distance: 3.6
click at [363, 174] on input "$1.13" at bounding box center [358, 175] width 26 height 5
type input "$1.2"
type textarea "x"
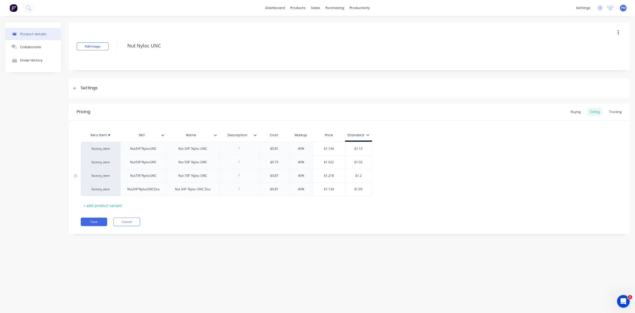
type input "$1.22"
type textarea "x"
type input "$1.22"
drag, startPoint x: 359, startPoint y: 189, endPoint x: 364, endPoint y: 189, distance: 4.8
click at [364, 189] on input "$1.05" at bounding box center [358, 189] width 26 height 5
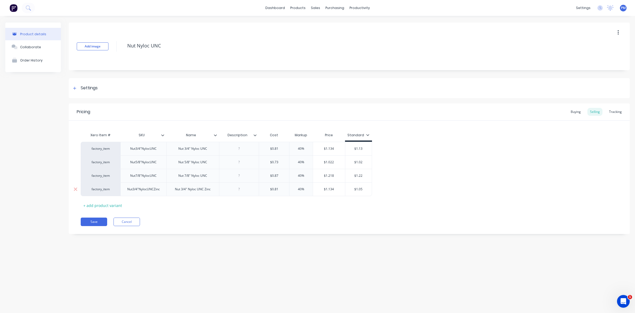
type input "$1.1"
type textarea "x"
type input "$1.13"
type textarea "x"
type input "$1.13"
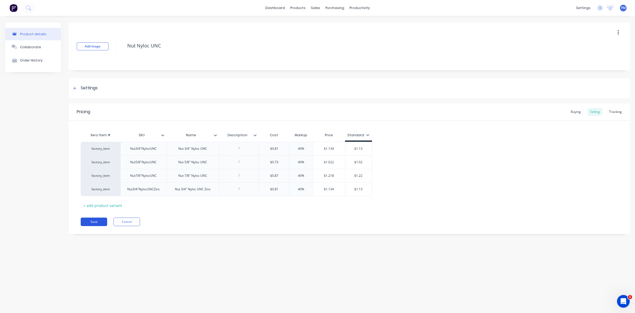
click at [102, 222] on button "Save" at bounding box center [94, 221] width 26 height 8
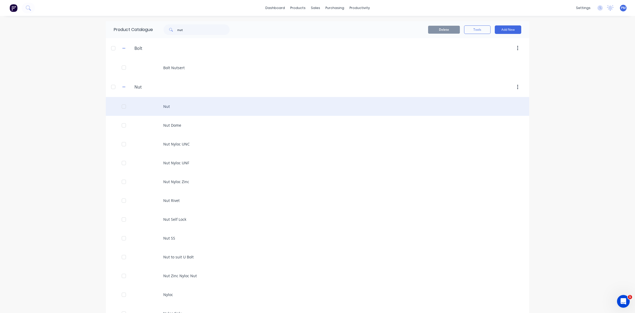
click at [162, 107] on div "Nut" at bounding box center [318, 106] width 424 height 19
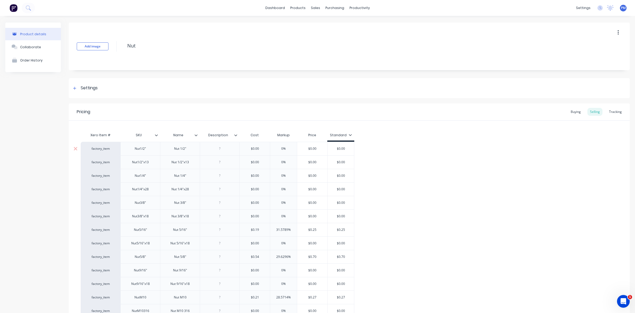
type textarea "x"
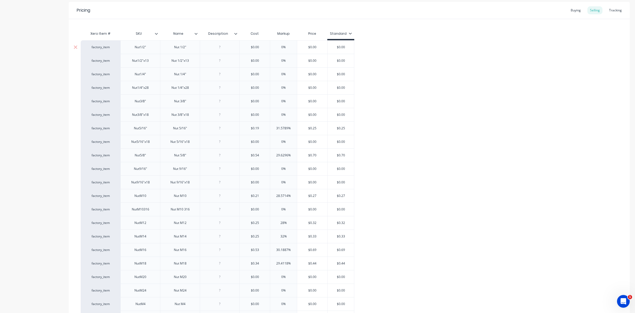
scroll to position [132, 0]
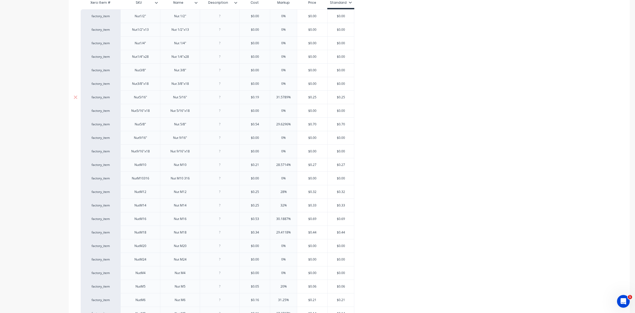
type input "31.5789%"
drag, startPoint x: 288, startPoint y: 97, endPoint x: 276, endPoint y: 97, distance: 12.2
click at [276, 97] on input "31.5789%" at bounding box center [283, 97] width 27 height 5
type textarea "x"
type input "4%"
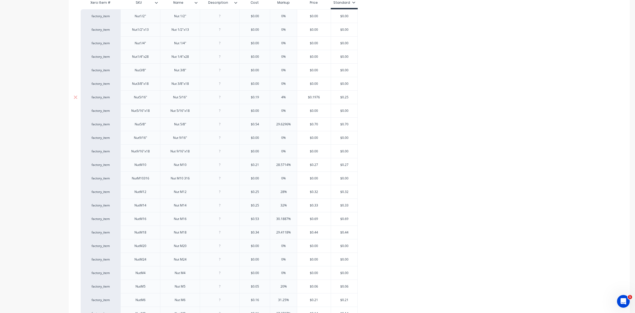
type textarea "x"
type input "40%"
type input "29.6296%"
drag, startPoint x: 288, startPoint y: 124, endPoint x: 275, endPoint y: 124, distance: 13.2
click at [275, 124] on input "29.6296%" at bounding box center [283, 124] width 27 height 5
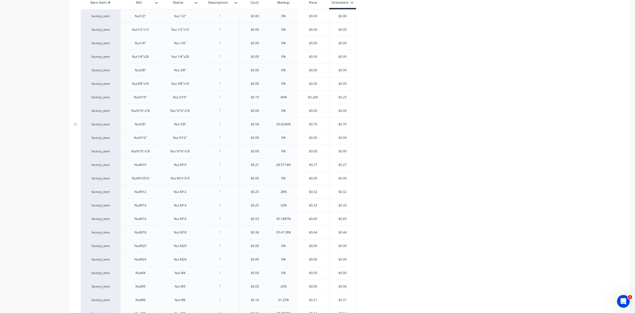
type textarea "x"
type input "4%"
type textarea "x"
type input "40%"
type input "28.5714%"
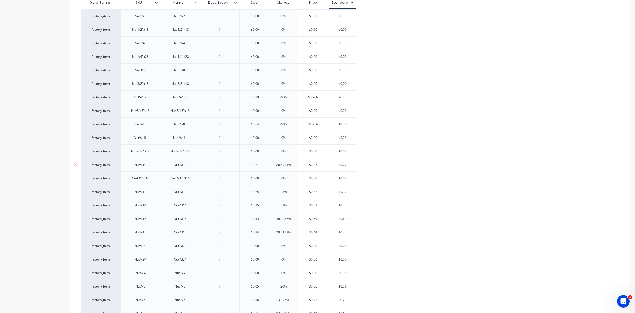
drag, startPoint x: 288, startPoint y: 164, endPoint x: 275, endPoint y: 165, distance: 13.2
click at [275, 165] on input "28.5714%" at bounding box center [283, 164] width 27 height 5
type textarea "x"
type input "4%"
type textarea "x"
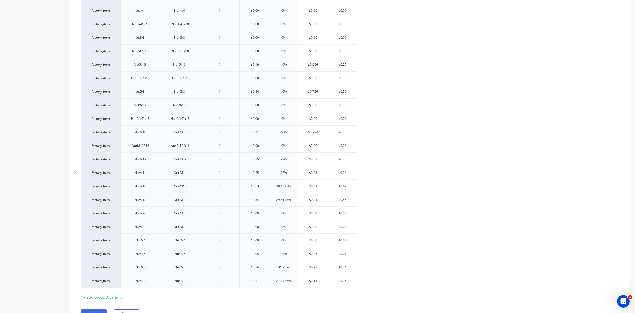
scroll to position [165, 0]
type input "40%"
type input "28%"
drag, startPoint x: 284, startPoint y: 159, endPoint x: 280, endPoint y: 159, distance: 4.0
click at [280, 159] on input "28%" at bounding box center [283, 158] width 27 height 5
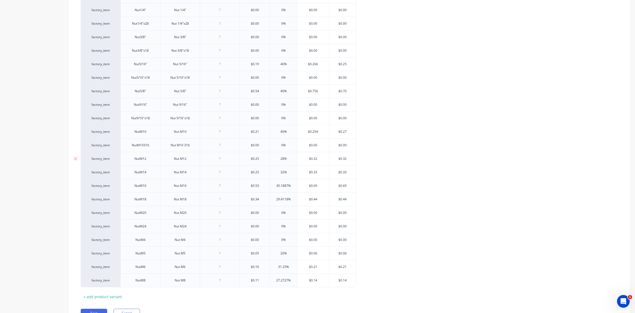
type textarea "x"
type input "4%"
type textarea "x"
type input "40%"
type input "32%"
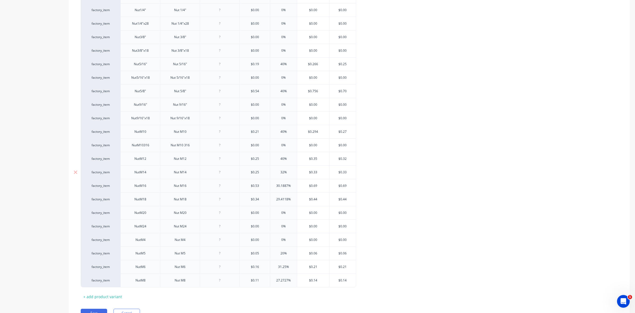
drag, startPoint x: 284, startPoint y: 172, endPoint x: 279, endPoint y: 172, distance: 5.3
click at [279, 172] on input "32%" at bounding box center [283, 172] width 27 height 5
type textarea "x"
type input "4%"
type textarea "x"
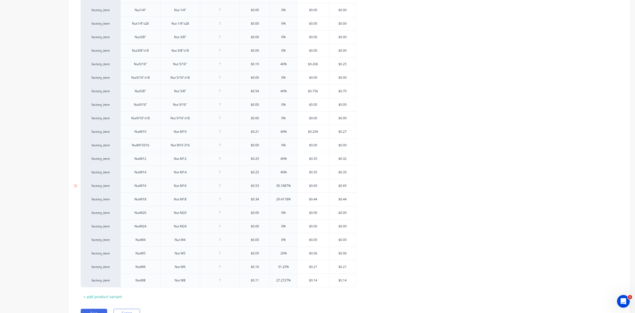
type input "40%"
type input "30.1887%"
drag, startPoint x: 288, startPoint y: 186, endPoint x: 273, endPoint y: 185, distance: 14.4
click at [273, 185] on input "30.1887%" at bounding box center [283, 185] width 27 height 5
type textarea "x"
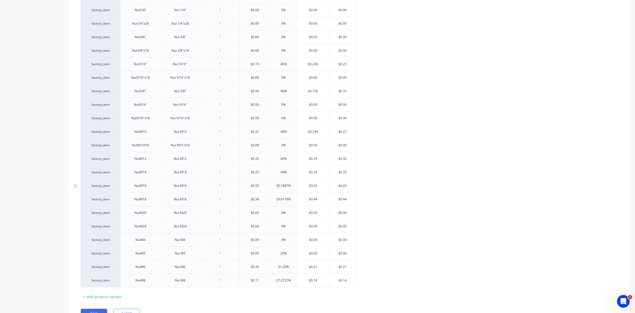
type input "4%"
type textarea "x"
type input "40%"
type input "29.4118%"
drag, startPoint x: 289, startPoint y: 199, endPoint x: 276, endPoint y: 199, distance: 13.0
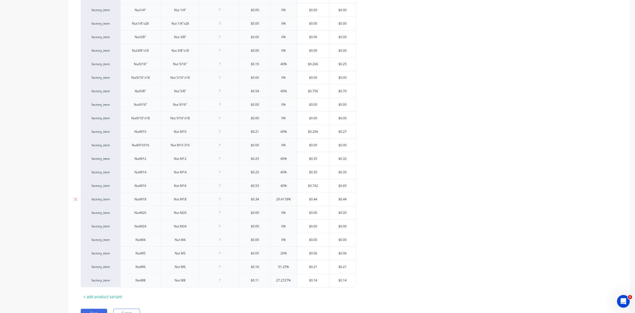
click at [276, 199] on input "29.4118%" at bounding box center [283, 199] width 27 height 5
type textarea "x"
type input "4%"
type textarea "x"
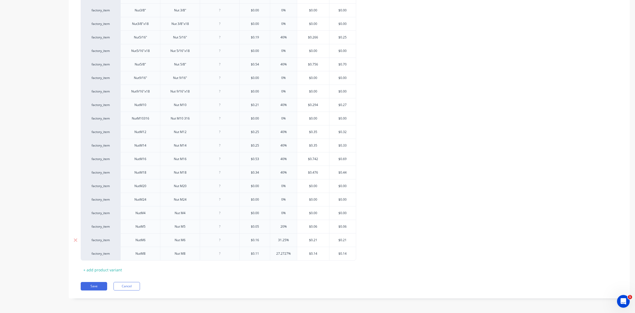
type input "40%"
type input "31.25%"
drag, startPoint x: 286, startPoint y: 239, endPoint x: 277, endPoint y: 237, distance: 8.6
click at [277, 237] on input "31.25%" at bounding box center [283, 239] width 27 height 5
type textarea "x"
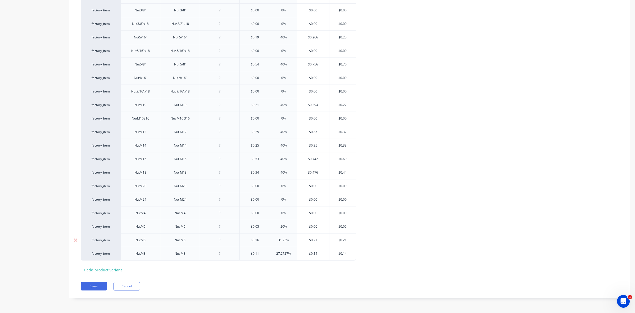
type input "4%"
type textarea "x"
type input "40%"
type input "27.2727%"
drag, startPoint x: 288, startPoint y: 252, endPoint x: 276, endPoint y: 252, distance: 12.2
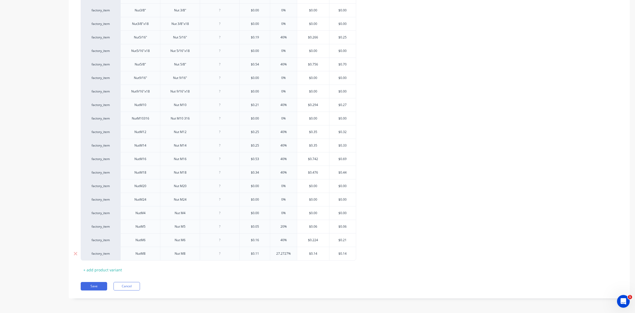
click at [276, 252] on input "27.2727%" at bounding box center [283, 253] width 27 height 5
type textarea "x"
type input "4%"
type textarea "x"
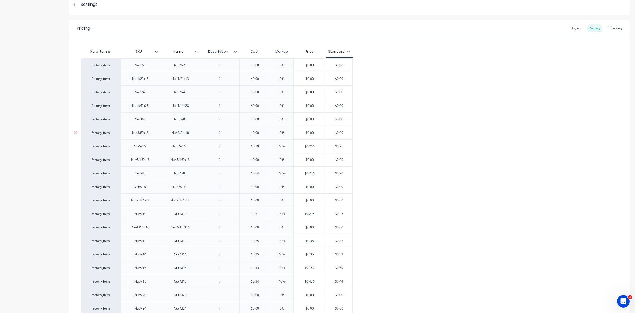
scroll to position [99, 0]
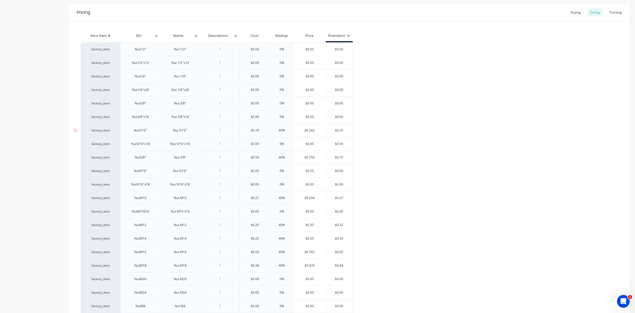
type input "40%"
type input "$0.25"
drag, startPoint x: 340, startPoint y: 130, endPoint x: 343, endPoint y: 131, distance: 3.5
click at [343, 131] on input "$0.25" at bounding box center [339, 130] width 26 height 5
type textarea "x"
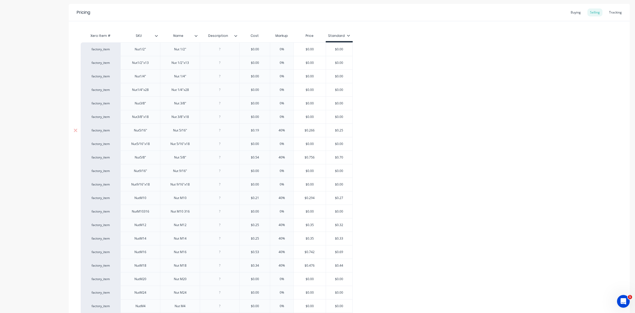
type input "$0.2"
type textarea "x"
type input "$0.27"
type input "$0.70"
click at [343, 157] on input "$0.70" at bounding box center [339, 157] width 26 height 5
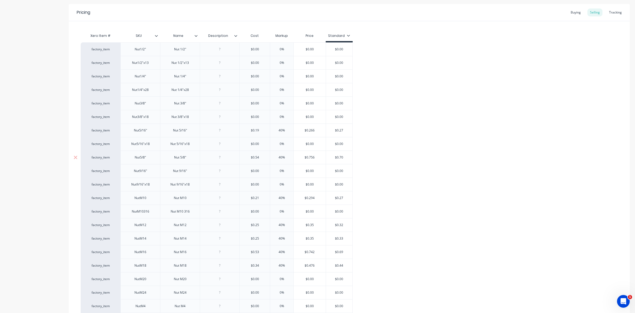
type textarea "x"
type input "$0.76"
type input "$0.27"
click at [343, 196] on input "$0.27" at bounding box center [339, 197] width 26 height 5
type textarea "x"
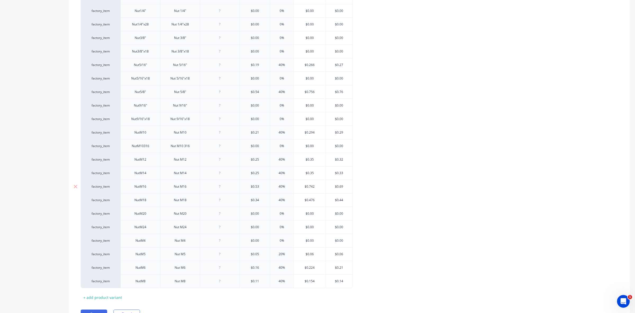
scroll to position [165, 0]
type input "$0.29"
type input "$0.32"
click at [343, 159] on input "$0.32" at bounding box center [339, 158] width 26 height 5
type textarea "x"
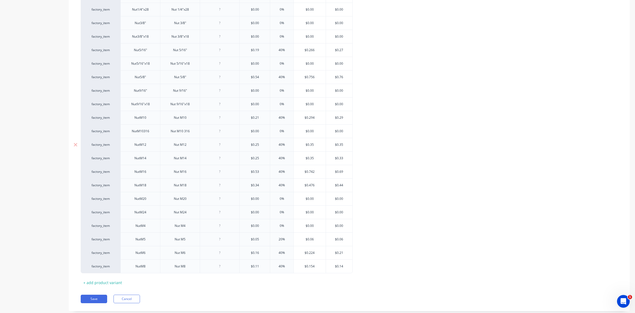
scroll to position [194, 0]
type input "$0.35"
type input "$0.33"
click at [343, 144] on input "$0.33" at bounding box center [339, 145] width 26 height 5
type textarea "x"
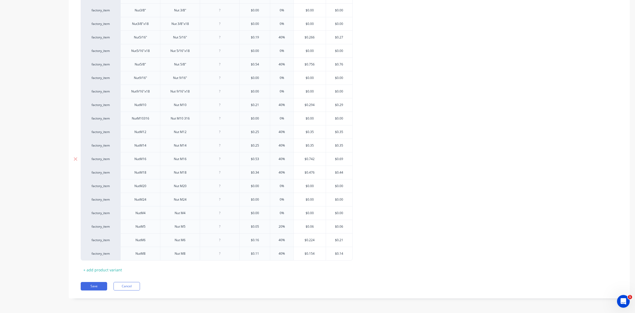
type input "$0.35"
type input "$0.69"
drag, startPoint x: 340, startPoint y: 158, endPoint x: 344, endPoint y: 158, distance: 4.0
click at [344, 158] on input "$0.69" at bounding box center [339, 158] width 26 height 5
type textarea "x"
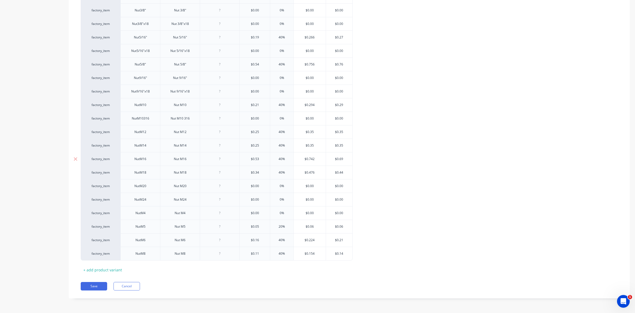
type input "$0.7"
type textarea "x"
type input "$0.74"
type input "$0.44"
click at [343, 171] on input "$0.44" at bounding box center [339, 172] width 26 height 5
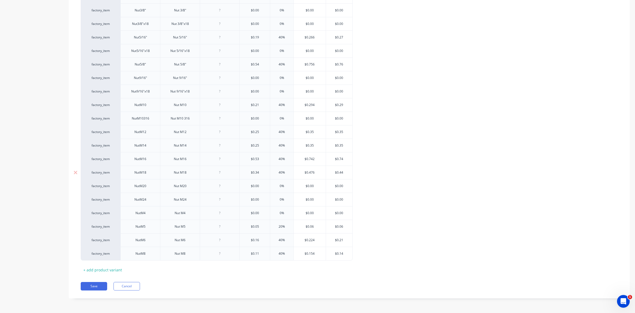
type textarea "x"
type input "$0.48"
type input "$0.21"
click at [343, 238] on input "$0.21" at bounding box center [339, 239] width 26 height 5
type textarea "x"
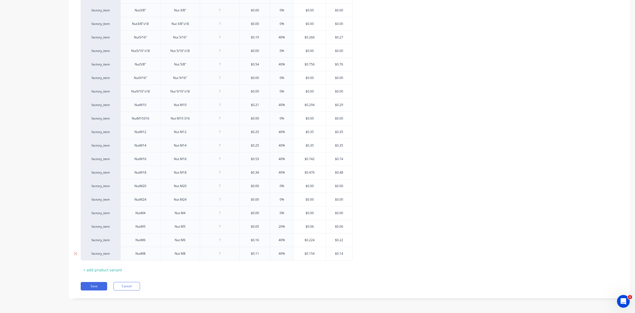
type input "$0.22"
type input "$0.14"
click at [343, 253] on input "$0.14" at bounding box center [339, 253] width 26 height 5
type textarea "x"
type input "$0.15"
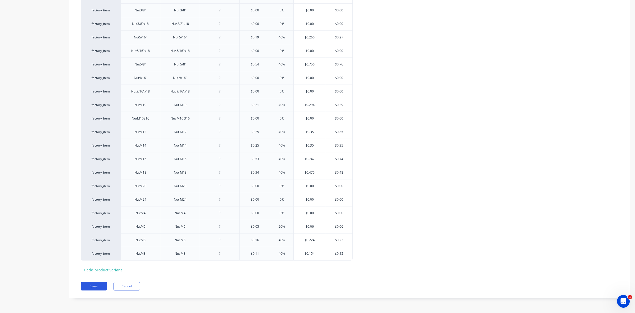
click at [94, 284] on button "Save" at bounding box center [94, 286] width 26 height 8
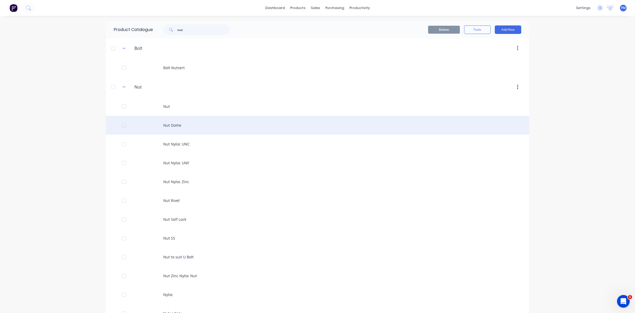
click at [176, 126] on div "Nut Dome" at bounding box center [318, 125] width 424 height 19
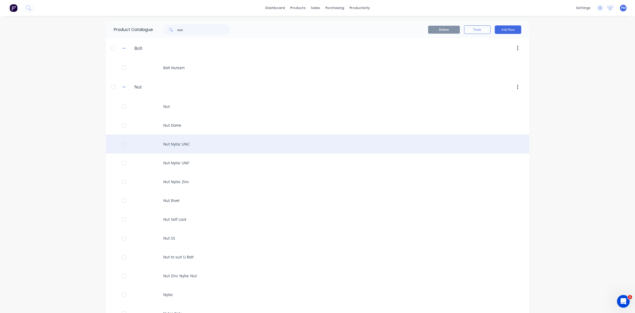
click at [167, 144] on div "Nut Nyloc UNC" at bounding box center [318, 143] width 424 height 19
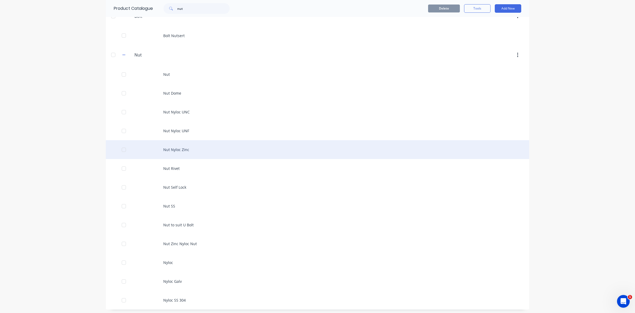
scroll to position [33, 0]
click at [174, 150] on div "Nut Nyloc Zinc" at bounding box center [318, 148] width 424 height 19
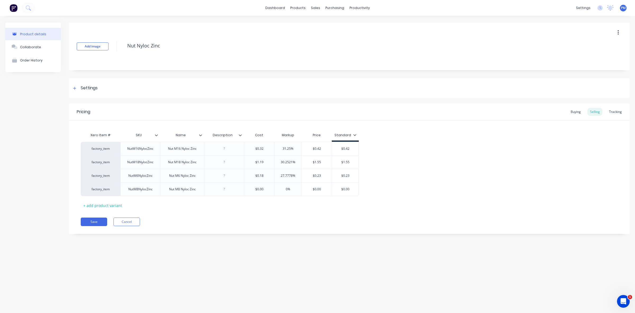
type textarea "x"
type input "31.25%"
drag, startPoint x: 291, startPoint y: 147, endPoint x: 282, endPoint y: 147, distance: 8.7
click at [282, 147] on input "31.25%" at bounding box center [288, 148] width 27 height 5
type textarea "x"
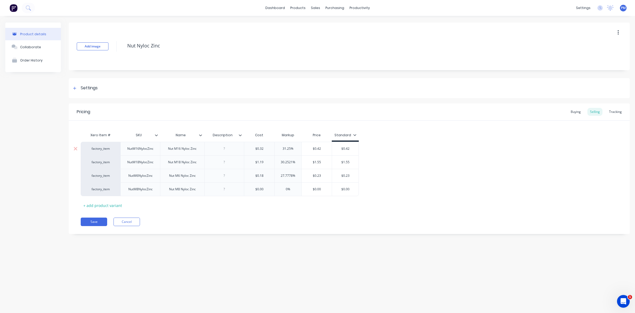
type input "4%"
type textarea "x"
type input "40%"
type input "30.2521%"
drag, startPoint x: 293, startPoint y: 161, endPoint x: 276, endPoint y: 161, distance: 16.7
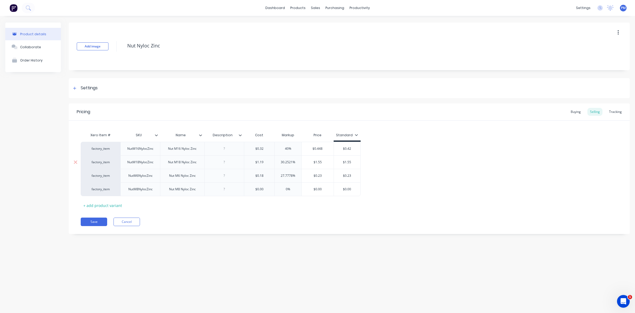
click at [276, 161] on input "30.2521%" at bounding box center [288, 162] width 27 height 5
type textarea "x"
type input "4%"
type textarea "x"
type input "40%"
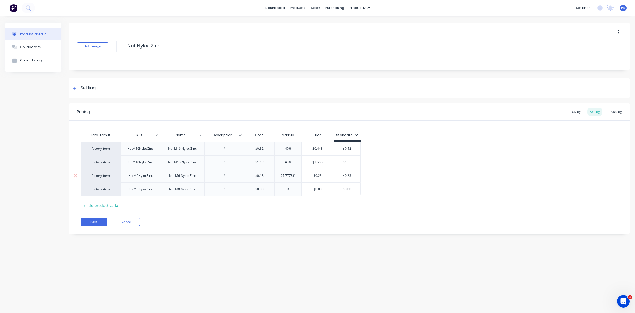
type input "27.7778%"
drag, startPoint x: 293, startPoint y: 175, endPoint x: 279, endPoint y: 174, distance: 13.5
click at [279, 174] on input "27.7778%" at bounding box center [288, 175] width 27 height 5
type textarea "x"
type input "4%"
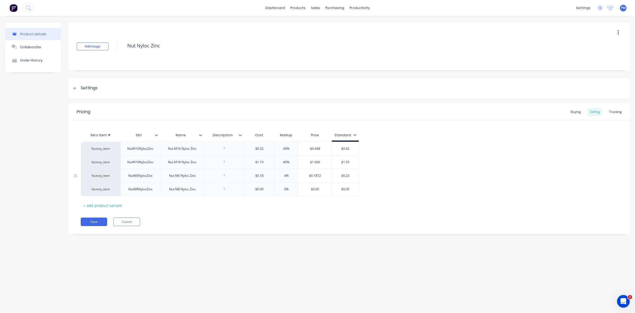
type textarea "x"
type input "40%"
type input "$0.42"
click at [348, 149] on input "$0.42" at bounding box center [344, 148] width 26 height 5
type textarea "x"
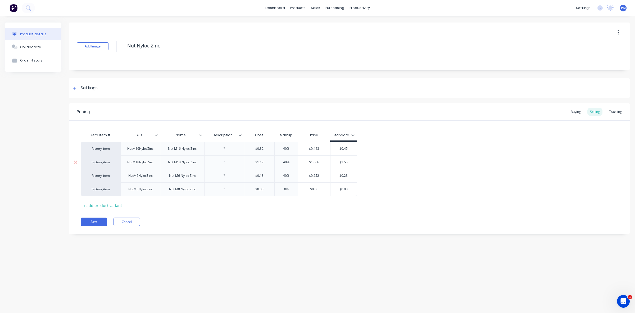
type input "$0.45"
type input "$1.55"
drag, startPoint x: 345, startPoint y: 162, endPoint x: 347, endPoint y: 161, distance: 2.9
click at [347, 161] on input "$1.55" at bounding box center [344, 162] width 26 height 5
type textarea "x"
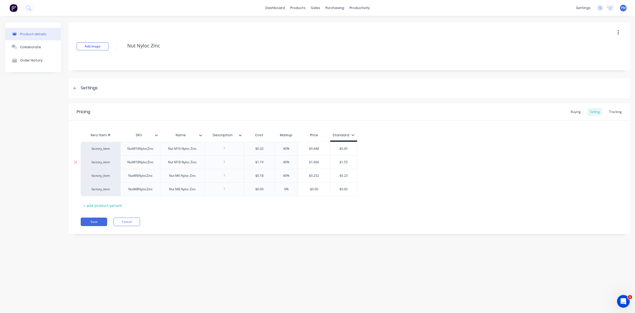
type input "$1.6"
type textarea "x"
type input "$1.67"
type input "$0.23"
click at [348, 175] on input "$0.23" at bounding box center [344, 175] width 26 height 5
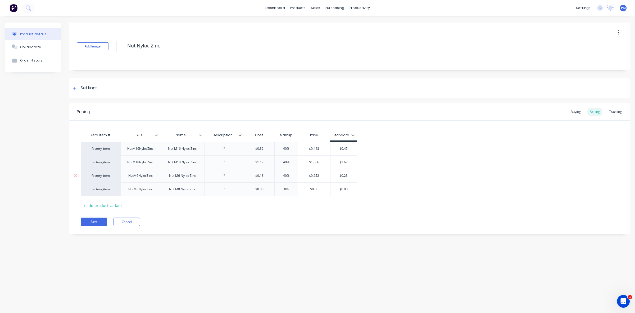
type textarea "x"
type input "$0.25"
click at [87, 219] on button "Save" at bounding box center [94, 221] width 26 height 8
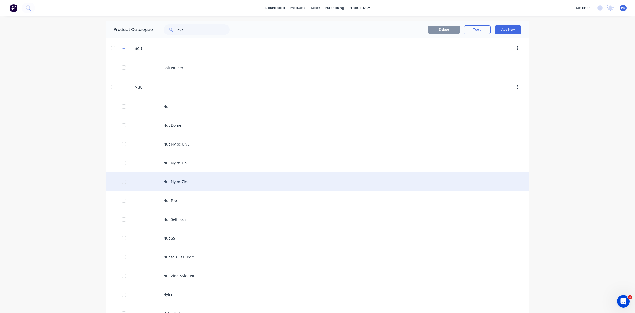
click at [183, 181] on div "Nut Nyloc Zinc" at bounding box center [318, 181] width 424 height 19
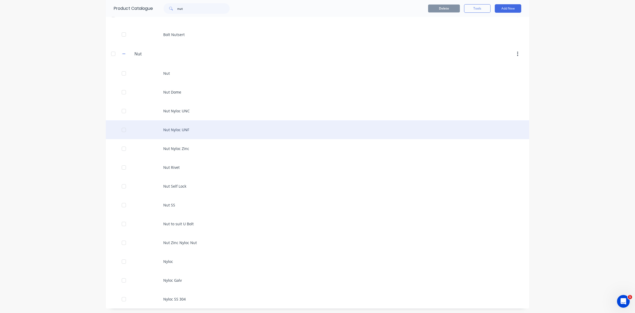
scroll to position [34, 0]
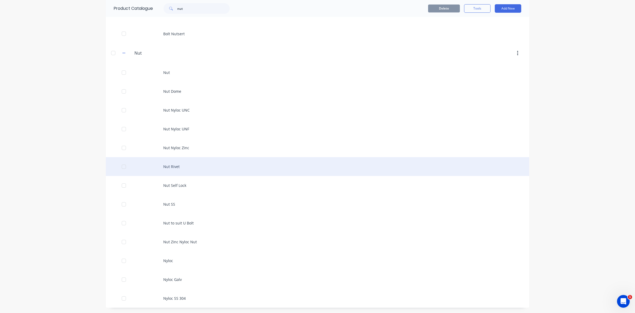
click at [173, 165] on div "Nut Rivet" at bounding box center [318, 166] width 424 height 19
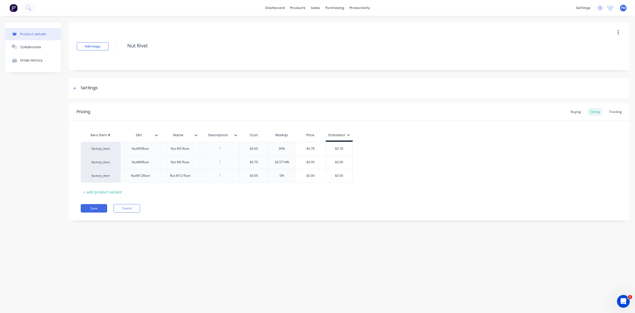
type textarea "x"
type input "30%"
drag, startPoint x: 282, startPoint y: 147, endPoint x: 278, endPoint y: 147, distance: 3.7
click at [278, 147] on input "30%" at bounding box center [282, 148] width 27 height 5
type textarea "x"
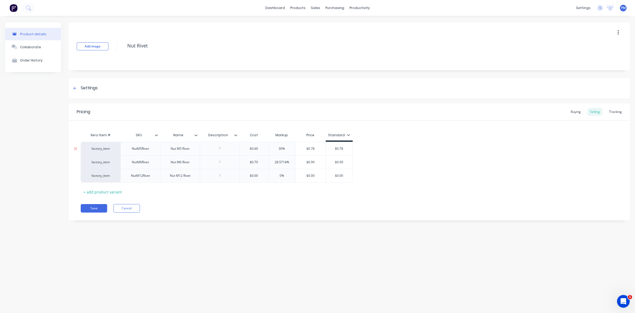
type input "4%"
type textarea "x"
type input "40%"
type input "28.5714%"
drag, startPoint x: 286, startPoint y: 161, endPoint x: 273, endPoint y: 161, distance: 13.8
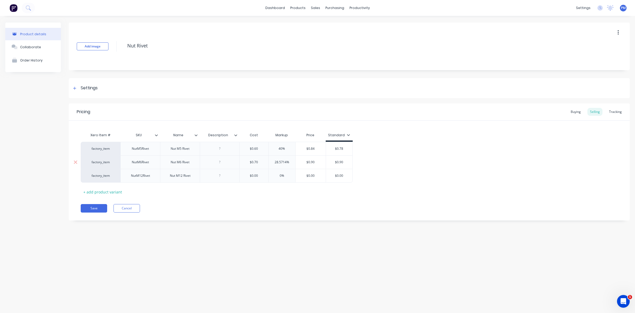
click at [273, 161] on input "28.5714%" at bounding box center [282, 162] width 27 height 5
type textarea "x"
type input "4%"
type textarea "x"
type input "40%"
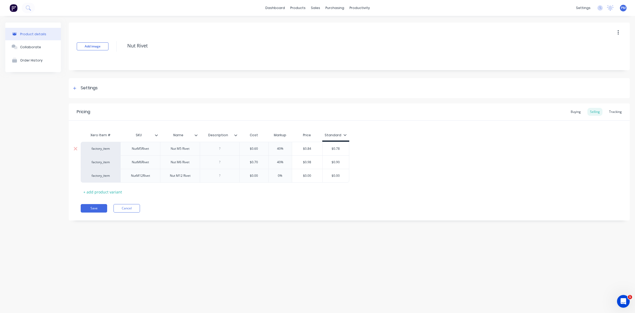
type input "$0.78"
drag, startPoint x: 336, startPoint y: 148, endPoint x: 340, endPoint y: 148, distance: 3.2
click at [340, 148] on input "$0.78" at bounding box center [336, 148] width 26 height 5
type textarea "x"
type input "$0.8"
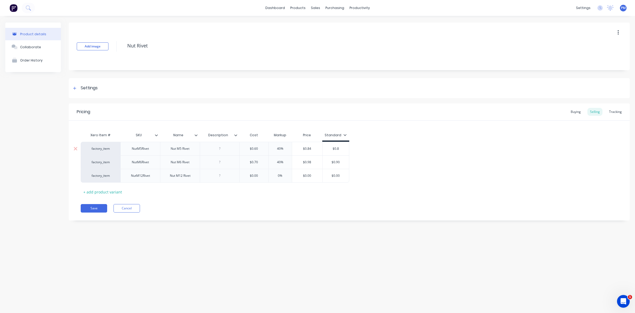
type textarea "x"
type input "$0.84"
type input "$0.90"
click at [339, 160] on input "$0.90" at bounding box center [336, 162] width 26 height 5
type textarea "x"
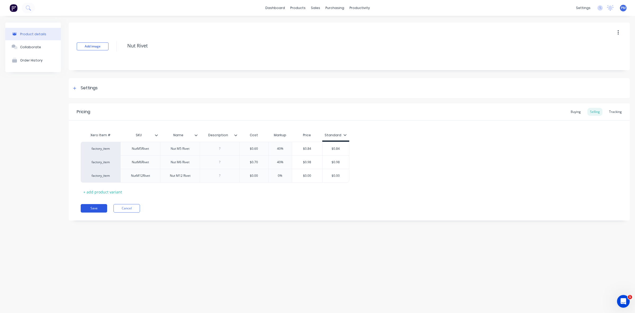
type input "$0.98"
click at [97, 209] on button "Save" at bounding box center [94, 208] width 26 height 8
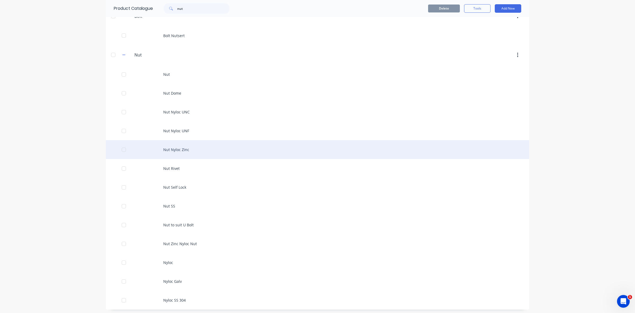
scroll to position [34, 0]
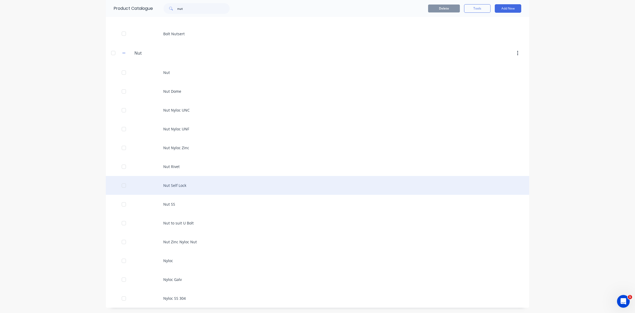
click at [181, 187] on div "Nut Self Lock" at bounding box center [318, 185] width 424 height 19
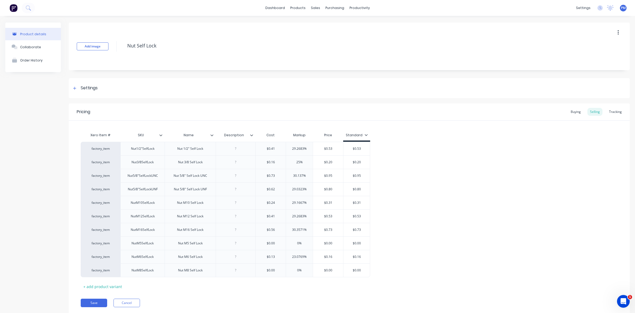
type textarea "x"
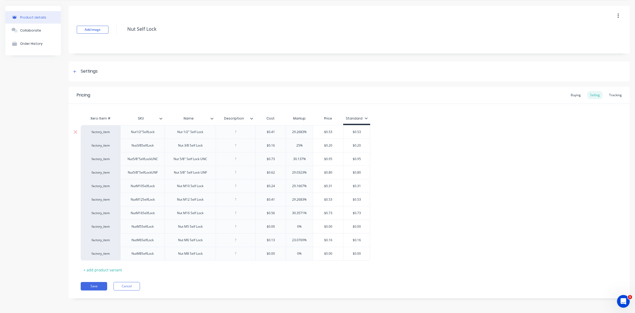
type input "29.2683%"
drag, startPoint x: 304, startPoint y: 131, endPoint x: 291, endPoint y: 132, distance: 13.0
click at [291, 132] on input "29.2683%" at bounding box center [299, 131] width 27 height 5
type textarea "x"
type input "4%"
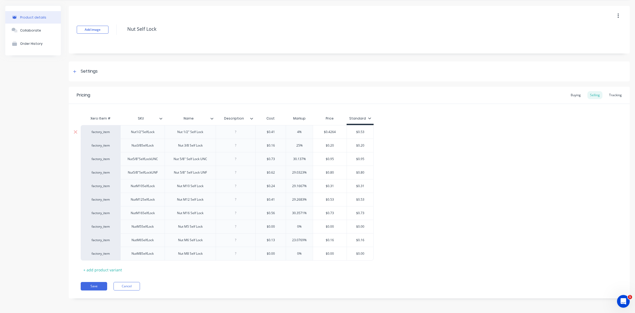
type textarea "x"
type input "40%"
type input "25%"
drag, startPoint x: 300, startPoint y: 143, endPoint x: 295, endPoint y: 143, distance: 4.5
click at [295, 143] on input "25%" at bounding box center [299, 145] width 27 height 5
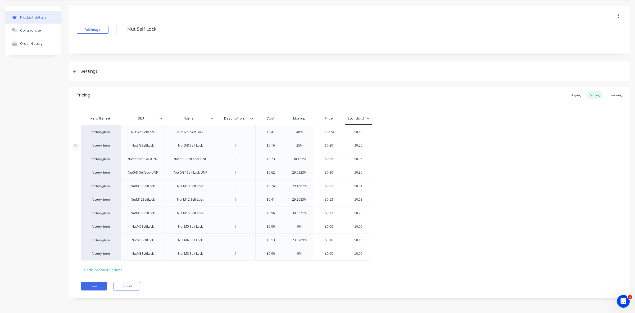
type textarea "x"
type input "4%"
type textarea "x"
type input "40%"
type input "30.137%"
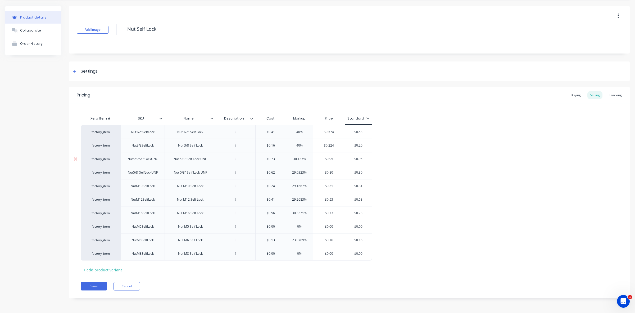
drag, startPoint x: 303, startPoint y: 158, endPoint x: 291, endPoint y: 156, distance: 12.0
click at [291, 156] on input "30.137%" at bounding box center [299, 158] width 27 height 5
type textarea "x"
type input "4%"
type textarea "x"
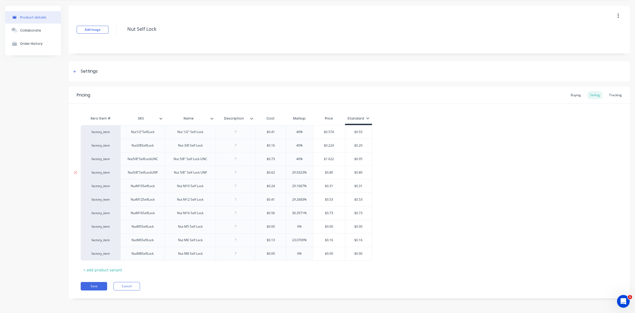
type input "40%"
type input "29.0323%"
drag, startPoint x: 304, startPoint y: 170, endPoint x: 288, endPoint y: 170, distance: 15.6
click at [288, 170] on input "29.0323%" at bounding box center [299, 172] width 27 height 5
type textarea "x"
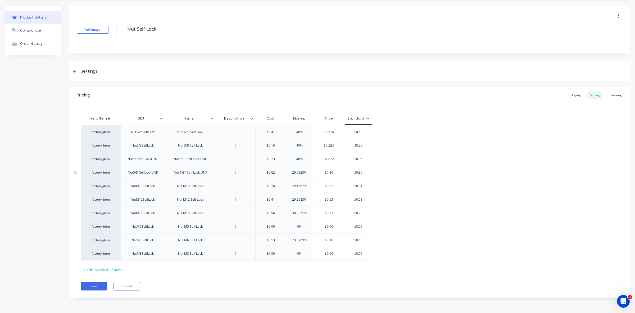
type input "4%"
type textarea "x"
type input "40%"
type input "29.1667%"
drag, startPoint x: 304, startPoint y: 183, endPoint x: 290, endPoint y: 183, distance: 13.8
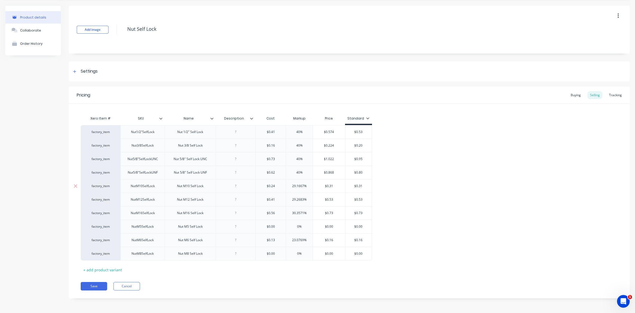
click at [290, 183] on input "29.1667%" at bounding box center [299, 185] width 27 height 5
type textarea "x"
type input "4%"
type textarea "x"
type input "40%"
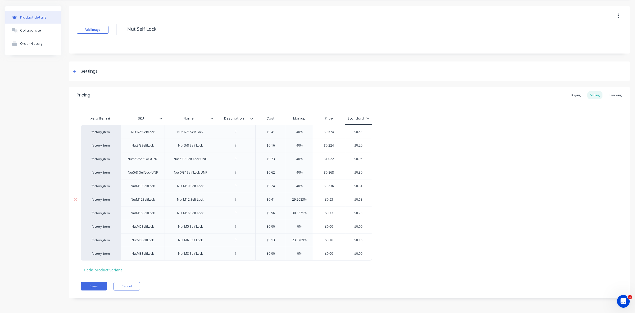
type input "29.2683%"
drag, startPoint x: 304, startPoint y: 199, endPoint x: 291, endPoint y: 199, distance: 12.2
click at [291, 199] on input "29.2683%" at bounding box center [299, 199] width 27 height 5
type textarea "x"
type input "4%"
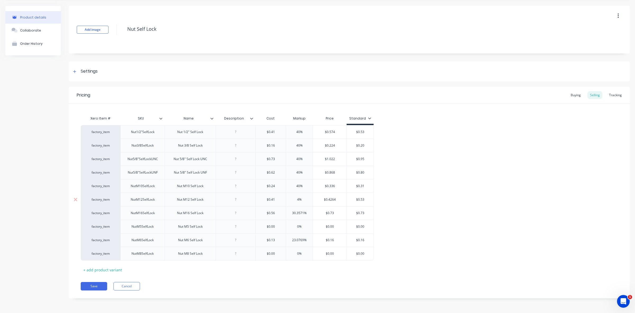
type textarea "x"
type input "40%"
type input "30.3571%"
drag, startPoint x: 304, startPoint y: 210, endPoint x: 289, endPoint y: 210, distance: 15.4
click at [289, 210] on input "30.3571%" at bounding box center [299, 212] width 27 height 5
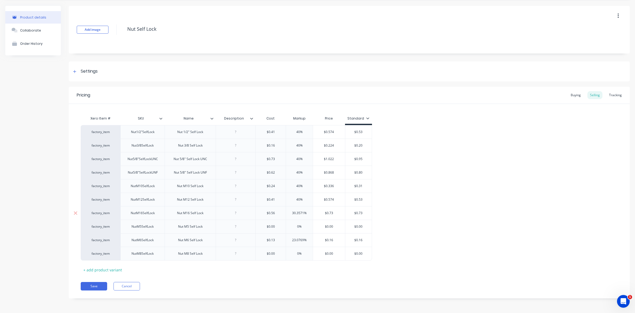
type textarea "x"
type input "4%"
type textarea "x"
type input "40%"
type input "23.0769%"
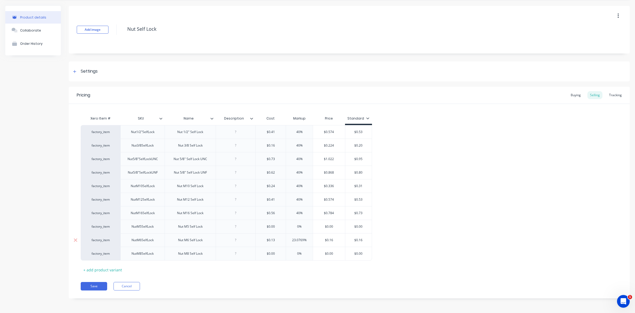
drag, startPoint x: 304, startPoint y: 239, endPoint x: 287, endPoint y: 237, distance: 17.0
click at [287, 237] on input "23.0769%" at bounding box center [299, 239] width 27 height 5
type textarea "x"
type input "4%"
type textarea "x"
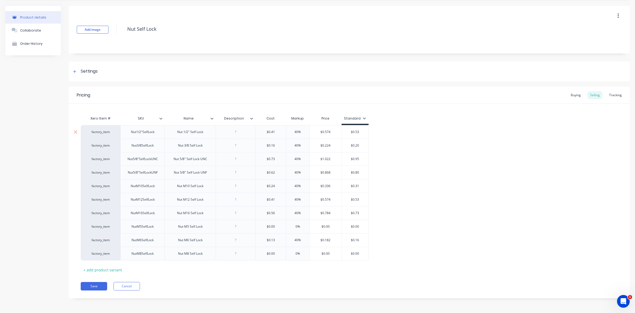
type input "40%"
type input "$0.53"
drag, startPoint x: 356, startPoint y: 131, endPoint x: 359, endPoint y: 131, distance: 3.2
click at [359, 131] on input "$0.53" at bounding box center [355, 131] width 26 height 5
type textarea "x"
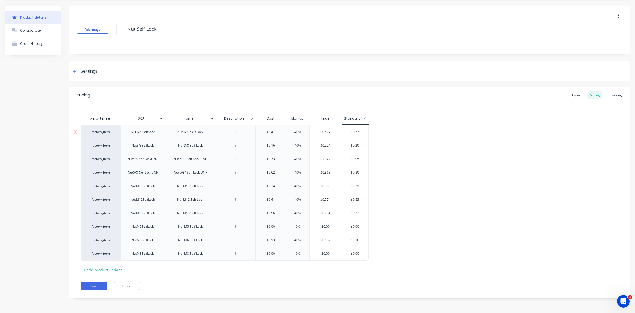
type input "$0.5"
type textarea "x"
type input "$0.57"
type input "$0.20"
click at [359, 145] on input "$0.20" at bounding box center [355, 145] width 26 height 5
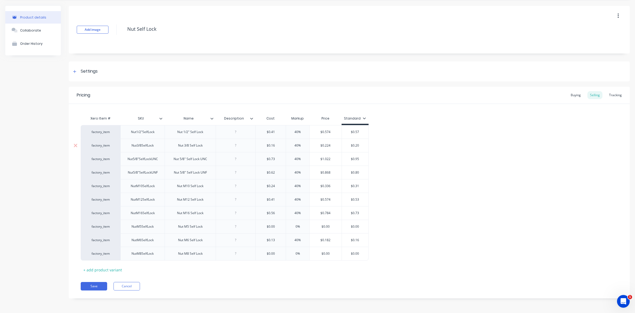
type textarea "x"
type input "$0.22"
type input "$0.95"
drag, startPoint x: 353, startPoint y: 158, endPoint x: 361, endPoint y: 158, distance: 7.9
click at [361, 158] on input "$0.95" at bounding box center [355, 158] width 26 height 5
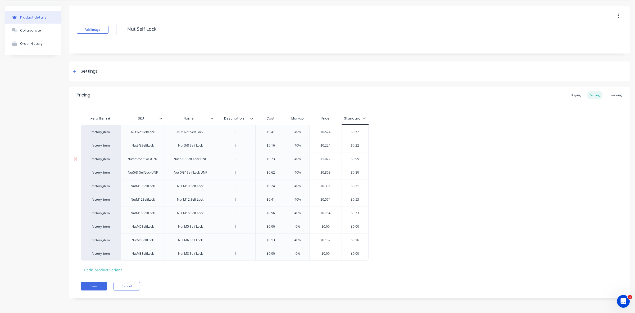
type textarea "x"
type input "$1"
click at [359, 171] on input "$0.80" at bounding box center [355, 172] width 26 height 5
click at [359, 184] on input "$0.31" at bounding box center [355, 185] width 26 height 5
click at [359, 198] on input "$0.53" at bounding box center [355, 199] width 26 height 5
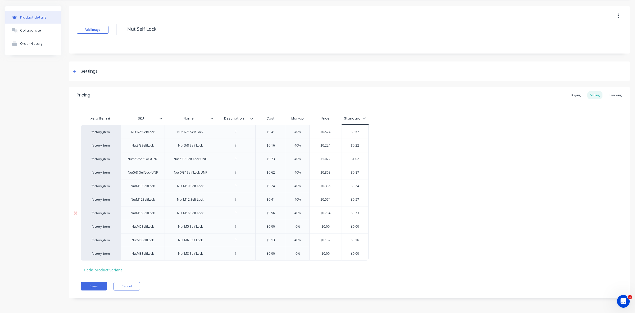
click at [359, 211] on input "$0.73" at bounding box center [355, 212] width 26 height 5
click at [359, 238] on input "$0.16" at bounding box center [355, 239] width 26 height 5
click at [91, 285] on button "Save" at bounding box center [94, 286] width 26 height 8
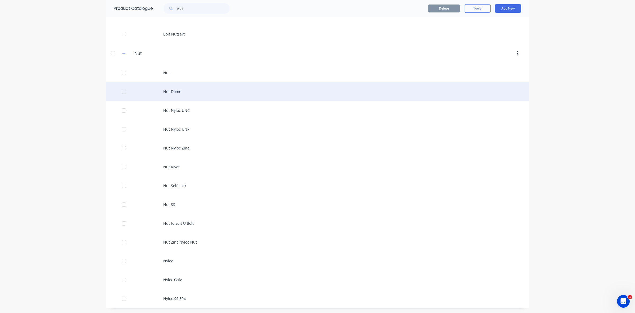
scroll to position [34, 0]
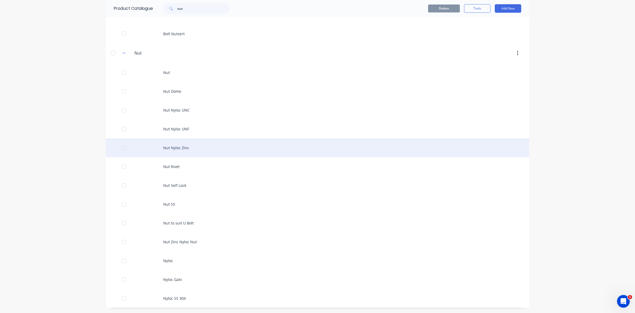
click at [174, 146] on div "Nut Nyloc Zinc" at bounding box center [318, 147] width 424 height 19
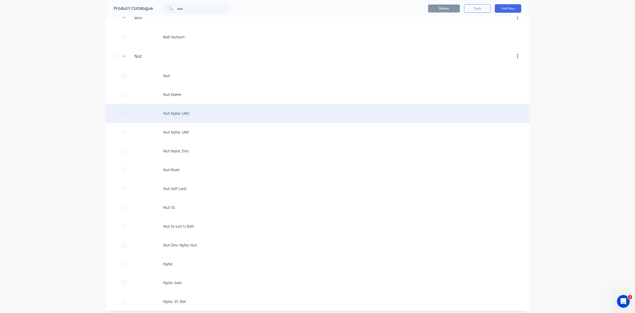
scroll to position [34, 0]
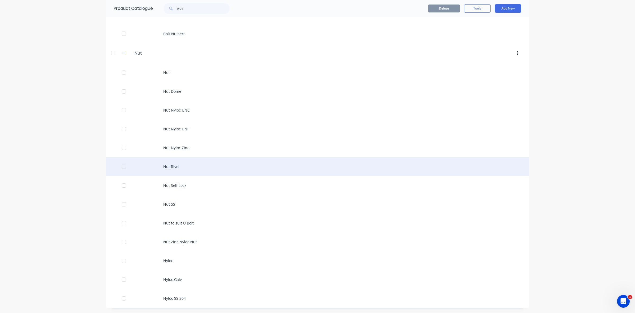
click at [170, 167] on div "Nut Rivet" at bounding box center [318, 166] width 424 height 19
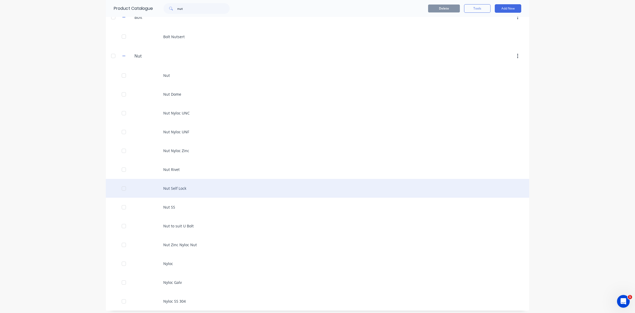
scroll to position [34, 0]
click at [169, 185] on div "Nut Self Lock" at bounding box center [318, 185] width 424 height 19
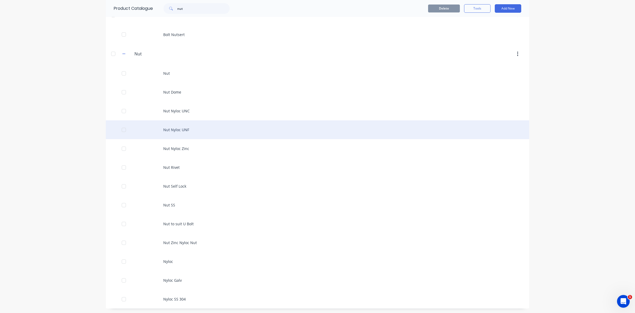
scroll to position [34, 0]
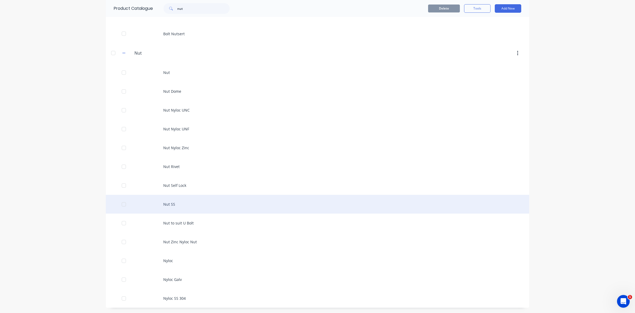
click at [166, 202] on div "Nut SS" at bounding box center [318, 204] width 424 height 19
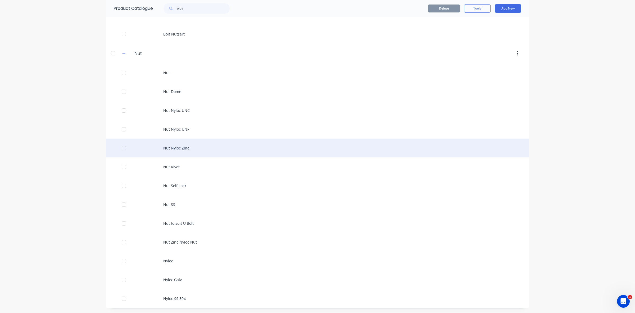
scroll to position [34, 0]
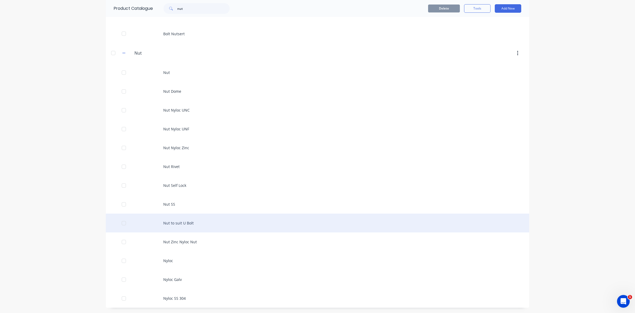
click at [169, 222] on div "Nut to suit U Bolt" at bounding box center [318, 222] width 424 height 19
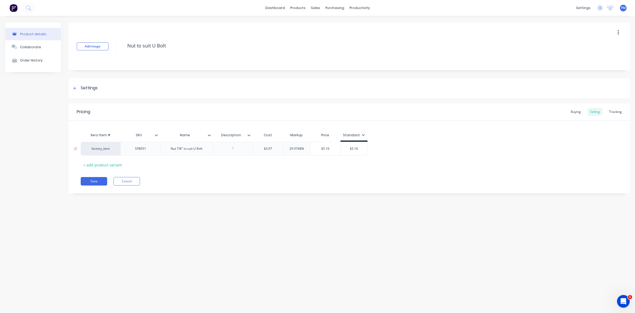
drag, startPoint x: 301, startPoint y: 148, endPoint x: 289, endPoint y: 147, distance: 11.7
click at [289, 147] on input "29.9748%" at bounding box center [297, 148] width 27 height 5
drag, startPoint x: 353, startPoint y: 149, endPoint x: 357, endPoint y: 149, distance: 3.5
click at [357, 149] on input "$5.16" at bounding box center [352, 148] width 26 height 5
click at [97, 180] on button "Save" at bounding box center [94, 181] width 26 height 8
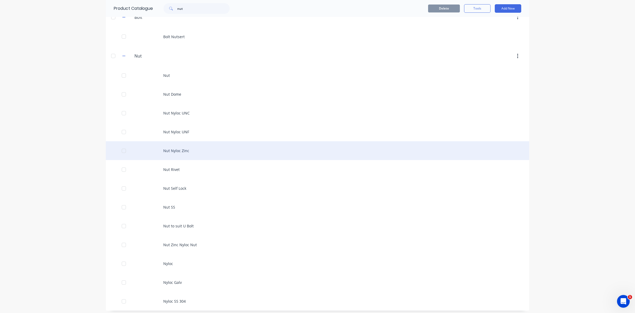
scroll to position [34, 0]
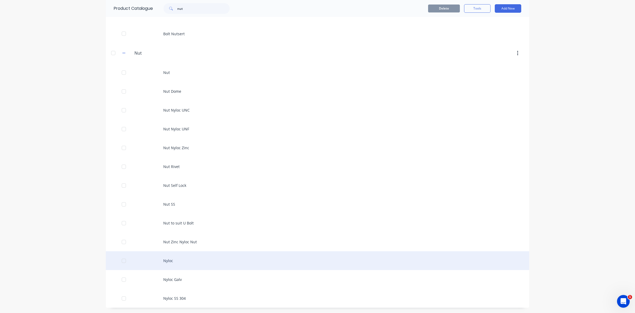
click at [166, 258] on div "Nyloc" at bounding box center [318, 260] width 424 height 19
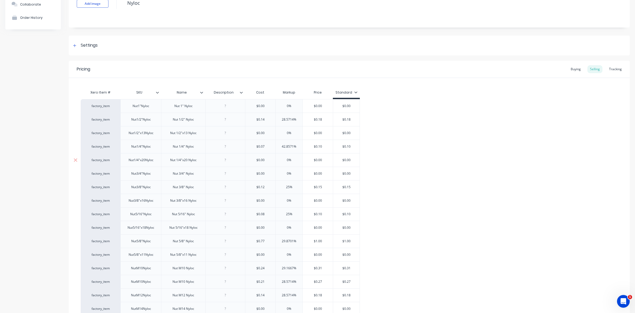
scroll to position [66, 0]
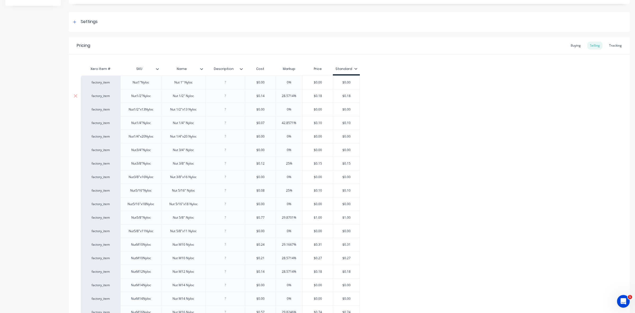
drag, startPoint x: 294, startPoint y: 96, endPoint x: 279, endPoint y: 96, distance: 14.8
click at [279, 96] on input "28.5714%" at bounding box center [289, 95] width 27 height 5
drag, startPoint x: 294, startPoint y: 123, endPoint x: 280, endPoint y: 123, distance: 14.6
click at [280, 123] on input "42.8571%" at bounding box center [289, 122] width 27 height 5
drag, startPoint x: 289, startPoint y: 163, endPoint x: 285, endPoint y: 163, distance: 4.8
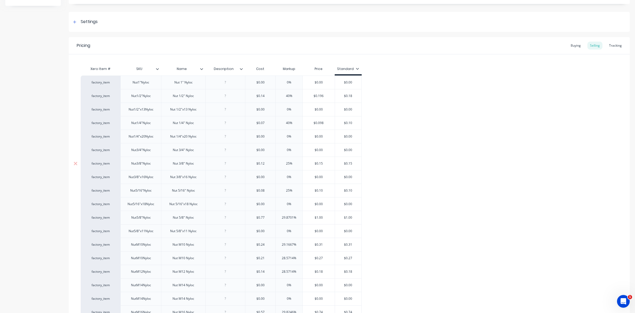
click at [285, 163] on input "25%" at bounding box center [289, 163] width 27 height 5
drag, startPoint x: 289, startPoint y: 191, endPoint x: 283, endPoint y: 191, distance: 6.6
click at [283, 191] on input "25%" at bounding box center [289, 190] width 27 height 5
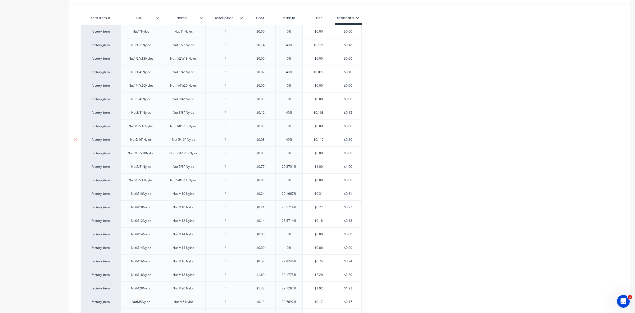
scroll to position [132, 0]
drag, startPoint x: 294, startPoint y: 151, endPoint x: 280, endPoint y: 151, distance: 14.6
click at [280, 151] on input "29.8701%" at bounding box center [289, 151] width 27 height 5
drag, startPoint x: 294, startPoint y: 178, endPoint x: 281, endPoint y: 178, distance: 13.2
click at [281, 178] on input "29.1667%" at bounding box center [289, 178] width 27 height 5
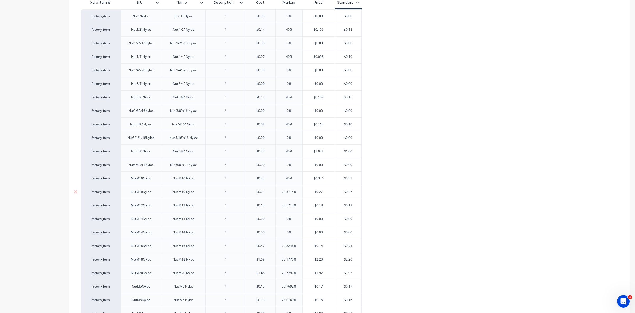
drag, startPoint x: 294, startPoint y: 191, endPoint x: 280, endPoint y: 192, distance: 14.1
click at [280, 192] on input "28.5714%" at bounding box center [289, 191] width 27 height 5
drag, startPoint x: 294, startPoint y: 205, endPoint x: 280, endPoint y: 205, distance: 14.0
click at [280, 205] on input "28.5714%" at bounding box center [289, 205] width 27 height 5
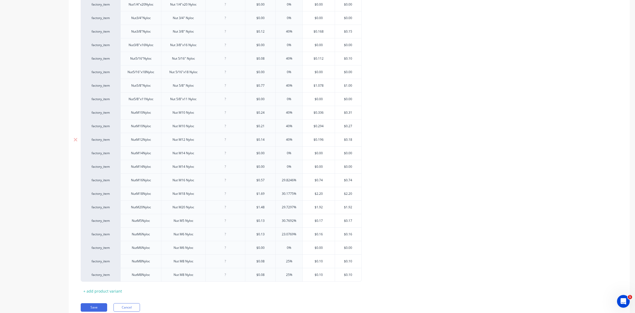
scroll to position [221, 0]
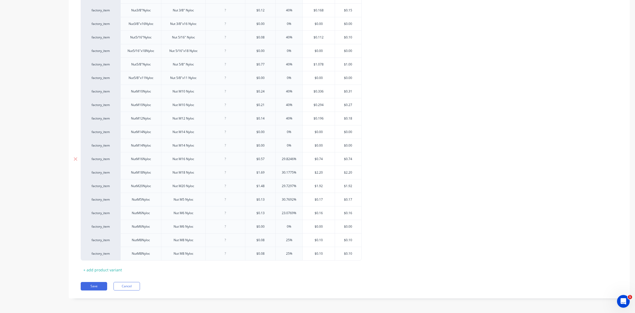
drag, startPoint x: 294, startPoint y: 158, endPoint x: 278, endPoint y: 158, distance: 15.9
click at [278, 158] on input "29.8246%" at bounding box center [289, 158] width 27 height 5
drag, startPoint x: 294, startPoint y: 171, endPoint x: 278, endPoint y: 172, distance: 15.4
click at [278, 172] on input "30.1775%" at bounding box center [289, 172] width 27 height 5
drag, startPoint x: 294, startPoint y: 185, endPoint x: 281, endPoint y: 185, distance: 13.0
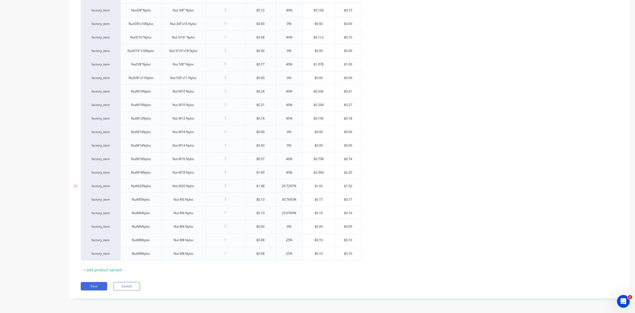
click at [281, 185] on input "29.7297%" at bounding box center [289, 185] width 27 height 5
drag, startPoint x: 294, startPoint y: 197, endPoint x: 281, endPoint y: 199, distance: 13.5
click at [281, 199] on input "30.7692%" at bounding box center [289, 199] width 27 height 5
drag, startPoint x: 294, startPoint y: 211, endPoint x: 282, endPoint y: 212, distance: 11.7
click at [282, 212] on input "23.0769%" at bounding box center [289, 212] width 27 height 5
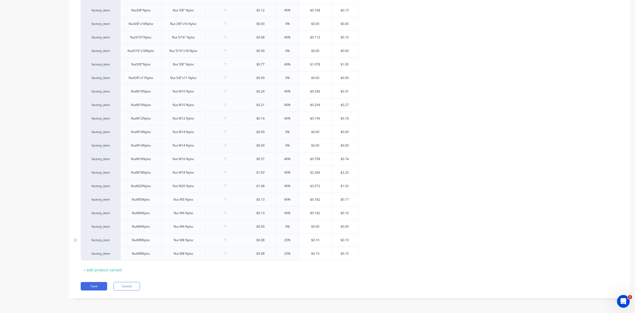
drag, startPoint x: 288, startPoint y: 239, endPoint x: 284, endPoint y: 239, distance: 4.3
click at [284, 239] on input "25%" at bounding box center [287, 239] width 26 height 5
drag, startPoint x: 288, startPoint y: 252, endPoint x: 283, endPoint y: 252, distance: 4.5
click at [283, 252] on input "25%" at bounding box center [287, 253] width 26 height 5
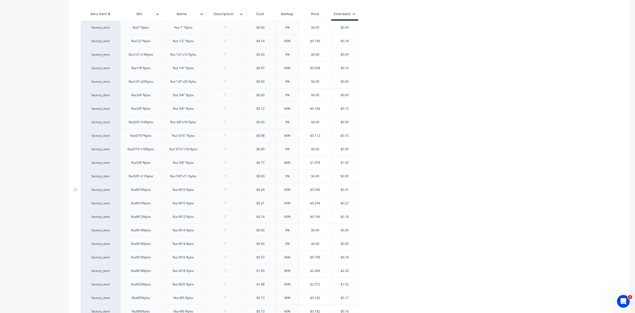
scroll to position [89, 0]
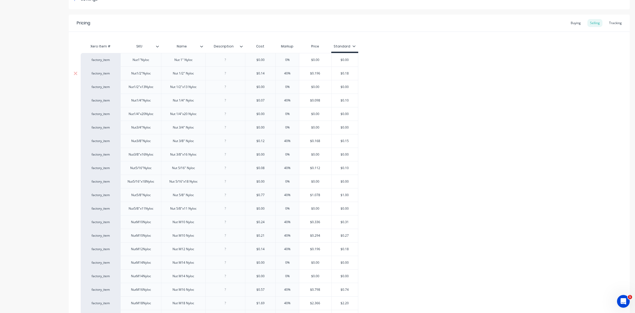
click at [346, 73] on input "$0.18" at bounding box center [345, 73] width 26 height 5
drag, startPoint x: 345, startPoint y: 74, endPoint x: 349, endPoint y: 74, distance: 3.8
click at [349, 74] on input "$0.18" at bounding box center [345, 73] width 26 height 5
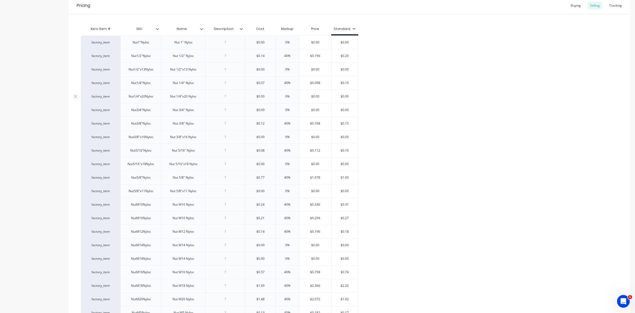
scroll to position [122, 0]
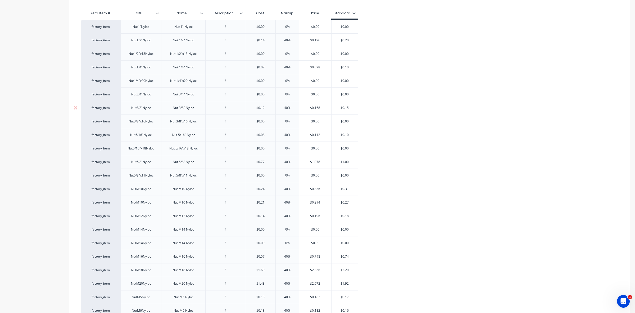
drag, startPoint x: 346, startPoint y: 107, endPoint x: 349, endPoint y: 108, distance: 3.4
click at [349, 108] on input "$0.15" at bounding box center [345, 107] width 26 height 5
click at [348, 134] on input "$0.10" at bounding box center [345, 134] width 26 height 5
drag, startPoint x: 345, startPoint y: 162, endPoint x: 350, endPoint y: 162, distance: 4.2
click at [350, 162] on input "$1.00" at bounding box center [345, 161] width 26 height 5
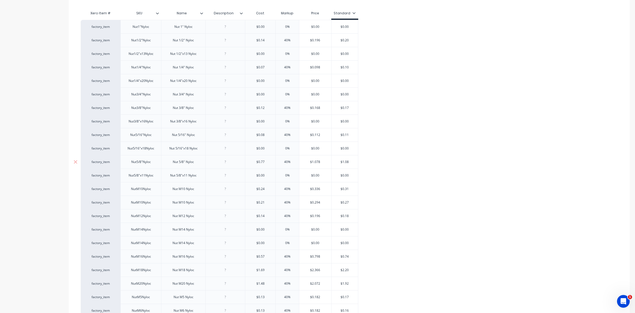
scroll to position [155, 0]
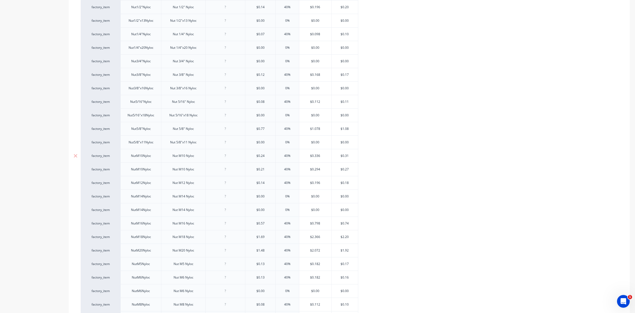
click at [349, 155] on input "$0.31" at bounding box center [345, 155] width 26 height 5
click at [348, 169] on input "$0.27" at bounding box center [345, 169] width 26 height 5
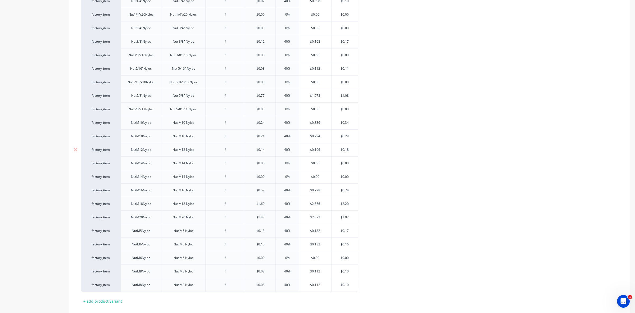
click at [349, 151] on input "$0.18" at bounding box center [345, 149] width 26 height 5
click at [348, 152] on input "$0.18" at bounding box center [345, 149] width 26 height 5
drag, startPoint x: 345, startPoint y: 150, endPoint x: 349, endPoint y: 150, distance: 4.0
click at [349, 150] on input "$0.18" at bounding box center [345, 149] width 26 height 5
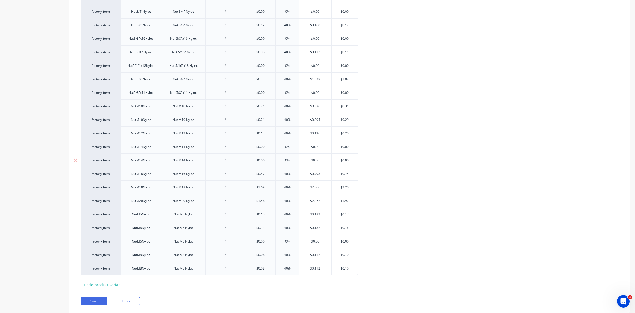
scroll to position [221, 0]
drag, startPoint x: 345, startPoint y: 158, endPoint x: 350, endPoint y: 158, distance: 4.5
click at [350, 158] on input "$0.74" at bounding box center [345, 158] width 26 height 5
drag, startPoint x: 346, startPoint y: 171, endPoint x: 351, endPoint y: 172, distance: 5.4
click at [351, 172] on input "$2.20" at bounding box center [345, 172] width 26 height 5
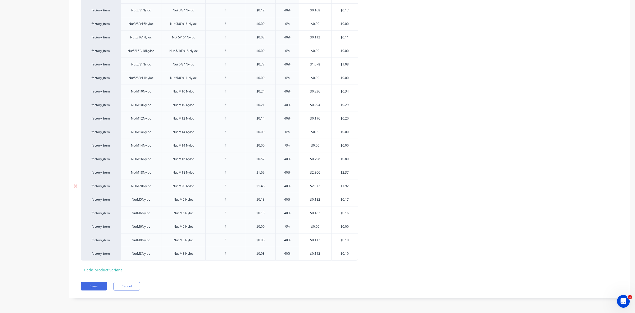
drag, startPoint x: 343, startPoint y: 185, endPoint x: 350, endPoint y: 185, distance: 7.1
click at [350, 185] on input "$1.92" at bounding box center [345, 185] width 26 height 5
click at [348, 199] on input "$0.17" at bounding box center [345, 199] width 26 height 5
click at [349, 212] on input "$0.16" at bounding box center [345, 212] width 26 height 5
click at [348, 239] on input "$0.10" at bounding box center [345, 239] width 26 height 5
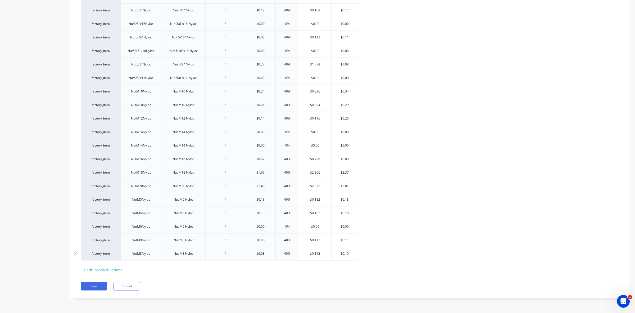
click at [349, 252] on input "$0.10" at bounding box center [345, 253] width 26 height 5
click at [98, 284] on button "Save" at bounding box center [94, 286] width 26 height 8
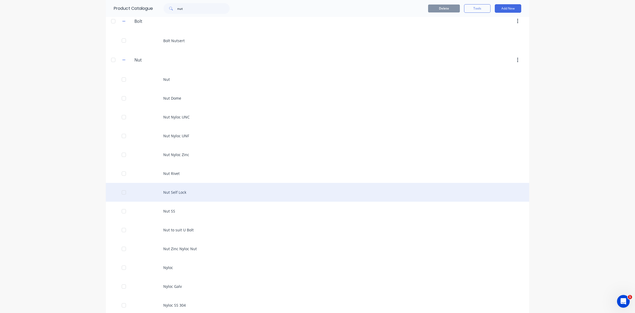
scroll to position [34, 0]
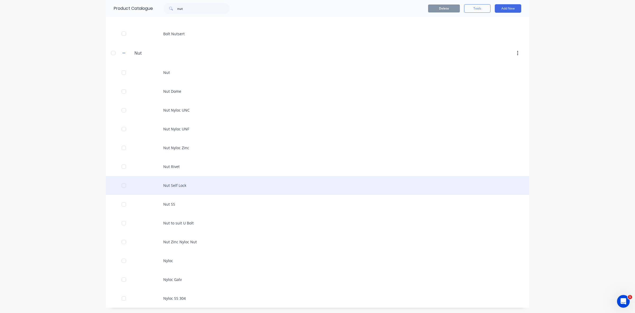
click at [174, 183] on div "Nut Self Lock" at bounding box center [318, 185] width 424 height 19
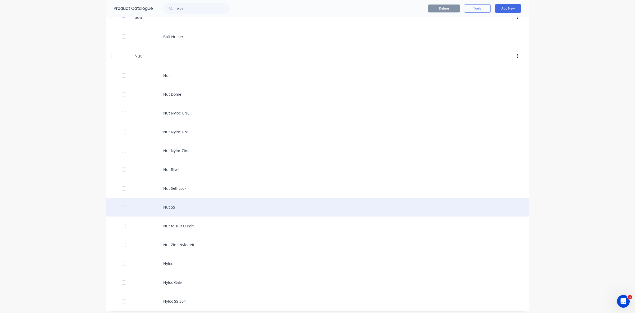
scroll to position [34, 0]
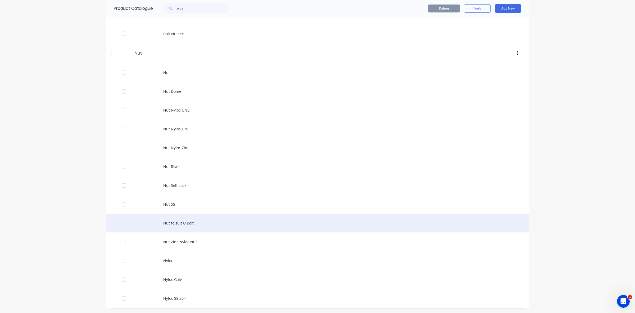
click at [181, 224] on div "Nut to suit U Bolt" at bounding box center [318, 222] width 424 height 19
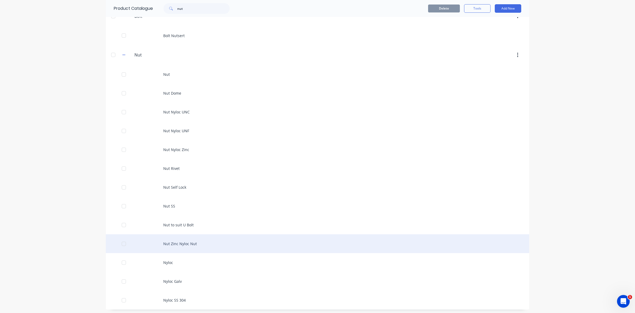
scroll to position [34, 0]
click at [185, 240] on div "Nut Zinc Nyloc Nut" at bounding box center [318, 241] width 424 height 19
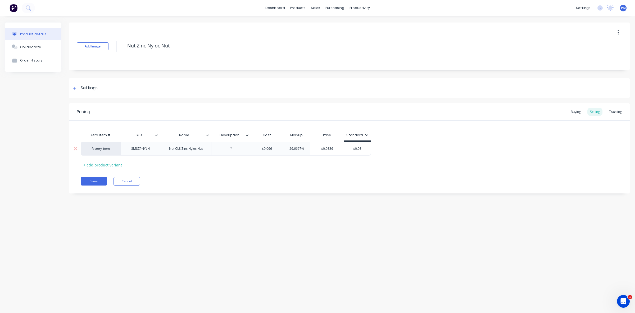
drag, startPoint x: 301, startPoint y: 147, endPoint x: 285, endPoint y: 147, distance: 15.6
click at [285, 147] on input "26.6667%" at bounding box center [297, 148] width 27 height 5
drag, startPoint x: 355, startPoint y: 148, endPoint x: 359, endPoint y: 149, distance: 4.0
click at [359, 149] on input "$0.08" at bounding box center [354, 148] width 26 height 5
click at [91, 181] on button "Save" at bounding box center [94, 181] width 26 height 8
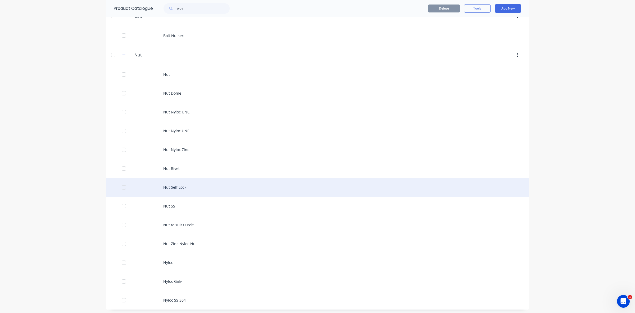
scroll to position [34, 0]
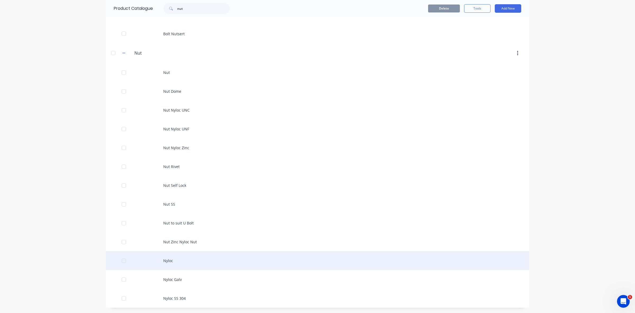
click at [170, 259] on div "Nyloc" at bounding box center [318, 260] width 424 height 19
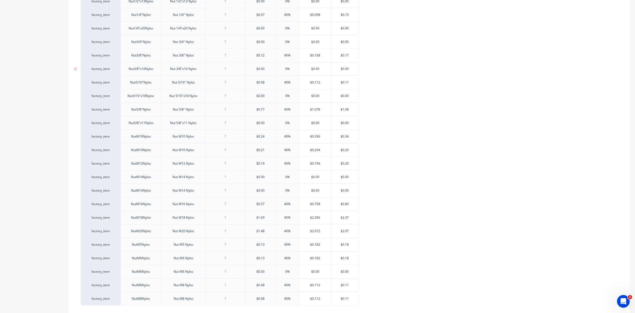
scroll to position [221, 0]
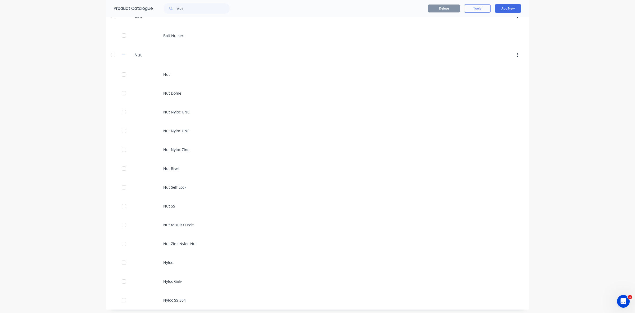
scroll to position [34, 0]
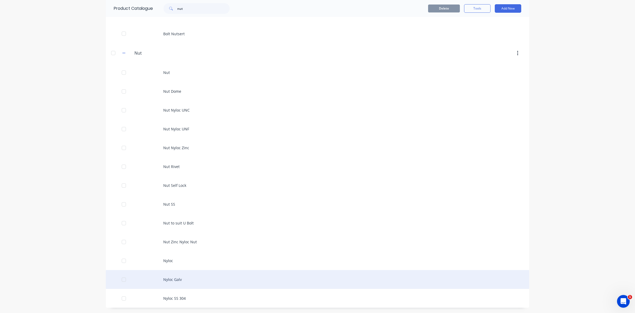
click at [174, 278] on div "Nyloc Galv" at bounding box center [318, 279] width 424 height 19
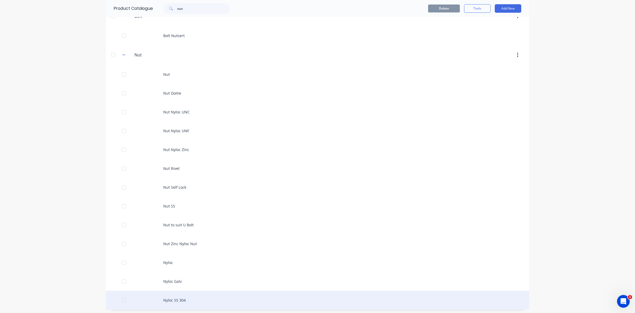
scroll to position [34, 0]
click at [174, 298] on div "Nyloc SS 304" at bounding box center [318, 298] width 424 height 19
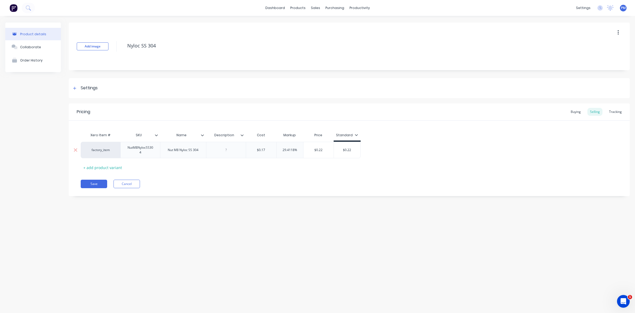
drag, startPoint x: 294, startPoint y: 149, endPoint x: 279, endPoint y: 149, distance: 15.1
click at [279, 149] on input "29.4118%" at bounding box center [290, 149] width 27 height 5
drag, startPoint x: 346, startPoint y: 149, endPoint x: 349, endPoint y: 149, distance: 3.2
click at [349, 149] on input "$0.22" at bounding box center [345, 149] width 26 height 5
click at [96, 183] on button "Save" at bounding box center [94, 183] width 26 height 8
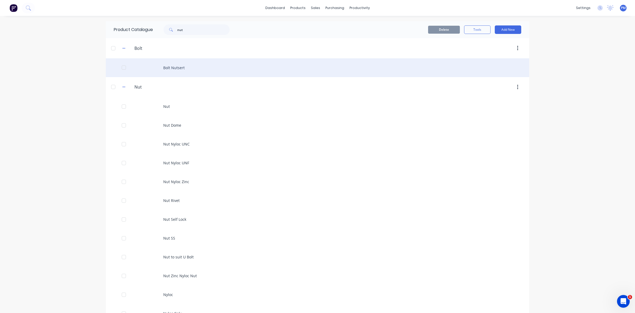
click at [175, 68] on div "Bolt Nutsert" at bounding box center [318, 67] width 424 height 19
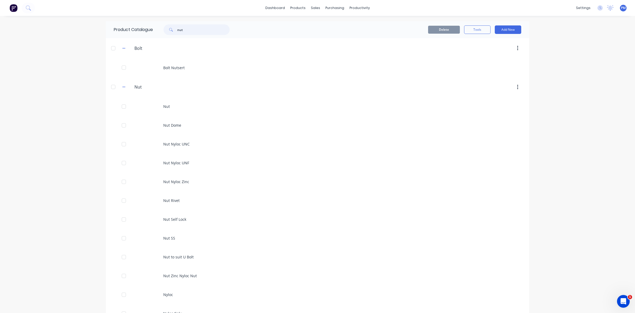
drag, startPoint x: 188, startPoint y: 31, endPoint x: 170, endPoint y: 29, distance: 18.3
click at [170, 29] on div "nut" at bounding box center [197, 29] width 66 height 11
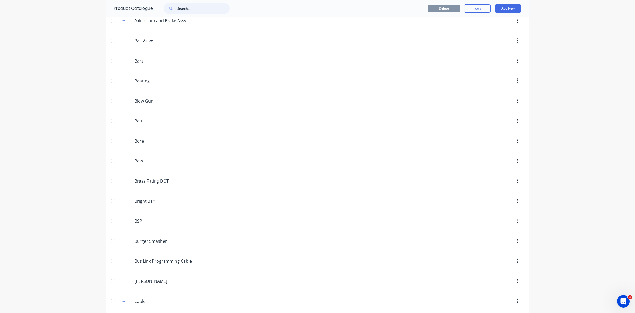
scroll to position [298, 0]
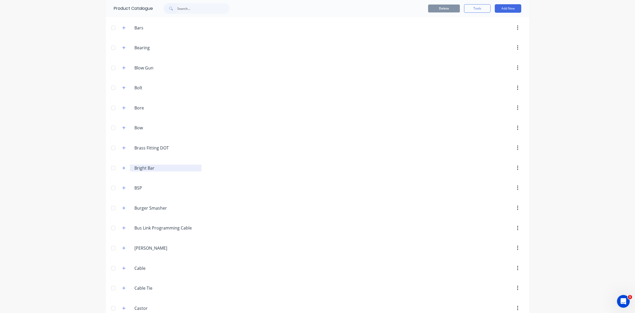
click at [143, 171] on input "Bright Bar" at bounding box center [165, 168] width 63 height 6
click at [122, 170] on icon "button" at bounding box center [123, 168] width 3 height 4
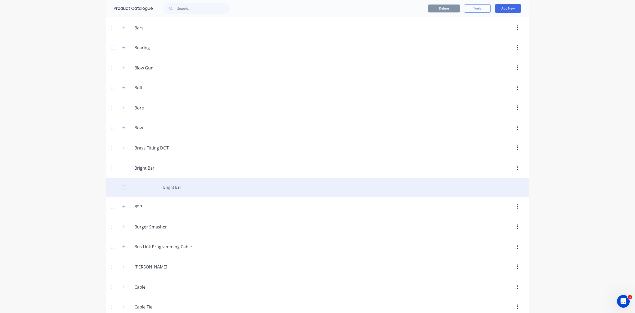
click at [166, 189] on div "Bright Bar" at bounding box center [318, 187] width 424 height 19
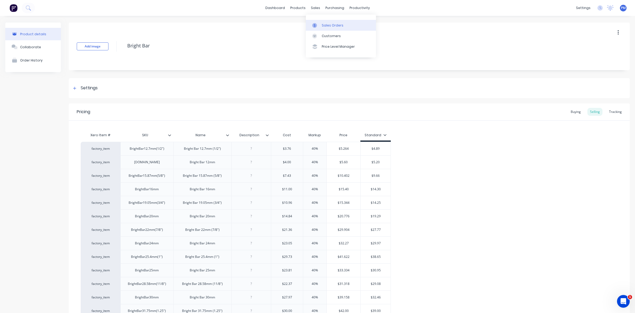
click at [324, 24] on div "Sales Orders" at bounding box center [333, 25] width 22 height 5
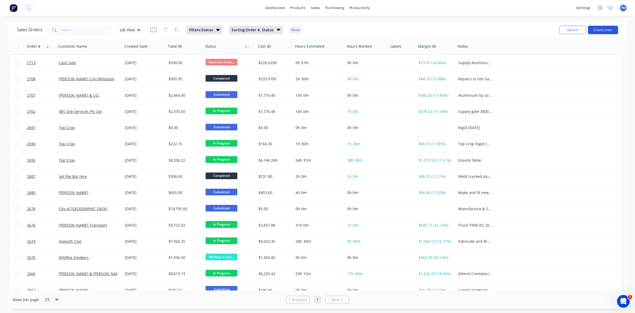
click at [603, 30] on button "Create order" at bounding box center [603, 30] width 30 height 8
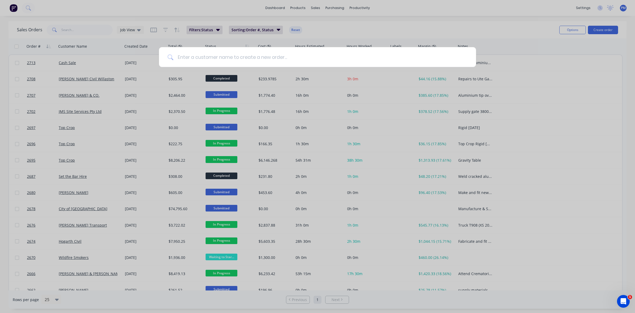
click at [189, 53] on input at bounding box center [320, 57] width 294 height 20
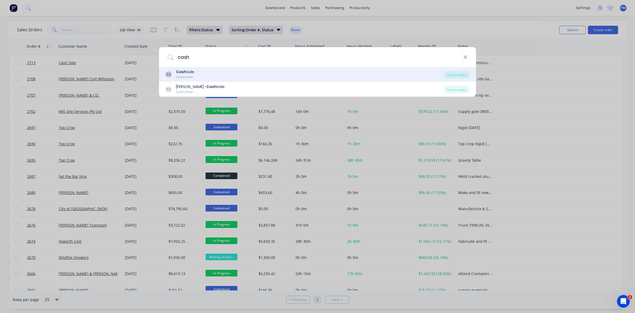
click at [190, 72] on div "Cash Sale" at bounding box center [185, 72] width 18 height 6
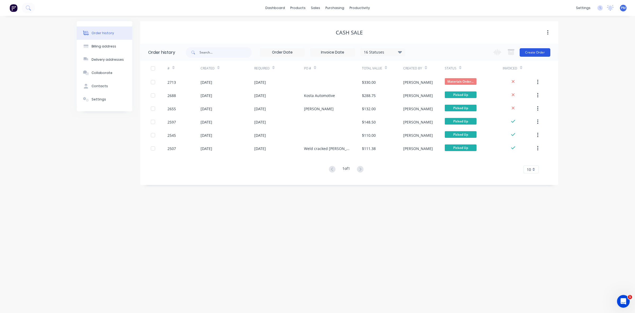
click at [536, 52] on button "Create Order" at bounding box center [535, 52] width 31 height 8
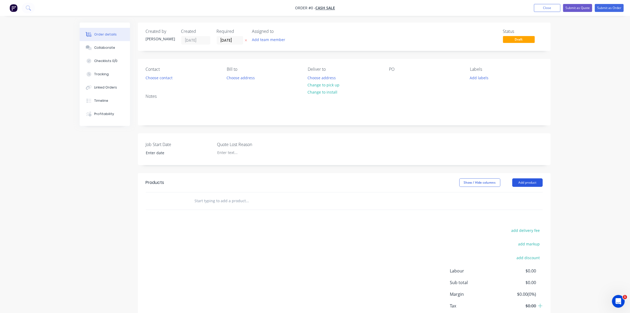
click at [521, 184] on button "Add product" at bounding box center [528, 182] width 30 height 8
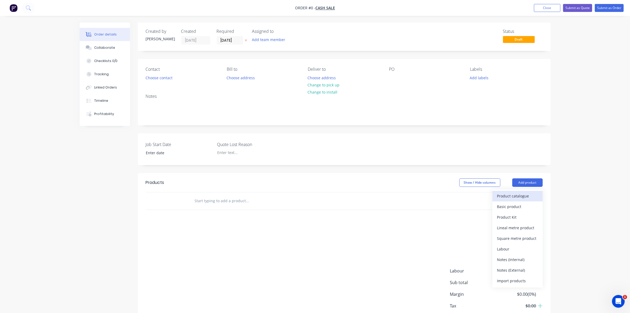
click at [511, 197] on div "Product catalogue" at bounding box center [517, 196] width 41 height 8
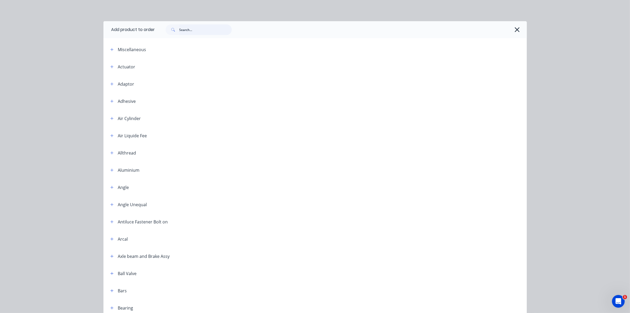
click at [183, 29] on input "text" at bounding box center [205, 29] width 52 height 11
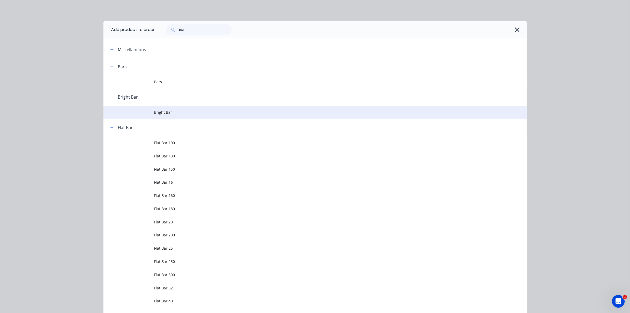
click at [162, 111] on span "Bright Bar" at bounding box center [303, 112] width 298 height 6
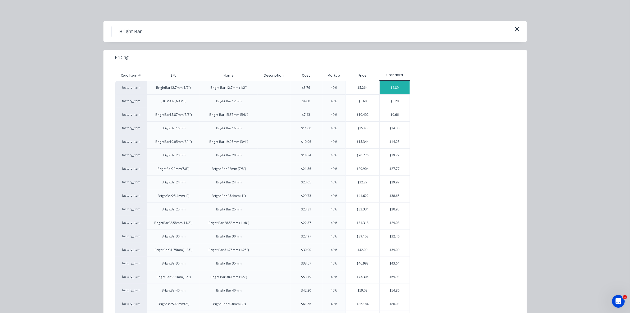
click at [388, 88] on div "$4.89" at bounding box center [395, 87] width 30 height 13
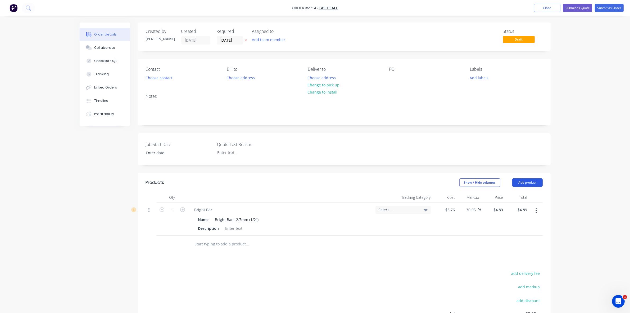
click at [532, 182] on button "Add product" at bounding box center [528, 182] width 30 height 8
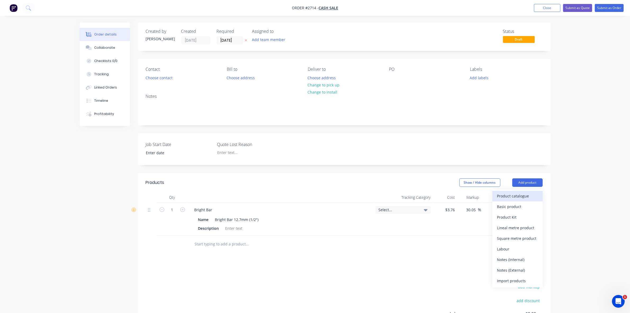
click at [504, 198] on div "Product catalogue" at bounding box center [517, 196] width 41 height 8
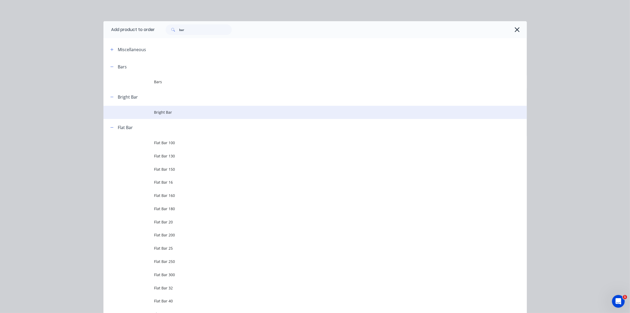
click at [164, 111] on span "Bright Bar" at bounding box center [303, 112] width 298 height 6
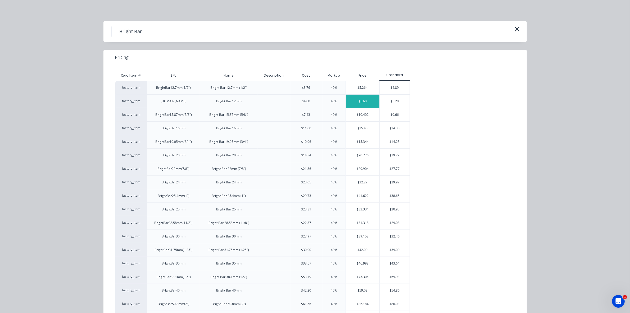
click at [364, 102] on div "$5.60" at bounding box center [363, 101] width 34 height 13
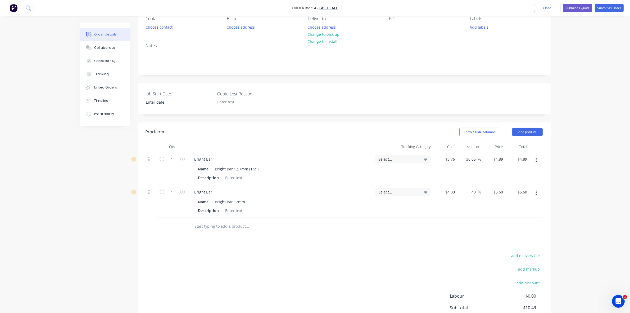
scroll to position [66, 0]
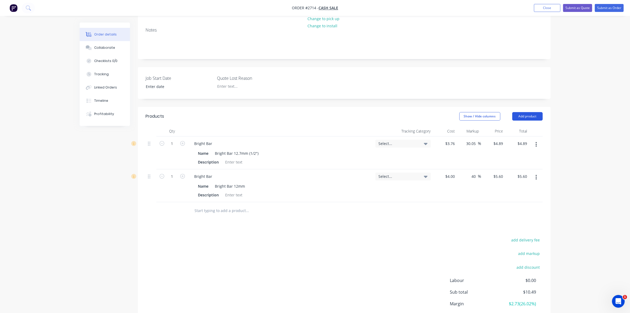
click at [526, 117] on button "Add product" at bounding box center [528, 116] width 30 height 8
click at [507, 129] on div "Product catalogue" at bounding box center [517, 130] width 41 height 8
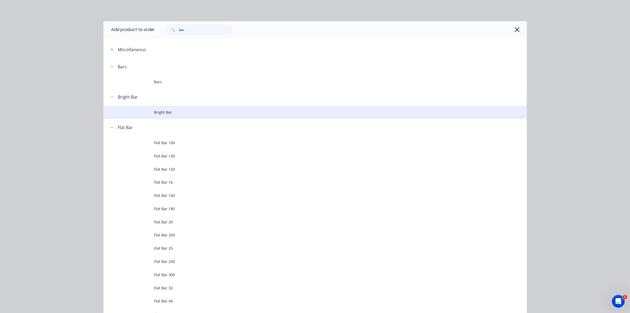
click at [168, 113] on span "Bright Bar" at bounding box center [303, 112] width 298 height 6
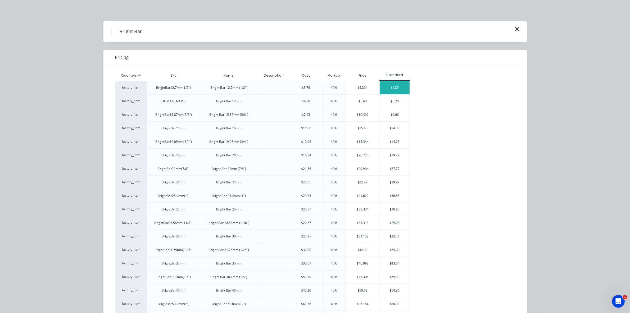
click at [396, 87] on div "$4.89" at bounding box center [395, 87] width 30 height 13
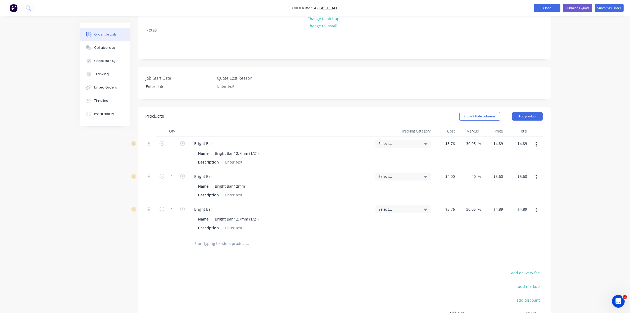
click at [554, 9] on button "Close" at bounding box center [547, 8] width 26 height 8
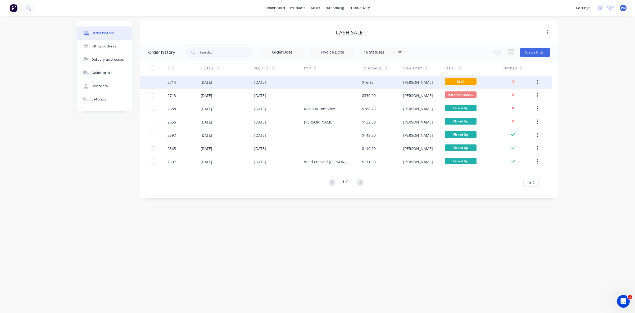
click at [538, 81] on icon "button" at bounding box center [537, 82] width 1 height 6
click at [509, 96] on div "Archive" at bounding box center [519, 96] width 41 height 8
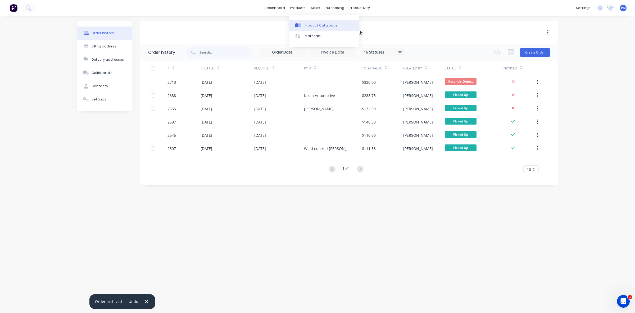
click at [311, 25] on div "Product Catalogue" at bounding box center [321, 25] width 33 height 5
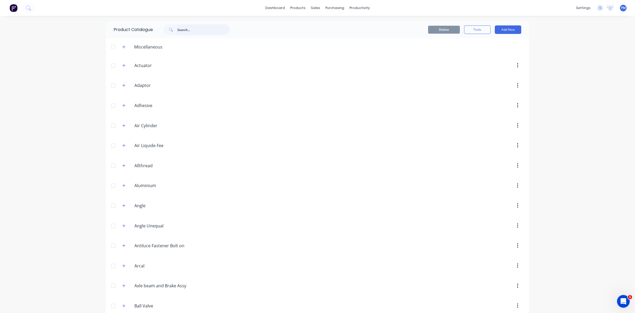
click at [184, 32] on input "text" at bounding box center [203, 29] width 52 height 11
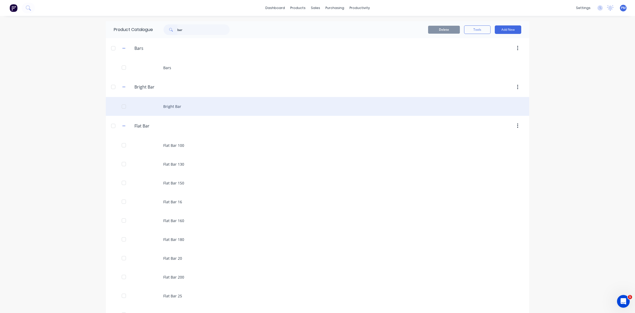
click at [171, 103] on div "Bright Bar" at bounding box center [318, 106] width 424 height 19
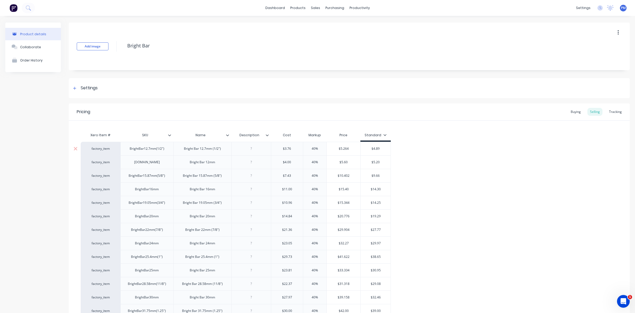
drag, startPoint x: 374, startPoint y: 148, endPoint x: 381, endPoint y: 148, distance: 6.9
click at [381, 148] on input "$4.89" at bounding box center [376, 148] width 30 height 5
drag, startPoint x: 376, startPoint y: 162, endPoint x: 380, endPoint y: 162, distance: 4.2
click at [380, 162] on input "$5.20" at bounding box center [376, 162] width 30 height 5
drag, startPoint x: 374, startPoint y: 175, endPoint x: 382, endPoint y: 175, distance: 8.2
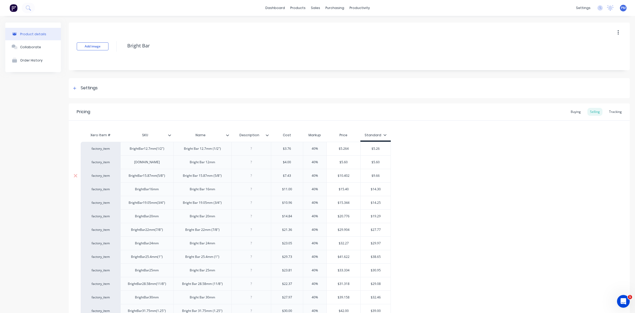
click at [382, 175] on input "$9.66" at bounding box center [376, 175] width 30 height 5
drag, startPoint x: 373, startPoint y: 190, endPoint x: 387, endPoint y: 189, distance: 13.8
click at [387, 189] on input "$14.30" at bounding box center [376, 189] width 30 height 5
drag, startPoint x: 373, startPoint y: 203, endPoint x: 383, endPoint y: 203, distance: 9.8
click at [383, 203] on input "$14.25" at bounding box center [376, 202] width 30 height 5
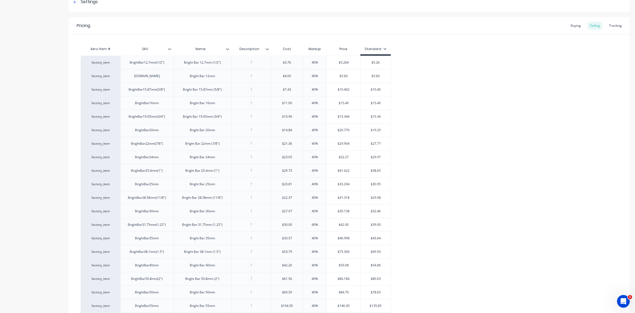
scroll to position [99, 0]
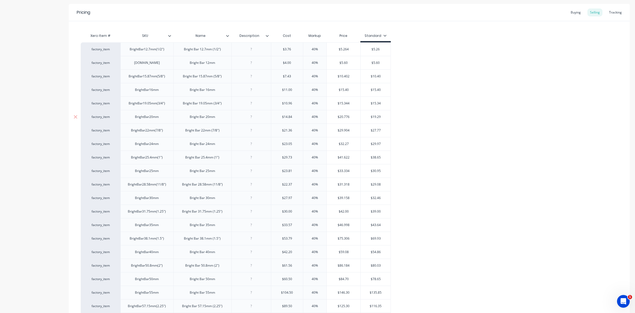
drag, startPoint x: 373, startPoint y: 116, endPoint x: 383, endPoint y: 116, distance: 10.1
click at [383, 116] on input "$19.29" at bounding box center [376, 116] width 30 height 5
drag, startPoint x: 373, startPoint y: 131, endPoint x: 381, endPoint y: 131, distance: 7.9
click at [381, 131] on input "$27.77" at bounding box center [376, 130] width 30 height 5
drag, startPoint x: 372, startPoint y: 143, endPoint x: 382, endPoint y: 145, distance: 9.7
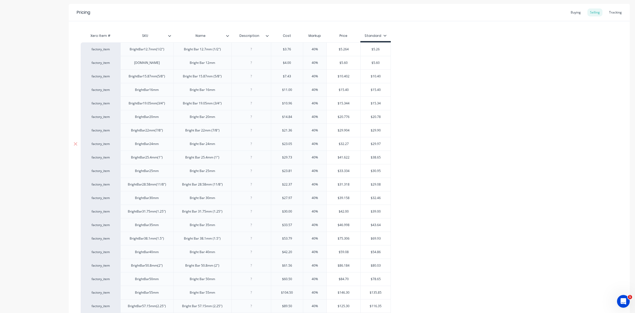
click at [382, 145] on input "$29.97" at bounding box center [376, 143] width 30 height 5
drag, startPoint x: 373, startPoint y: 158, endPoint x: 381, endPoint y: 158, distance: 8.5
click at [381, 158] on input "$38.65" at bounding box center [376, 157] width 30 height 5
drag, startPoint x: 373, startPoint y: 170, endPoint x: 381, endPoint y: 170, distance: 8.7
click at [381, 170] on input "$30.95" at bounding box center [376, 170] width 30 height 5
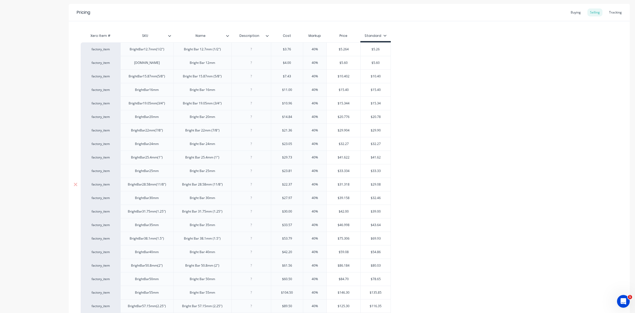
drag, startPoint x: 373, startPoint y: 185, endPoint x: 380, endPoint y: 185, distance: 7.4
click at [380, 185] on input "$29.08" at bounding box center [376, 184] width 30 height 5
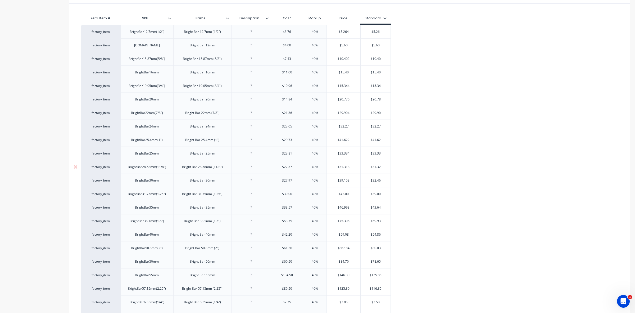
scroll to position [132, 0]
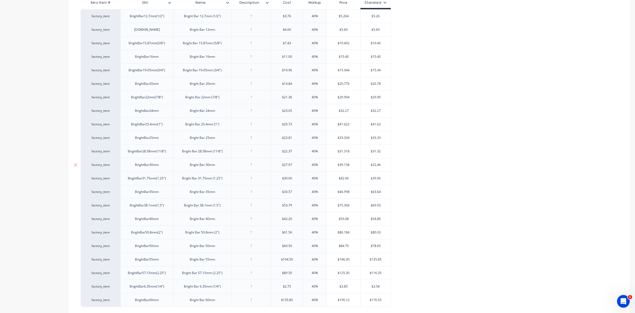
drag, startPoint x: 373, startPoint y: 164, endPoint x: 381, endPoint y: 164, distance: 7.9
click at [381, 164] on input "$32.46" at bounding box center [376, 164] width 30 height 5
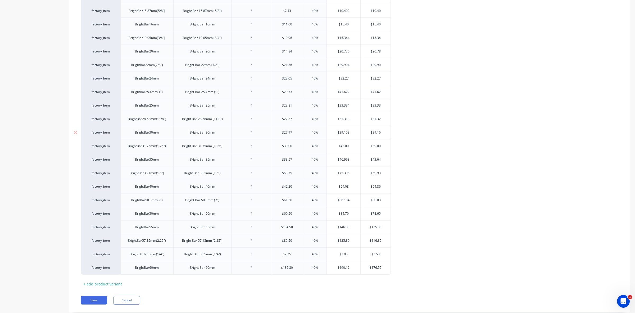
scroll to position [165, 0]
drag, startPoint x: 373, startPoint y: 145, endPoint x: 381, endPoint y: 145, distance: 7.9
click at [381, 145] on input "$39.00" at bounding box center [376, 145] width 30 height 5
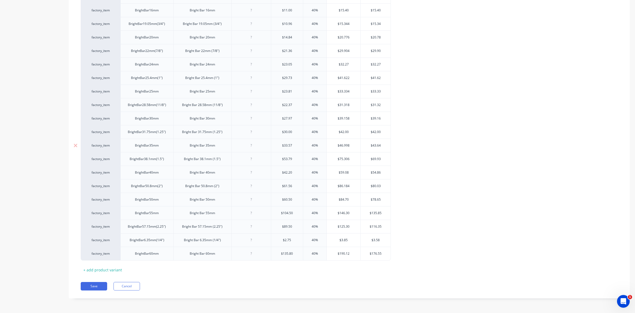
drag, startPoint x: 372, startPoint y: 143, endPoint x: 382, endPoint y: 143, distance: 9.5
click at [382, 143] on input "$43.64" at bounding box center [376, 145] width 30 height 5
drag, startPoint x: 375, startPoint y: 144, endPoint x: 379, endPoint y: 144, distance: 4.3
click at [379, 144] on input "$46" at bounding box center [376, 145] width 30 height 5
drag, startPoint x: 373, startPoint y: 158, endPoint x: 381, endPoint y: 158, distance: 7.4
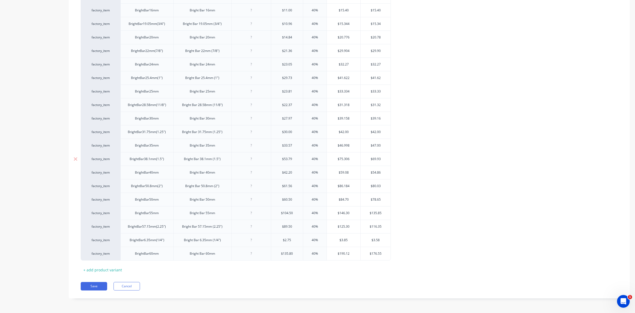
click at [381, 158] on input "$69.93" at bounding box center [376, 158] width 30 height 5
drag, startPoint x: 372, startPoint y: 171, endPoint x: 383, endPoint y: 171, distance: 10.1
click at [383, 171] on input "$54.86" at bounding box center [376, 172] width 30 height 5
drag, startPoint x: 372, startPoint y: 184, endPoint x: 383, endPoint y: 185, distance: 10.1
click at [383, 185] on input "$80.03" at bounding box center [376, 185] width 30 height 5
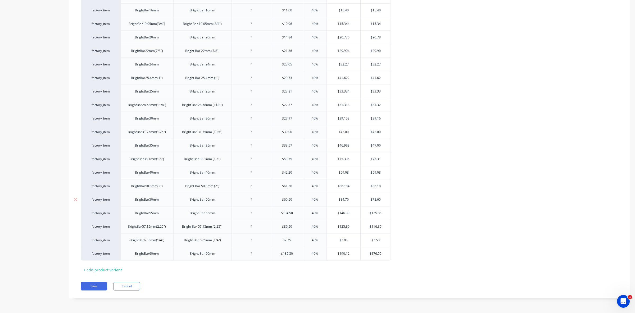
drag, startPoint x: 373, startPoint y: 198, endPoint x: 381, endPoint y: 198, distance: 7.9
click at [381, 198] on input "$78.65" at bounding box center [376, 199] width 30 height 5
drag, startPoint x: 372, startPoint y: 212, endPoint x: 381, endPoint y: 212, distance: 9.0
click at [381, 212] on input "$135.85" at bounding box center [376, 212] width 30 height 5
drag, startPoint x: 372, startPoint y: 226, endPoint x: 385, endPoint y: 226, distance: 13.2
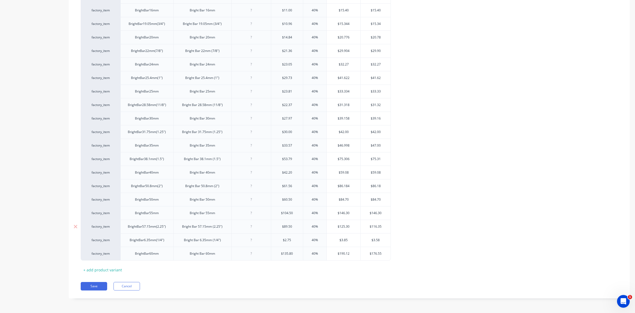
click at [385, 226] on input "$116.35" at bounding box center [376, 226] width 30 height 5
drag, startPoint x: 376, startPoint y: 239, endPoint x: 383, endPoint y: 240, distance: 6.7
click at [383, 240] on input "$3.58" at bounding box center [376, 239] width 30 height 5
drag, startPoint x: 372, startPoint y: 252, endPoint x: 381, endPoint y: 252, distance: 9.3
click at [381, 252] on input "$176.55" at bounding box center [376, 253] width 30 height 5
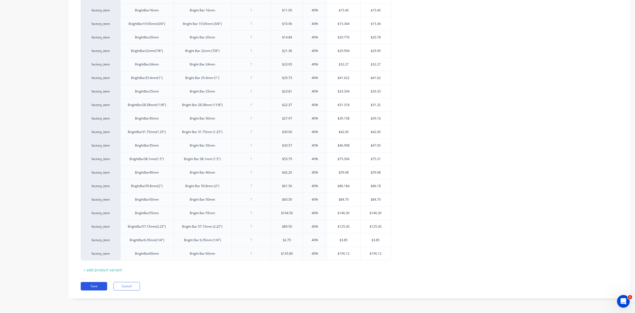
click at [97, 284] on button "Save" at bounding box center [94, 286] width 26 height 8
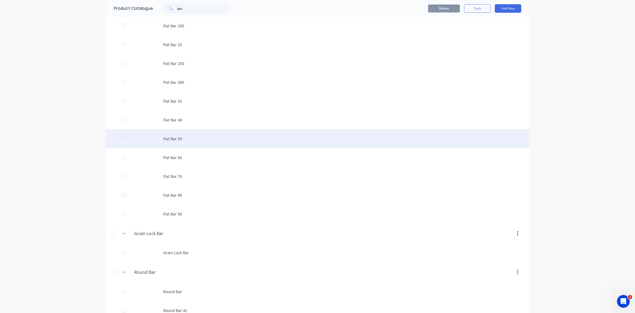
scroll to position [265, 0]
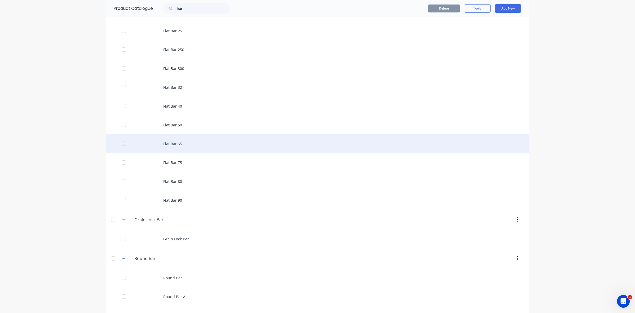
click at [172, 141] on div "Flat Bar 65" at bounding box center [318, 143] width 424 height 19
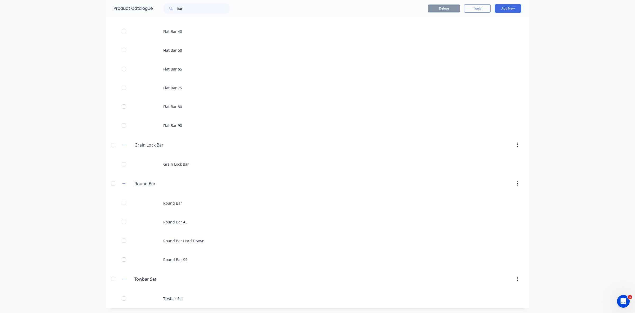
scroll to position [340, 0]
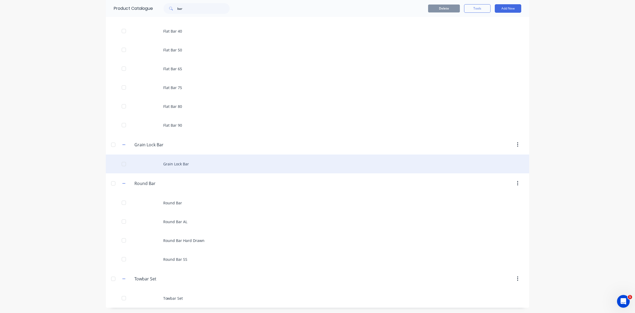
click at [178, 163] on div "Grain Lock Bar" at bounding box center [318, 163] width 424 height 19
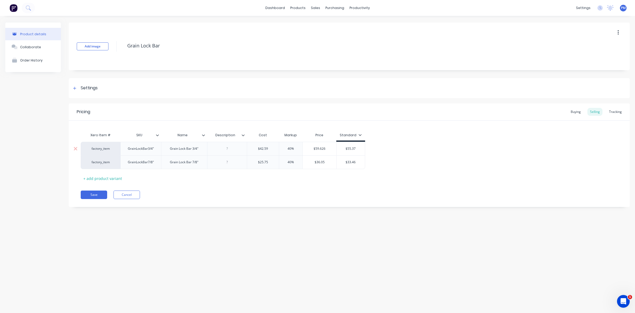
drag, startPoint x: 348, startPoint y: 149, endPoint x: 357, endPoint y: 149, distance: 8.7
click at [357, 149] on input "$55.37" at bounding box center [351, 148] width 28 height 5
drag, startPoint x: 347, startPoint y: 161, endPoint x: 358, endPoint y: 161, distance: 10.3
click at [358, 161] on input "$33.46" at bounding box center [351, 162] width 28 height 5
click at [96, 193] on button "Save" at bounding box center [94, 194] width 26 height 8
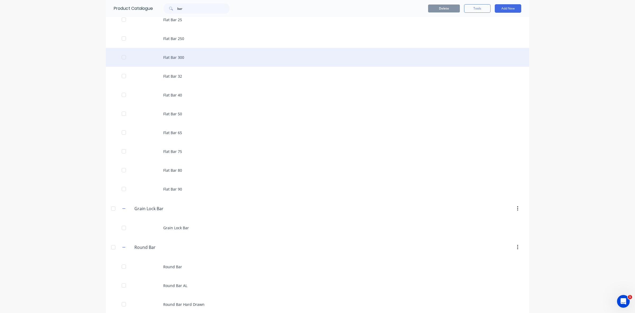
scroll to position [340, 0]
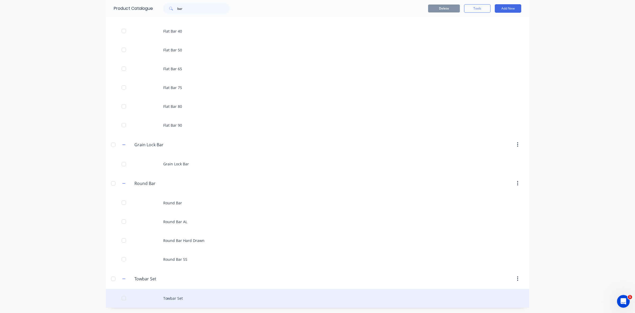
click at [167, 297] on div "Towbar Set" at bounding box center [318, 298] width 424 height 19
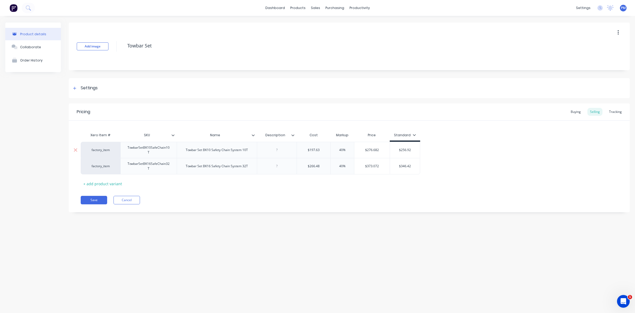
drag, startPoint x: 402, startPoint y: 150, endPoint x: 411, endPoint y: 149, distance: 9.6
click at [411, 149] on input "$256.92" at bounding box center [405, 149] width 30 height 5
drag, startPoint x: 402, startPoint y: 166, endPoint x: 414, endPoint y: 165, distance: 12.2
click at [414, 165] on input "$346.42" at bounding box center [405, 166] width 30 height 5
click at [97, 199] on button "Save" at bounding box center [94, 200] width 26 height 8
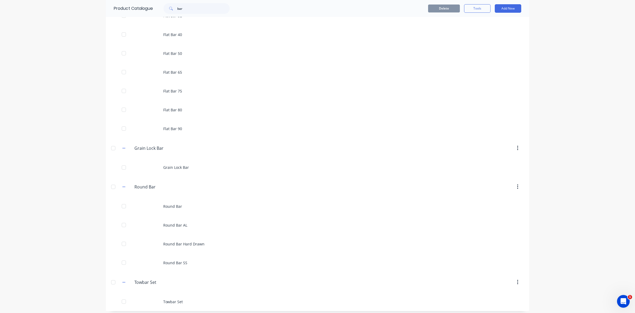
scroll to position [340, 0]
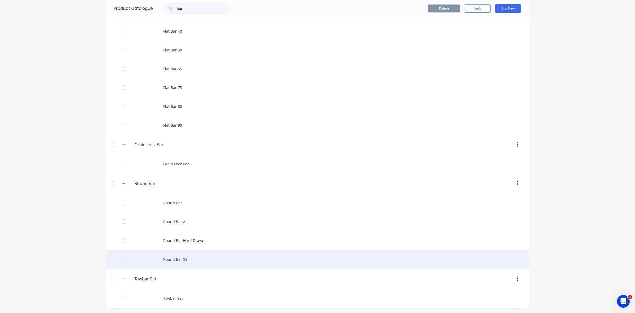
click at [177, 257] on div "Round Bar SS" at bounding box center [318, 259] width 424 height 19
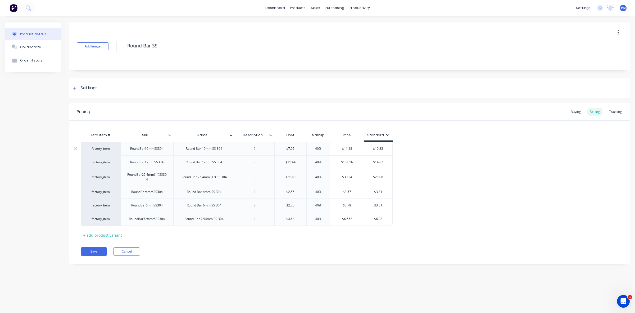
drag, startPoint x: 376, startPoint y: 148, endPoint x: 387, endPoint y: 147, distance: 10.6
click at [387, 147] on input "$10.33" at bounding box center [378, 148] width 28 height 5
drag, startPoint x: 375, startPoint y: 162, endPoint x: 387, endPoint y: 162, distance: 11.9
click at [387, 162] on input "$14.87" at bounding box center [378, 162] width 28 height 5
drag, startPoint x: 376, startPoint y: 176, endPoint x: 386, endPoint y: 177, distance: 9.8
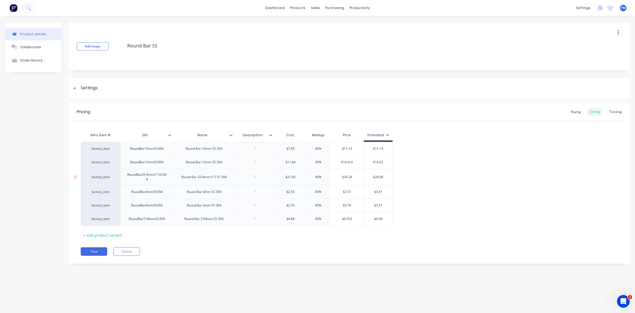
click at [386, 177] on input "$28.08" at bounding box center [378, 176] width 28 height 5
drag, startPoint x: 379, startPoint y: 191, endPoint x: 383, endPoint y: 191, distance: 4.2
click at [383, 191] on input "$3.31" at bounding box center [378, 191] width 28 height 5
drag, startPoint x: 379, startPoint y: 205, endPoint x: 386, endPoint y: 205, distance: 6.9
click at [386, 205] on input "$3.51" at bounding box center [378, 205] width 28 height 5
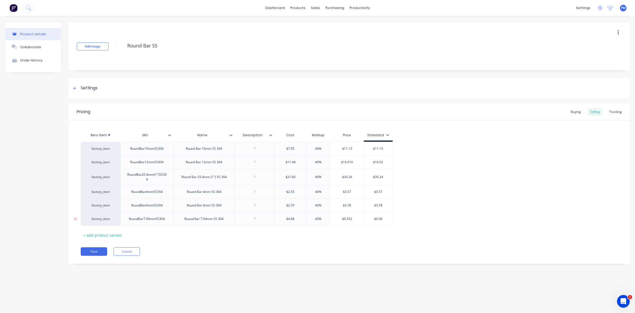
drag, startPoint x: 379, startPoint y: 219, endPoint x: 383, endPoint y: 219, distance: 4.0
click at [383, 219] on input "$6.08" at bounding box center [378, 218] width 28 height 5
click at [93, 249] on button "Save" at bounding box center [94, 251] width 26 height 8
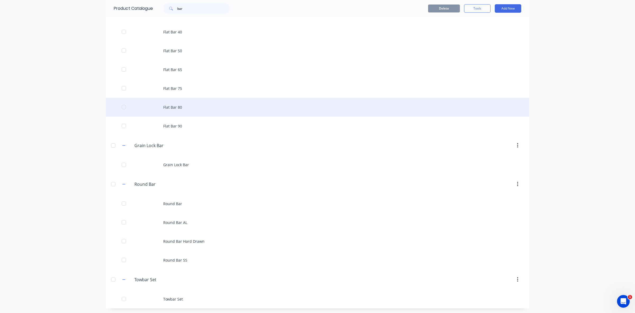
scroll to position [340, 0]
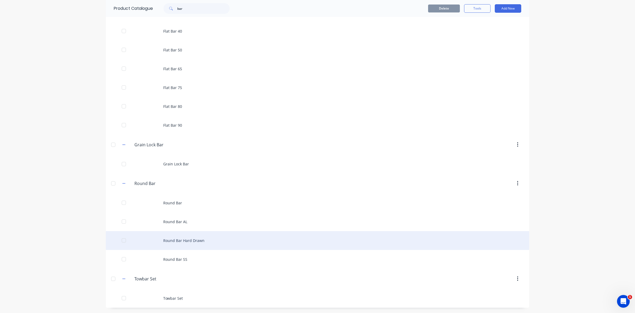
click at [175, 238] on div "Round Bar Hard Drawn" at bounding box center [318, 240] width 424 height 19
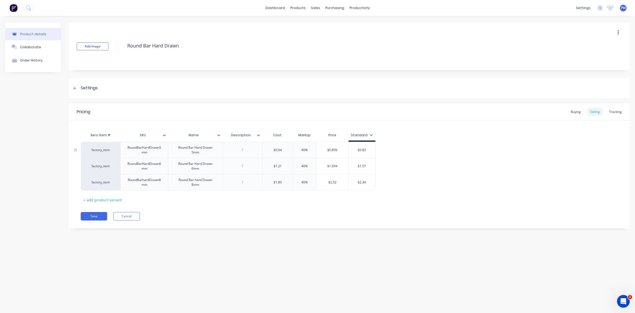
drag, startPoint x: 363, startPoint y: 150, endPoint x: 366, endPoint y: 150, distance: 2.9
click at [366, 150] on input "$0.83" at bounding box center [362, 149] width 26 height 5
drag, startPoint x: 363, startPoint y: 166, endPoint x: 370, endPoint y: 166, distance: 6.9
click at [370, 166] on input "$1.57" at bounding box center [362, 166] width 26 height 5
drag, startPoint x: 363, startPoint y: 182, endPoint x: 367, endPoint y: 182, distance: 3.4
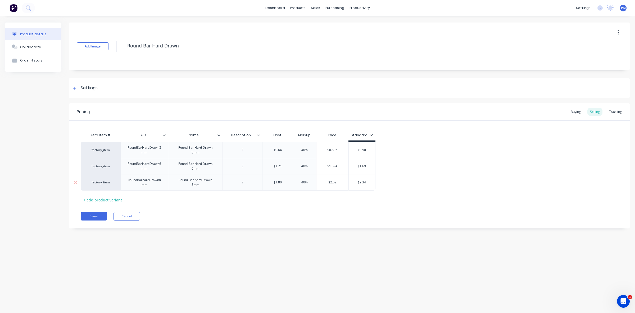
click at [367, 182] on input "$2.34" at bounding box center [362, 182] width 26 height 5
click at [364, 182] on input "$2.34" at bounding box center [362, 182] width 26 height 5
drag, startPoint x: 362, startPoint y: 181, endPoint x: 366, endPoint y: 181, distance: 3.7
click at [366, 181] on input "$2.34" at bounding box center [362, 182] width 26 height 5
click at [94, 216] on button "Save" at bounding box center [94, 216] width 26 height 8
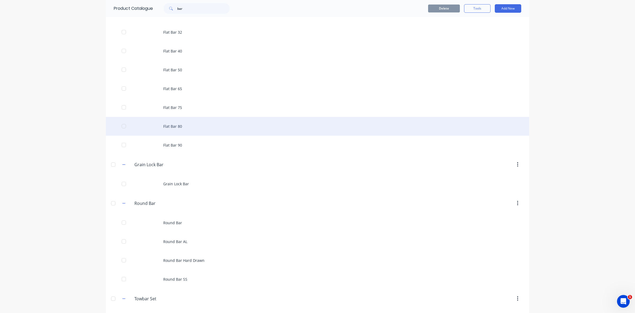
scroll to position [340, 0]
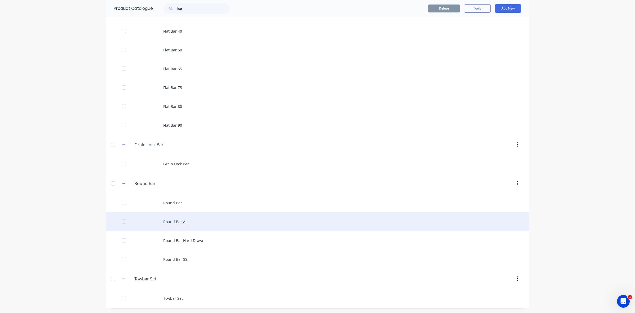
click at [176, 224] on div "Round Bar AL" at bounding box center [318, 221] width 424 height 19
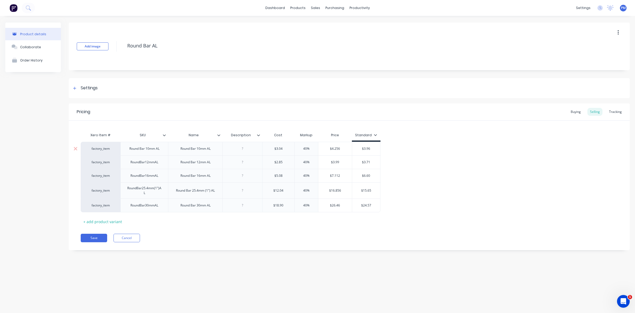
click at [366, 147] on input "$3.96" at bounding box center [366, 148] width 28 height 5
drag, startPoint x: 365, startPoint y: 148, endPoint x: 372, endPoint y: 149, distance: 8.0
click at [372, 149] on input "$3.96" at bounding box center [366, 148] width 28 height 5
drag, startPoint x: 367, startPoint y: 162, endPoint x: 370, endPoint y: 161, distance: 2.8
click at [370, 161] on input "$3.71" at bounding box center [366, 162] width 28 height 5
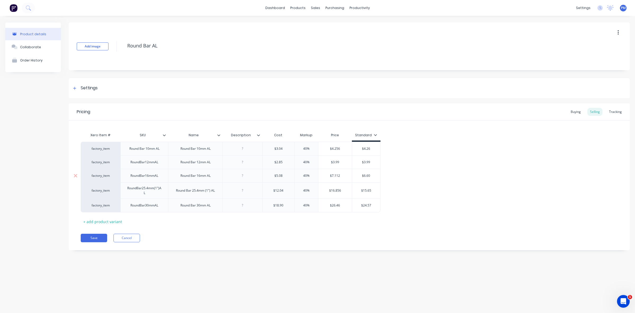
drag, startPoint x: 364, startPoint y: 176, endPoint x: 373, endPoint y: 176, distance: 9.0
click at [373, 176] on input "$6.60" at bounding box center [366, 175] width 28 height 5
drag, startPoint x: 364, startPoint y: 191, endPoint x: 374, endPoint y: 191, distance: 10.1
click at [374, 191] on input "$15.65" at bounding box center [366, 190] width 28 height 5
drag, startPoint x: 363, startPoint y: 205, endPoint x: 372, endPoint y: 205, distance: 9.3
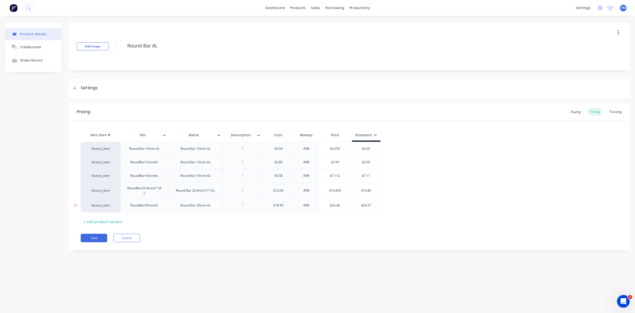
click at [372, 205] on input "$24.57" at bounding box center [366, 205] width 28 height 5
click at [98, 235] on button "Save" at bounding box center [94, 237] width 26 height 8
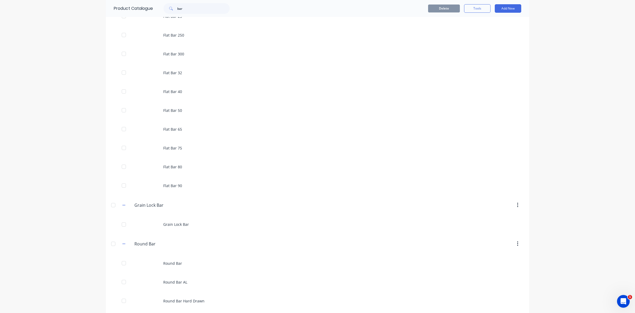
scroll to position [298, 0]
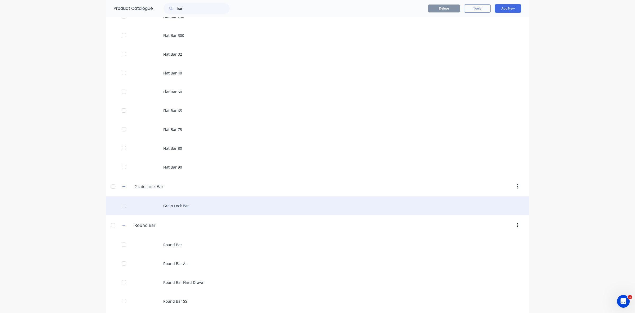
click at [172, 206] on div "Grain Lock Bar" at bounding box center [318, 205] width 424 height 19
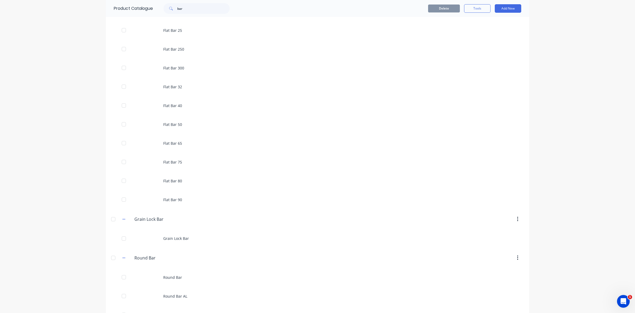
scroll to position [340, 0]
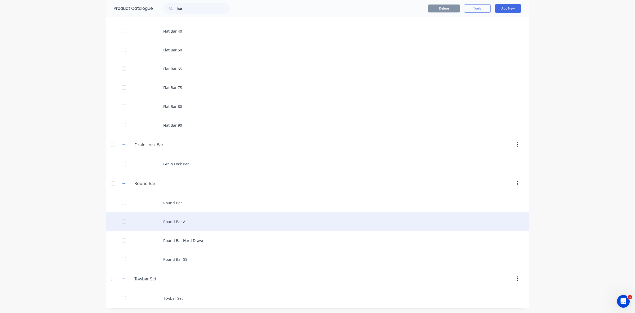
click at [172, 220] on div "Round Bar AL" at bounding box center [318, 221] width 424 height 19
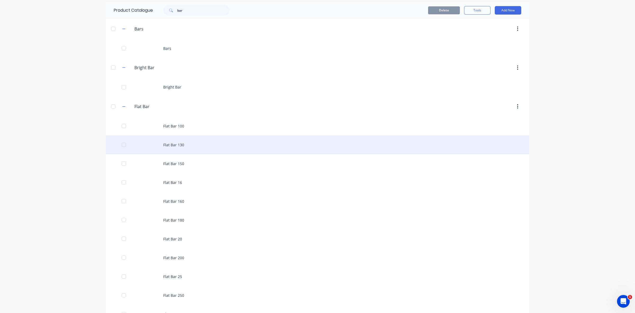
scroll to position [33, 0]
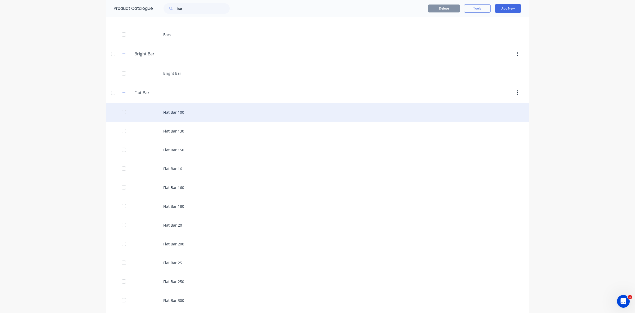
click at [174, 109] on div "Flat Bar 100" at bounding box center [318, 112] width 424 height 19
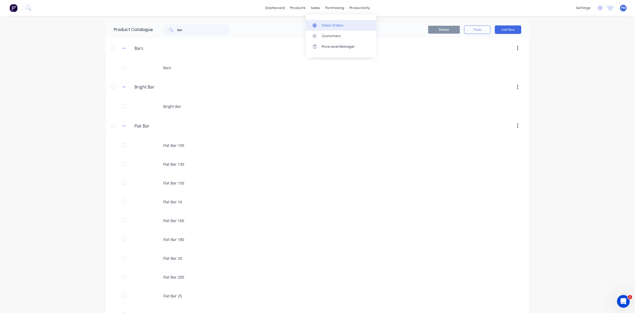
click at [331, 24] on div "Sales Orders" at bounding box center [333, 25] width 22 height 5
